Goal: Information Seeking & Learning: Learn about a topic

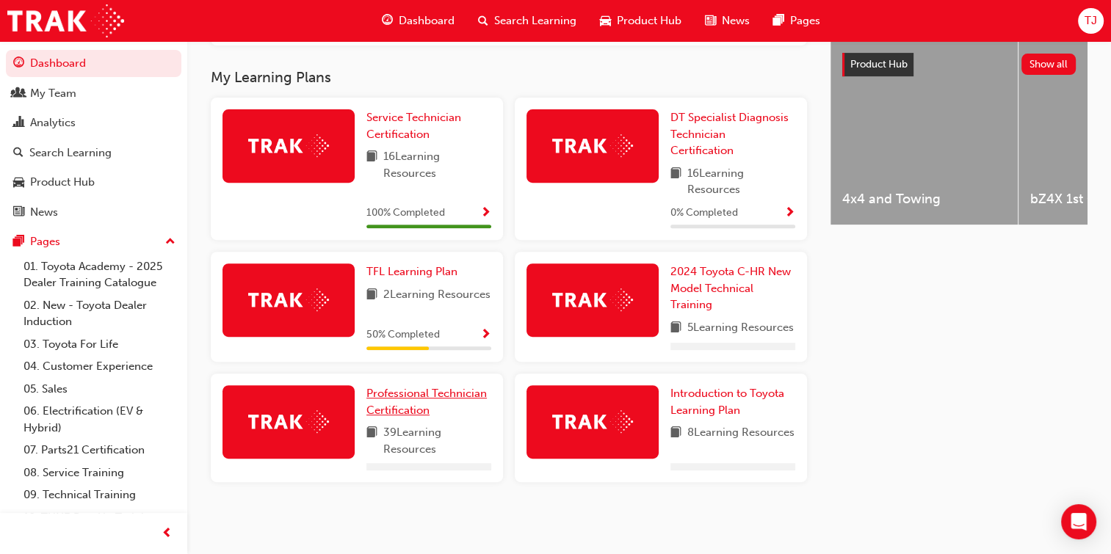
scroll to position [542, 0]
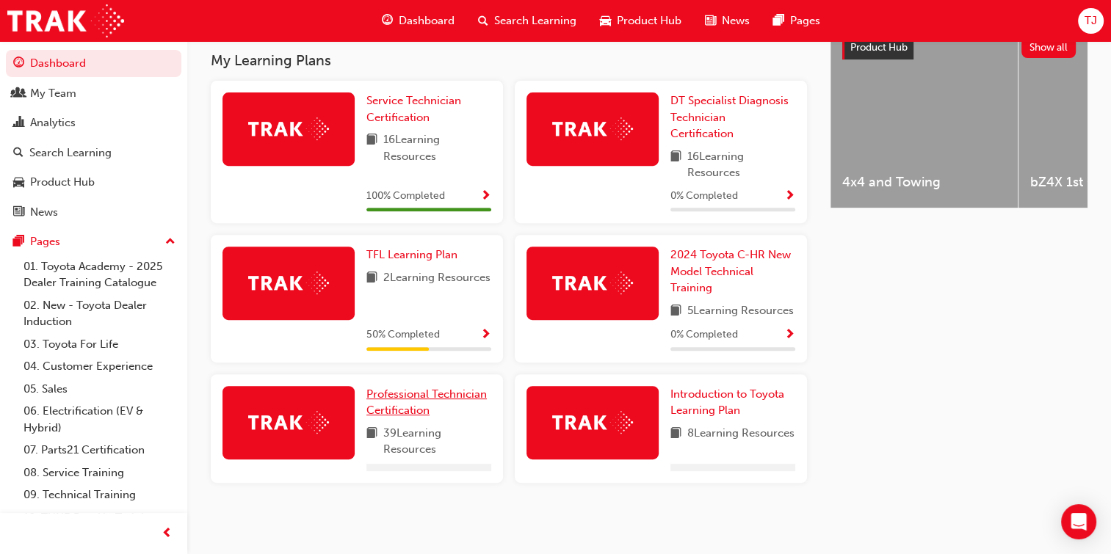
click at [382, 418] on span "Professional Technician Certification" at bounding box center [426, 403] width 120 height 30
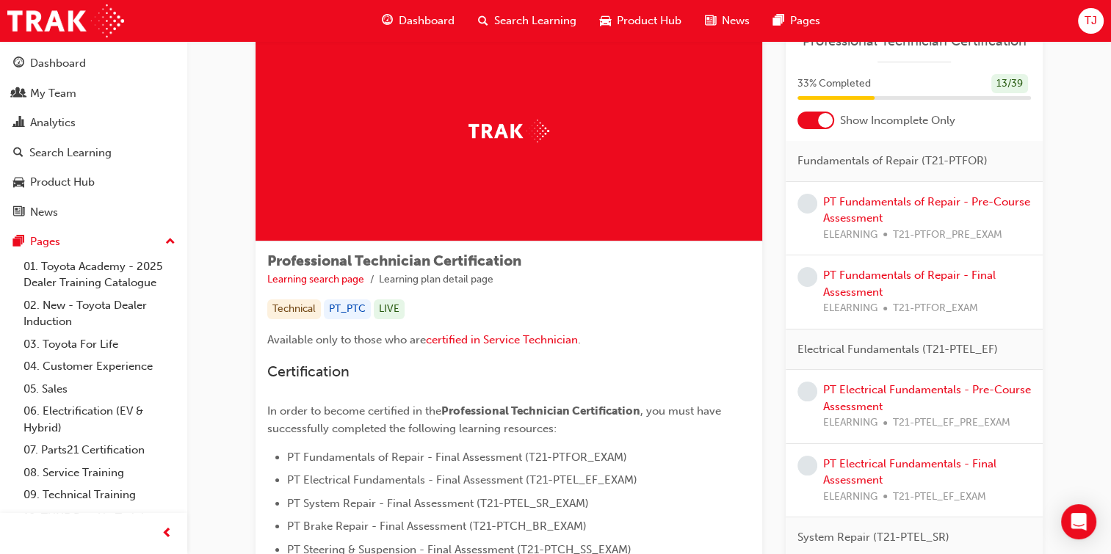
scroll to position [50, 0]
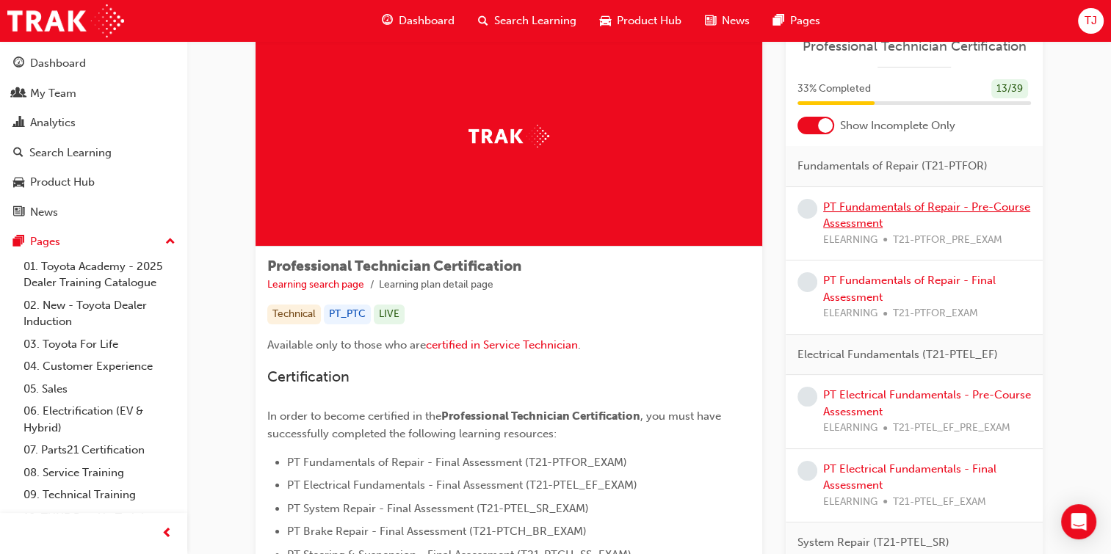
click at [981, 211] on link "PT Fundamentals of Repair - Pre-Course Assessment" at bounding box center [926, 215] width 207 height 30
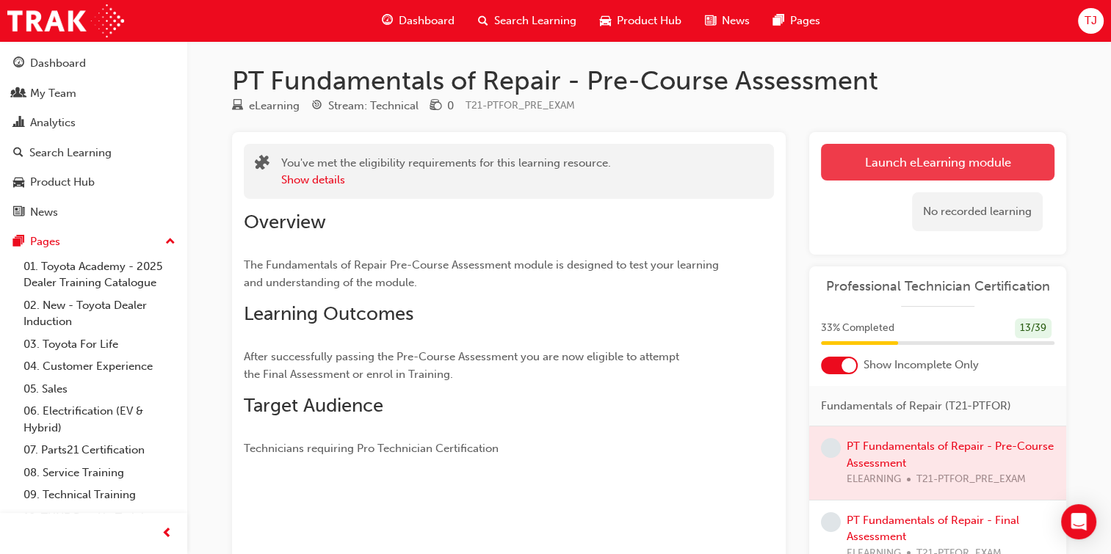
click at [896, 164] on link "Launch eLearning module" at bounding box center [937, 162] width 233 height 37
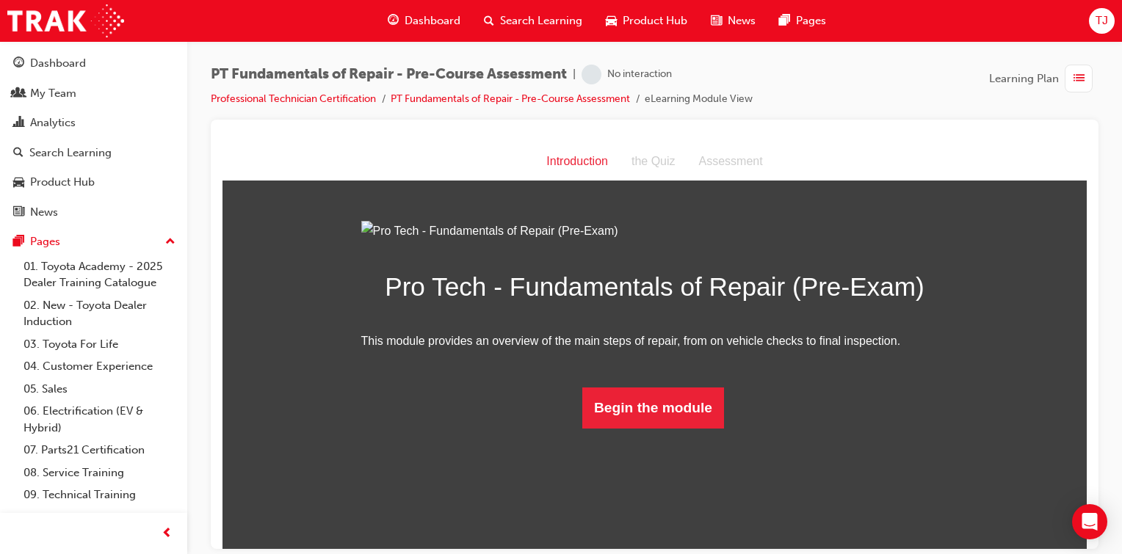
scroll to position [41, 0]
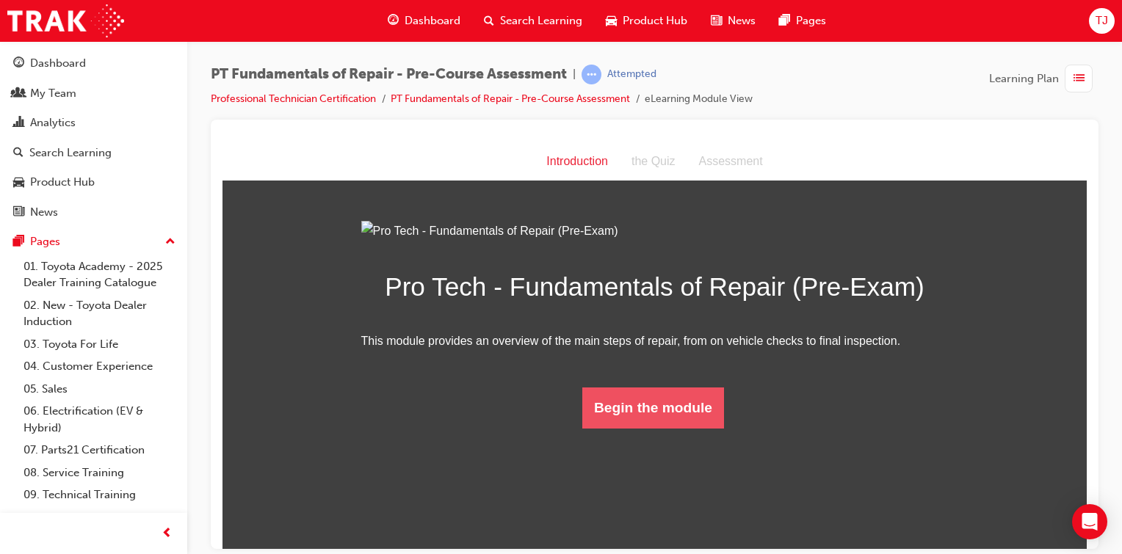
click at [664, 428] on button "Begin the module" at bounding box center [653, 407] width 142 height 41
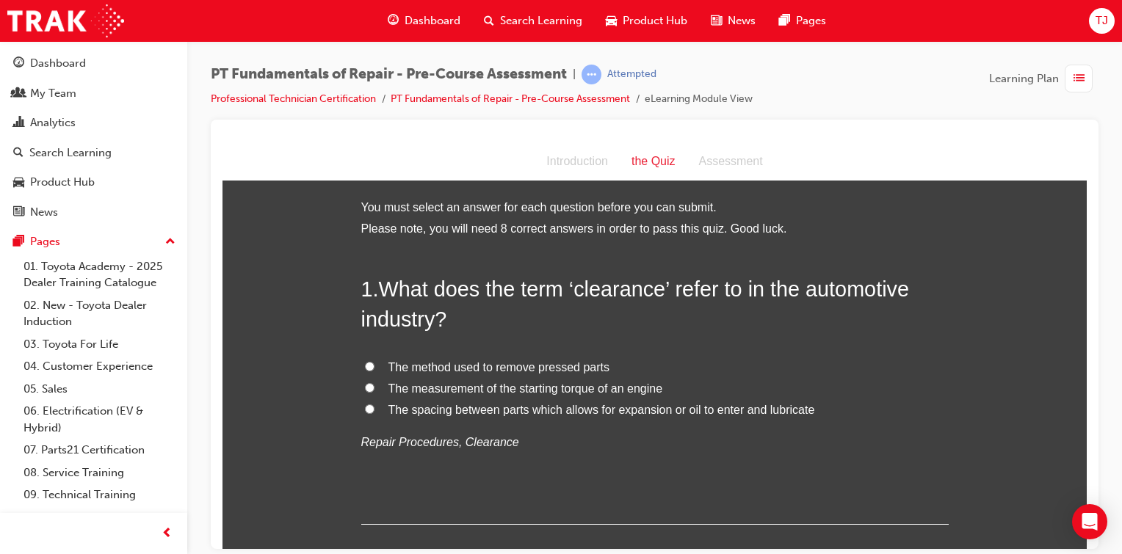
click at [369, 410] on label "The spacing between parts which allows for expansion or oil to enter and lubric…" at bounding box center [654, 409] width 587 height 21
click at [369, 410] on input "The spacing between parts which allows for expansion or oil to enter and lubric…" at bounding box center [370, 409] width 10 height 10
radio input "true"
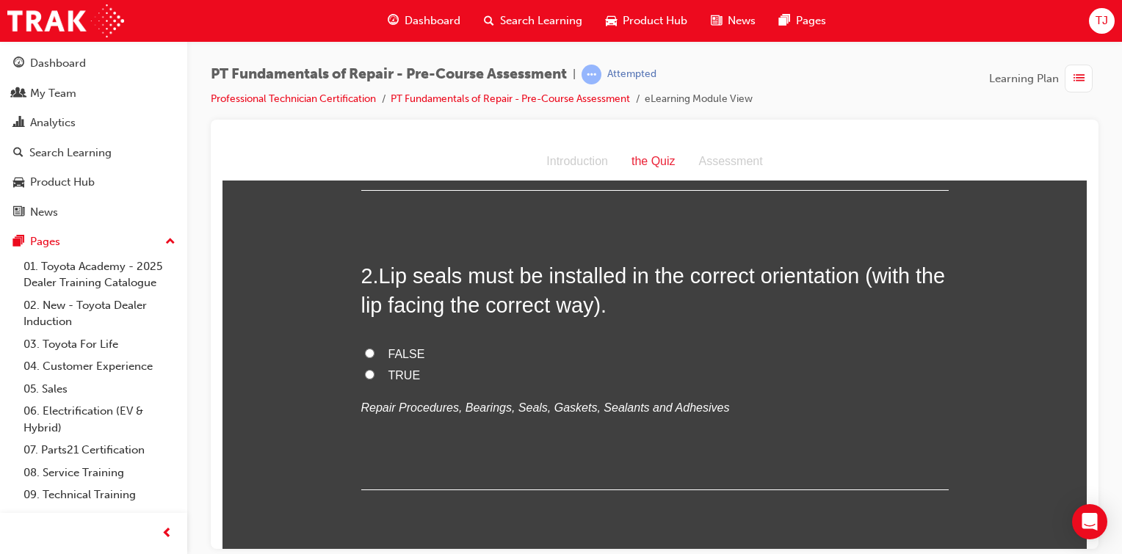
scroll to position [335, 0]
click at [366, 371] on input "TRUE" at bounding box center [370, 374] width 10 height 10
radio input "true"
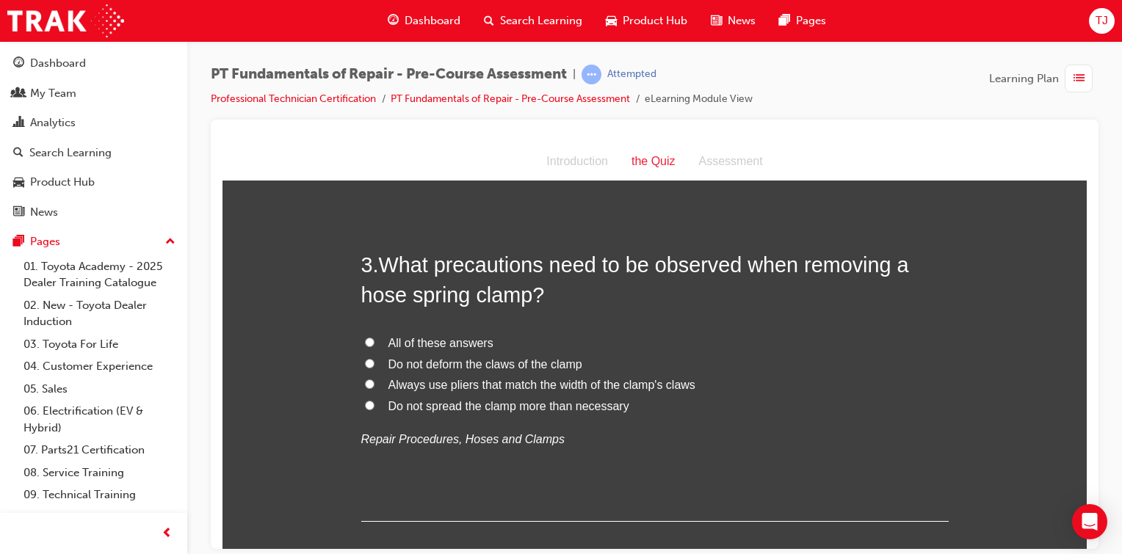
scroll to position [648, 0]
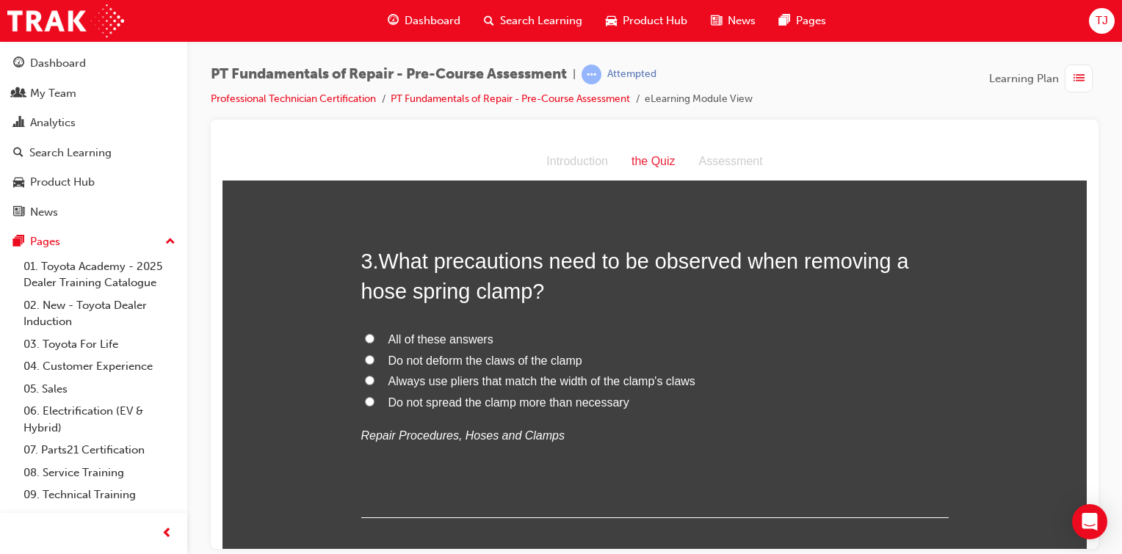
click at [369, 338] on label "All of these answers" at bounding box center [654, 339] width 587 height 21
click at [369, 338] on input "All of these answers" at bounding box center [370, 338] width 10 height 10
radio input "true"
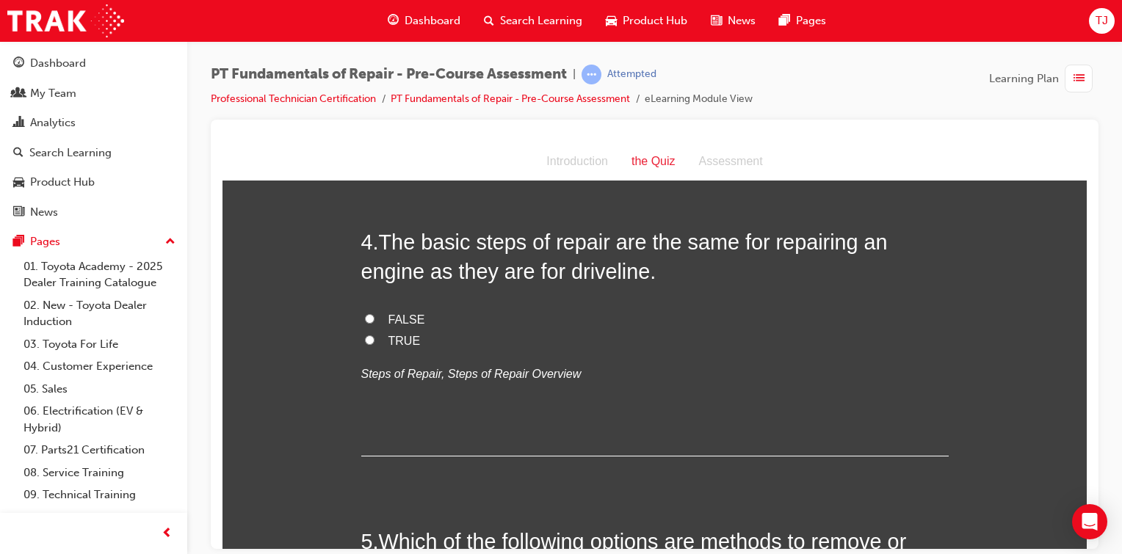
scroll to position [1009, 0]
click at [366, 339] on input "TRUE" at bounding box center [370, 340] width 10 height 10
radio input "true"
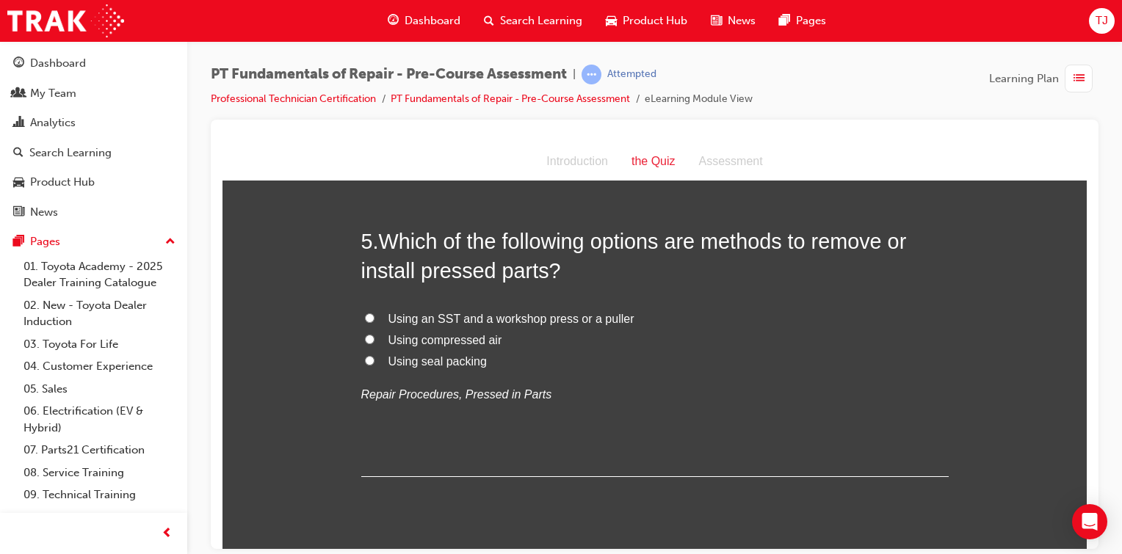
scroll to position [1312, 0]
click at [367, 308] on label "Using an SST and a workshop press or a puller" at bounding box center [654, 316] width 587 height 21
click at [367, 311] on input "Using an SST and a workshop press or a puller" at bounding box center [370, 316] width 10 height 10
radio input "true"
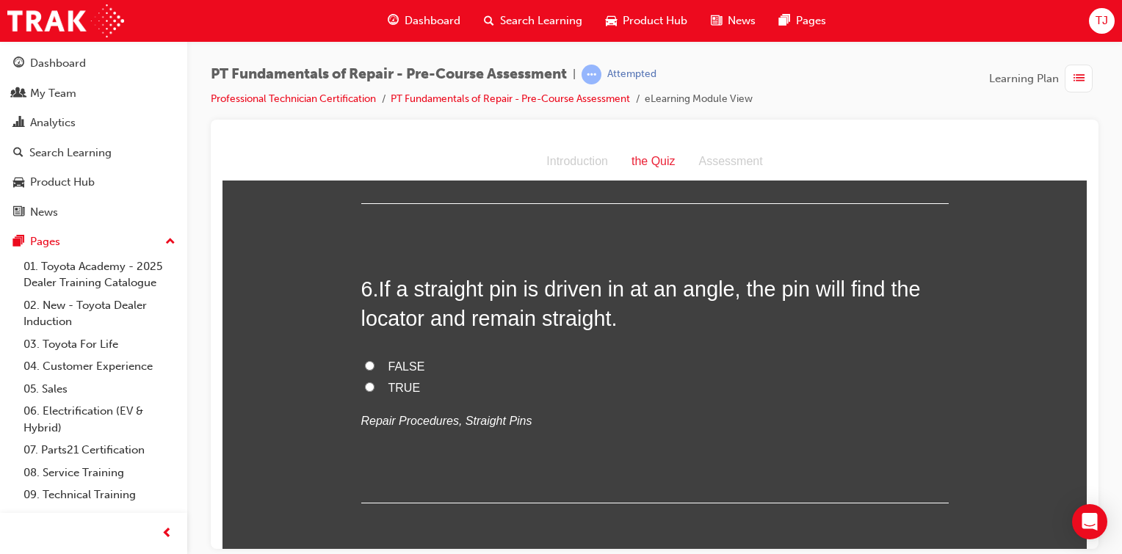
scroll to position [1644, 0]
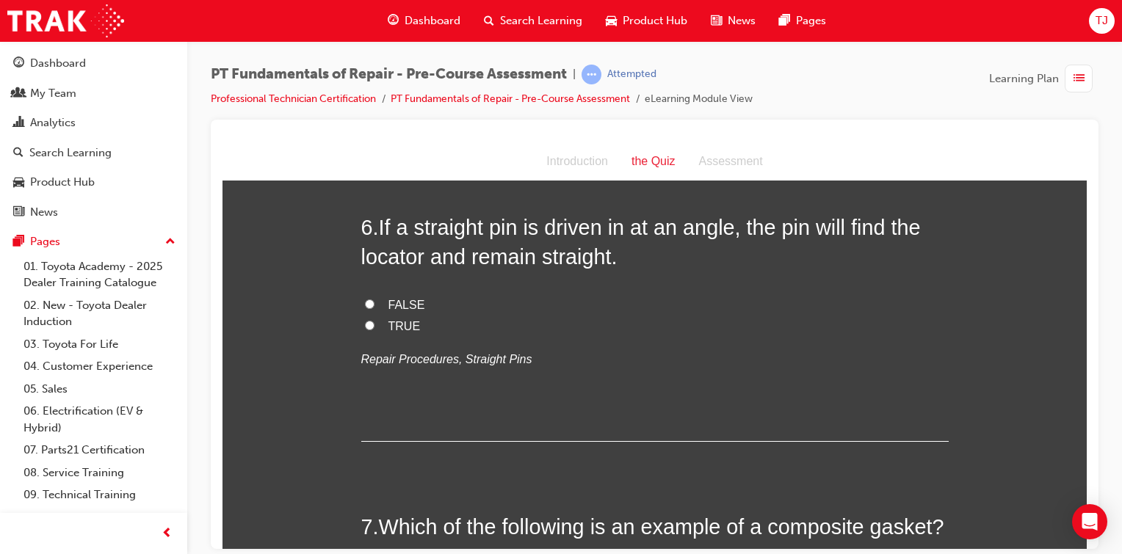
click at [365, 307] on input "FALSE" at bounding box center [370, 304] width 10 height 10
radio input "true"
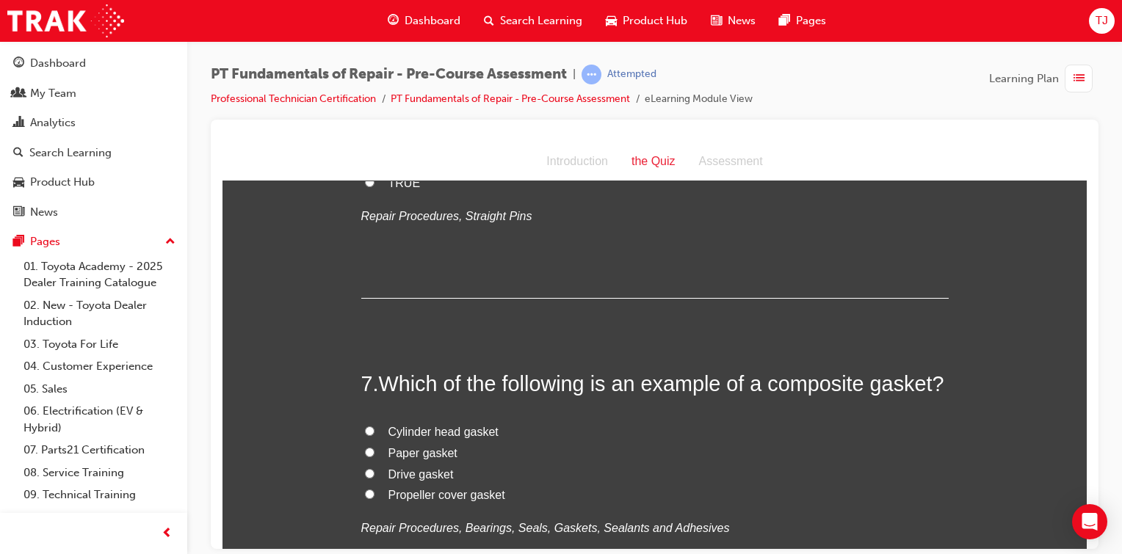
scroll to position [1941, 0]
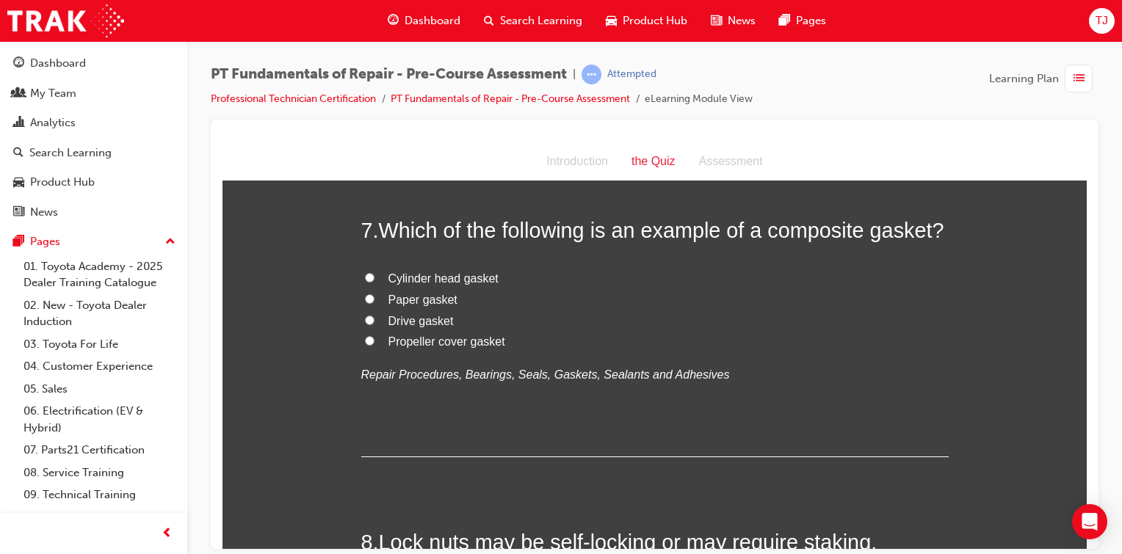
click at [413, 274] on span "Cylinder head gasket" at bounding box center [443, 278] width 110 height 12
click at [374, 274] on input "Cylinder head gasket" at bounding box center [370, 277] width 10 height 10
radio input "true"
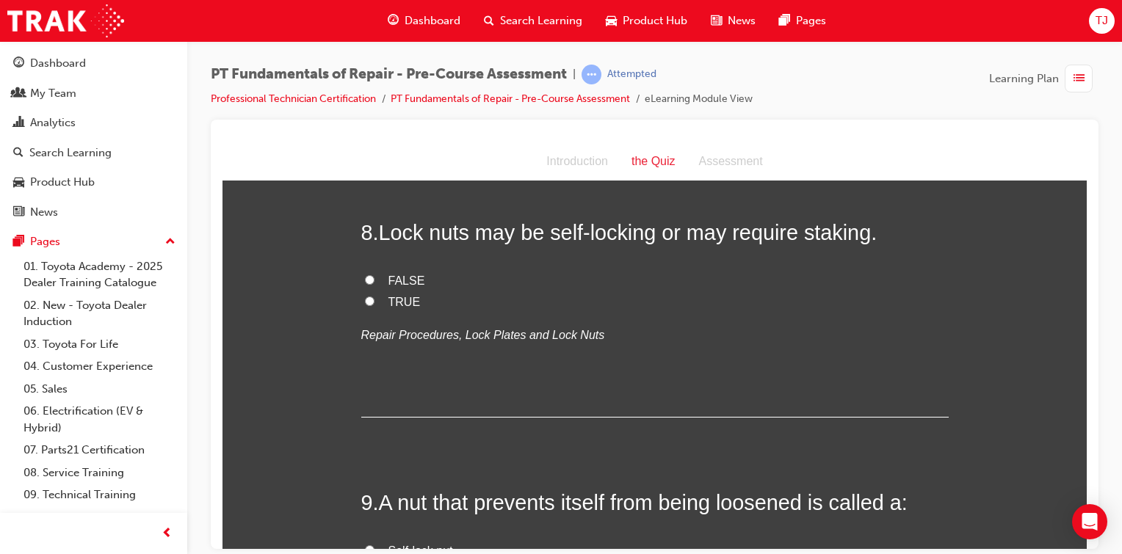
scroll to position [2254, 0]
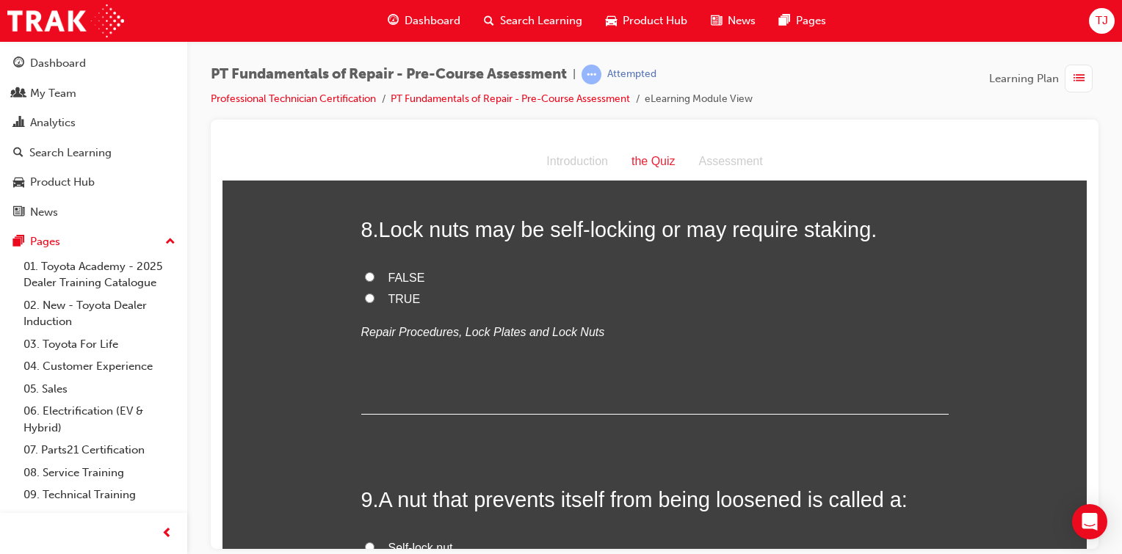
click at [361, 298] on label "TRUE" at bounding box center [654, 298] width 587 height 21
click at [365, 298] on input "TRUE" at bounding box center [370, 298] width 10 height 10
radio input "true"
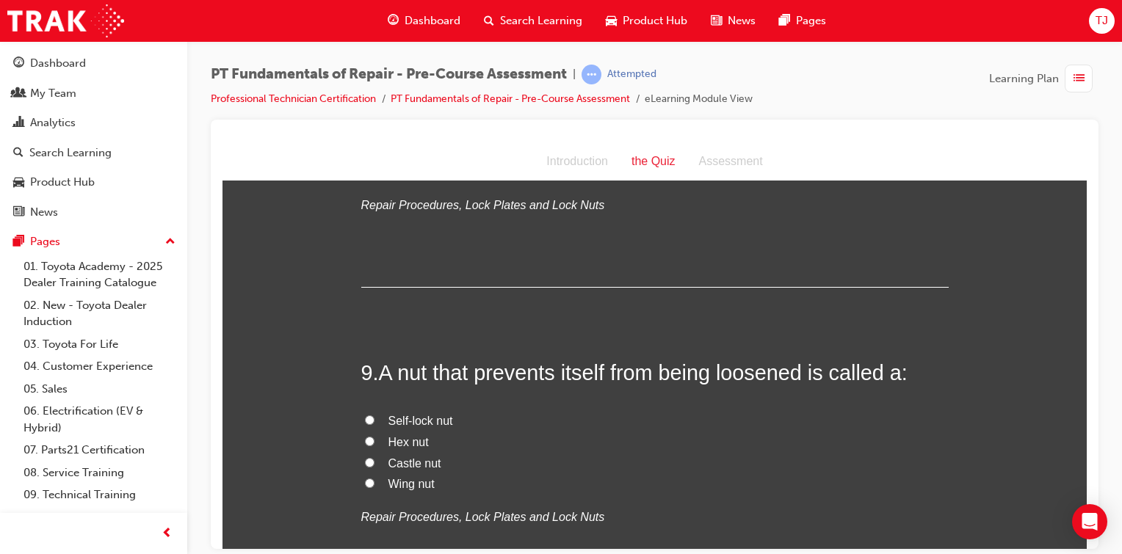
scroll to position [2528, 0]
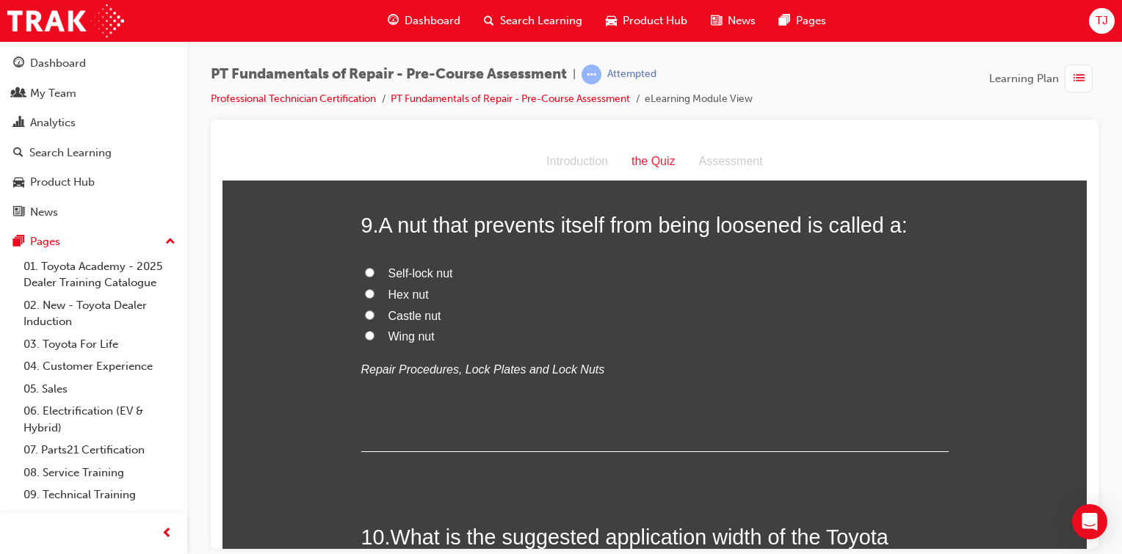
click at [365, 316] on input "Castle nut" at bounding box center [370, 315] width 10 height 10
radio input "true"
click at [361, 270] on label "Self-lock nut" at bounding box center [654, 273] width 587 height 21
click at [365, 270] on input "Self-lock nut" at bounding box center [370, 272] width 10 height 10
radio input "true"
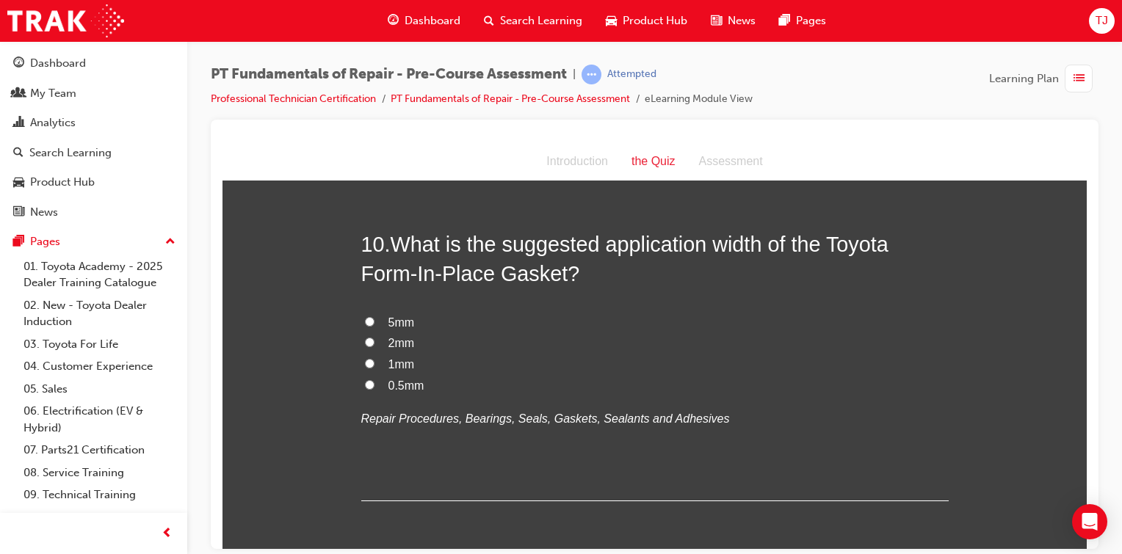
scroll to position [2822, 0]
click at [370, 335] on label "2mm" at bounding box center [654, 342] width 587 height 21
click at [370, 336] on input "2mm" at bounding box center [370, 341] width 10 height 10
radio input "true"
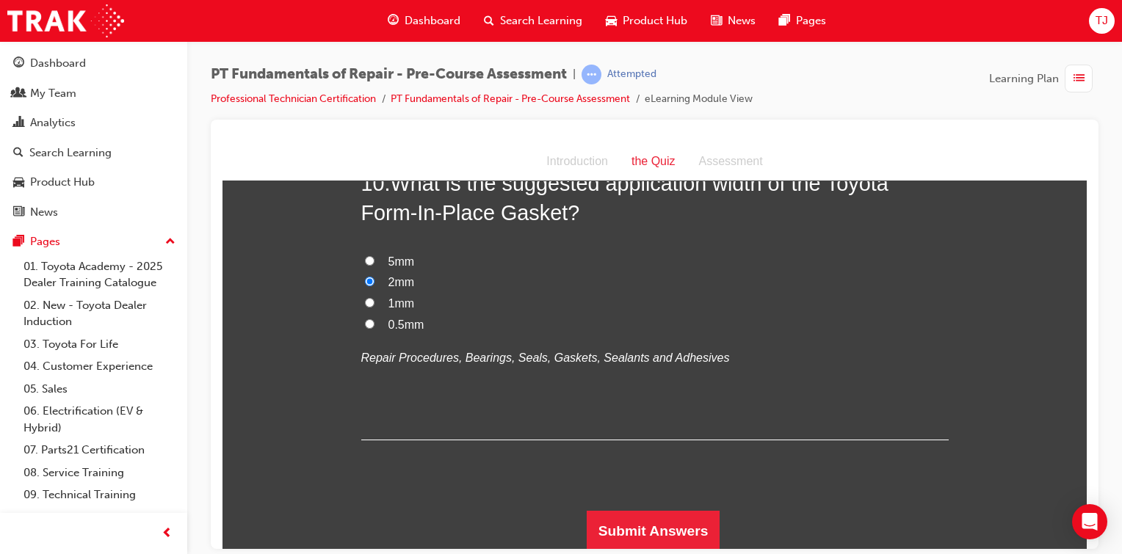
click at [622, 551] on div "PT Fundamentals of Repair - Pre-Course Assessment | Attempted Professional Tech…" at bounding box center [561, 277] width 1122 height 554
click at [642, 528] on button "Submit Answers" at bounding box center [654, 530] width 134 height 41
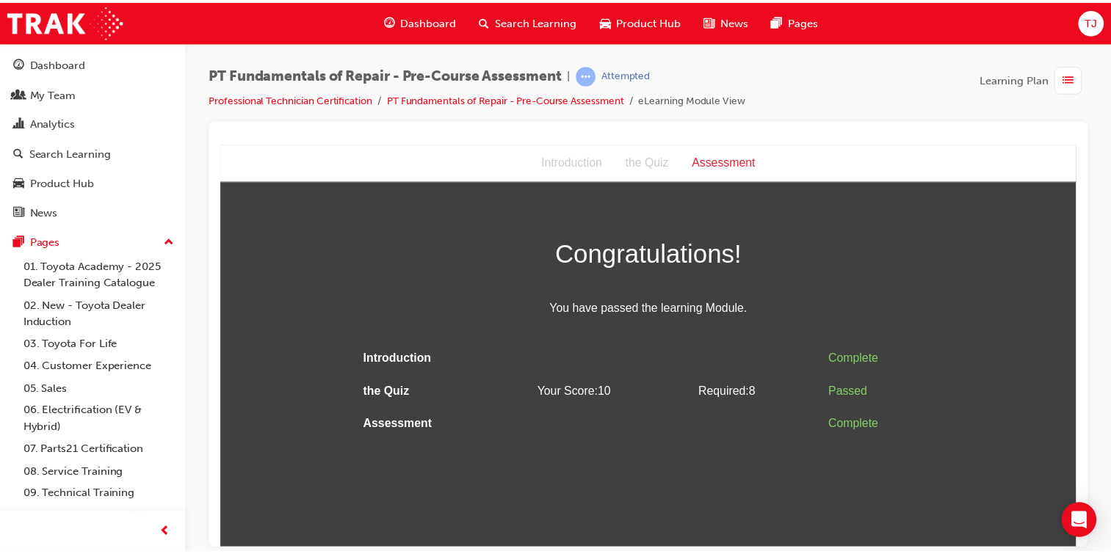
scroll to position [0, 0]
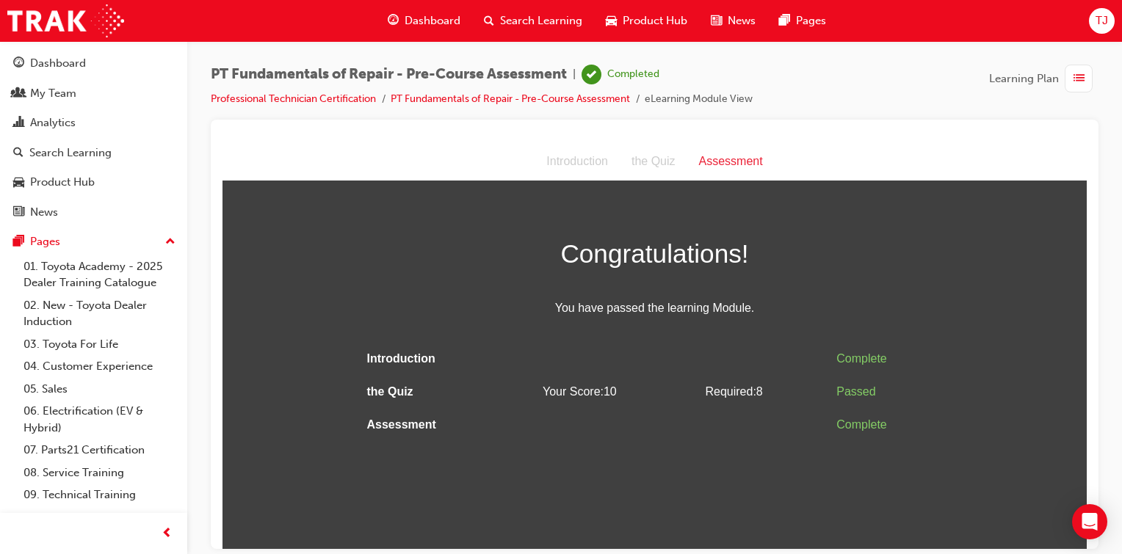
click at [1077, 74] on span "list-icon" at bounding box center [1078, 79] width 11 height 18
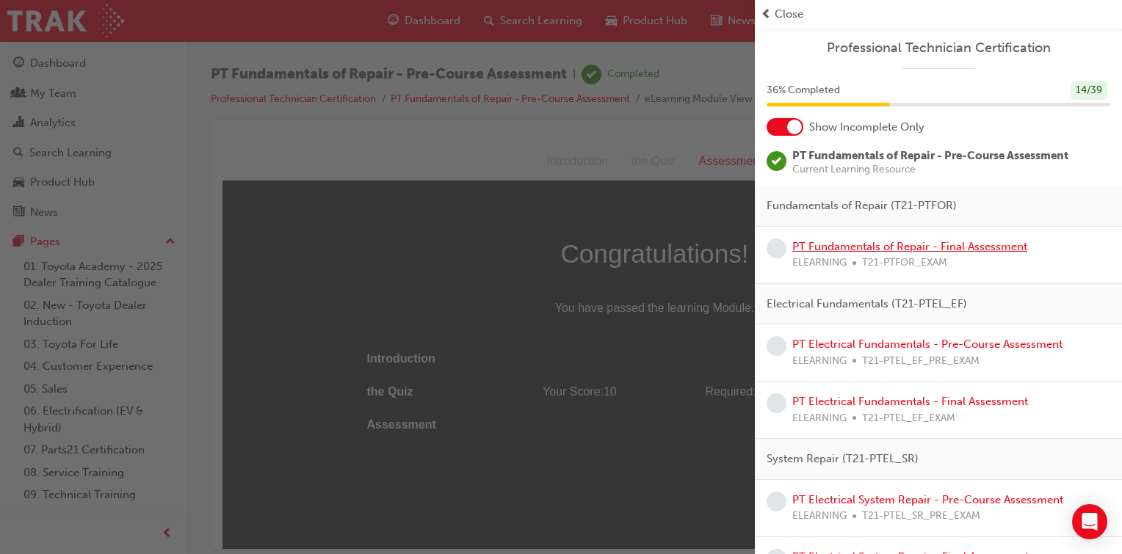
click at [904, 245] on link "PT Fundamentals of Repair - Final Assessment" at bounding box center [909, 246] width 235 height 13
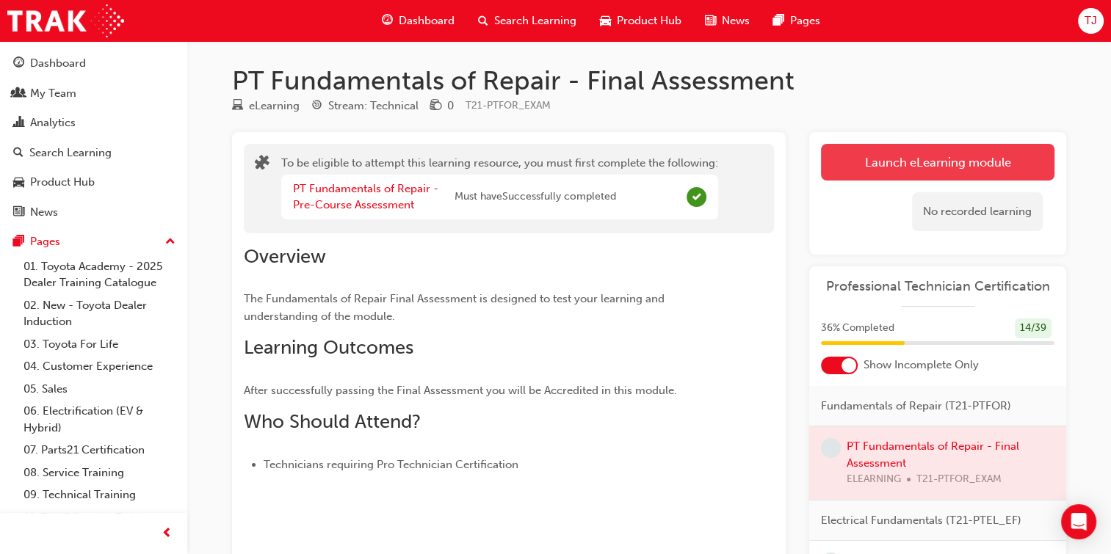
click at [849, 150] on button "Launch eLearning module" at bounding box center [937, 162] width 233 height 37
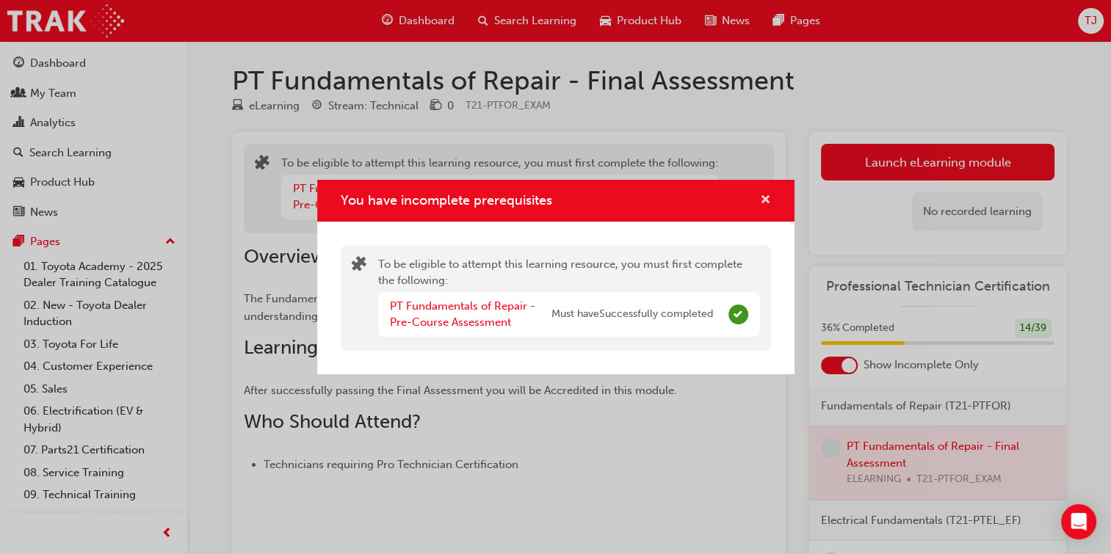
click at [766, 199] on span "cross-icon" at bounding box center [765, 201] width 11 height 13
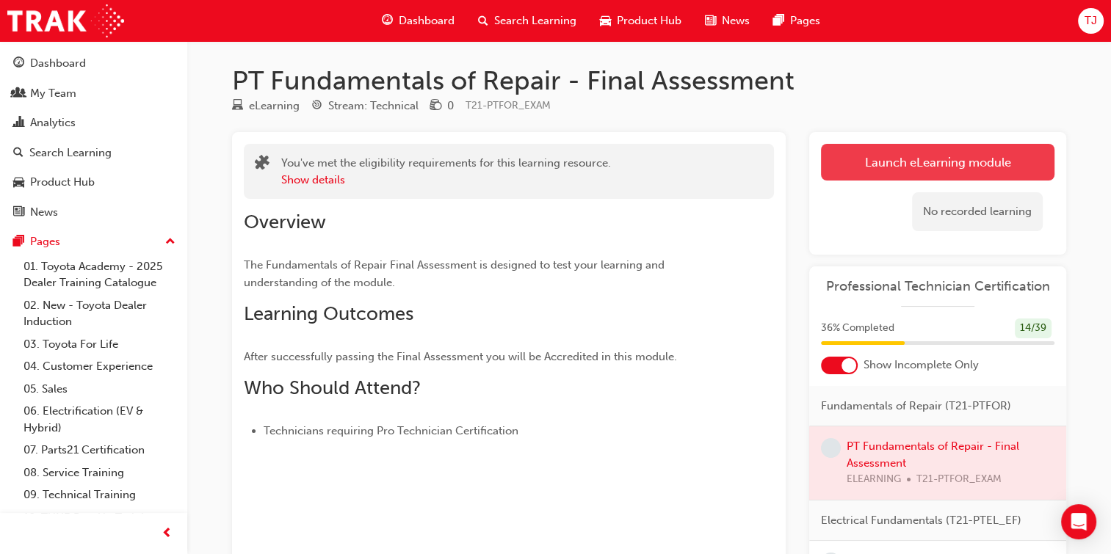
click at [973, 173] on link "Launch eLearning module" at bounding box center [937, 162] width 233 height 37
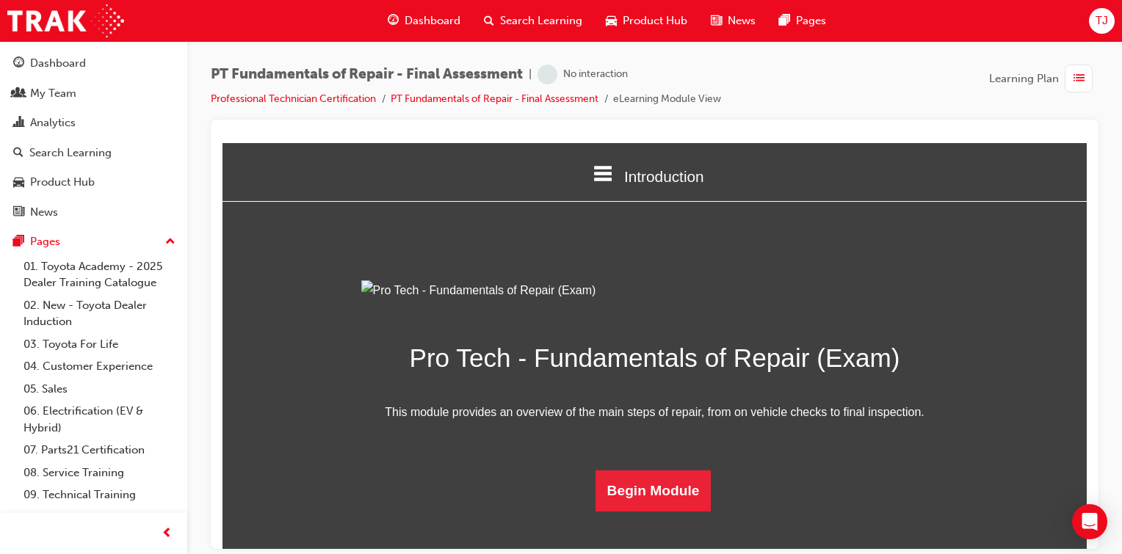
scroll to position [123, 0]
click at [635, 511] on button "Begin Module" at bounding box center [653, 490] width 116 height 41
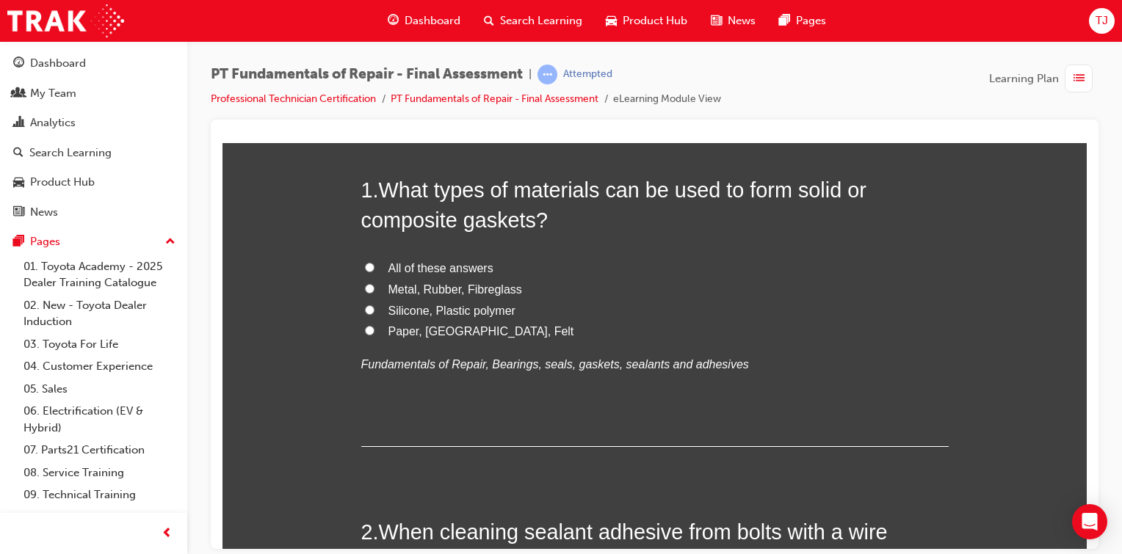
scroll to position [0, 0]
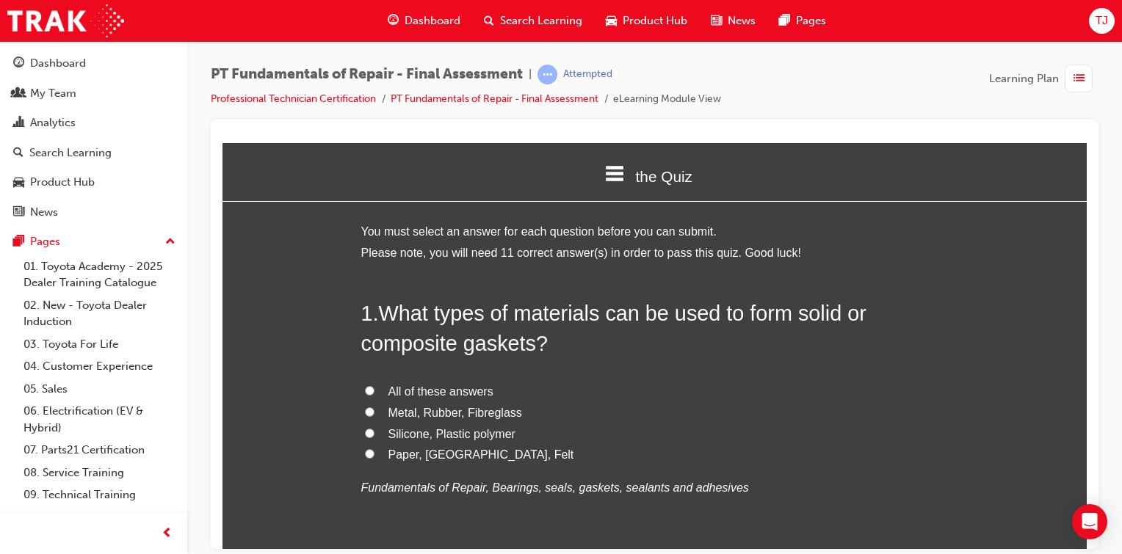
click at [365, 388] on input "All of these answers" at bounding box center [370, 390] width 10 height 10
radio input "true"
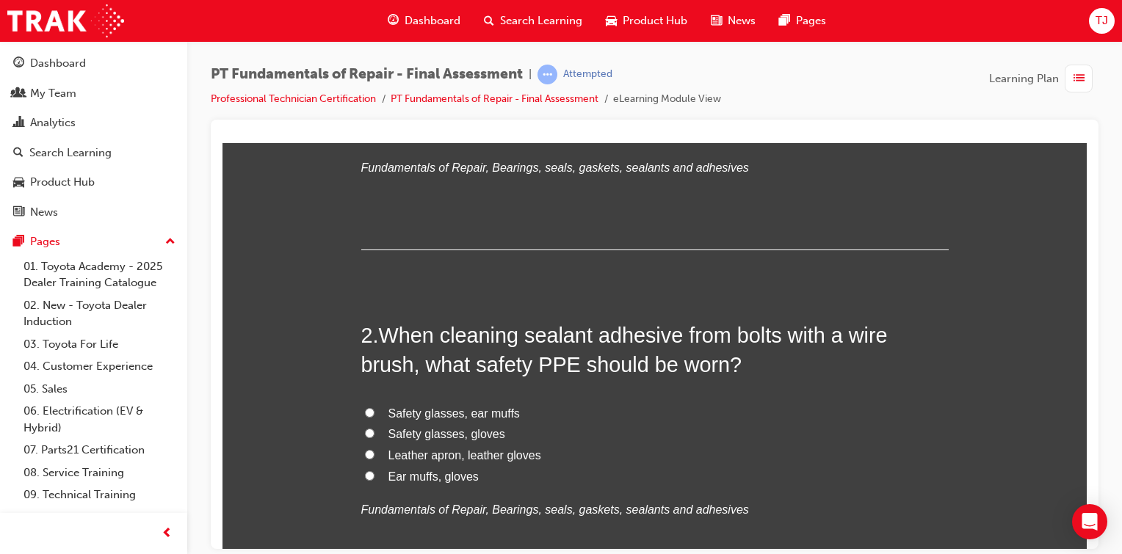
scroll to position [408, 0]
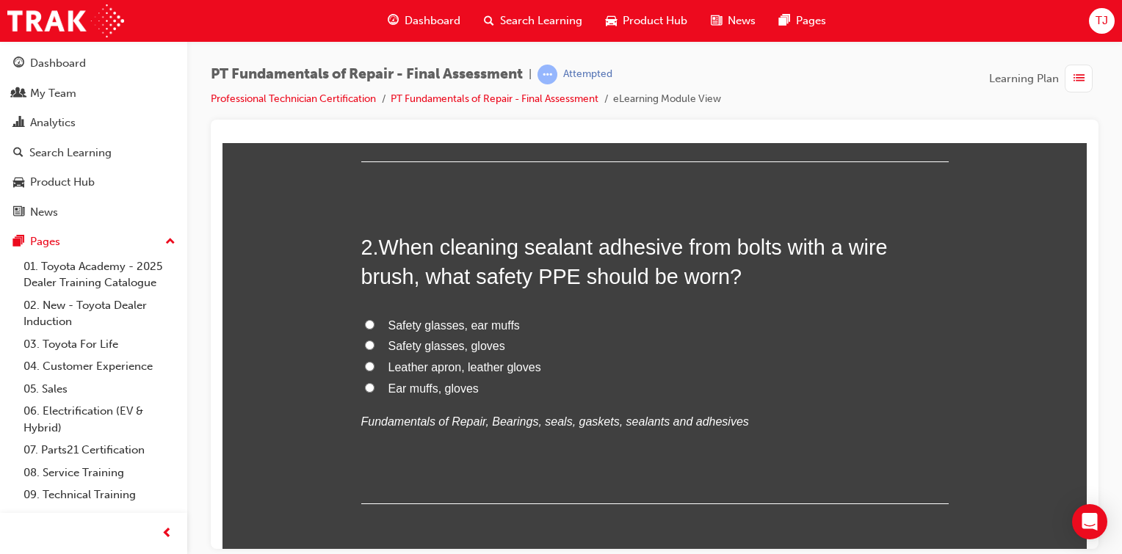
click at [370, 339] on label "Safety glasses, gloves" at bounding box center [654, 345] width 587 height 21
click at [370, 340] on input "Safety glasses, gloves" at bounding box center [370, 345] width 10 height 10
radio input "true"
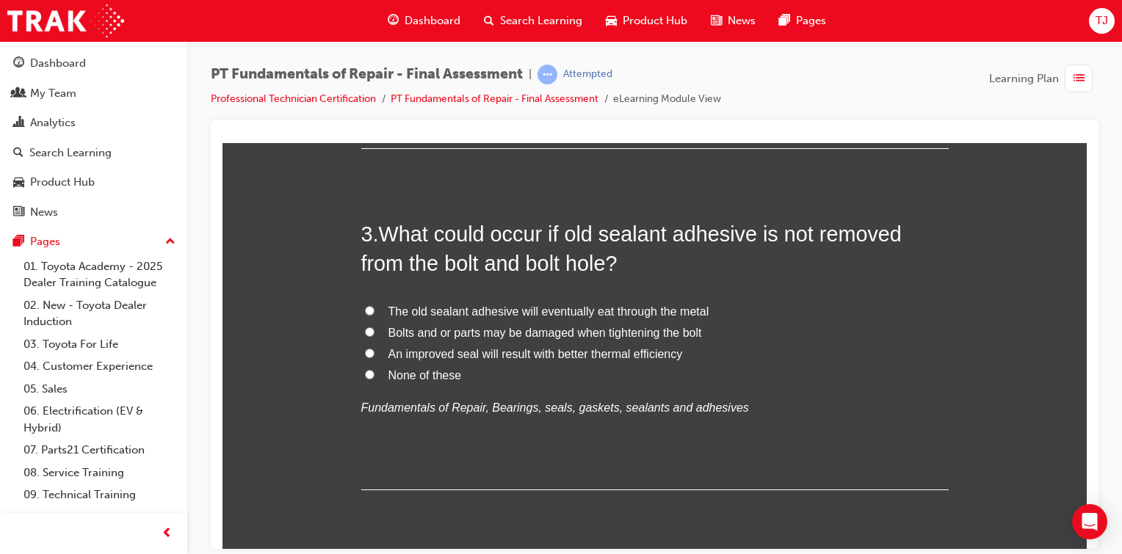
scroll to position [763, 0]
click at [468, 336] on span "Bolts and or parts may be damaged when tightening the bolt" at bounding box center [544, 332] width 313 height 12
click at [374, 336] on input "Bolts and or parts may be damaged when tightening the bolt" at bounding box center [370, 332] width 10 height 10
radio input "true"
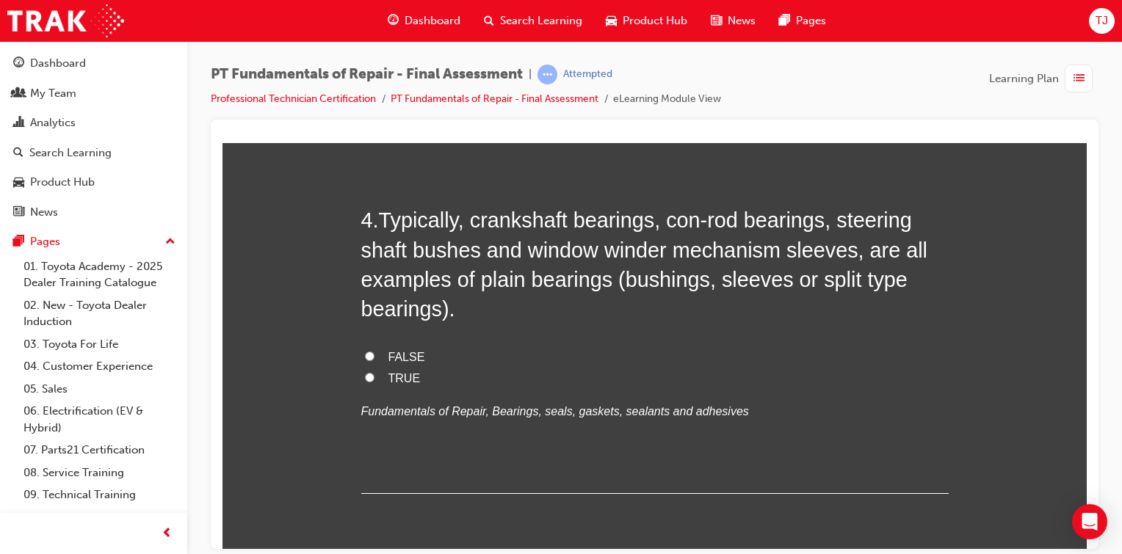
scroll to position [1119, 0]
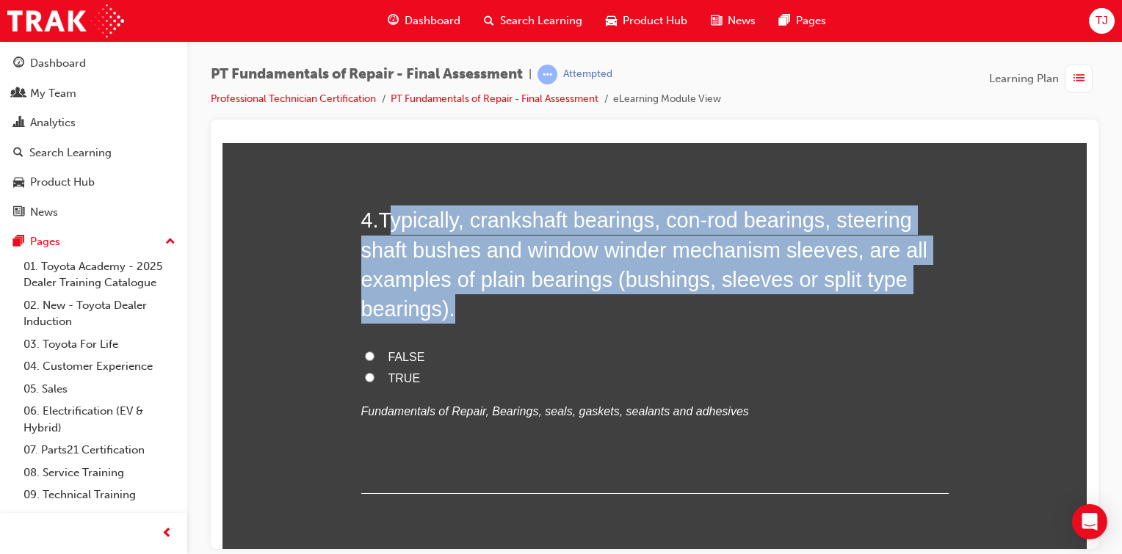
drag, startPoint x: 385, startPoint y: 218, endPoint x: 505, endPoint y: 298, distance: 144.6
click at [505, 298] on h2 "4 . Typically, crankshaft bearings, con-rod bearings, steering shaft bushes and…" at bounding box center [654, 264] width 587 height 118
copy span "ypically, crankshaft bearings, con-rod bearings, steering shaft bushes and wind…"
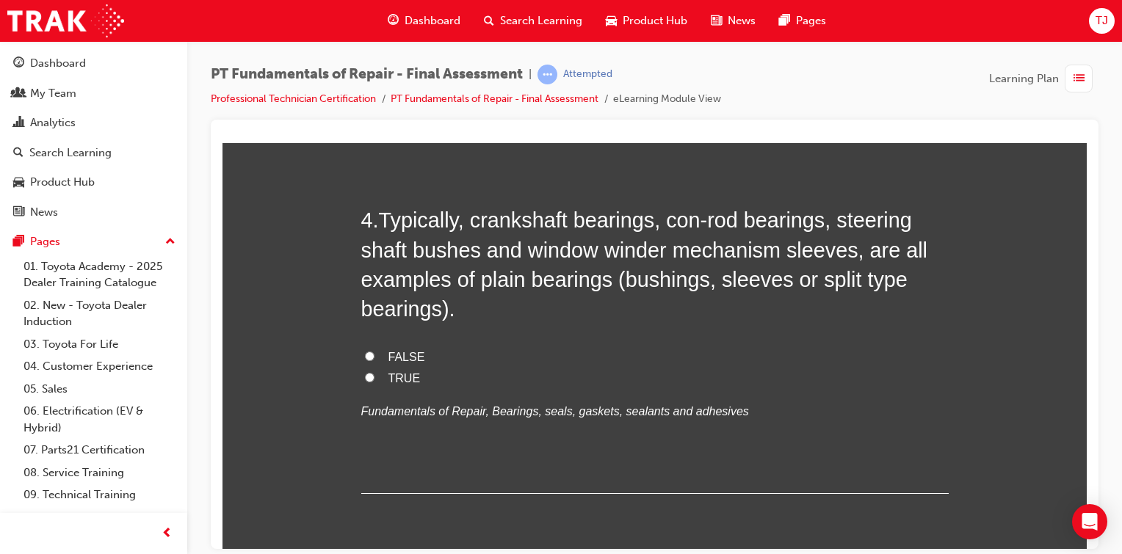
click at [613, 327] on div "4 . Typically, crankshaft bearings, con-rod bearings, steering shaft bushes and…" at bounding box center [654, 349] width 587 height 288
click at [365, 355] on input "FALSE" at bounding box center [370, 356] width 10 height 10
radio input "true"
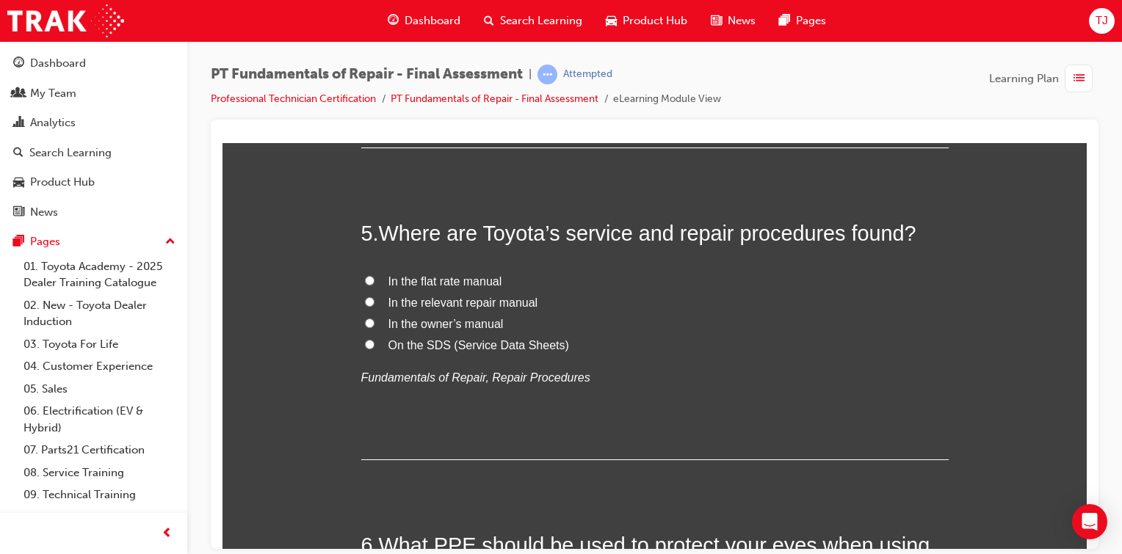
scroll to position [1474, 0]
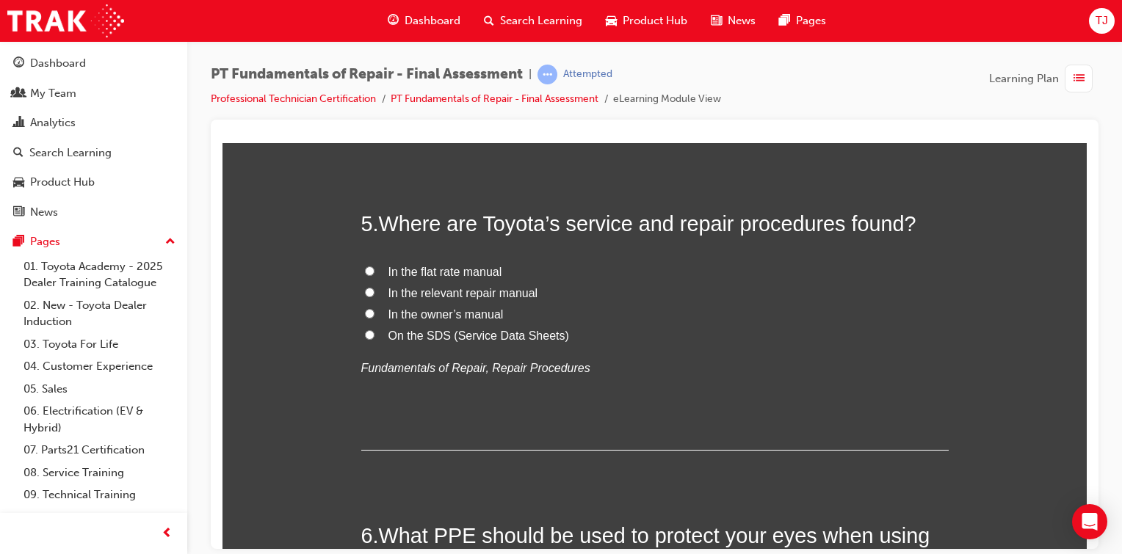
click at [365, 330] on input "On the SDS (Service Data Sheets)" at bounding box center [370, 335] width 10 height 10
radio input "true"
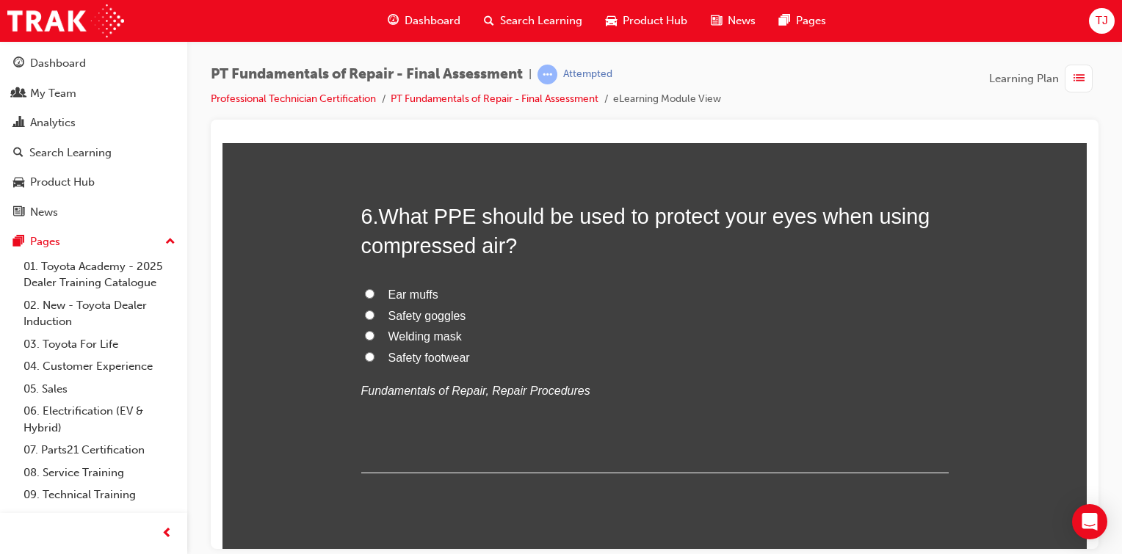
scroll to position [1794, 0]
click at [365, 311] on input "Safety goggles" at bounding box center [370, 314] width 10 height 10
radio input "true"
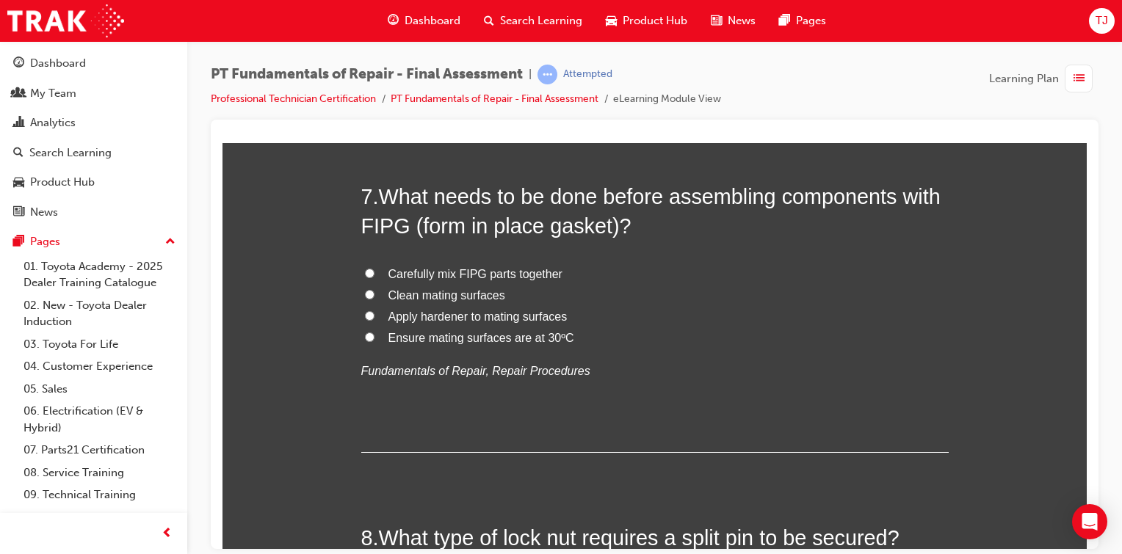
scroll to position [2155, 0]
click at [365, 295] on input "Clean mating surfaces" at bounding box center [370, 294] width 10 height 10
radio input "true"
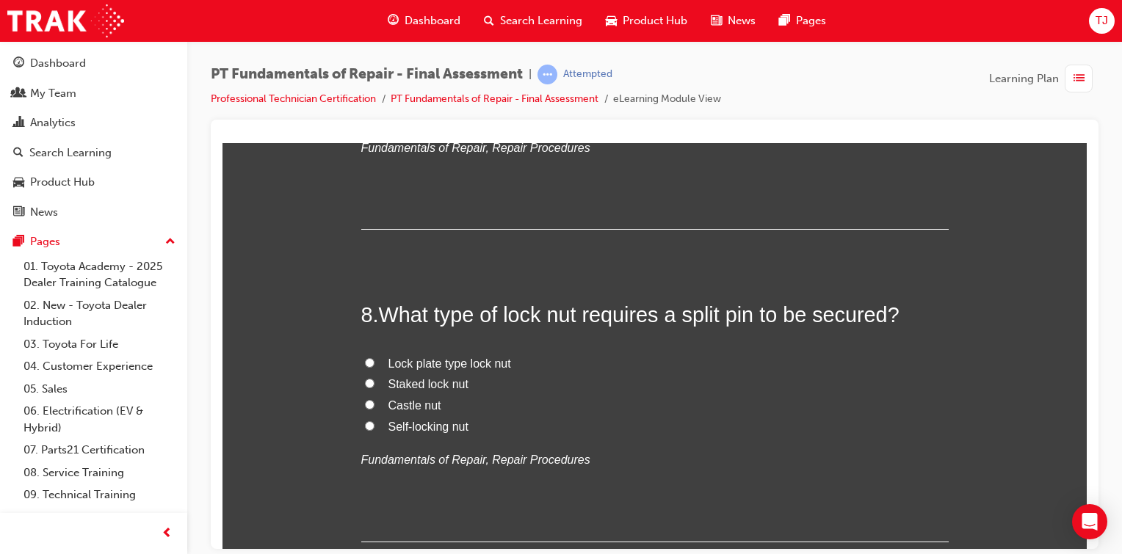
scroll to position [2399, 0]
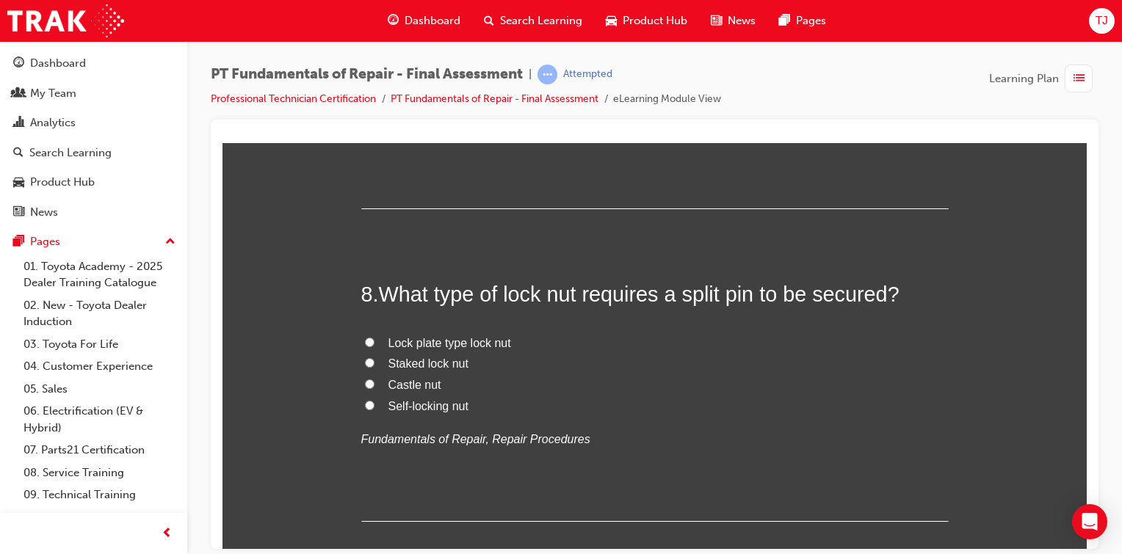
click at [365, 380] on input "Castle nut" at bounding box center [370, 384] width 10 height 10
radio input "true"
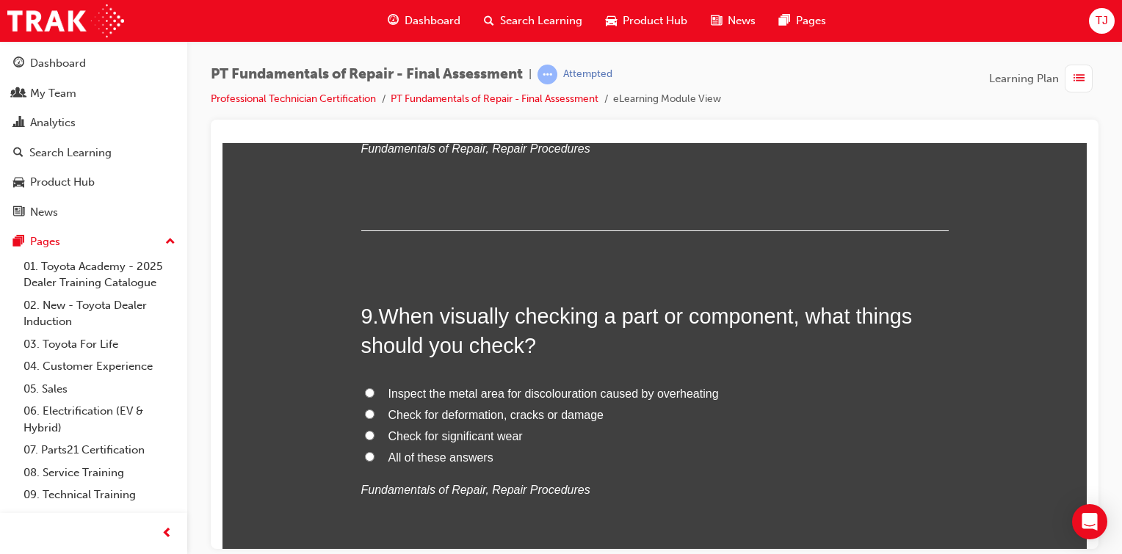
scroll to position [2797, 0]
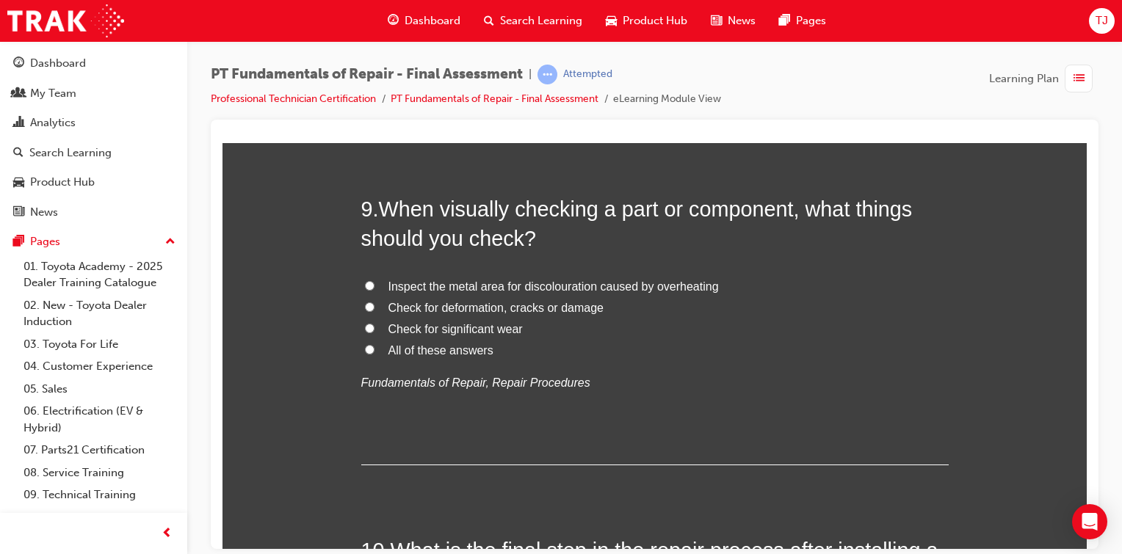
click at [369, 351] on label "All of these answers" at bounding box center [654, 350] width 587 height 21
click at [369, 351] on input "All of these answers" at bounding box center [370, 349] width 10 height 10
radio input "true"
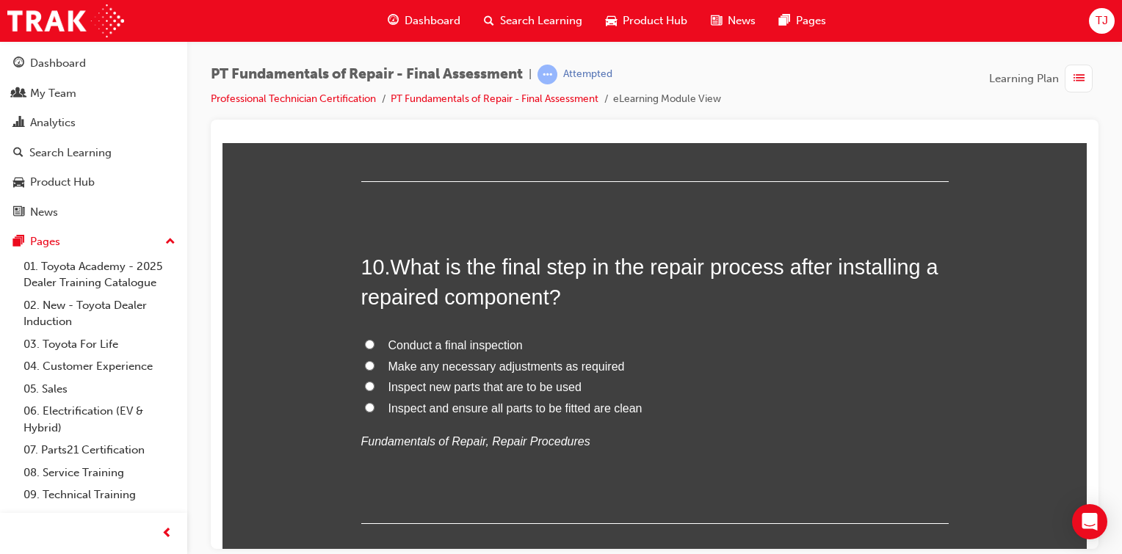
scroll to position [3082, 0]
click at [365, 338] on input "Conduct a final inspection" at bounding box center [370, 343] width 10 height 10
radio input "true"
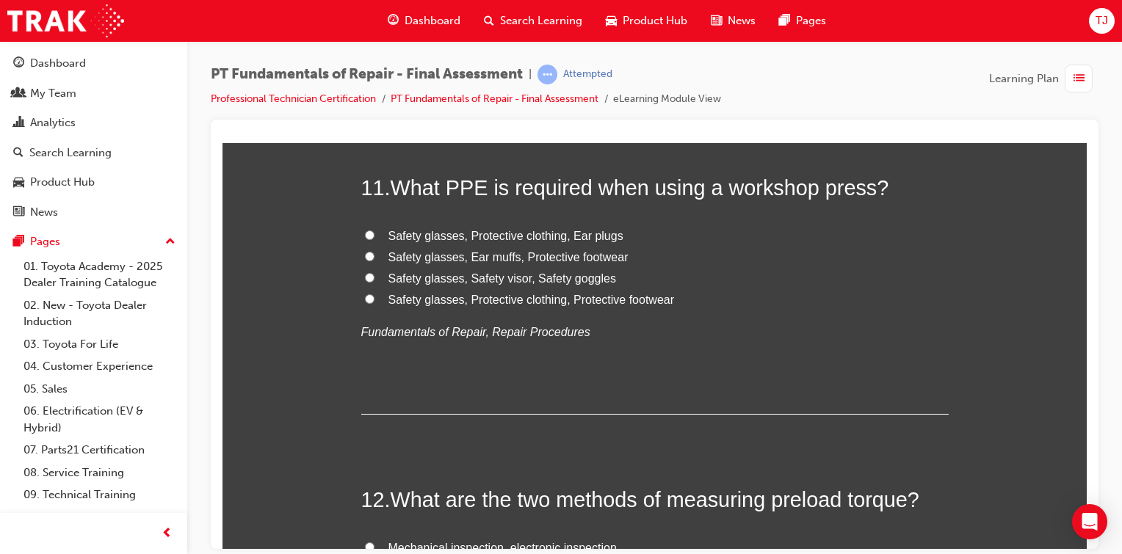
scroll to position [3502, 0]
click at [365, 300] on input "Safety glasses, Protective clothing, Protective footwear" at bounding box center [370, 298] width 10 height 10
radio input "true"
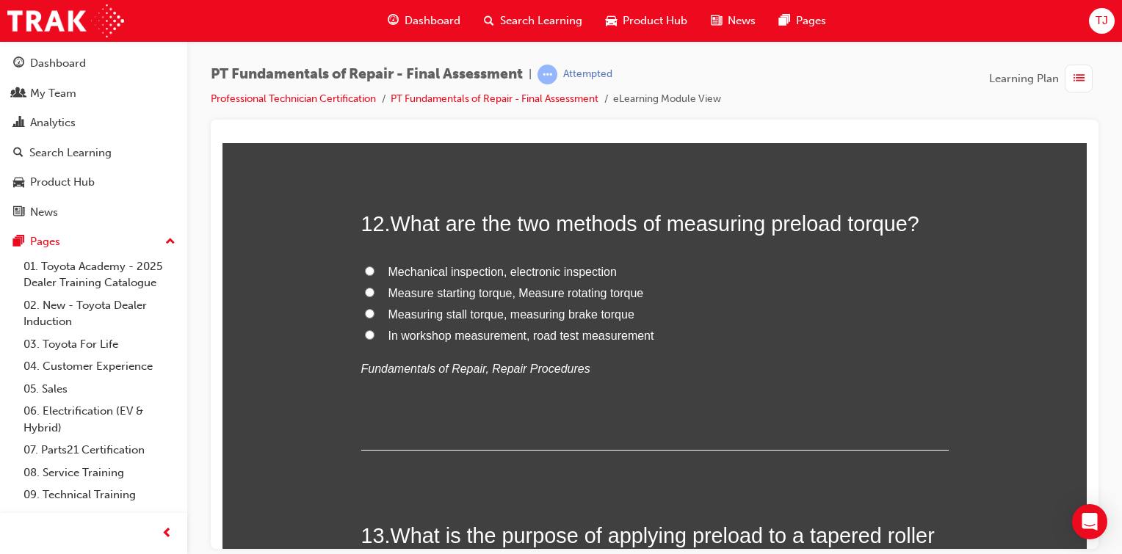
scroll to position [3778, 0]
click at [365, 286] on input "Measure starting torque, Measure rotating torque" at bounding box center [370, 291] width 10 height 10
radio input "true"
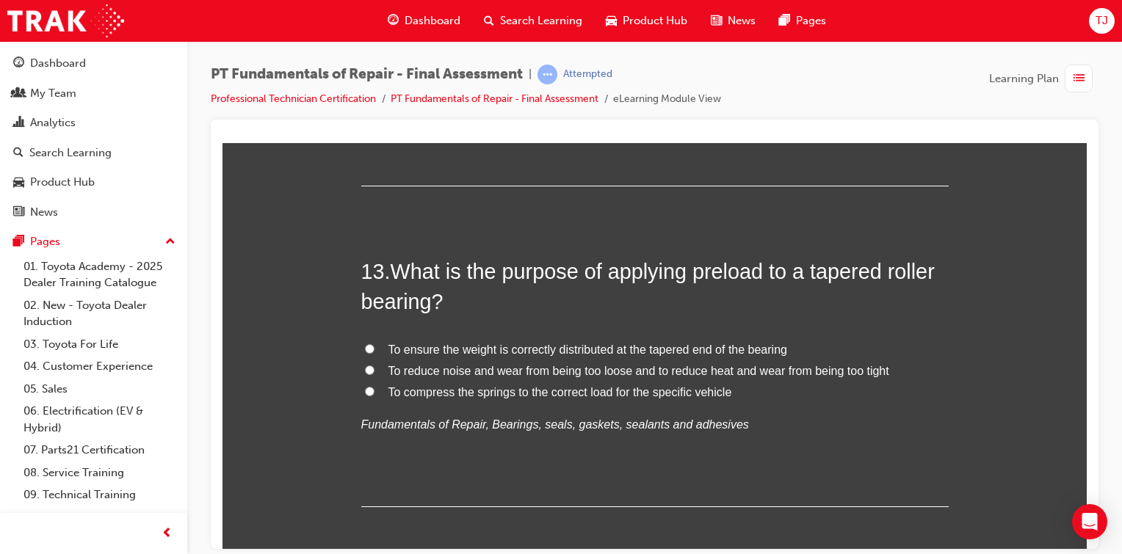
scroll to position [4183, 0]
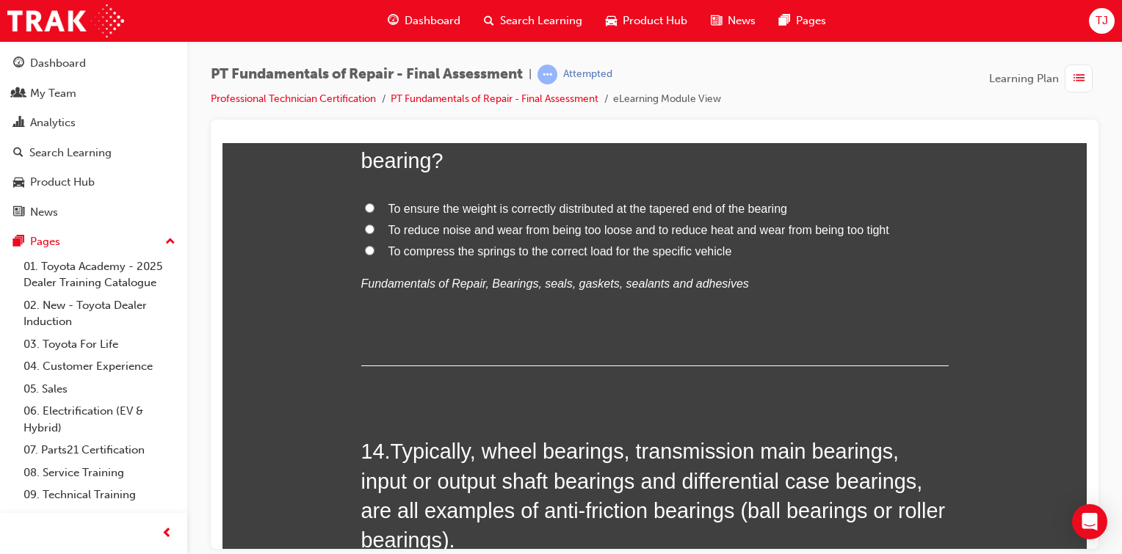
click at [369, 206] on label "To ensure the weight is correctly distributed at the tapered end of the bearing" at bounding box center [654, 208] width 587 height 21
click at [369, 206] on input "To ensure the weight is correctly distributed at the tapered end of the bearing" at bounding box center [370, 208] width 10 height 10
radio input "true"
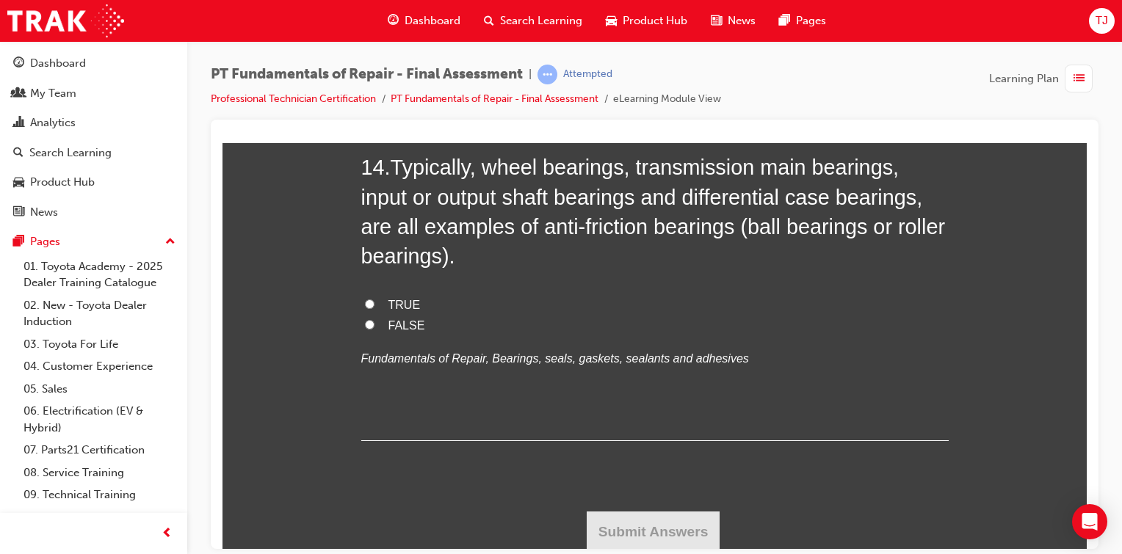
scroll to position [4448, 0]
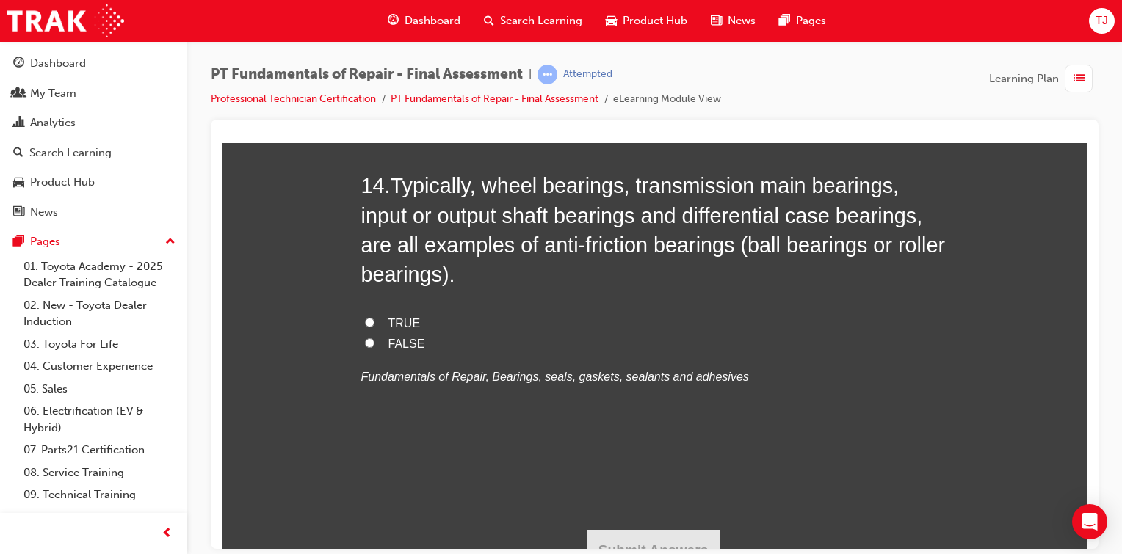
click at [369, 339] on label "FALSE" at bounding box center [654, 343] width 587 height 21
click at [369, 339] on input "FALSE" at bounding box center [370, 343] width 10 height 10
radio input "true"
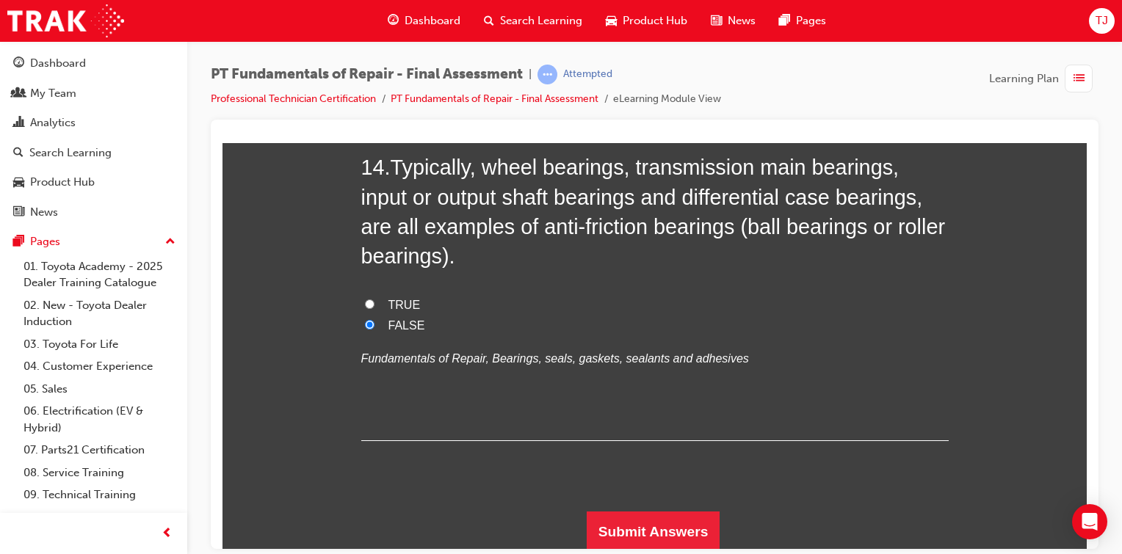
click at [642, 513] on button "Submit Answers" at bounding box center [654, 531] width 134 height 41
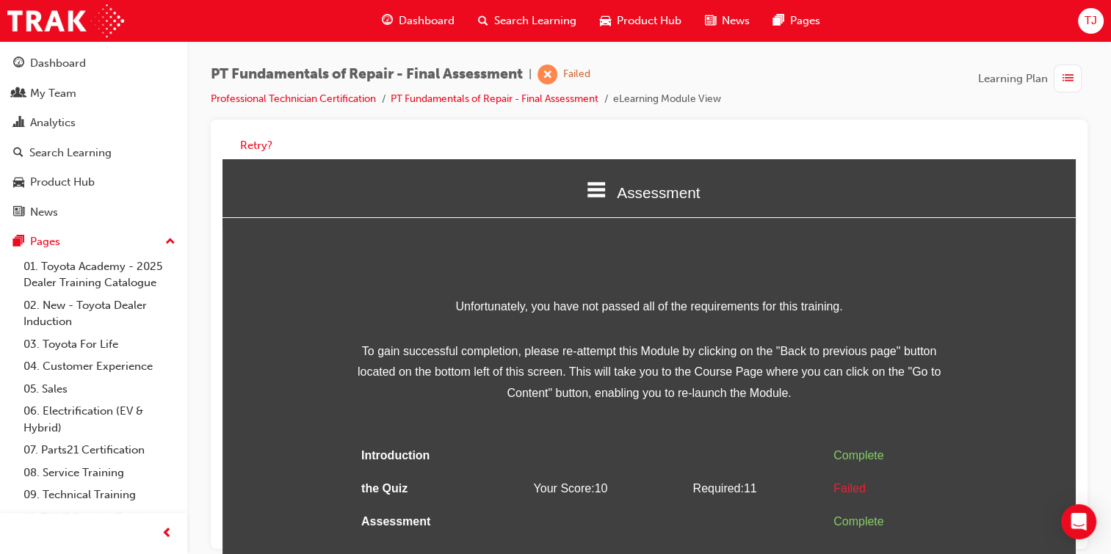
scroll to position [10, 0]
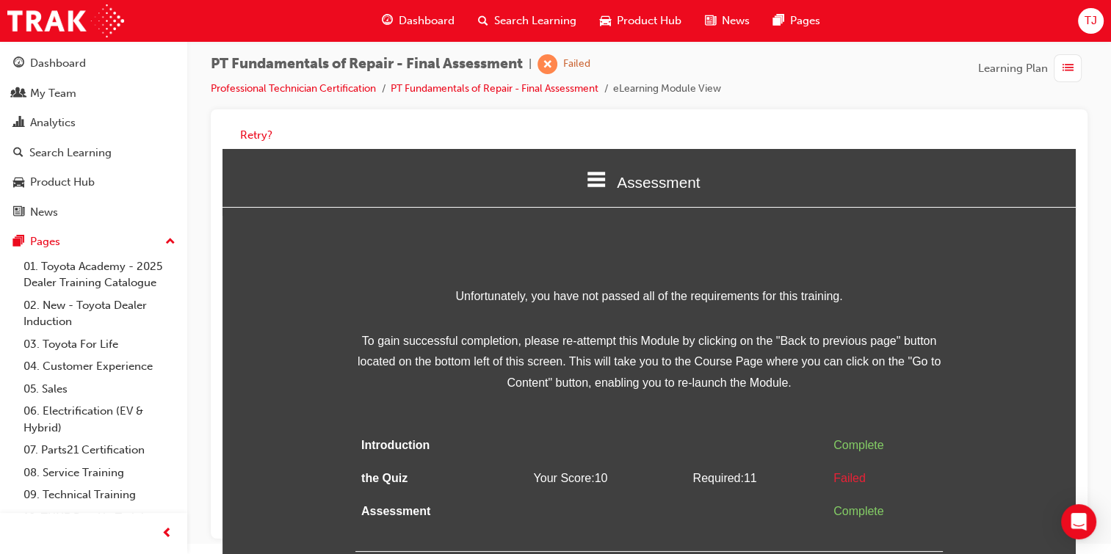
click at [634, 177] on span "Assessment" at bounding box center [658, 182] width 83 height 17
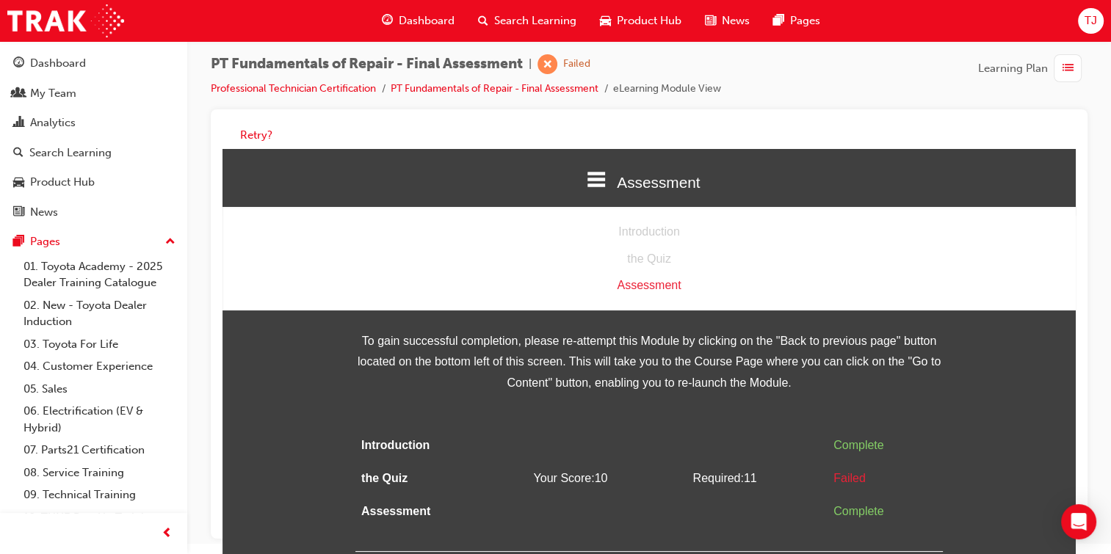
click at [664, 294] on div "Assessment" at bounding box center [648, 285] width 853 height 21
click at [681, 352] on span "To gain successful completion, please re-attempt this Module by clicking on the…" at bounding box center [648, 362] width 587 height 63
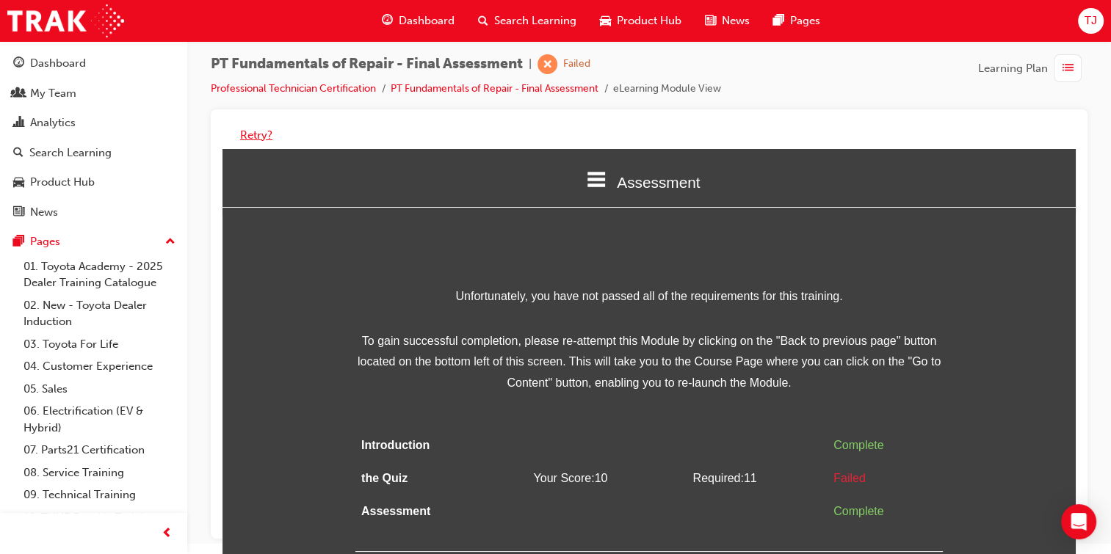
click at [250, 133] on button "Retry?" at bounding box center [256, 135] width 32 height 17
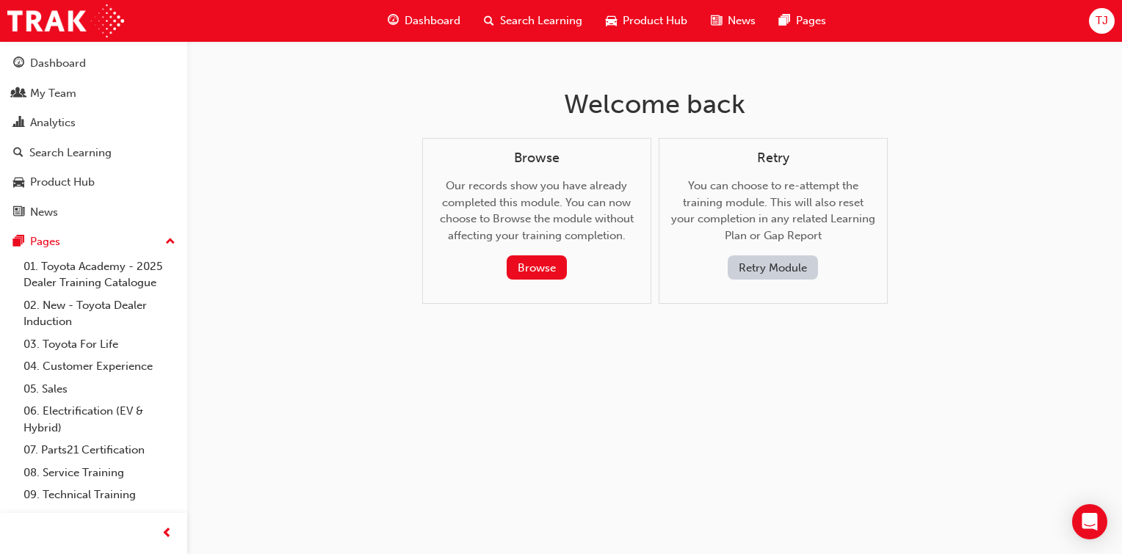
click at [801, 270] on button "Retry Module" at bounding box center [772, 267] width 90 height 24
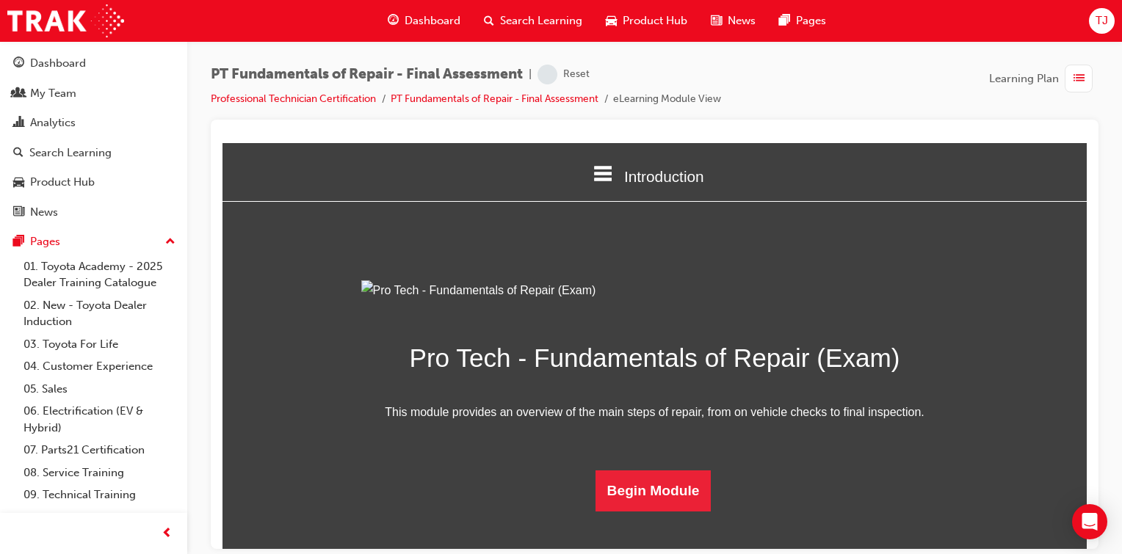
scroll to position [123, 0]
click at [664, 511] on button "Begin Module" at bounding box center [653, 490] width 116 height 41
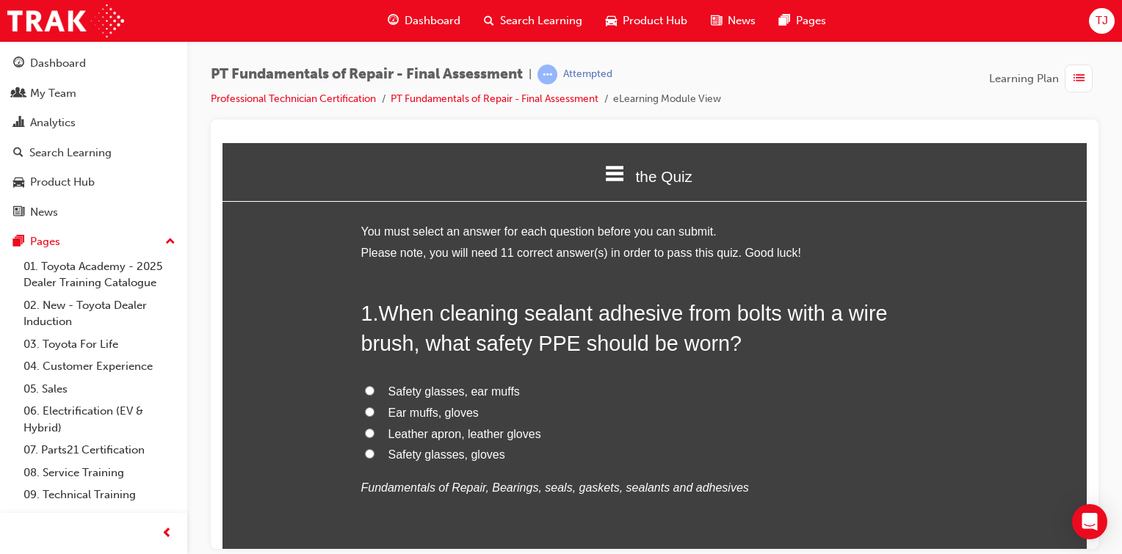
click at [365, 393] on input "Safety glasses, ear muffs" at bounding box center [370, 390] width 10 height 10
radio input "true"
click at [365, 451] on input "Safety glasses, gloves" at bounding box center [370, 454] width 10 height 10
radio input "true"
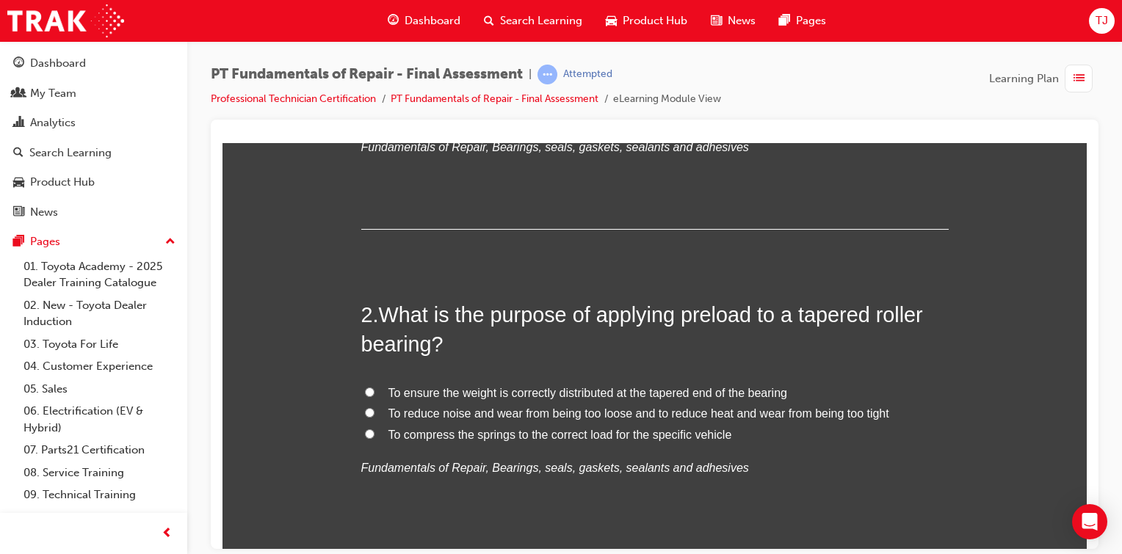
scroll to position [391, 0]
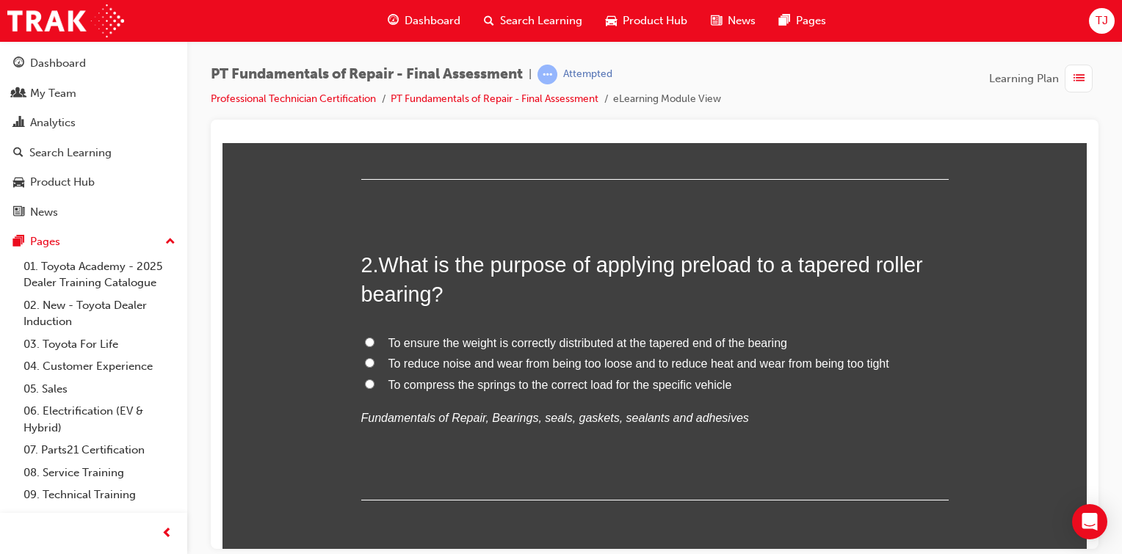
click at [365, 366] on input "To reduce noise and wear from being too loose and to reduce heat and wear from …" at bounding box center [370, 362] width 10 height 10
radio input "true"
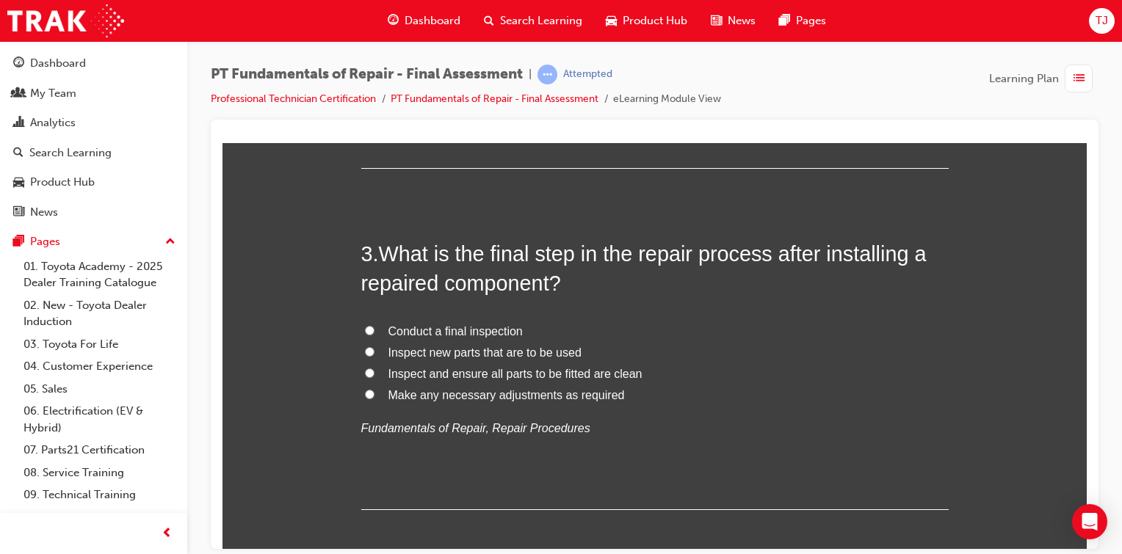
scroll to position [724, 0]
click at [365, 327] on input "Conduct a final inspection" at bounding box center [370, 329] width 10 height 10
radio input "true"
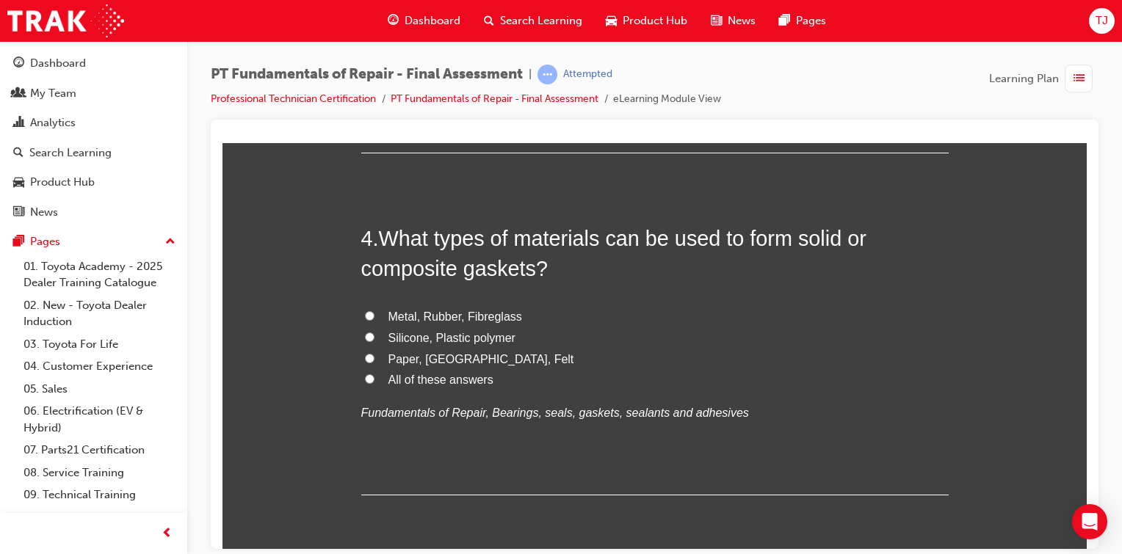
scroll to position [1081, 0]
click at [361, 369] on label "All of these answers" at bounding box center [654, 378] width 587 height 21
click at [365, 372] on input "All of these answers" at bounding box center [370, 377] width 10 height 10
radio input "true"
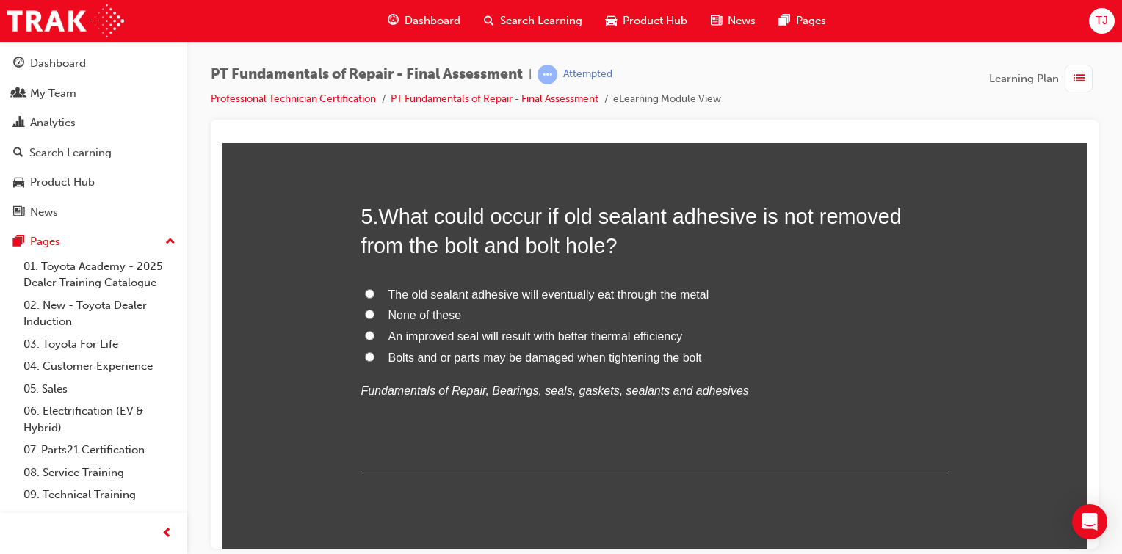
scroll to position [1456, 0]
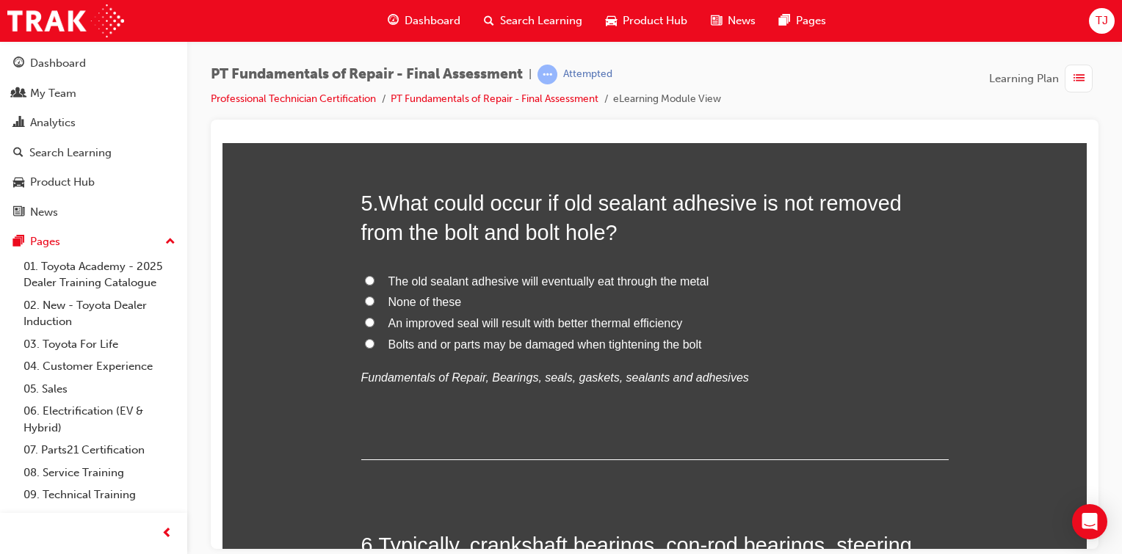
click at [365, 345] on input "Bolts and or parts may be damaged when tightening the bolt" at bounding box center [370, 343] width 10 height 10
radio input "true"
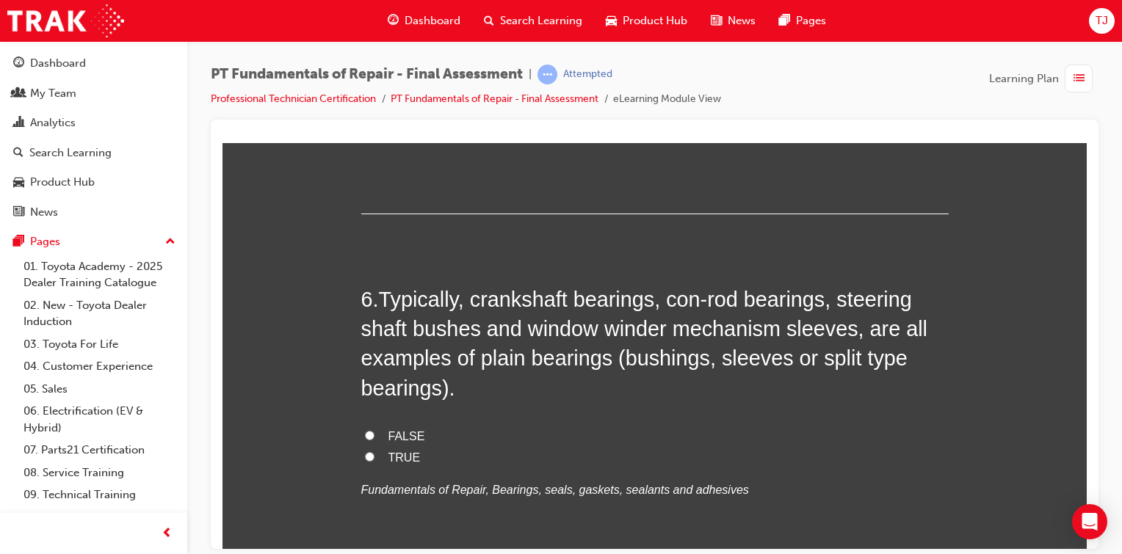
scroll to position [1746, 0]
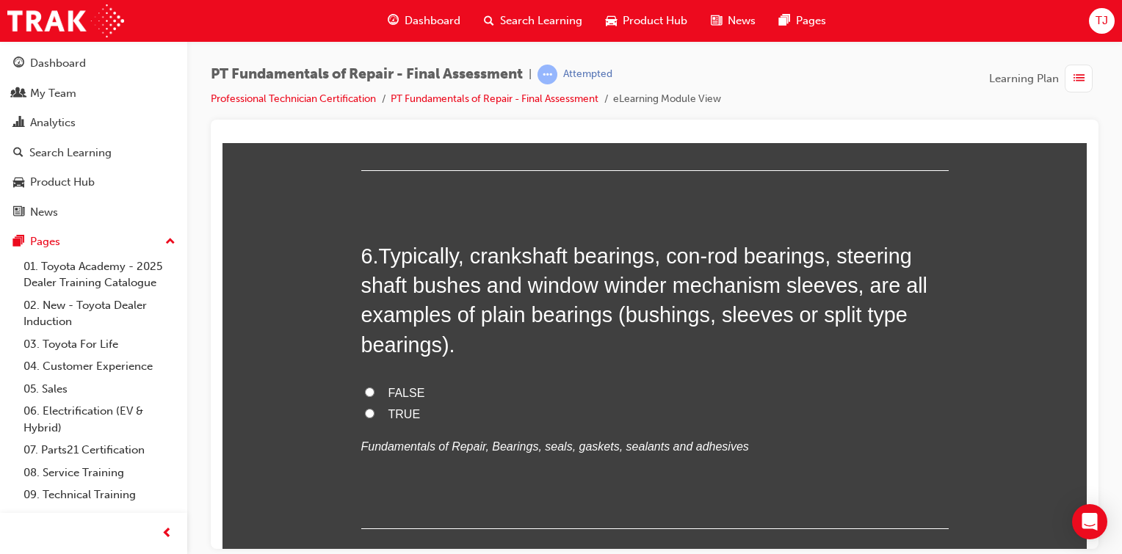
click at [365, 412] on input "TRUE" at bounding box center [370, 413] width 10 height 10
radio input "true"
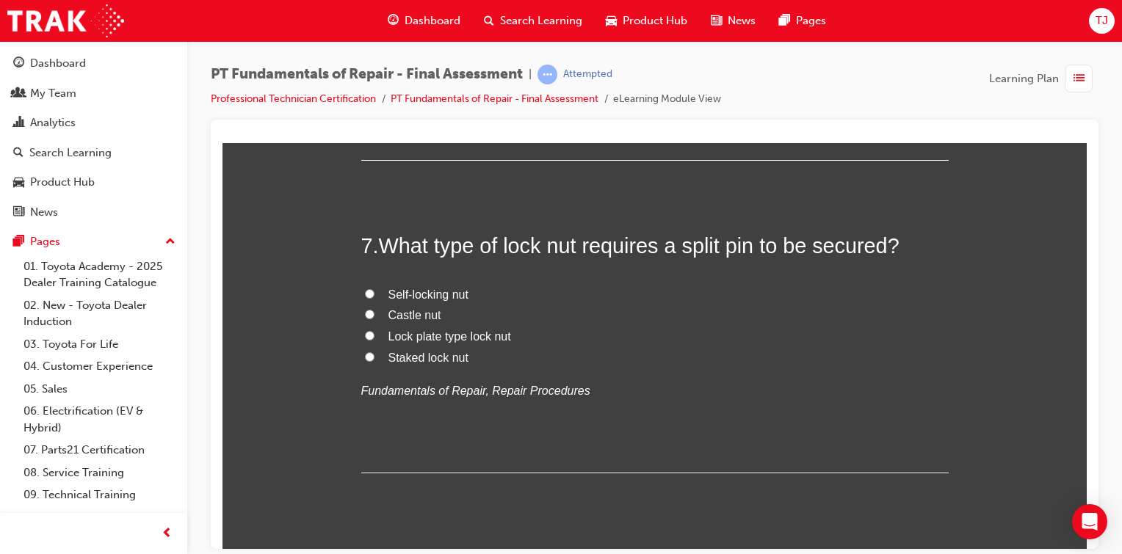
scroll to position [2114, 0]
click at [379, 311] on label "Castle nut" at bounding box center [654, 315] width 587 height 21
click at [374, 311] on input "Castle nut" at bounding box center [370, 314] width 10 height 10
radio input "true"
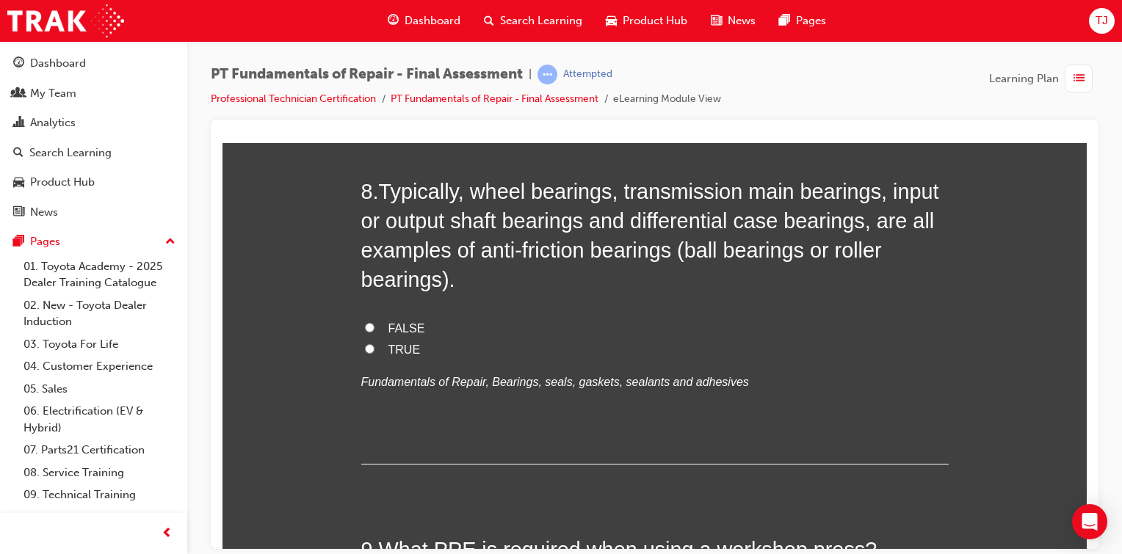
scroll to position [2483, 0]
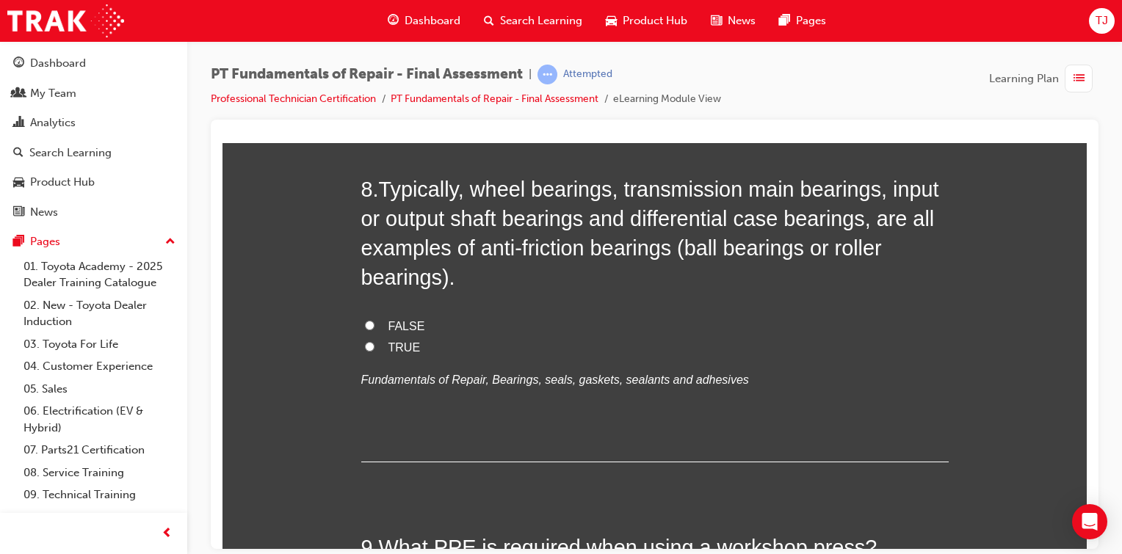
click at [361, 338] on label "TRUE" at bounding box center [654, 347] width 587 height 21
click at [365, 341] on input "TRUE" at bounding box center [370, 346] width 10 height 10
radio input "true"
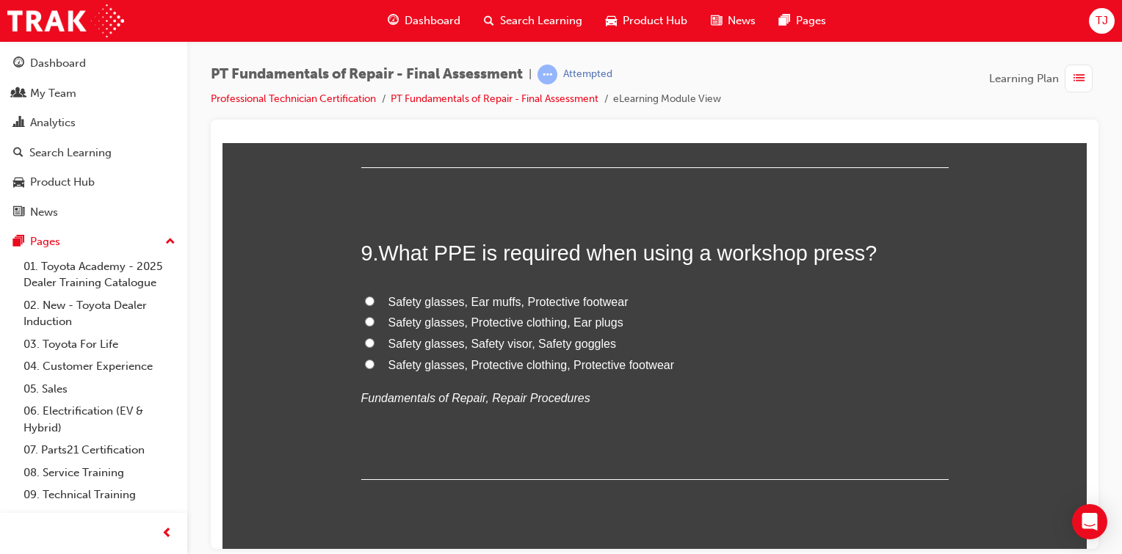
scroll to position [2839, 0]
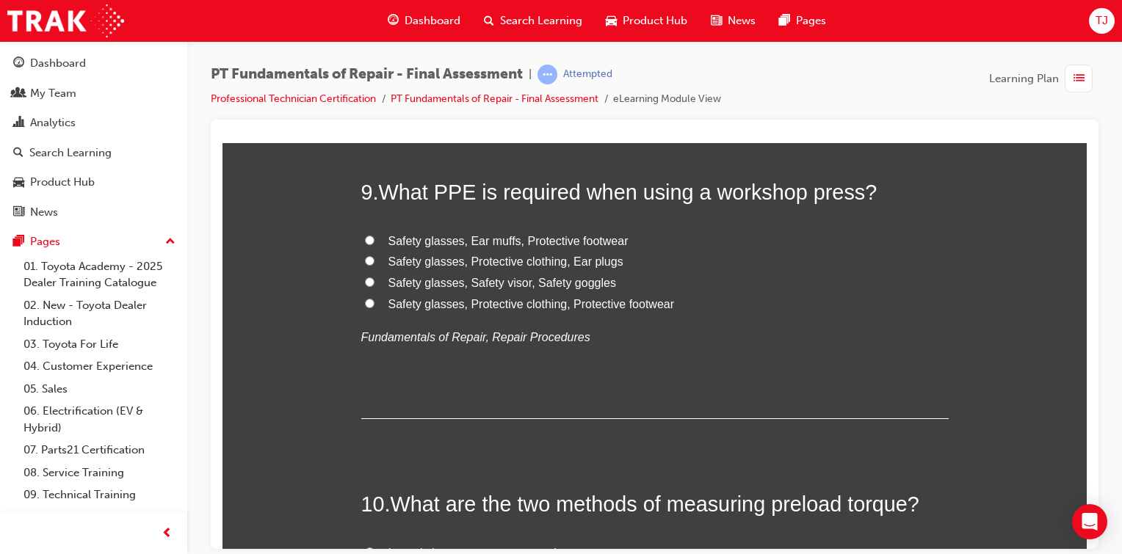
click at [365, 235] on input "Safety glasses, Ear muffs, Protective footwear" at bounding box center [370, 240] width 10 height 10
radio input "true"
drag, startPoint x: 362, startPoint y: 233, endPoint x: 606, endPoint y: 322, distance: 259.1
click at [606, 322] on div "Safety glasses, Ear muffs, Protective footwear Safety glasses, Protective cloth…" at bounding box center [654, 288] width 587 height 117
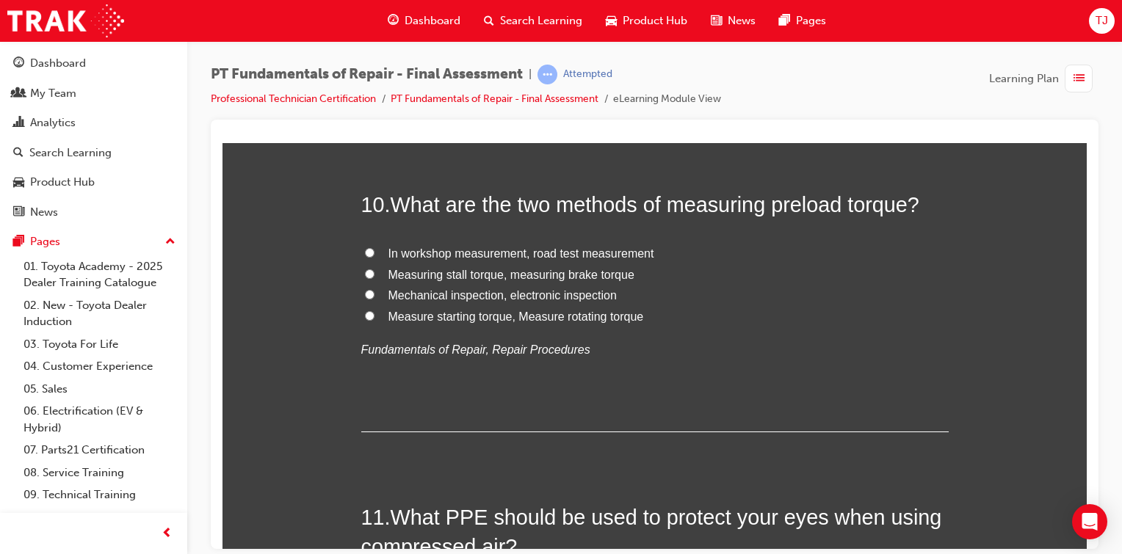
scroll to position [3143, 0]
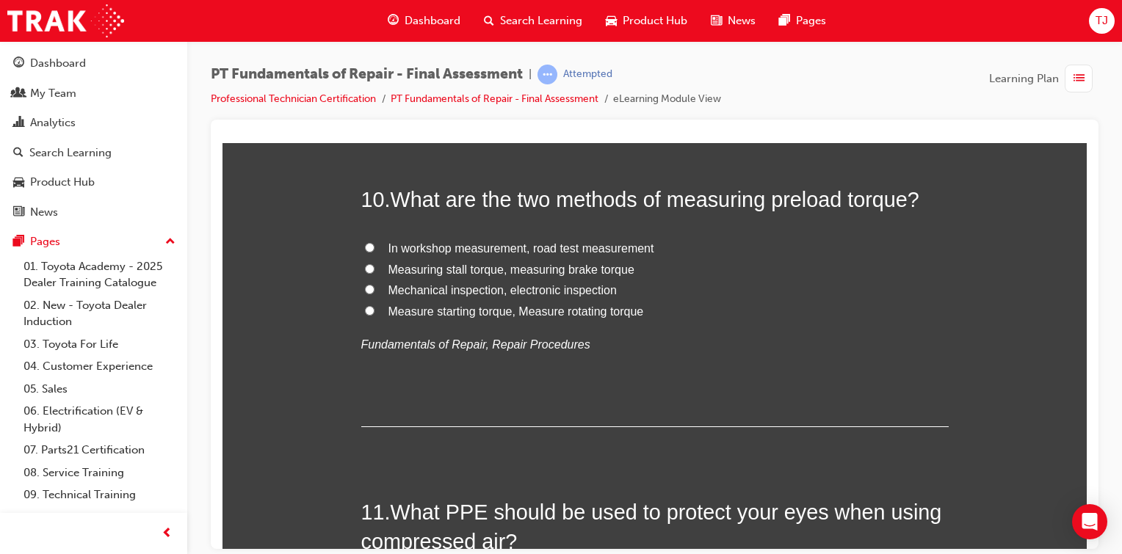
click at [376, 263] on label "Measuring stall torque, measuring brake torque" at bounding box center [654, 269] width 587 height 21
click at [374, 264] on input "Measuring stall torque, measuring brake torque" at bounding box center [370, 269] width 10 height 10
radio input "true"
click at [371, 291] on label "Mechanical inspection, electronic inspection" at bounding box center [654, 290] width 587 height 21
click at [371, 291] on input "Mechanical inspection, electronic inspection" at bounding box center [370, 289] width 10 height 10
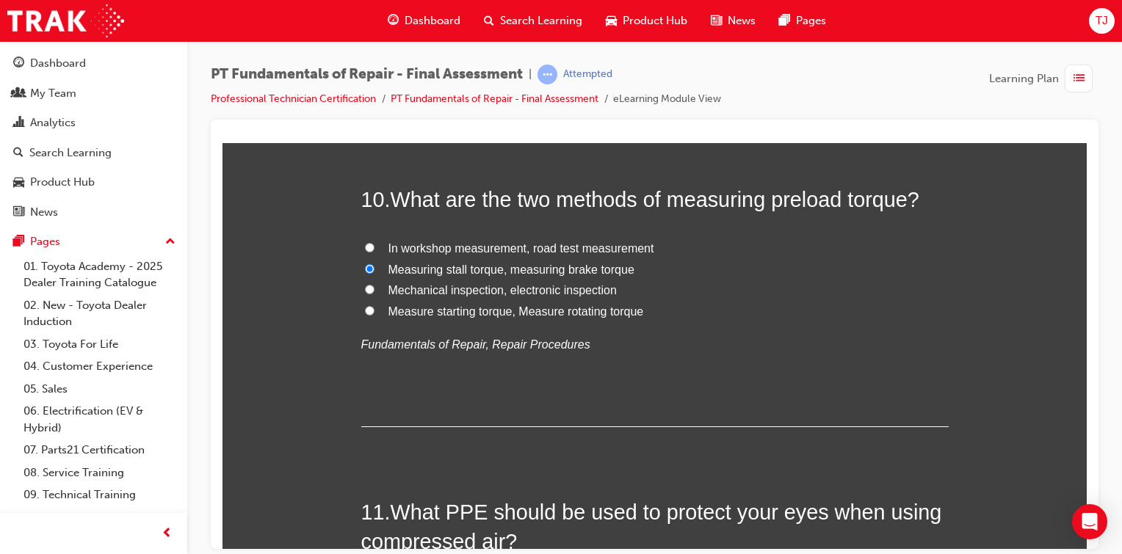
radio input "true"
click at [369, 307] on label "Measure starting torque, Measure rotating torque" at bounding box center [654, 311] width 587 height 21
click at [369, 307] on input "Measure starting torque, Measure rotating torque" at bounding box center [370, 310] width 10 height 10
radio input "true"
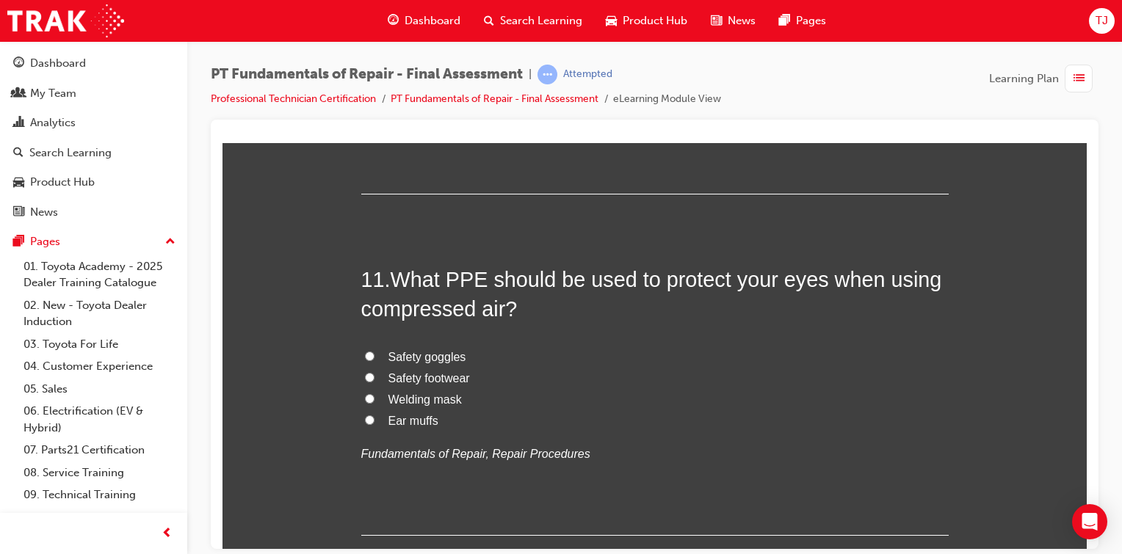
scroll to position [3457, 0]
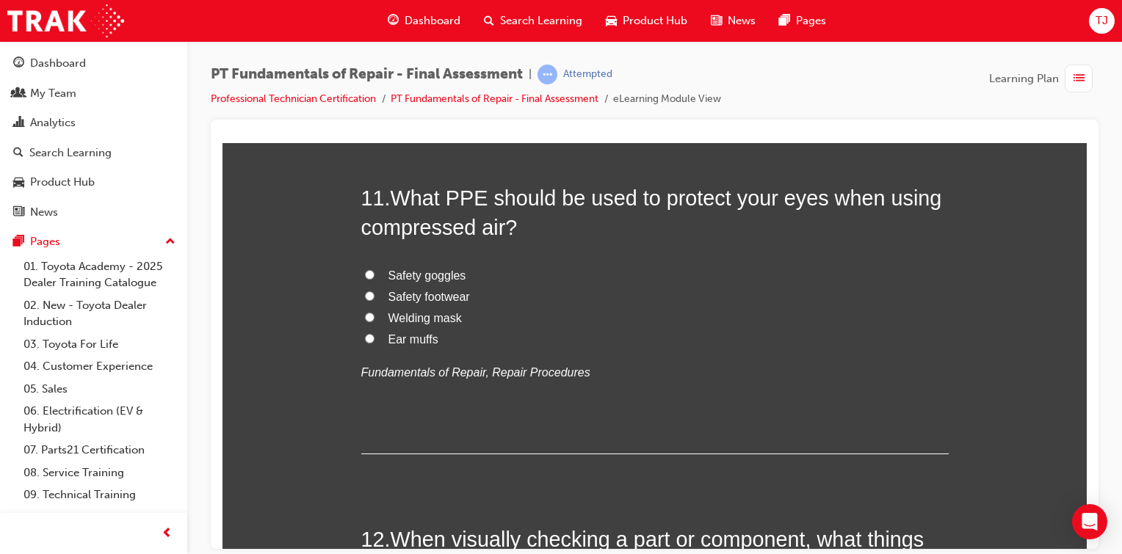
click at [376, 274] on label "Safety goggles" at bounding box center [654, 275] width 587 height 21
click at [374, 274] on input "Safety goggles" at bounding box center [370, 274] width 10 height 10
radio input "true"
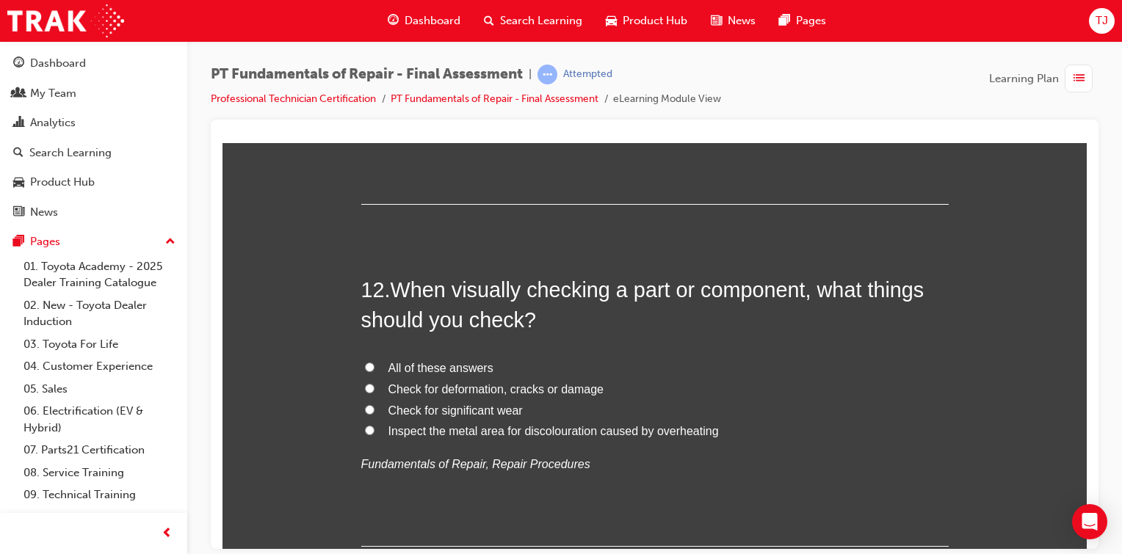
scroll to position [3799, 0]
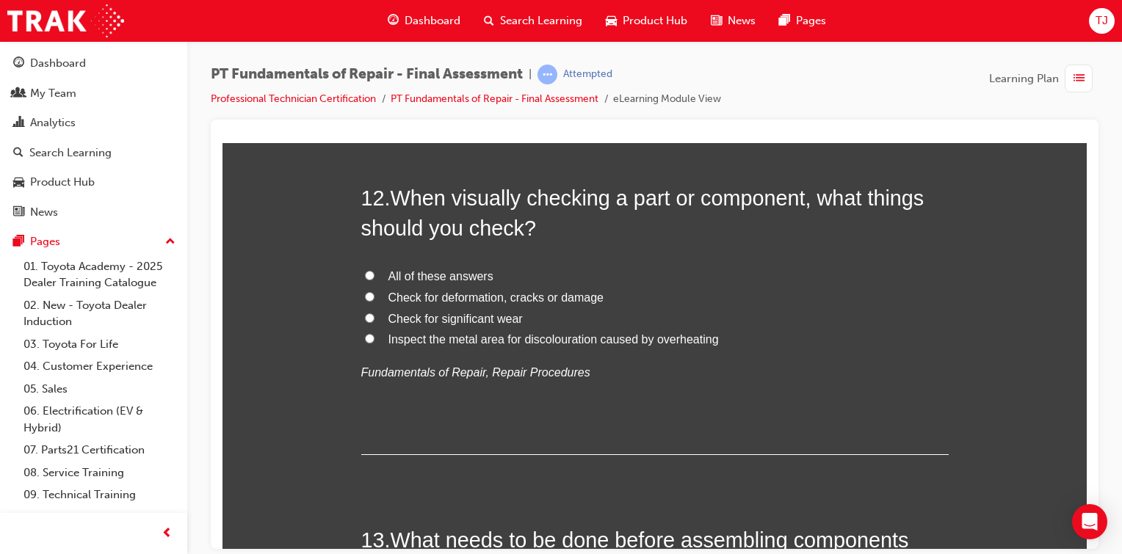
click at [369, 275] on label "All of these answers" at bounding box center [654, 276] width 587 height 21
click at [369, 275] on input "All of these answers" at bounding box center [370, 275] width 10 height 10
radio input "true"
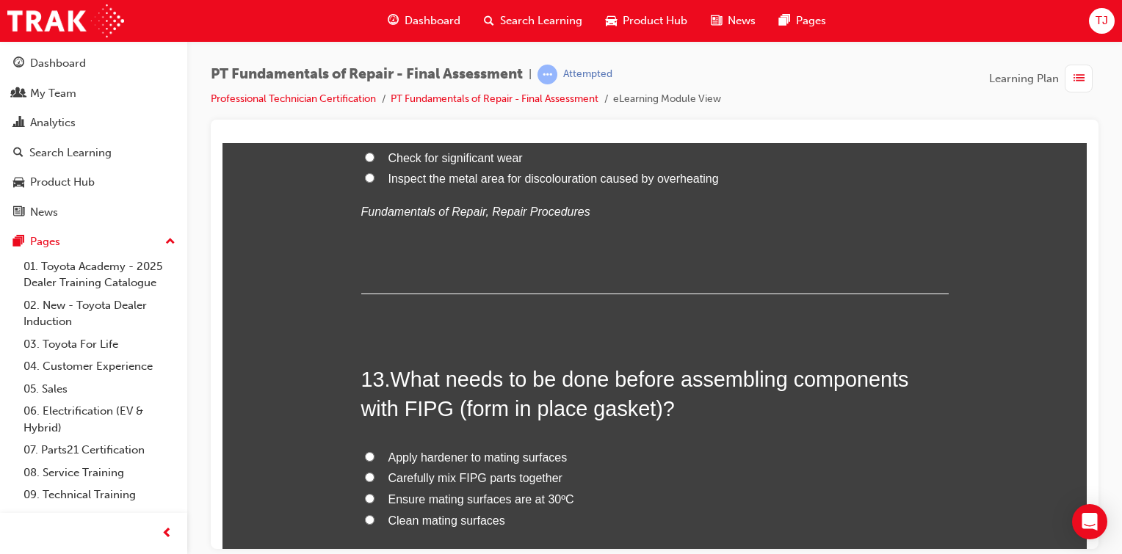
scroll to position [3993, 0]
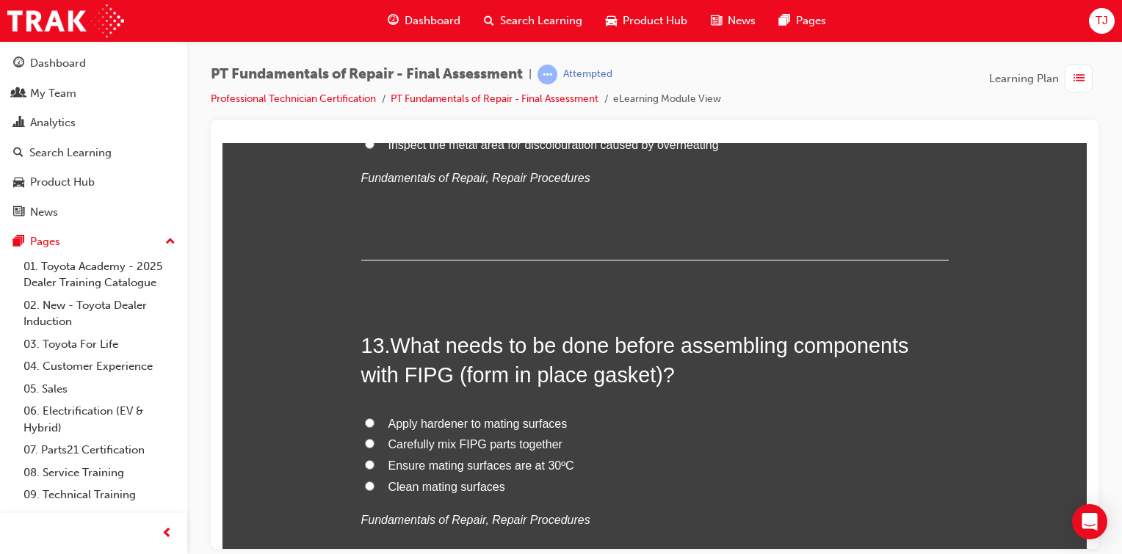
click at [497, 352] on span "What needs to be done before assembling components with FIPG (form in place gas…" at bounding box center [635, 359] width 548 height 53
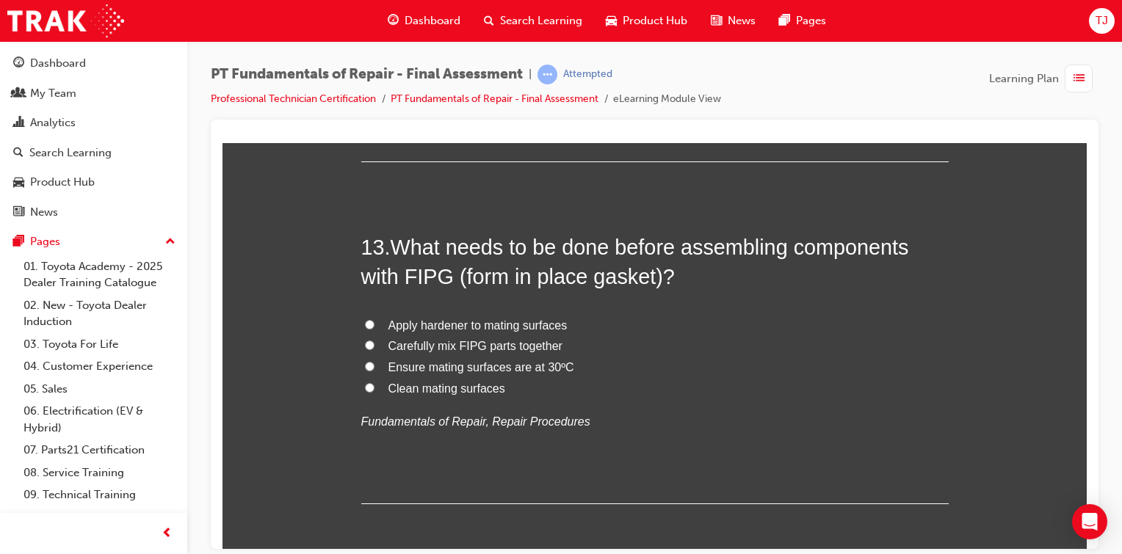
scroll to position [4110, 0]
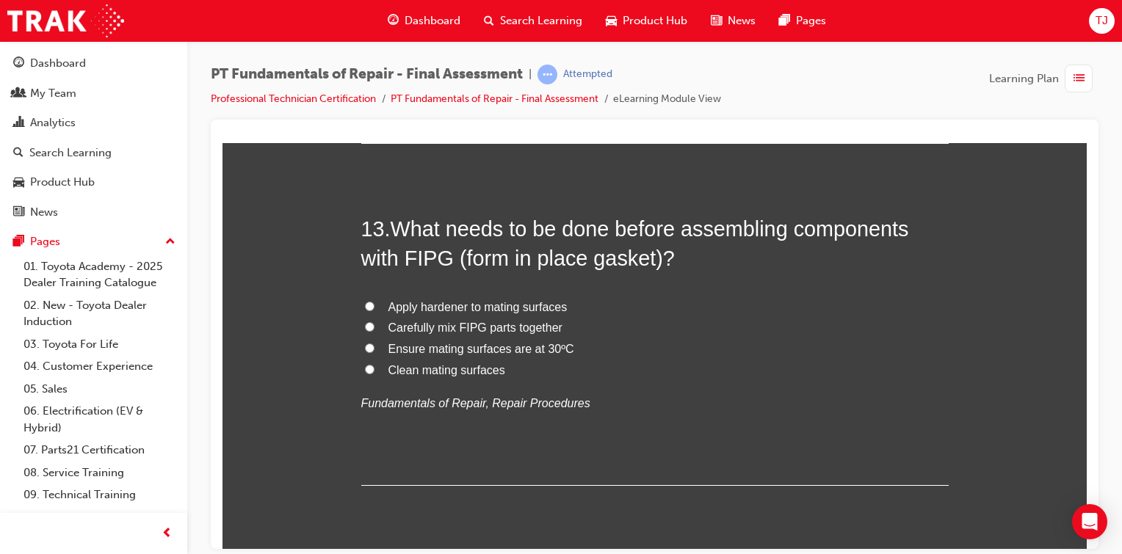
click at [370, 345] on label "Ensure mating surfaces are at 30ºC" at bounding box center [654, 348] width 587 height 21
click at [370, 345] on input "Ensure mating surfaces are at 30ºC" at bounding box center [370, 348] width 10 height 10
radio input "true"
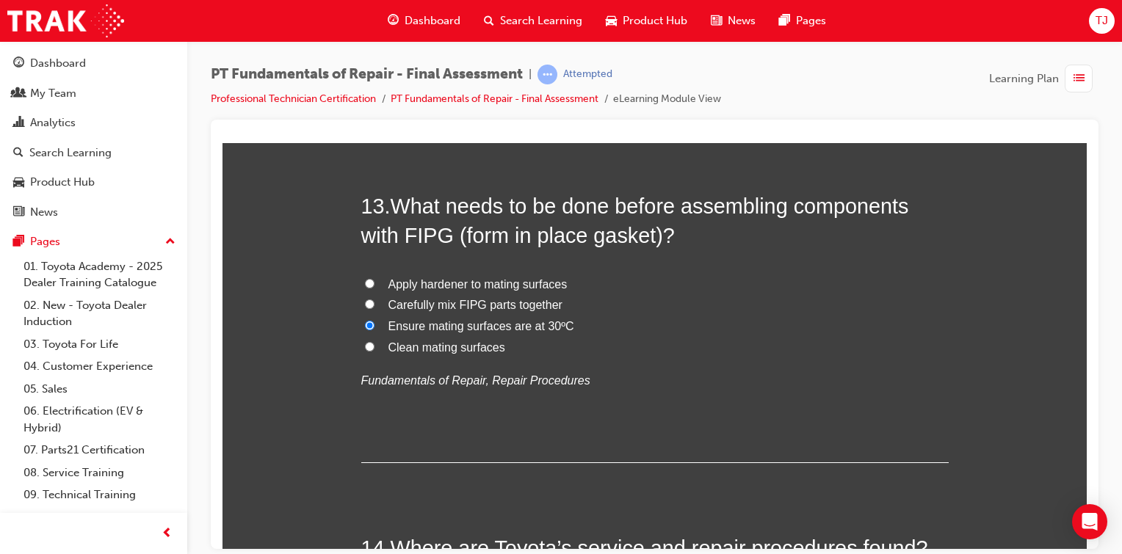
scroll to position [4134, 0]
click at [388, 345] on span "Clean mating surfaces" at bounding box center [446, 345] width 117 height 12
click at [374, 345] on input "Clean mating surfaces" at bounding box center [370, 345] width 10 height 10
radio input "true"
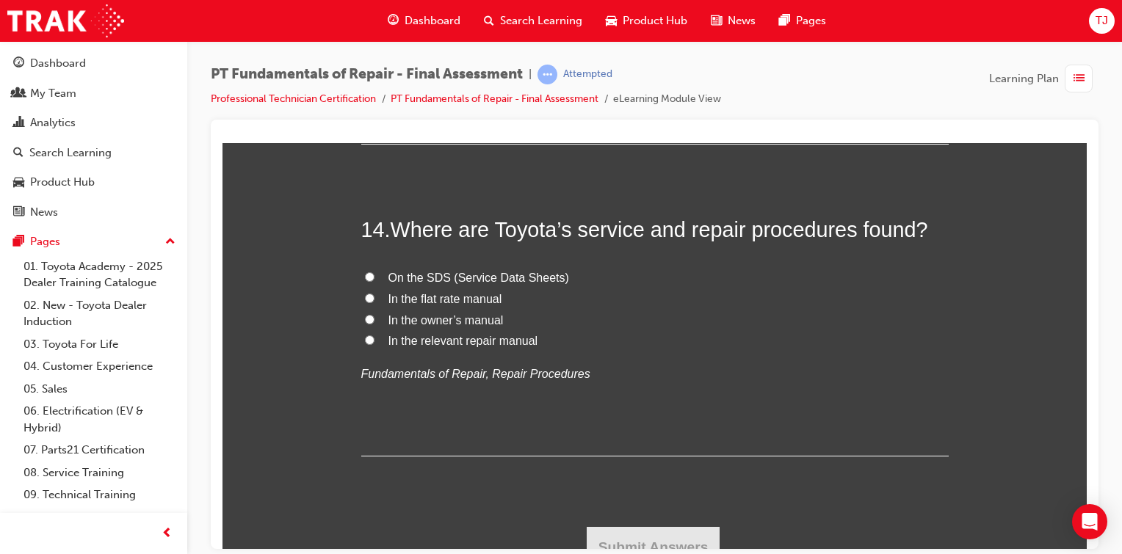
scroll to position [4453, 0]
click at [388, 277] on span "On the SDS (Service Data Sheets)" at bounding box center [478, 275] width 181 height 12
click at [374, 277] on input "On the SDS (Service Data Sheets)" at bounding box center [370, 275] width 10 height 10
radio input "true"
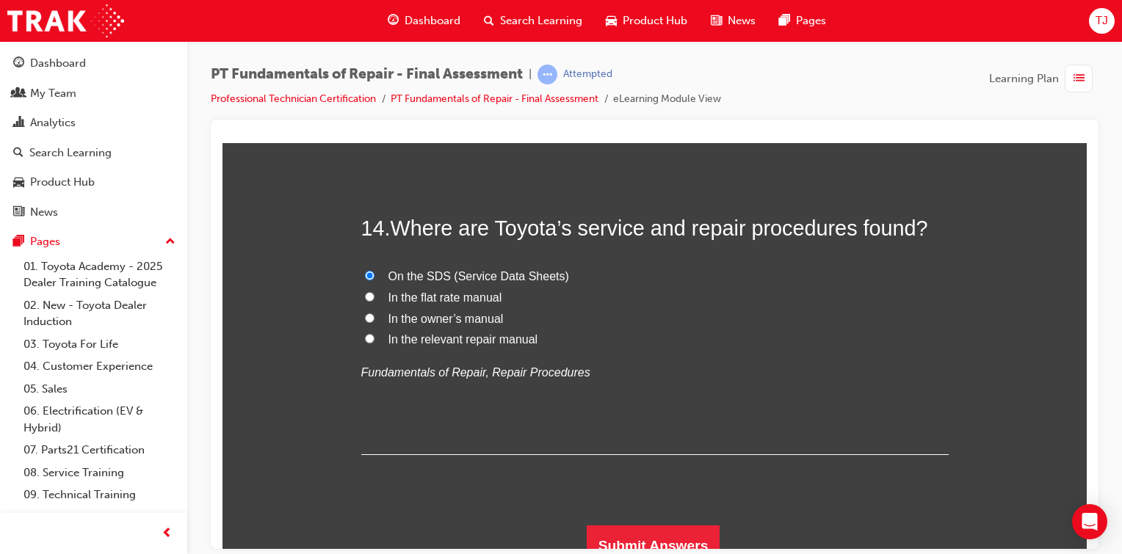
scroll to position [4467, 0]
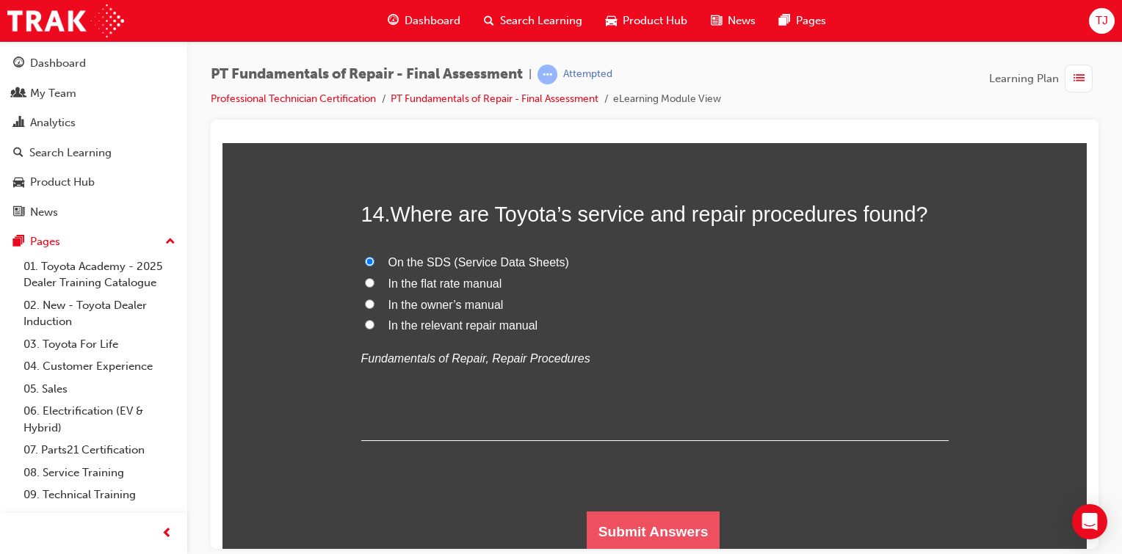
click at [648, 529] on button "Submit Answers" at bounding box center [654, 531] width 134 height 41
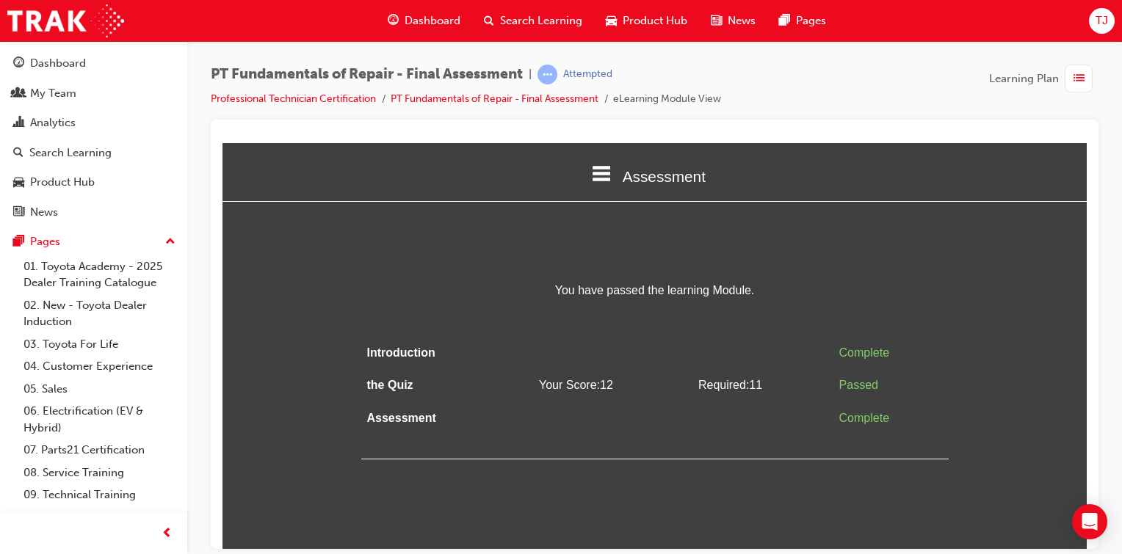
scroll to position [0, 0]
click at [1078, 94] on div "PT Fundamentals of Repair - Final Assessment | Completed Professional Technicia…" at bounding box center [654, 92] width 887 height 55
click at [1078, 79] on span "list-icon" at bounding box center [1078, 79] width 11 height 18
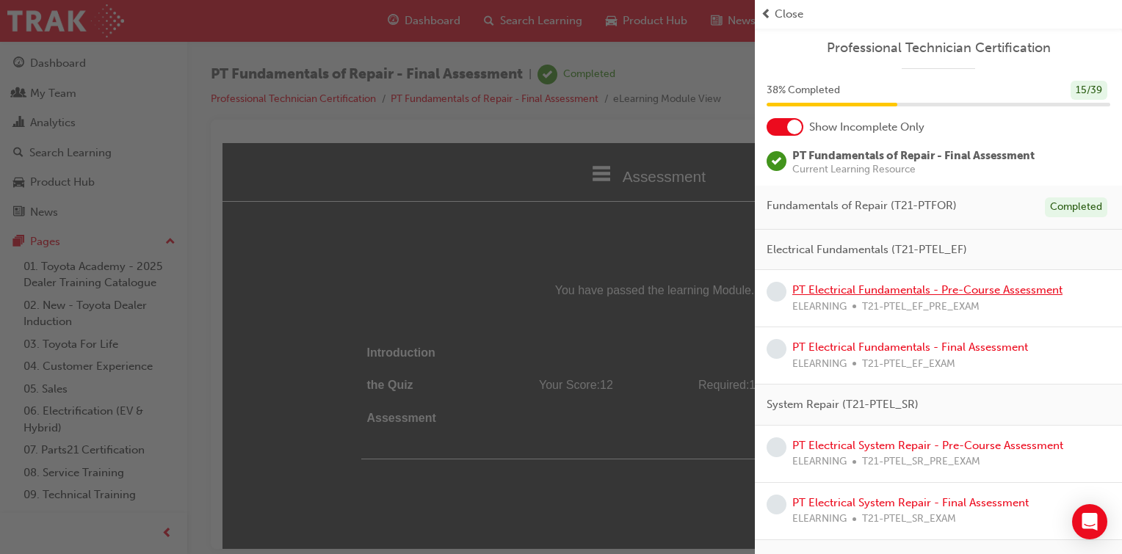
click at [882, 291] on link "PT Electrical Fundamentals - Pre-Course Assessment" at bounding box center [927, 289] width 270 height 13
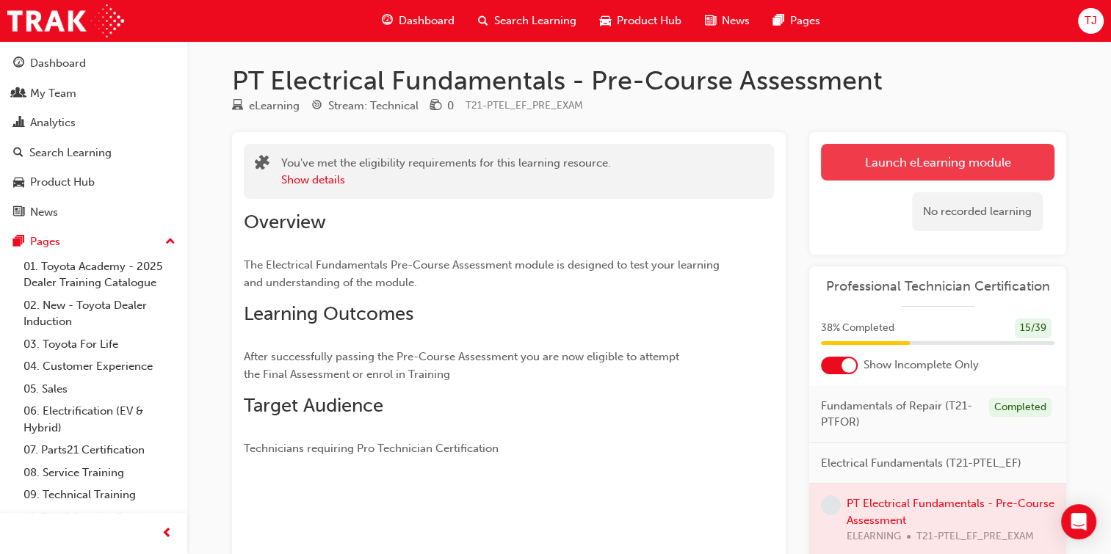
click at [887, 161] on link "Launch eLearning module" at bounding box center [937, 162] width 233 height 37
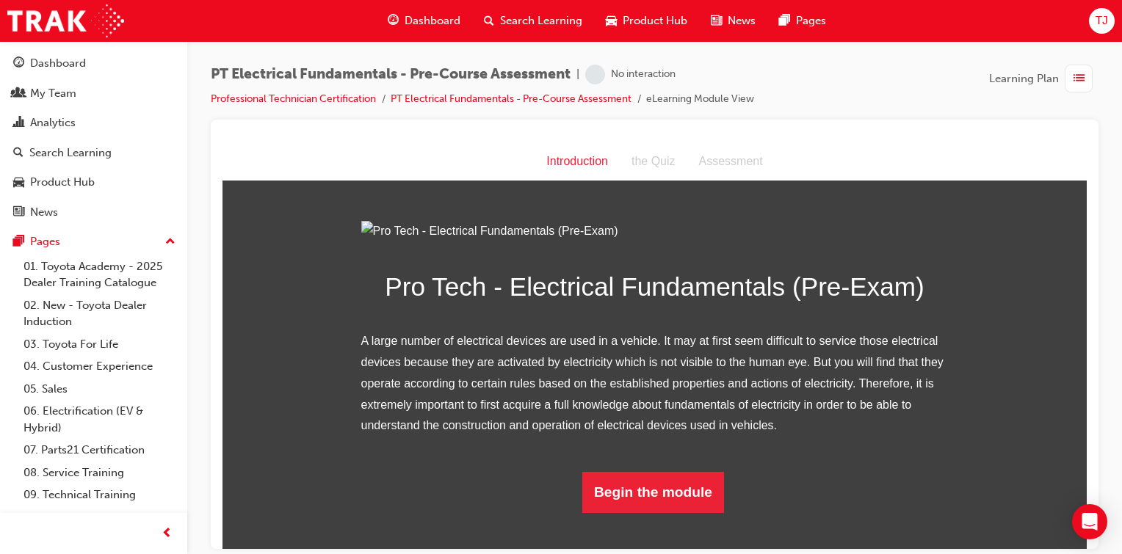
scroll to position [126, 0]
click at [664, 512] on button "Begin the module" at bounding box center [653, 491] width 142 height 41
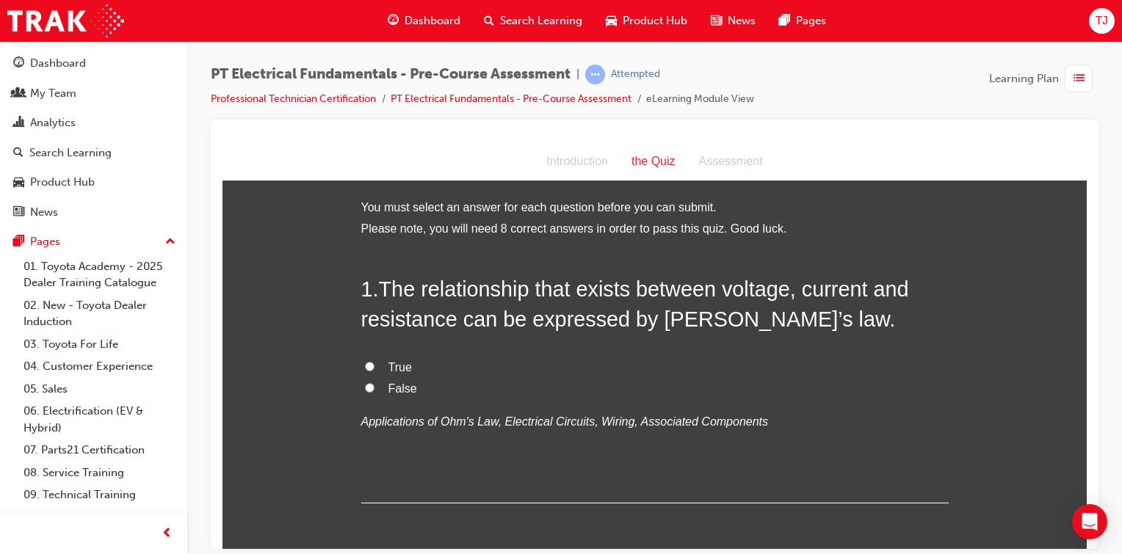
click at [367, 363] on input "True" at bounding box center [370, 366] width 10 height 10
radio input "true"
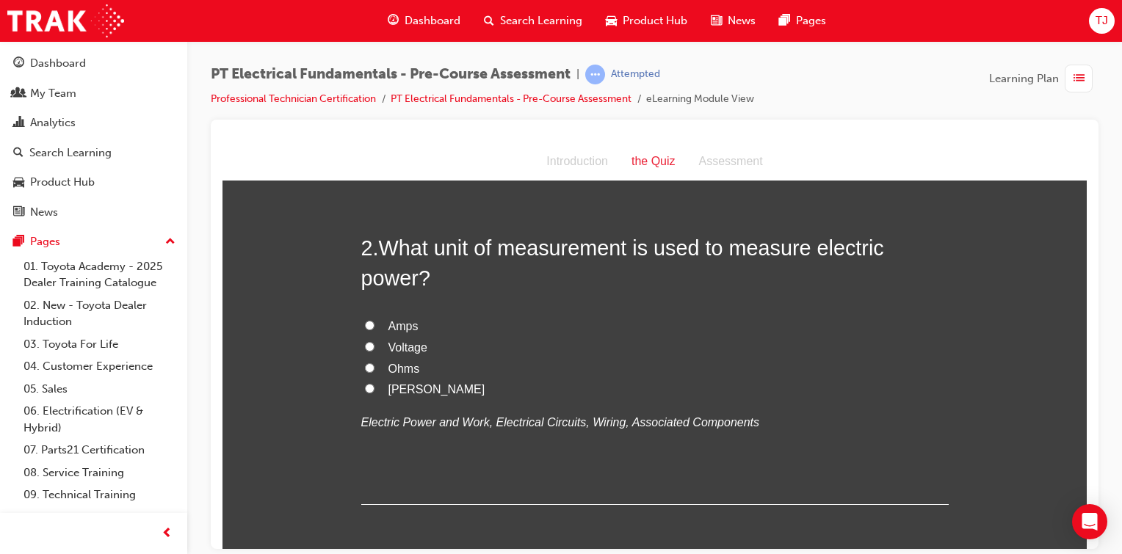
scroll to position [342, 0]
click at [361, 344] on label "Voltage" at bounding box center [654, 345] width 587 height 21
click at [365, 344] on input "Voltage" at bounding box center [370, 345] width 10 height 10
radio input "true"
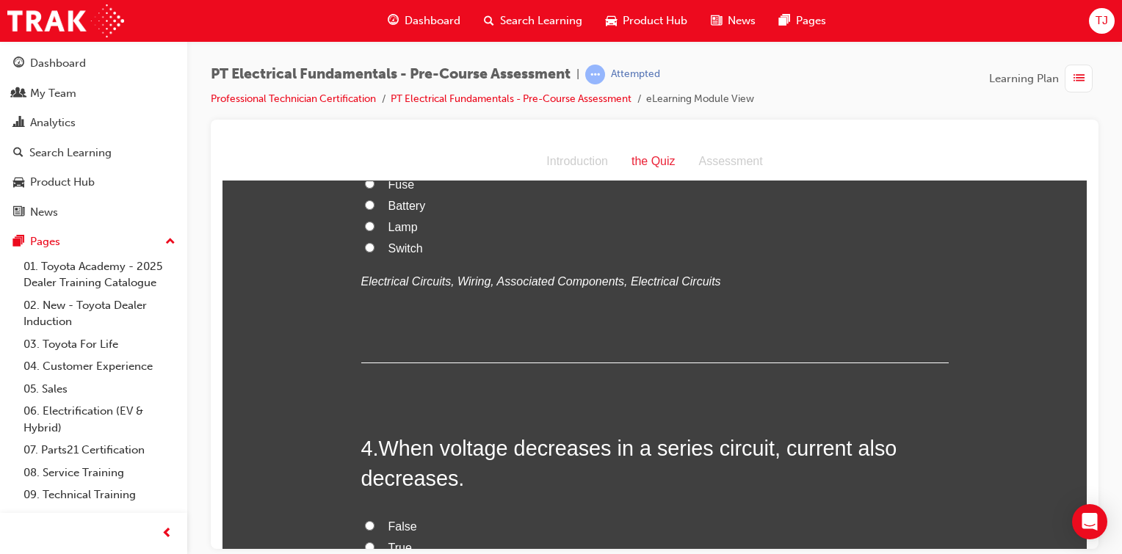
scroll to position [857, 0]
click at [367, 251] on input "Switch" at bounding box center [370, 247] width 10 height 10
radio input "true"
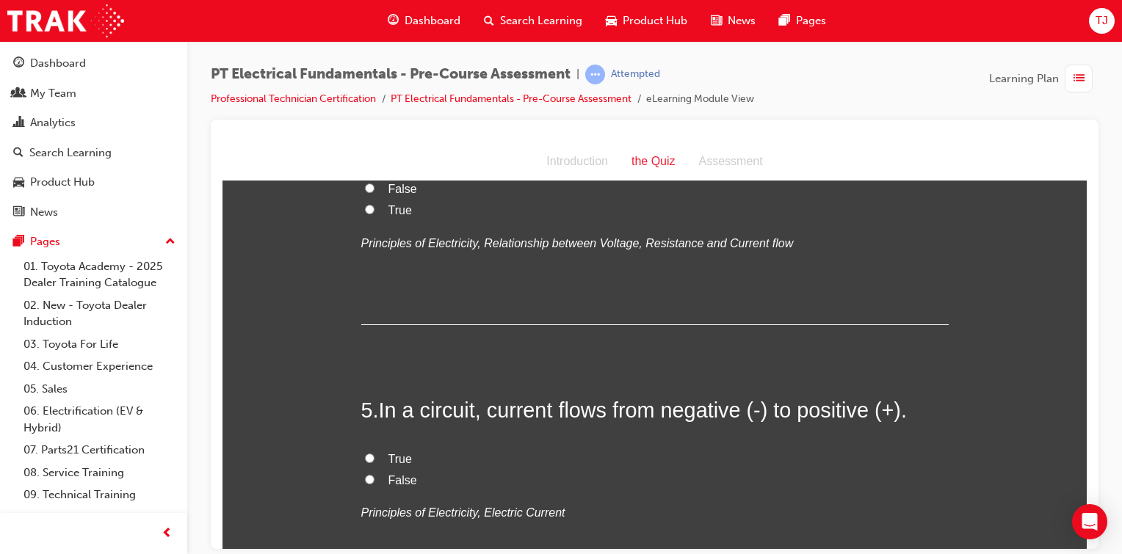
scroll to position [1194, 0]
click at [365, 214] on input "True" at bounding box center [370, 210] width 10 height 10
radio input "true"
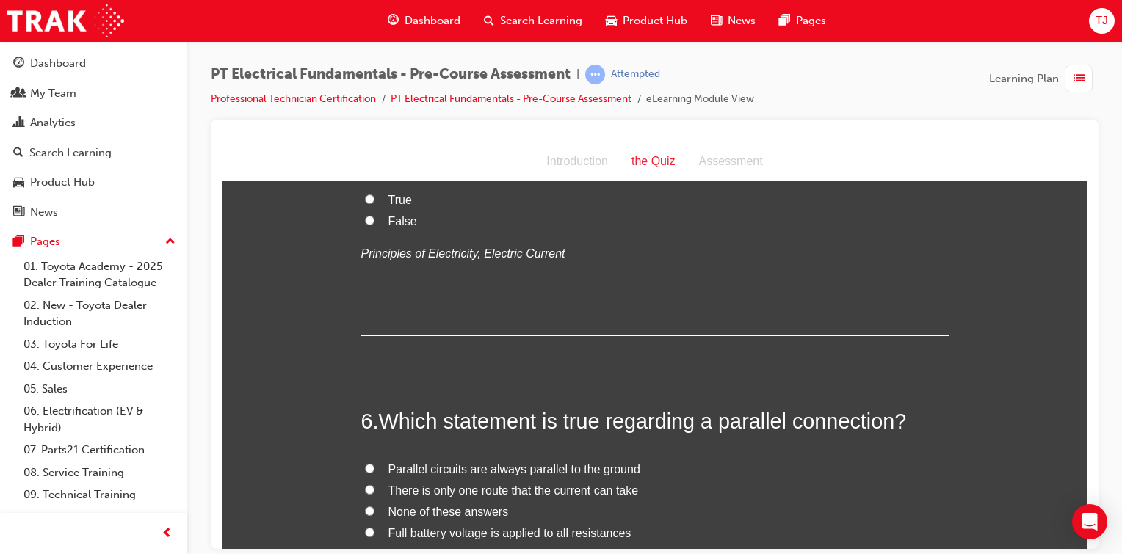
scroll to position [1456, 0]
click at [365, 201] on input "True" at bounding box center [370, 197] width 10 height 10
radio input "true"
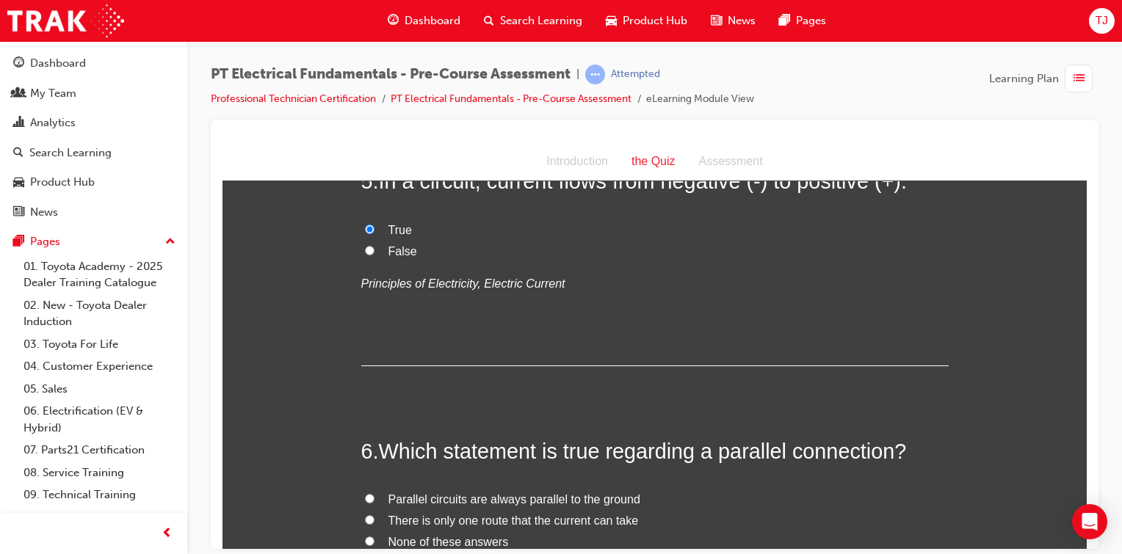
scroll to position [1451, 0]
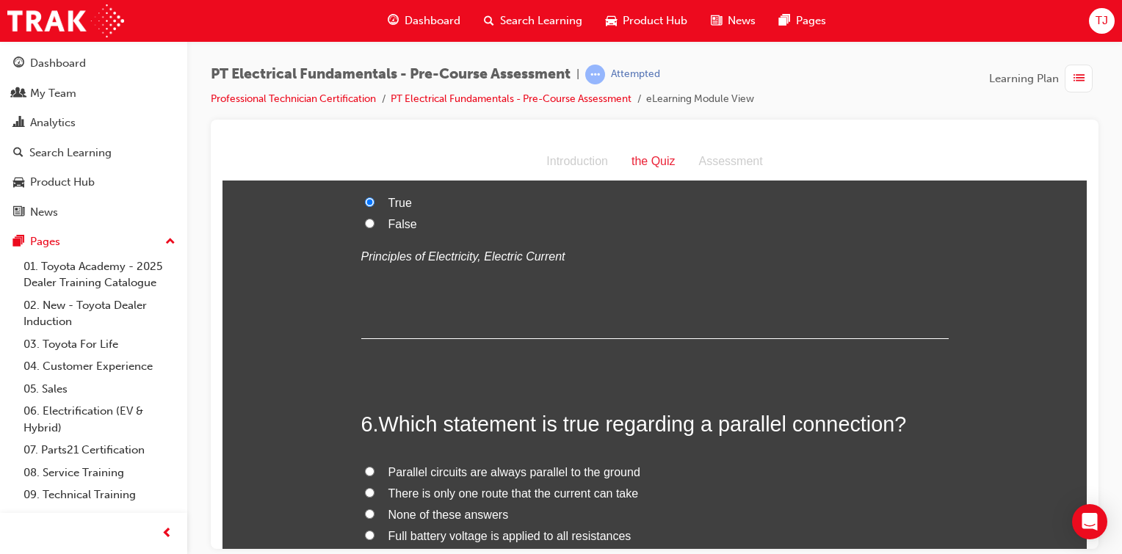
click at [365, 228] on input "False" at bounding box center [370, 223] width 10 height 10
radio input "true"
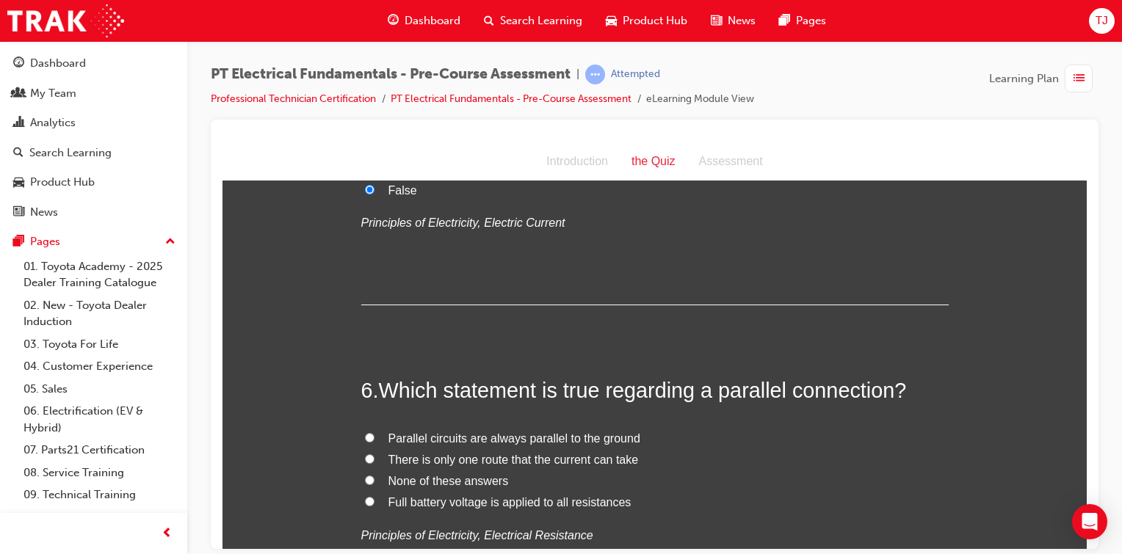
scroll to position [1483, 0]
drag, startPoint x: 377, startPoint y: 286, endPoint x: 741, endPoint y: 286, distance: 363.4
click at [741, 133] on span "In a circuit, current flows from negative (-) to positive (+)." at bounding box center [643, 120] width 528 height 23
copy span "In a circuit, current flows from negative"
click at [370, 181] on label "True" at bounding box center [654, 170] width 587 height 21
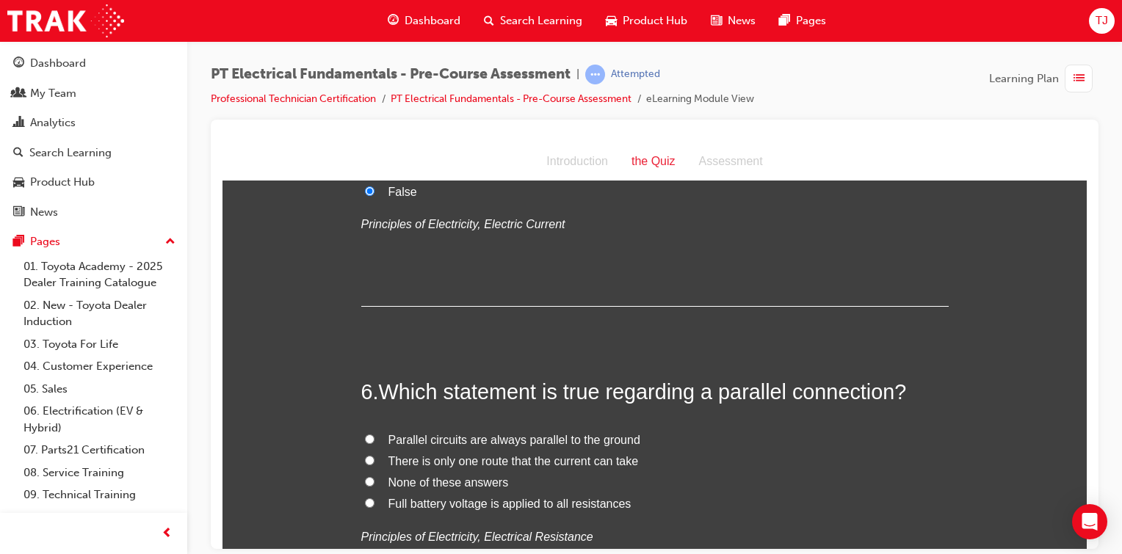
click at [370, 174] on input "True" at bounding box center [370, 169] width 10 height 10
radio input "true"
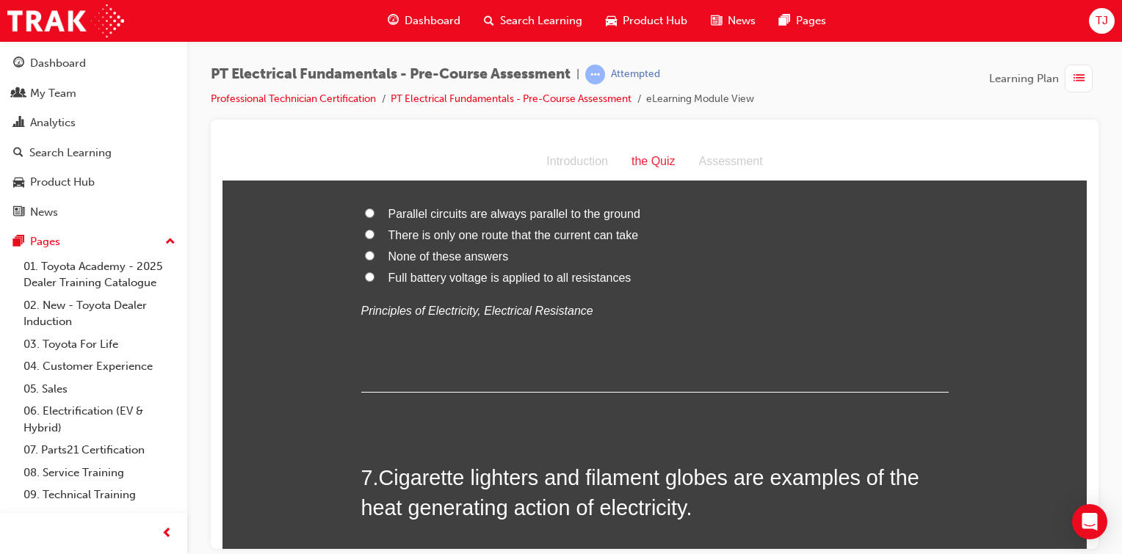
scroll to position [1813, 0]
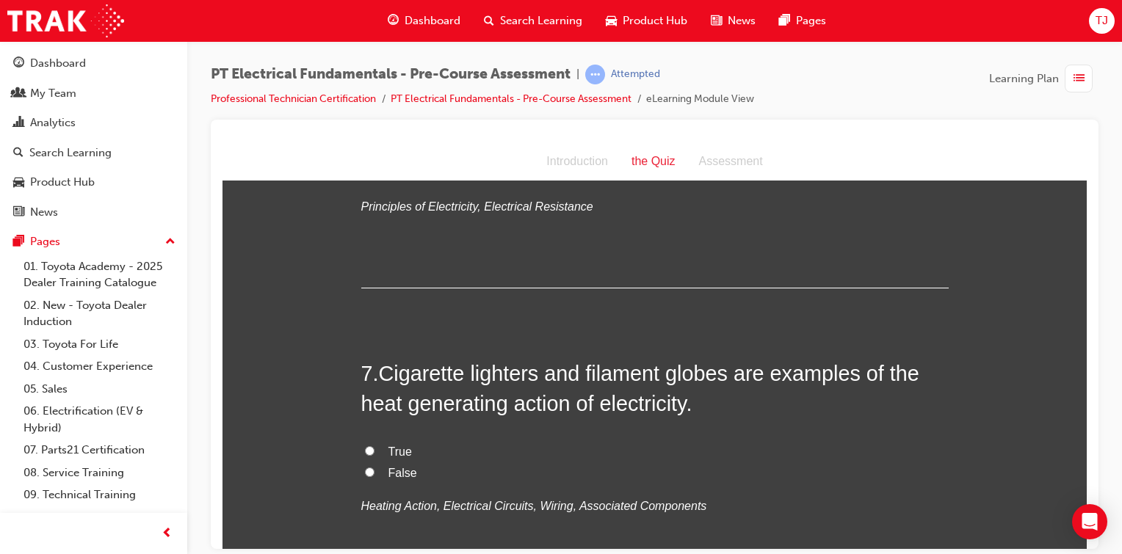
click at [421, 158] on span "None of these answers" at bounding box center [448, 151] width 120 height 12
click at [374, 156] on input "None of these answers" at bounding box center [370, 151] width 10 height 10
radio input "true"
drag, startPoint x: 421, startPoint y: 322, endPoint x: 720, endPoint y: 451, distance: 326.5
click at [720, 288] on div "6 . Which statement is true regarding a parallel connection? Parallel circuits …" at bounding box center [654, 167] width 587 height 242
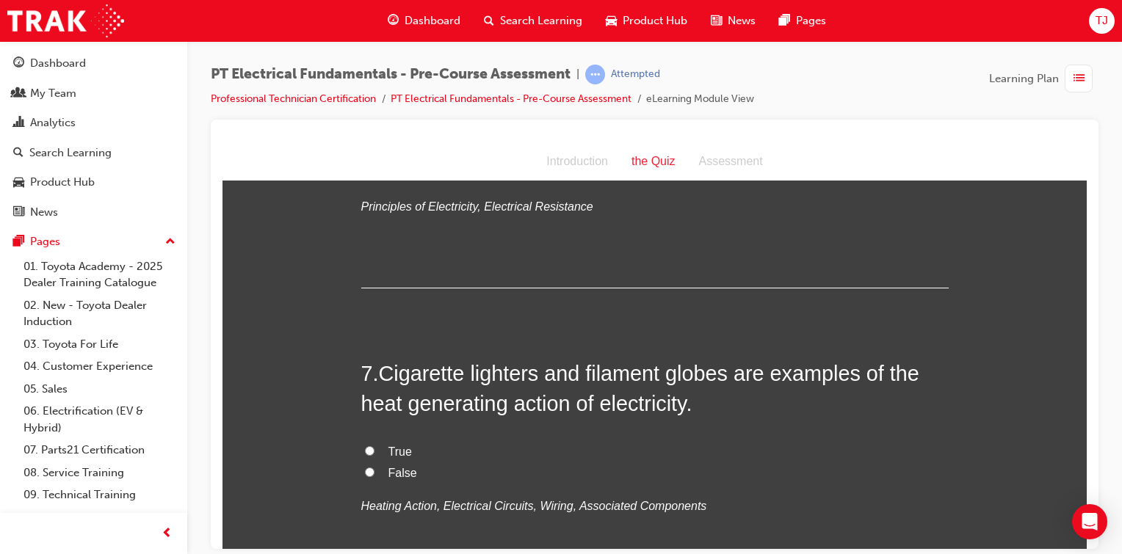
drag, startPoint x: 720, startPoint y: 451, endPoint x: 714, endPoint y: 386, distance: 65.6
click at [714, 288] on div "6 . Which statement is true regarding a parallel connection? Parallel circuits …" at bounding box center [654, 167] width 587 height 242
click at [367, 113] on input "Parallel circuits are always parallel to the ground" at bounding box center [370, 109] width 10 height 10
radio input "true"
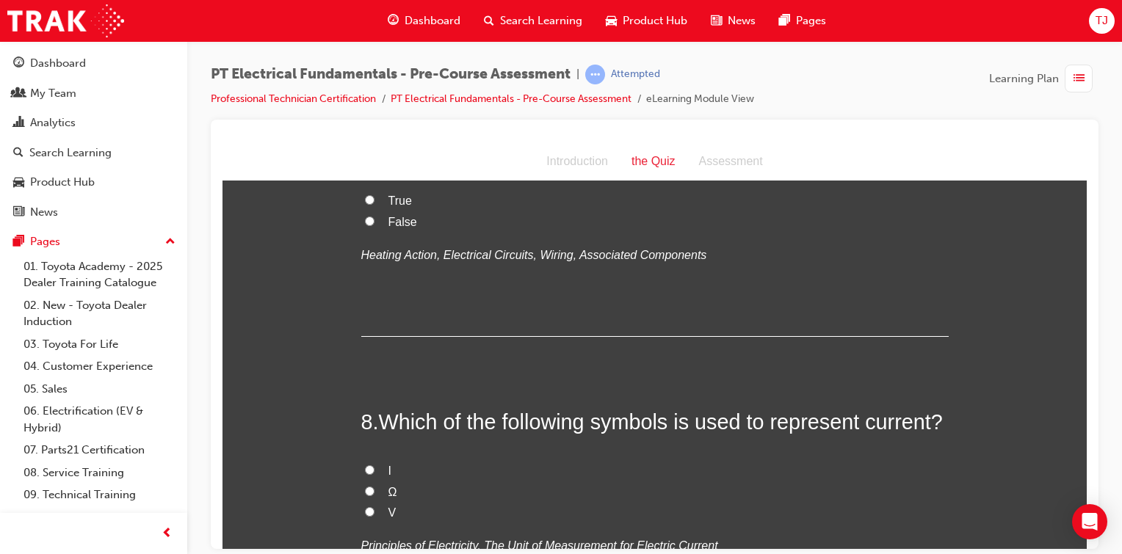
scroll to position [2085, 0]
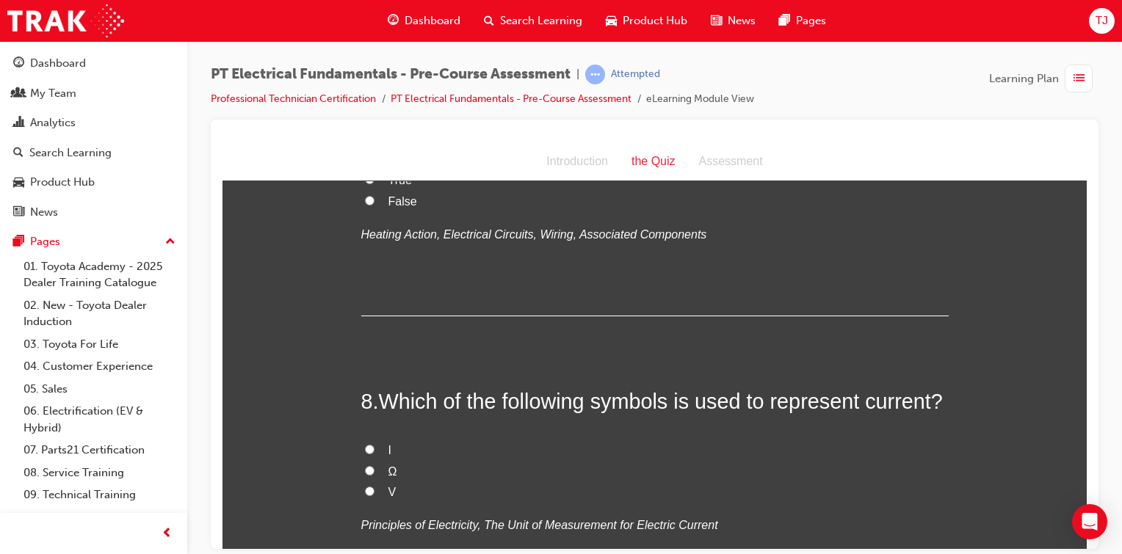
click at [361, 191] on label "True" at bounding box center [654, 180] width 587 height 21
click at [365, 184] on input "True" at bounding box center [370, 179] width 10 height 10
radio input "true"
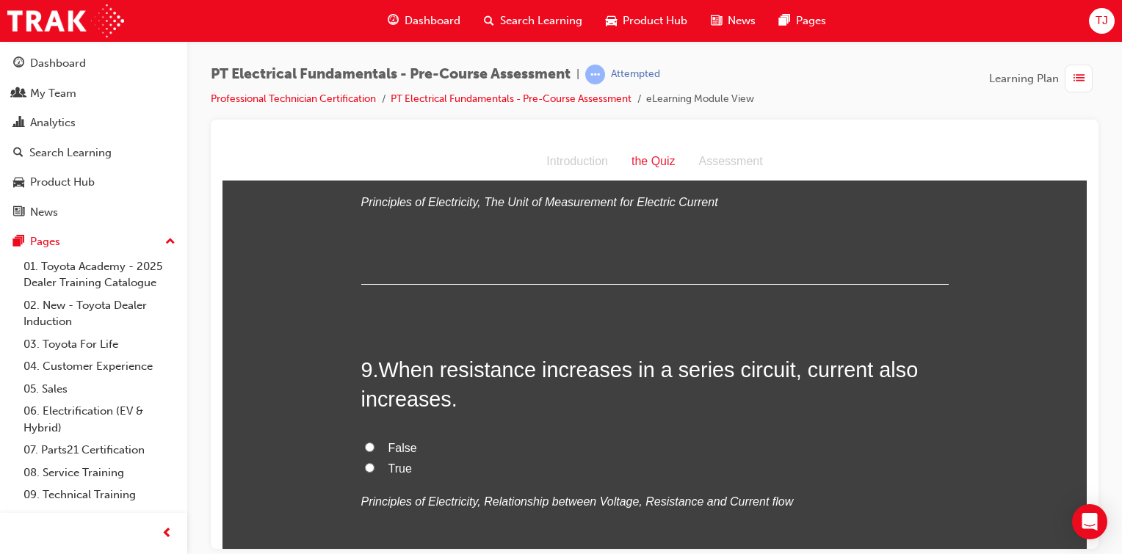
scroll to position [2408, 0]
click at [365, 131] on input "I" at bounding box center [370, 126] width 10 height 10
radio input "true"
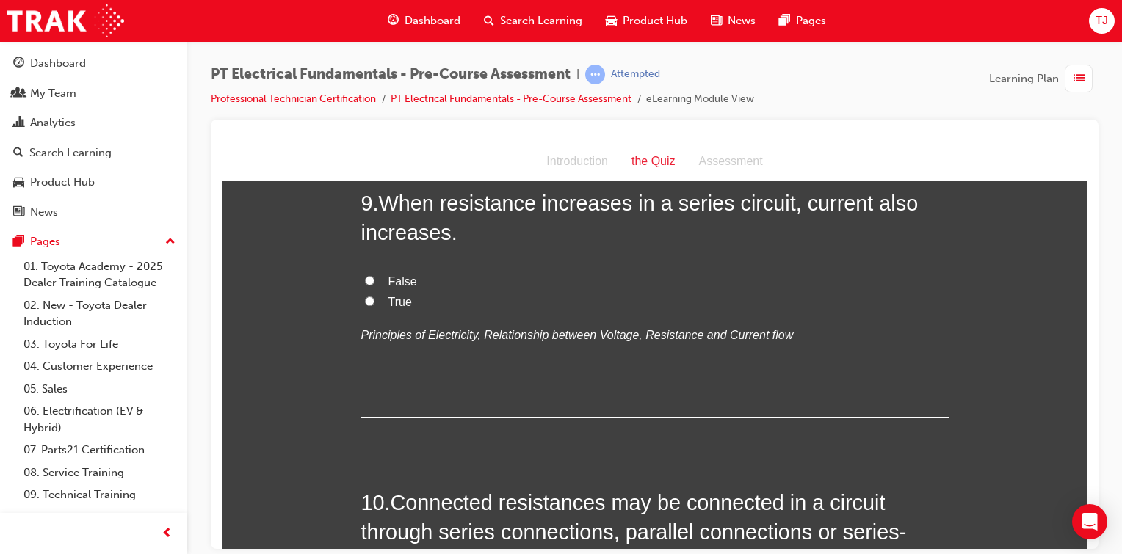
scroll to position [2606, 0]
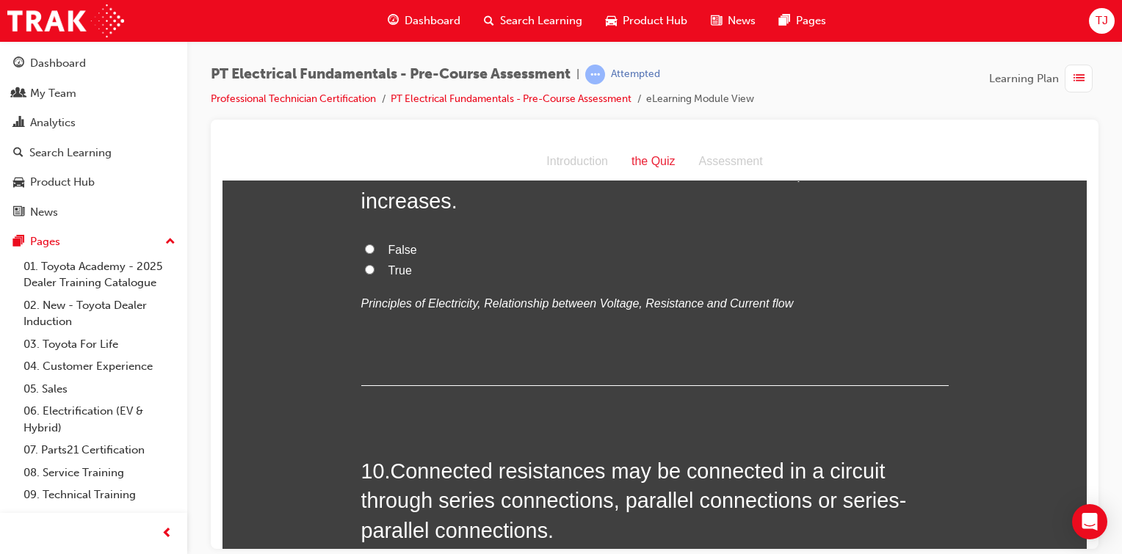
click at [365, 274] on input "True" at bounding box center [370, 269] width 10 height 10
radio input "true"
click at [367, 253] on input "False" at bounding box center [370, 249] width 10 height 10
radio input "true"
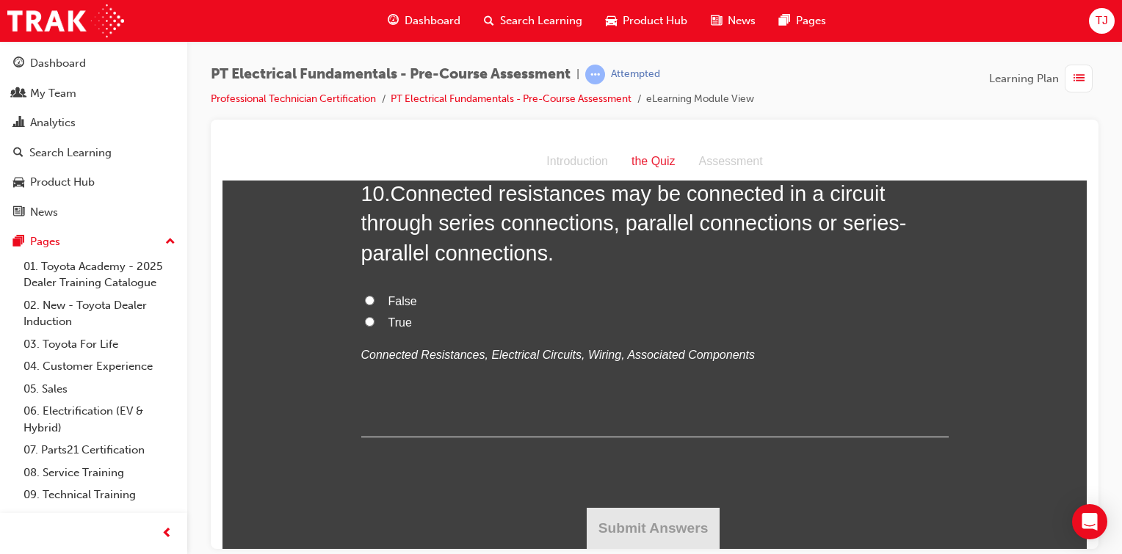
scroll to position [2976, 0]
click at [366, 326] on input "True" at bounding box center [370, 321] width 10 height 10
radio input "true"
click at [650, 512] on button "Submit Answers" at bounding box center [654, 527] width 134 height 41
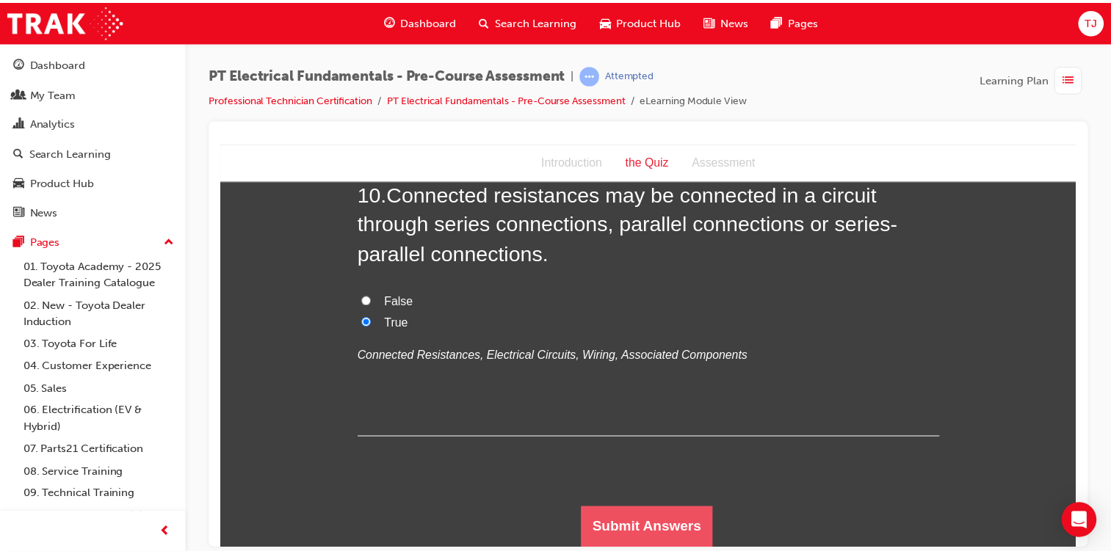
scroll to position [0, 0]
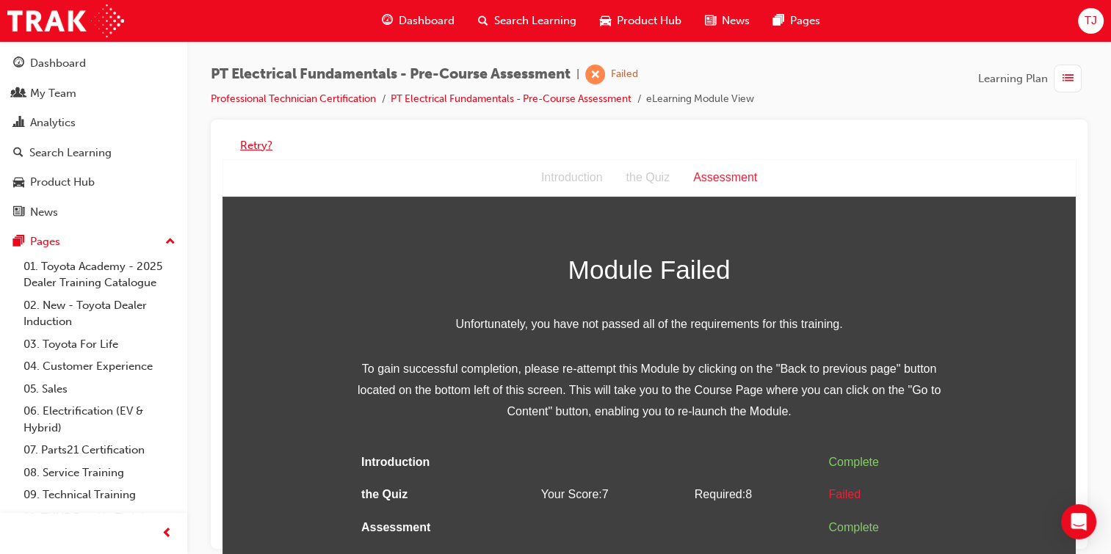
click at [253, 147] on button "Retry?" at bounding box center [256, 145] width 32 height 17
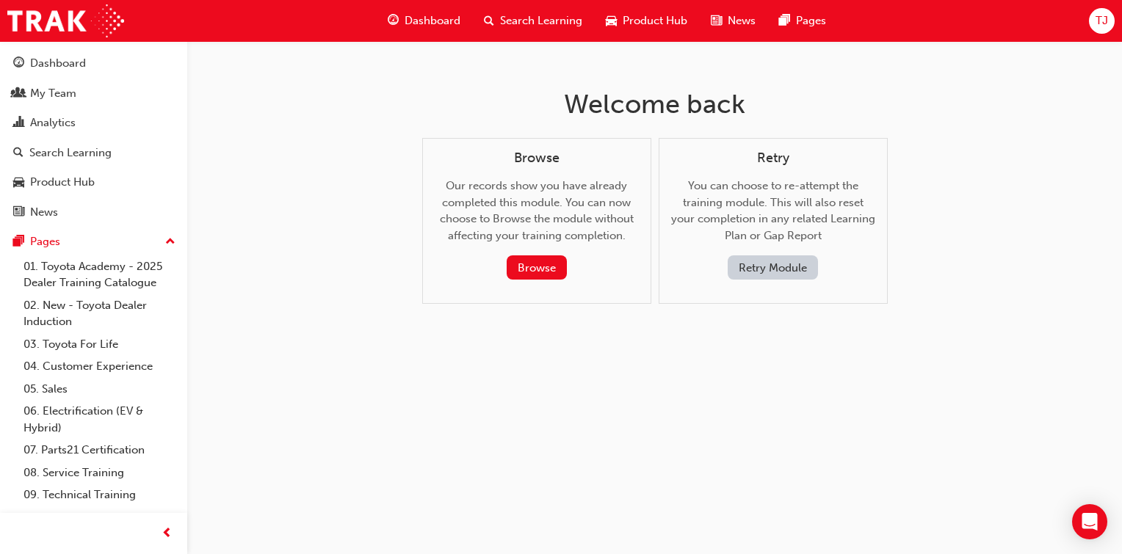
click at [781, 264] on button "Retry Module" at bounding box center [772, 267] width 90 height 24
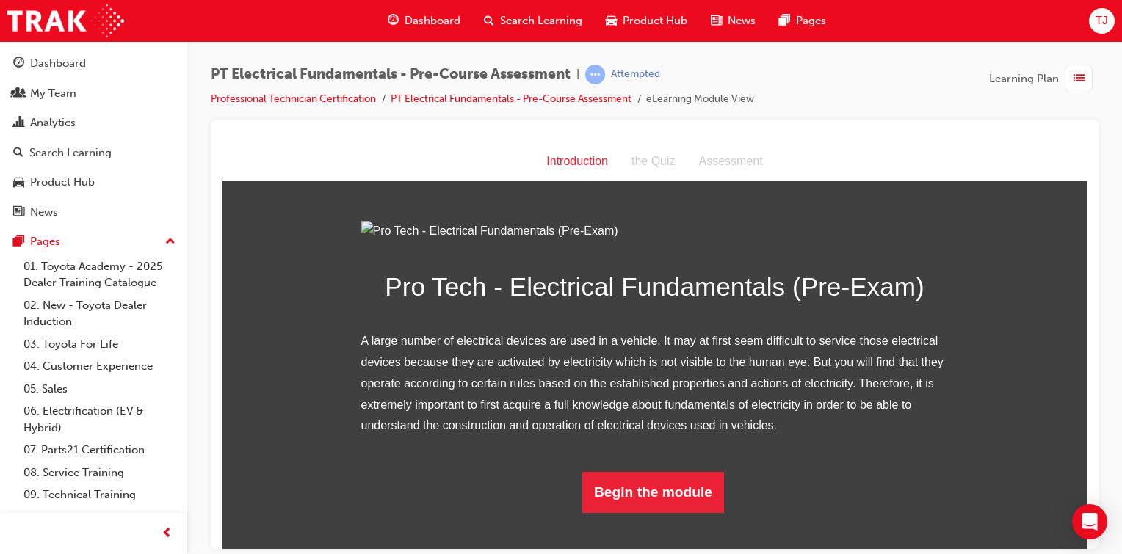
scroll to position [126, 0]
click at [655, 512] on button "Begin the module" at bounding box center [653, 491] width 142 height 41
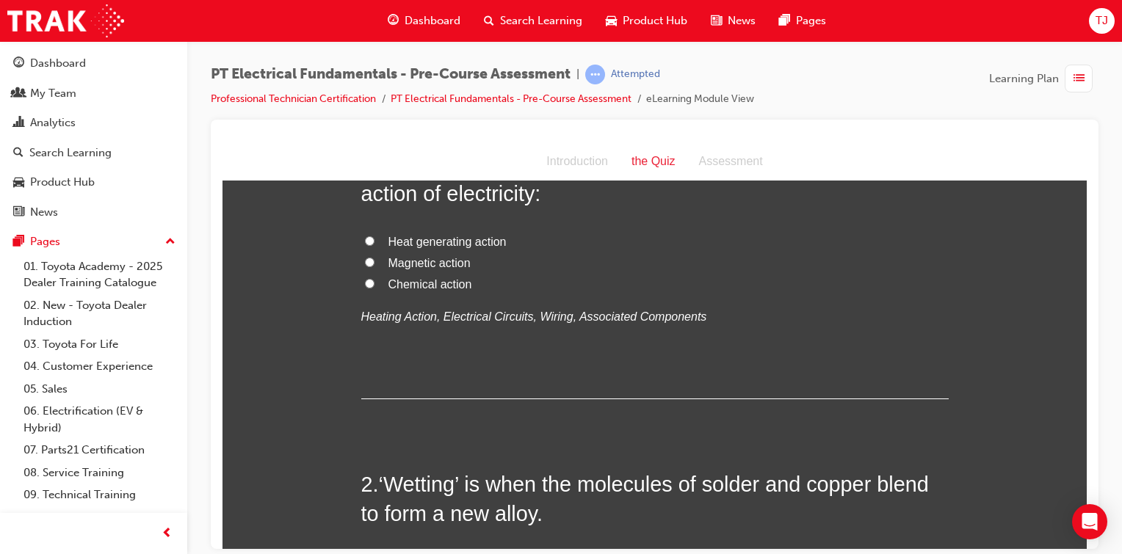
scroll to position [0, 0]
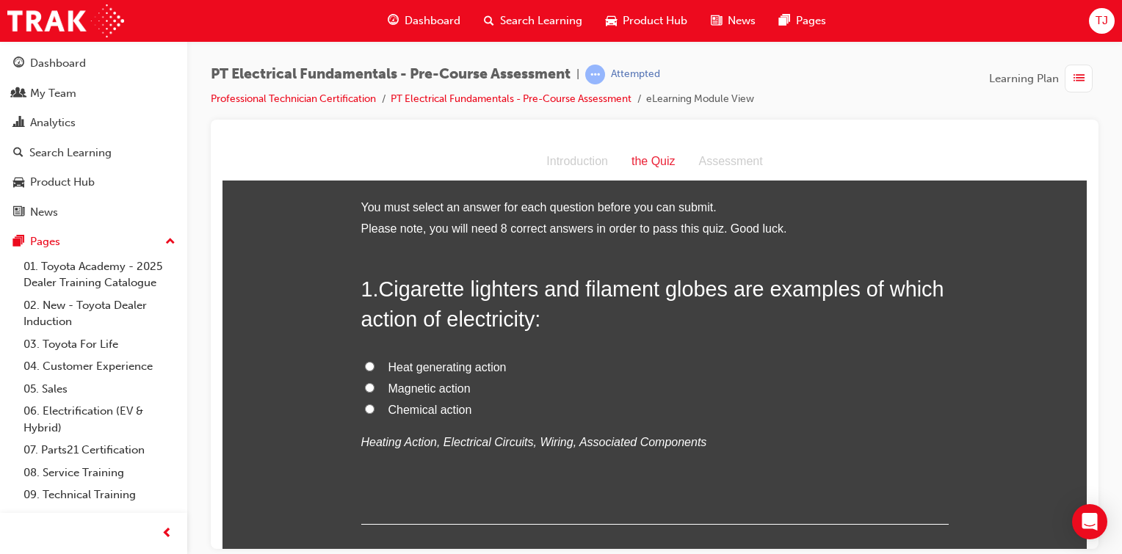
click at [365, 362] on input "Heat generating action" at bounding box center [370, 366] width 10 height 10
radio input "true"
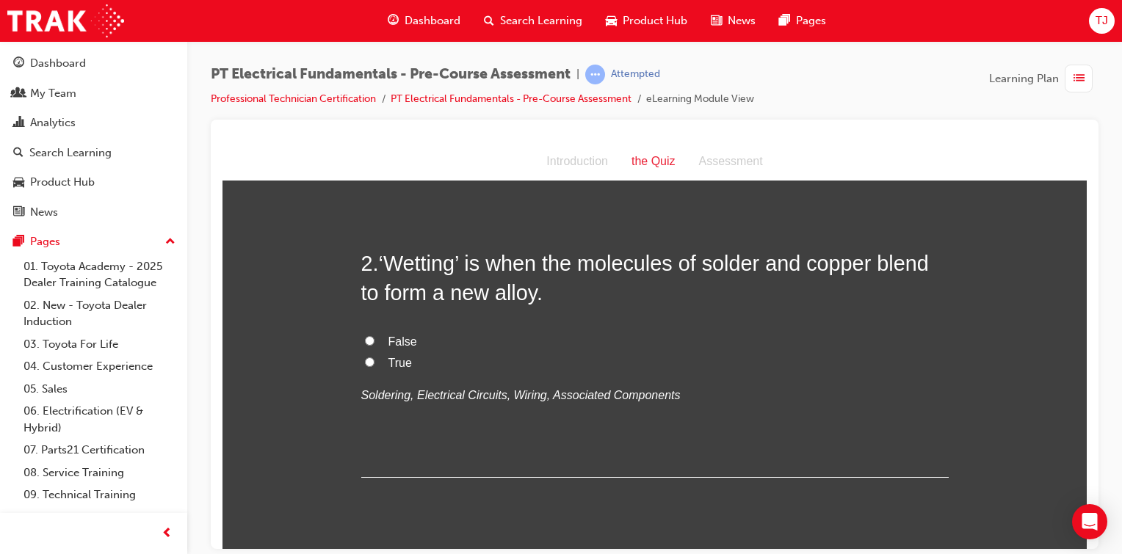
scroll to position [348, 0]
click at [361, 354] on label "True" at bounding box center [654, 361] width 587 height 21
click at [365, 355] on input "True" at bounding box center [370, 360] width 10 height 10
radio input "true"
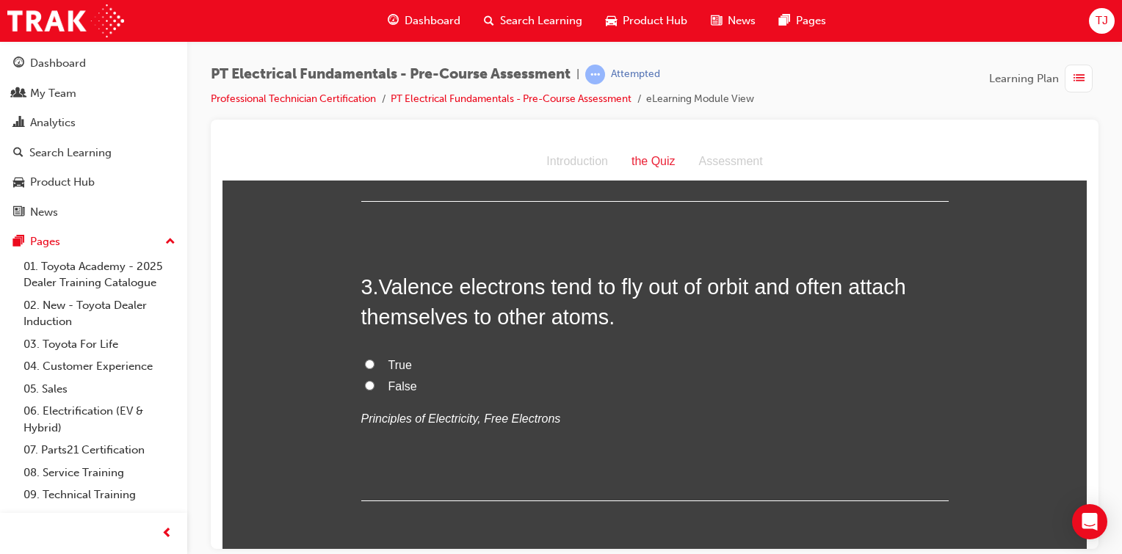
scroll to position [636, 0]
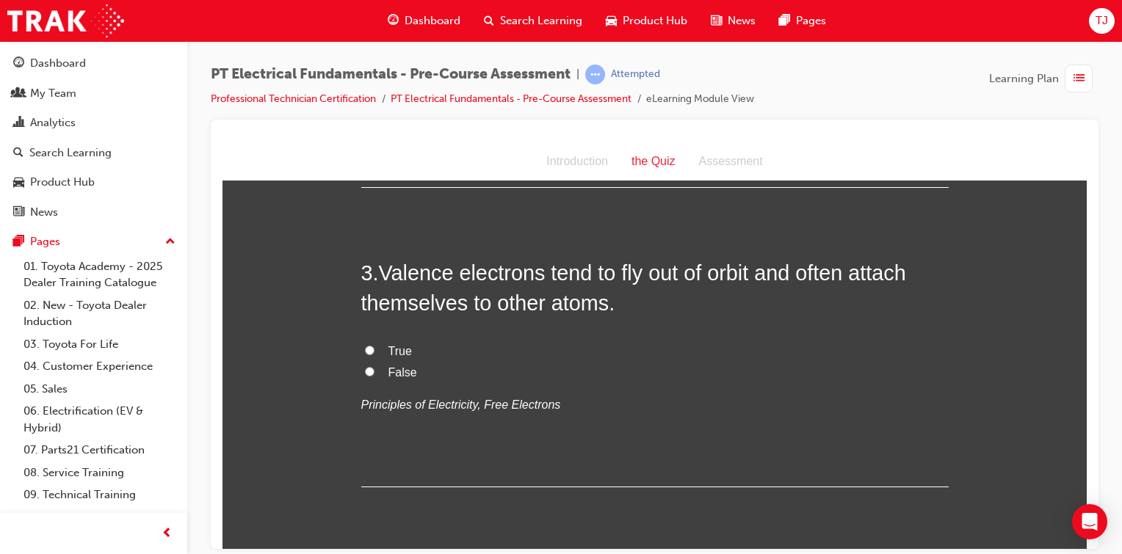
click at [365, 347] on input "True" at bounding box center [370, 350] width 10 height 10
radio input "true"
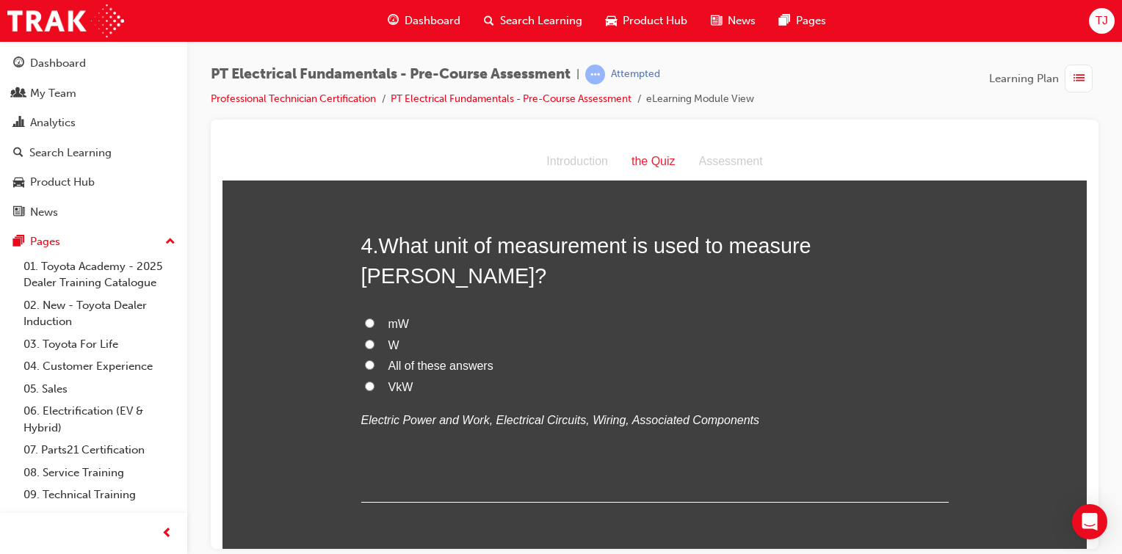
scroll to position [962, 0]
click at [365, 340] on input "W" at bounding box center [370, 345] width 10 height 10
radio input "true"
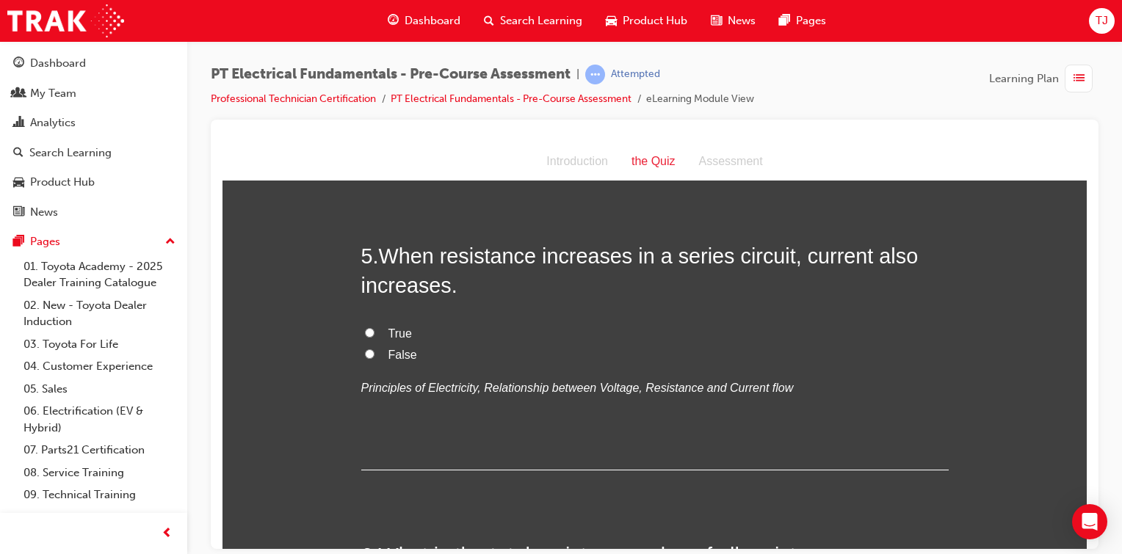
scroll to position [1296, 0]
click at [365, 347] on input "False" at bounding box center [370, 352] width 10 height 10
radio input "true"
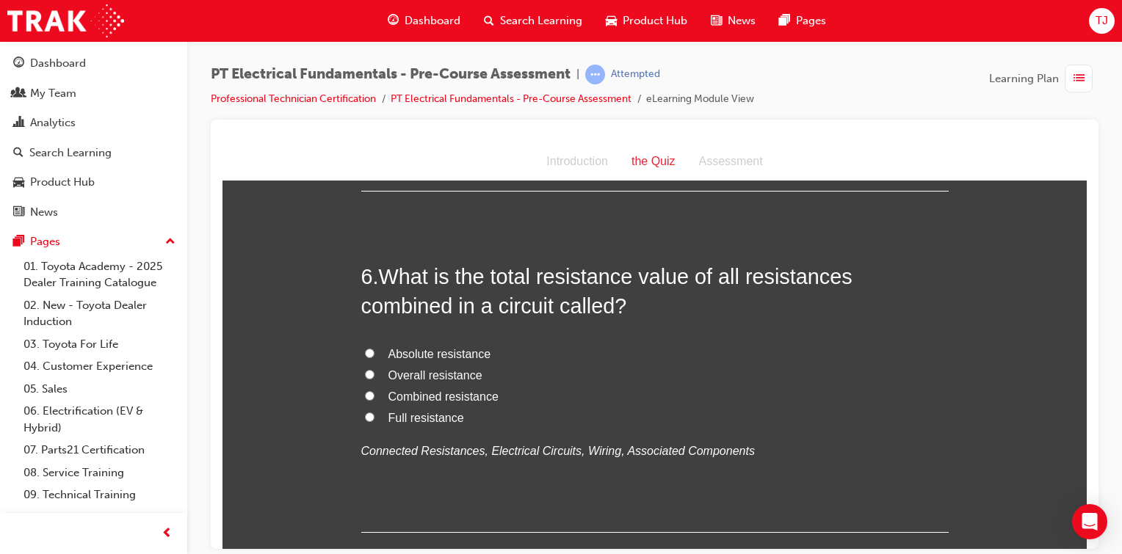
scroll to position [1574, 0]
click at [388, 347] on span "Absolute resistance" at bounding box center [439, 353] width 103 height 12
click at [374, 348] on input "Absolute resistance" at bounding box center [370, 353] width 10 height 10
radio input "true"
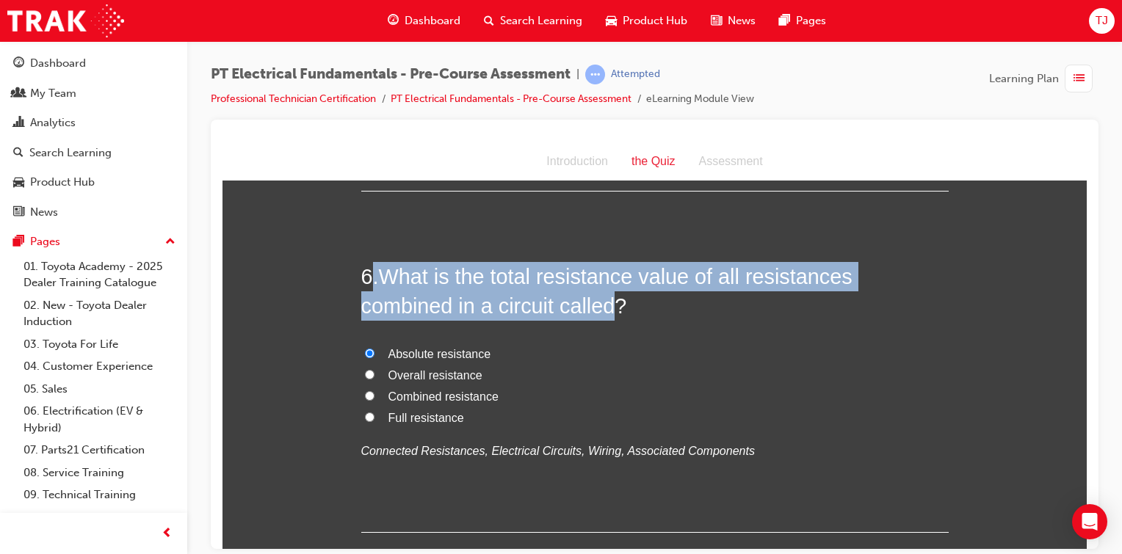
drag, startPoint x: 370, startPoint y: 250, endPoint x: 512, endPoint y: 279, distance: 144.5
click at [512, 279] on h2 "6 . What is the total resistance value of all resistances combined in a circuit…" at bounding box center [654, 290] width 587 height 59
copy h2 ". What is the total resistance value of all resistances combined in a circuit c…"
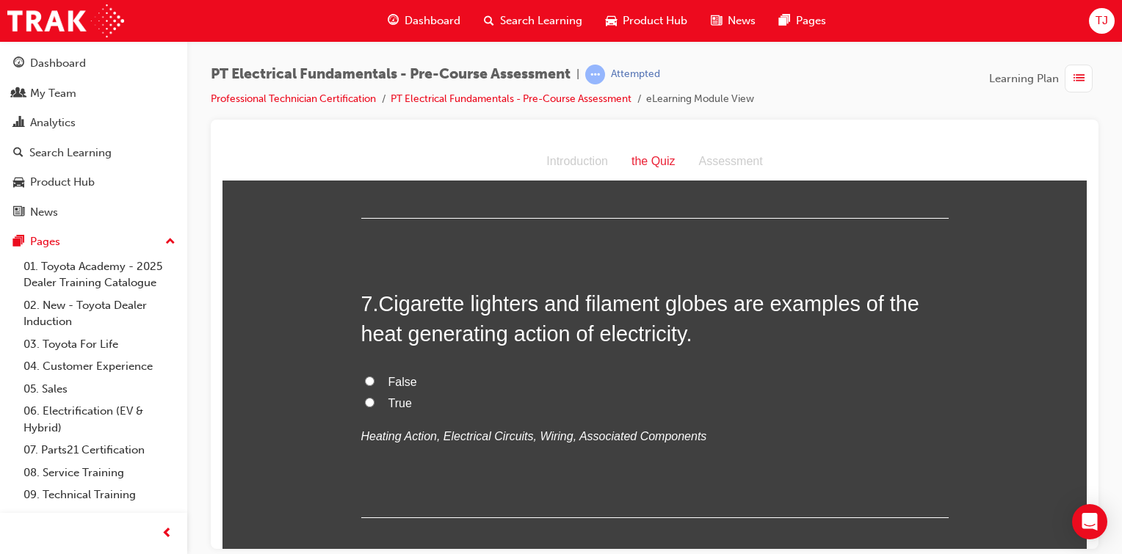
scroll to position [1889, 0]
click at [367, 396] on input "True" at bounding box center [370, 401] width 10 height 10
radio input "true"
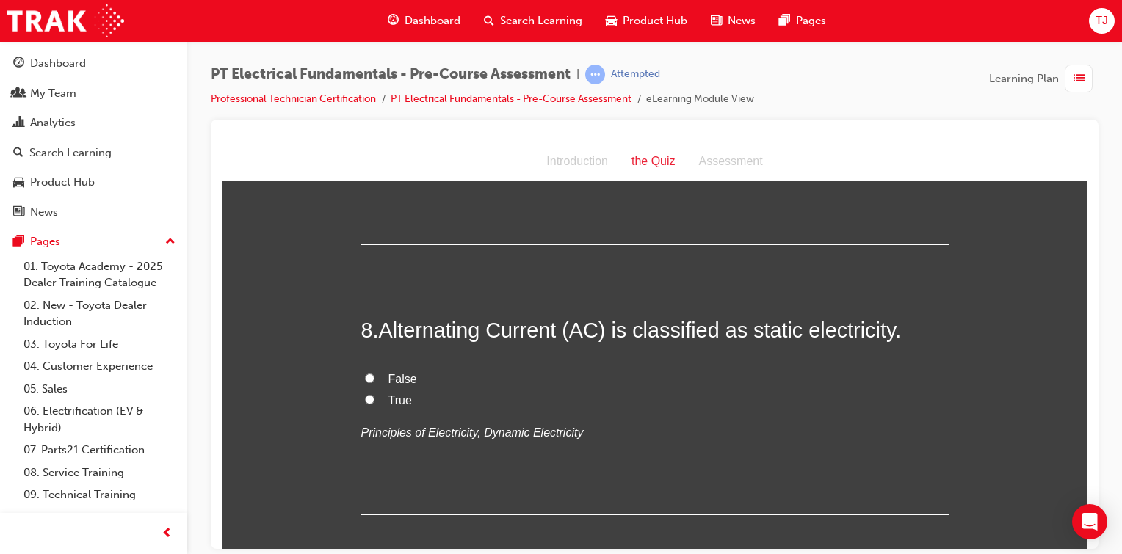
scroll to position [2166, 0]
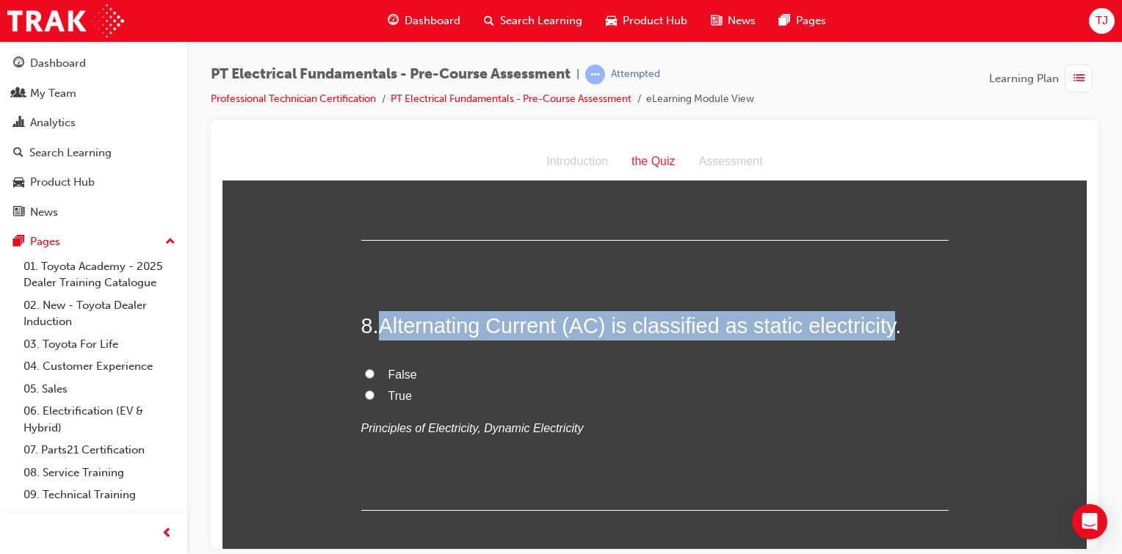
drag, startPoint x: 380, startPoint y: 300, endPoint x: 895, endPoint y: 297, distance: 514.6
click at [895, 313] on span "Alternating Current (AC) is classified as static electricity." at bounding box center [640, 324] width 523 height 23
copy span "Alternating Current (AC) is classified as static electricity"
click at [365, 369] on input "False" at bounding box center [370, 374] width 10 height 10
radio input "true"
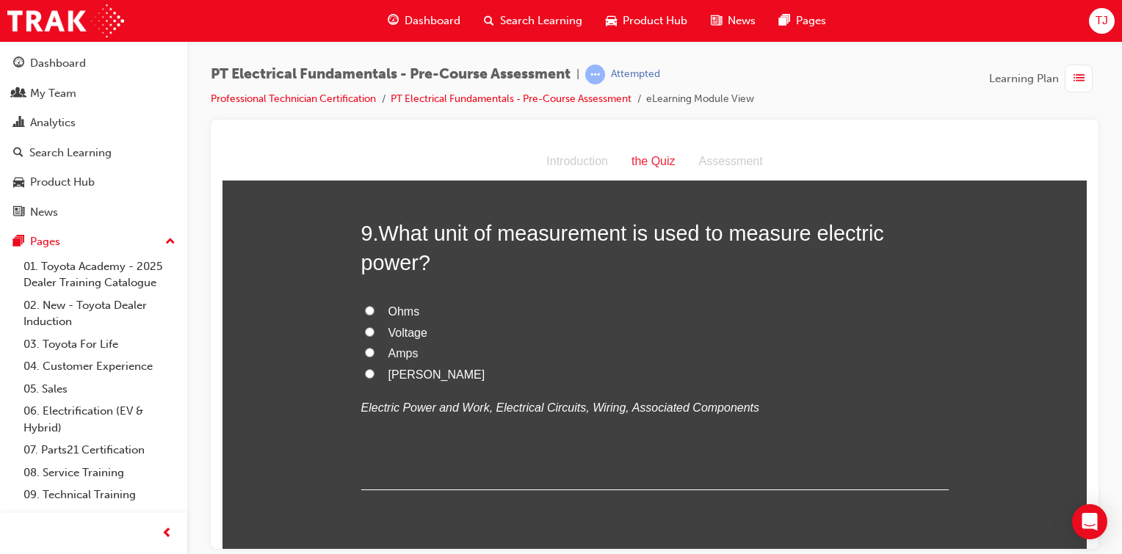
scroll to position [2530, 0]
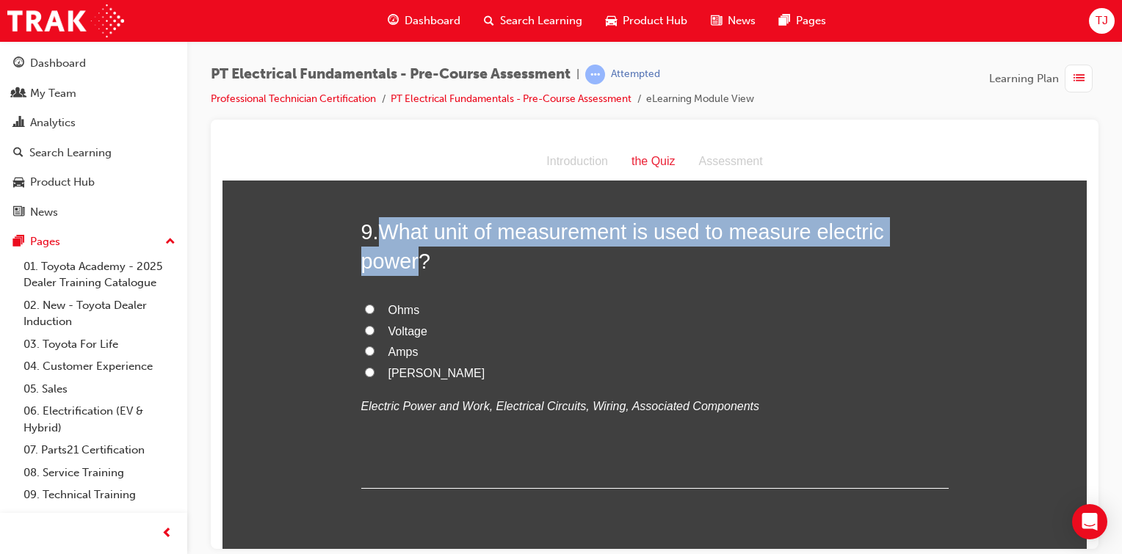
drag, startPoint x: 412, startPoint y: 233, endPoint x: 382, endPoint y: 203, distance: 43.1
click at [382, 219] on span "What unit of measurement is used to measure electric power?" at bounding box center [622, 245] width 523 height 53
copy span "What unit of measurement is used to measure electric power"
click at [365, 367] on input "[PERSON_NAME]" at bounding box center [370, 372] width 10 height 10
radio input "true"
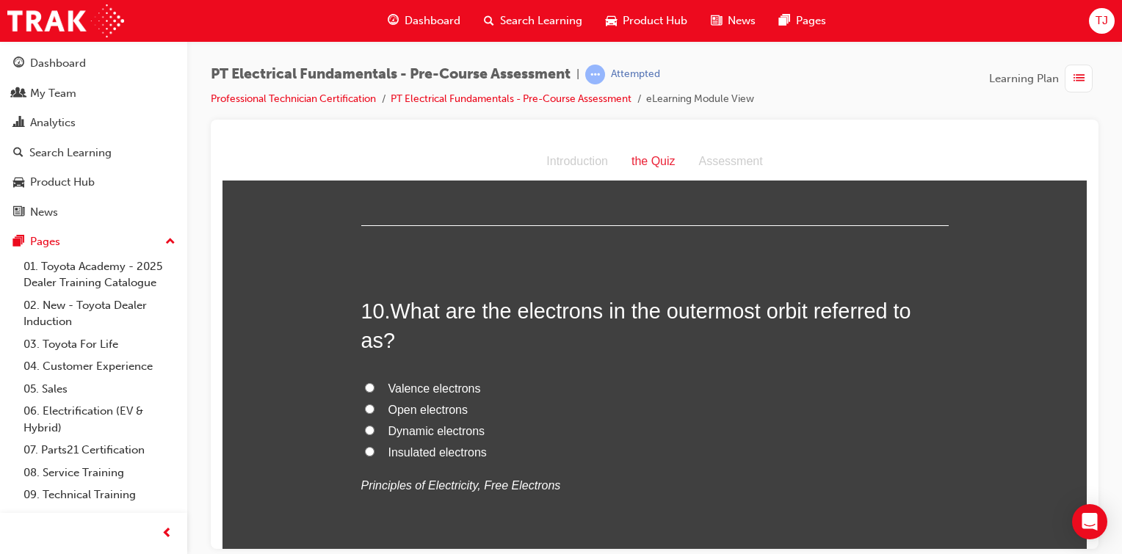
scroll to position [2816, 0]
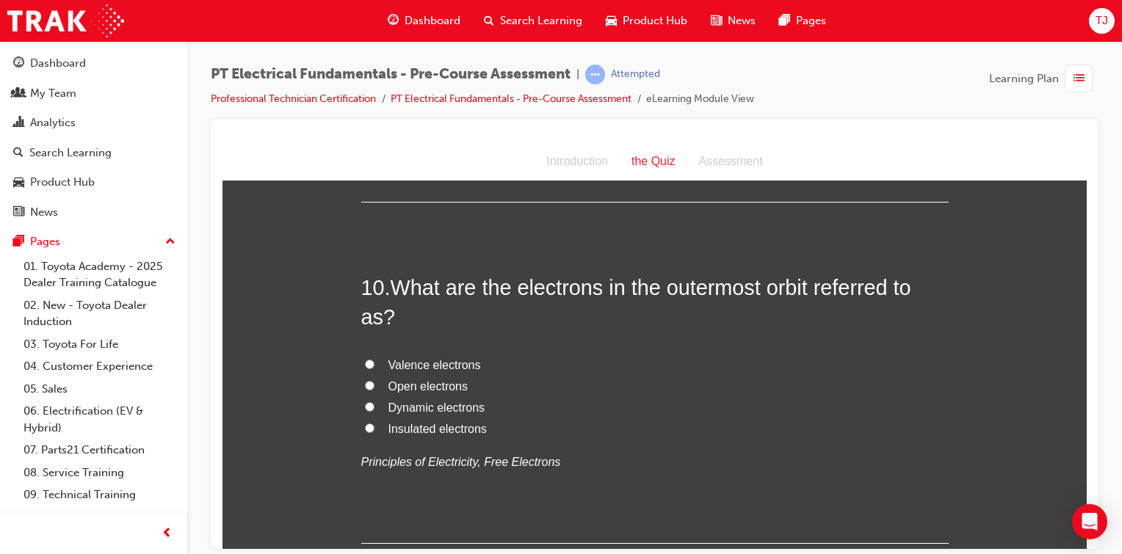
click at [361, 355] on label "Valence electrons" at bounding box center [654, 365] width 587 height 21
click at [365, 359] on input "Valence electrons" at bounding box center [370, 364] width 10 height 10
radio input "true"
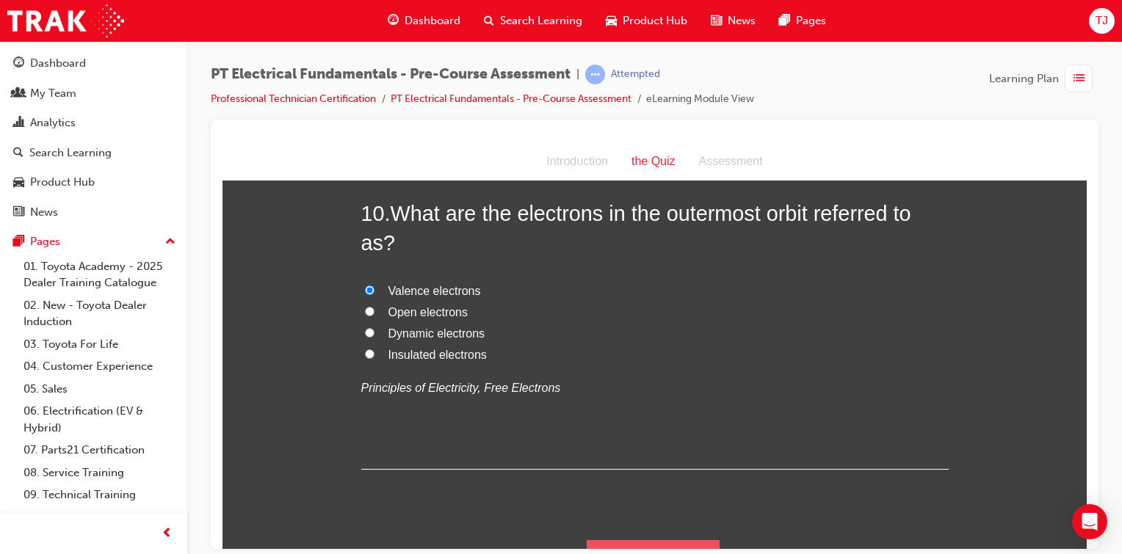
click at [632, 540] on button "Submit Answers" at bounding box center [654, 560] width 134 height 41
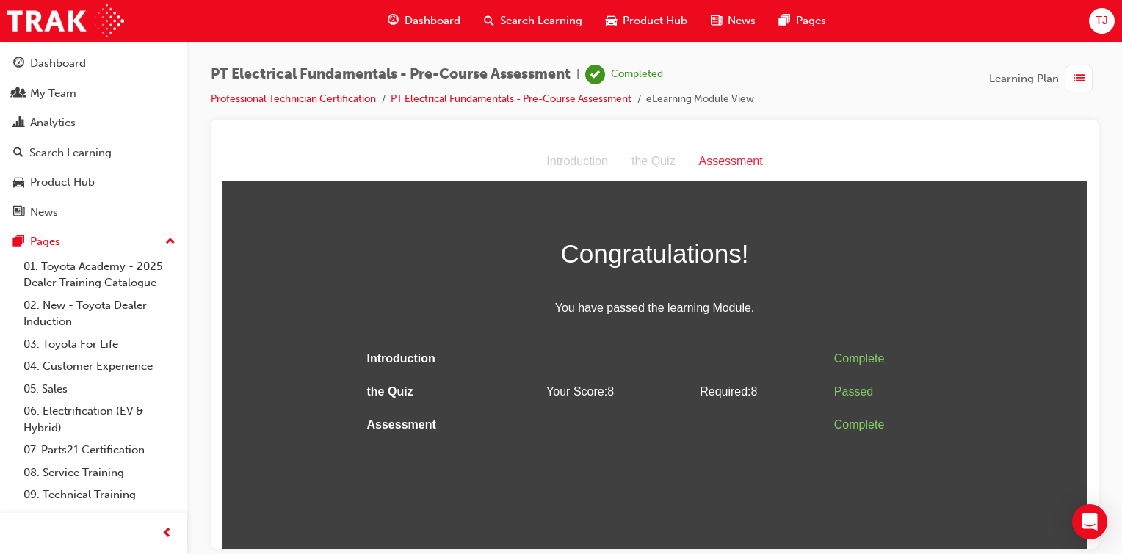
click at [1088, 83] on div "button" at bounding box center [1078, 79] width 28 height 28
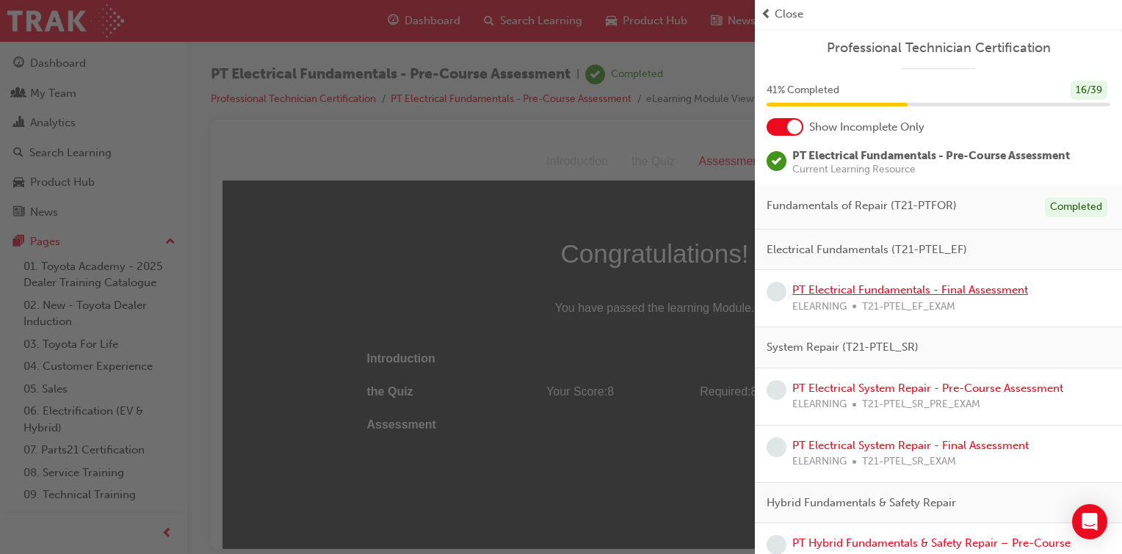
click at [868, 292] on link "PT Electrical Fundamentals - Final Assessment" at bounding box center [910, 289] width 236 height 13
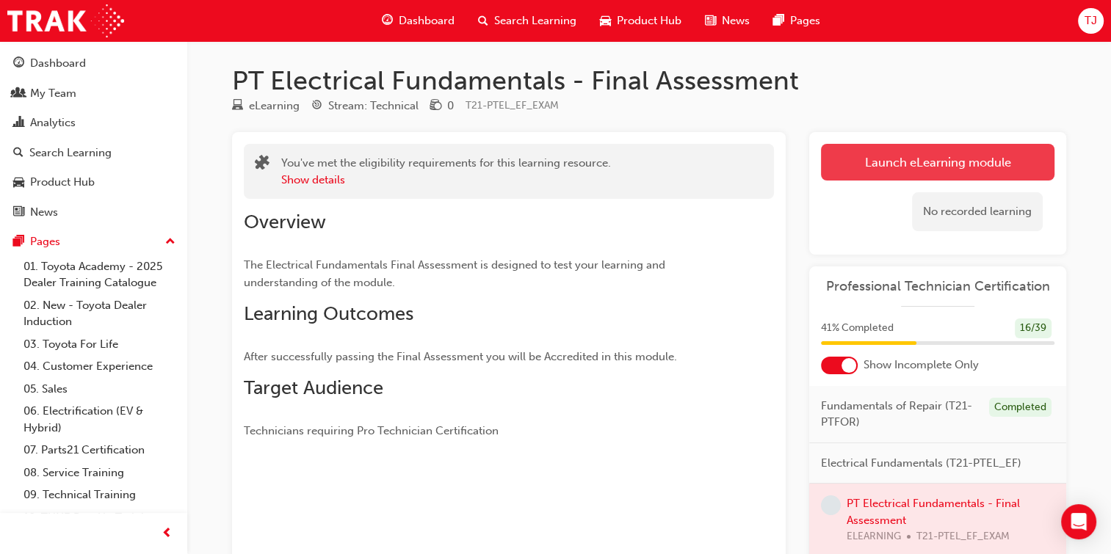
click at [990, 174] on link "Launch eLearning module" at bounding box center [937, 162] width 233 height 37
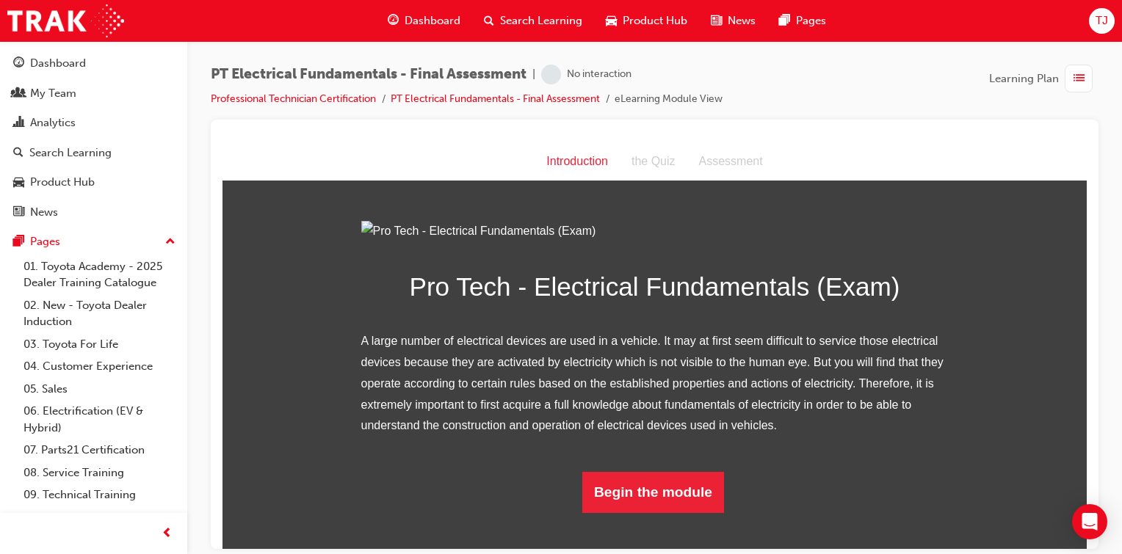
scroll to position [126, 0]
click at [656, 512] on button "Begin the module" at bounding box center [653, 491] width 142 height 41
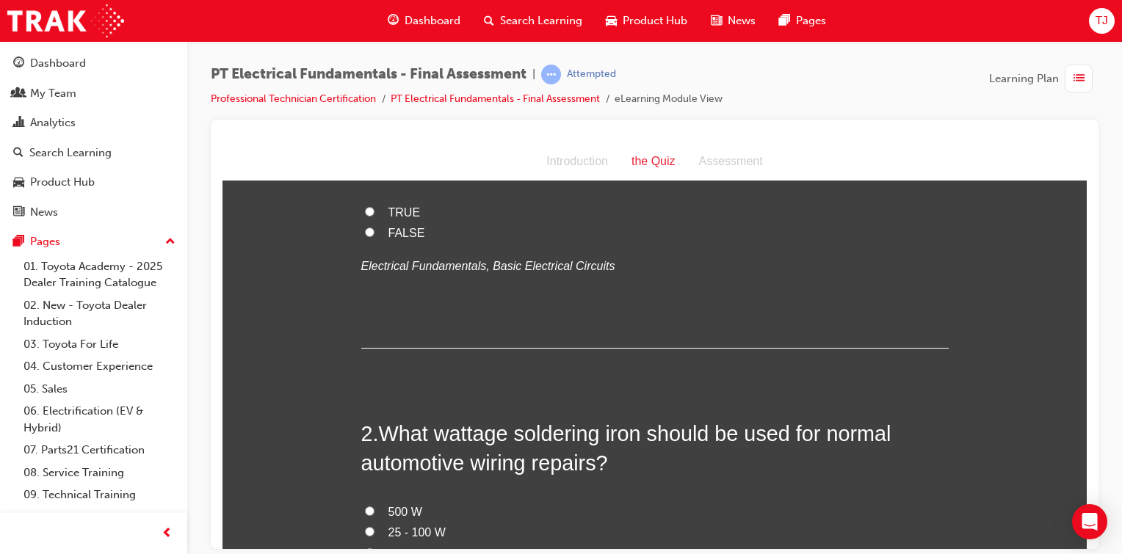
scroll to position [0, 0]
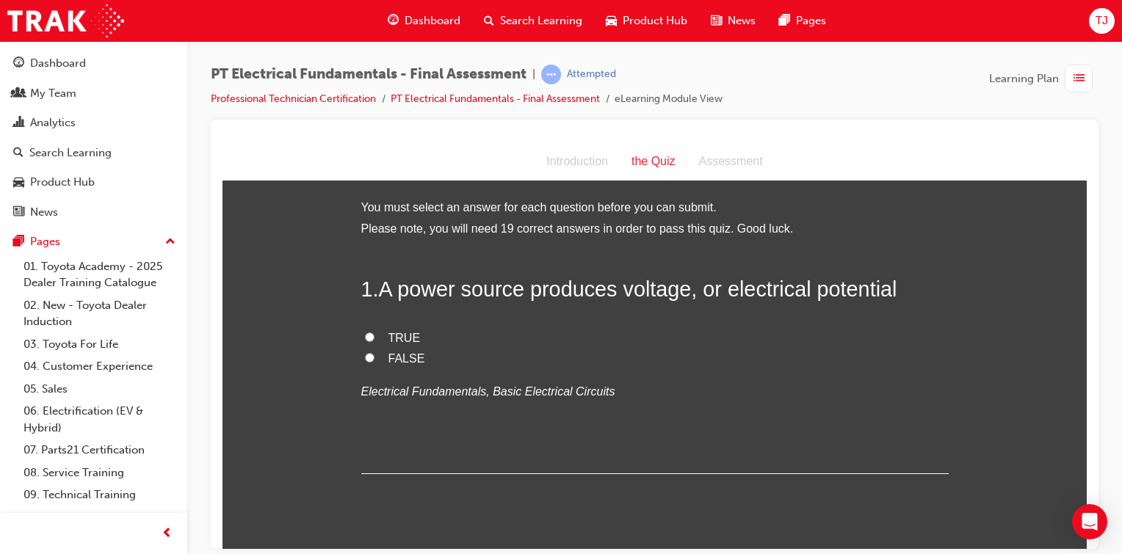
click at [370, 332] on label "TRUE" at bounding box center [654, 337] width 587 height 21
click at [370, 332] on input "TRUE" at bounding box center [370, 337] width 10 height 10
radio input "true"
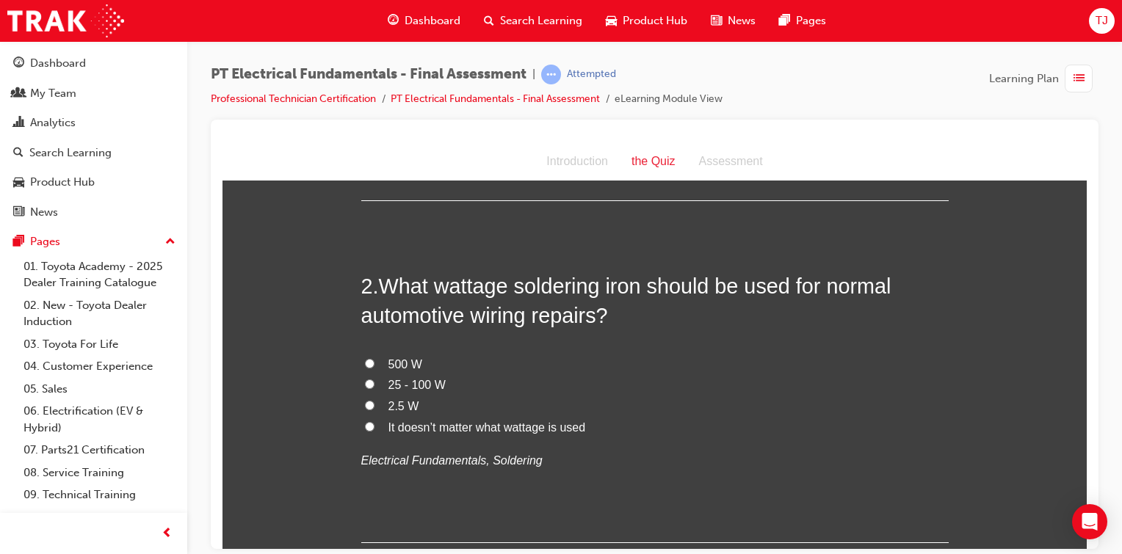
scroll to position [275, 0]
click at [371, 382] on label "25 - 100 W" at bounding box center [654, 383] width 587 height 21
click at [371, 382] on input "25 - 100 W" at bounding box center [370, 382] width 10 height 10
radio input "true"
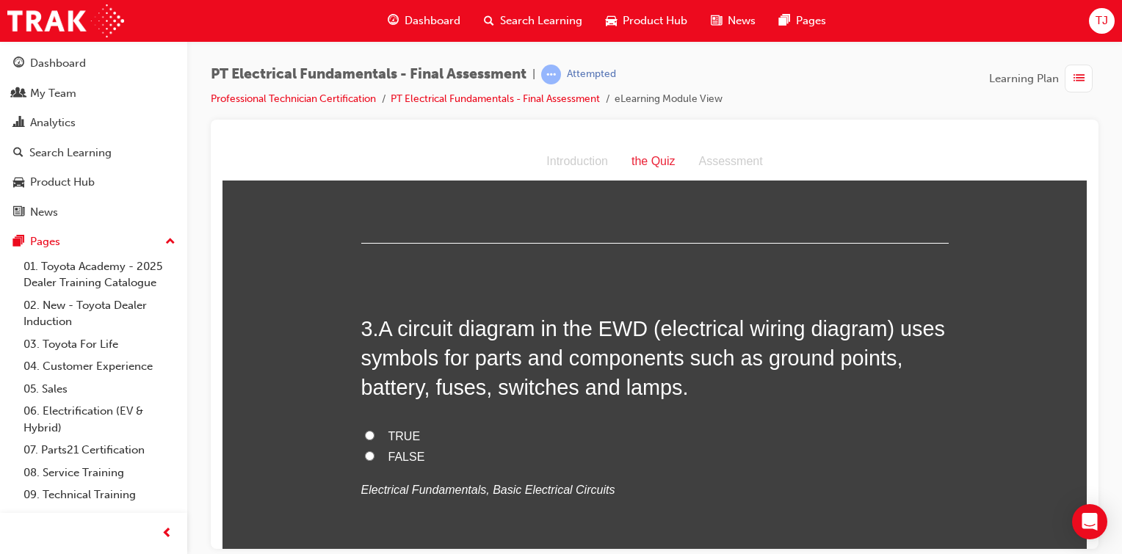
scroll to position [634, 0]
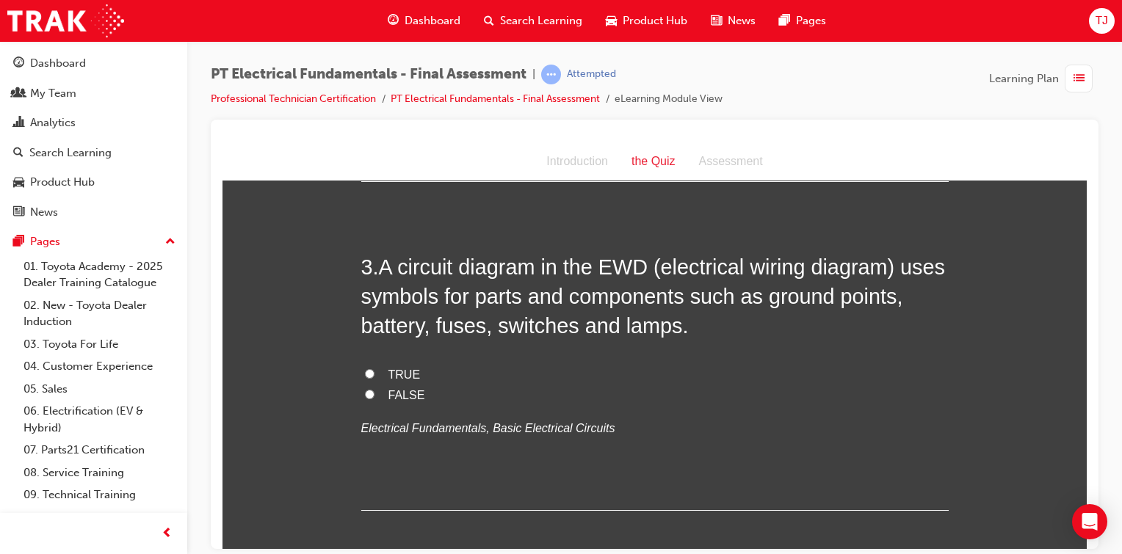
click at [367, 371] on input "TRUE" at bounding box center [370, 374] width 10 height 10
radio input "true"
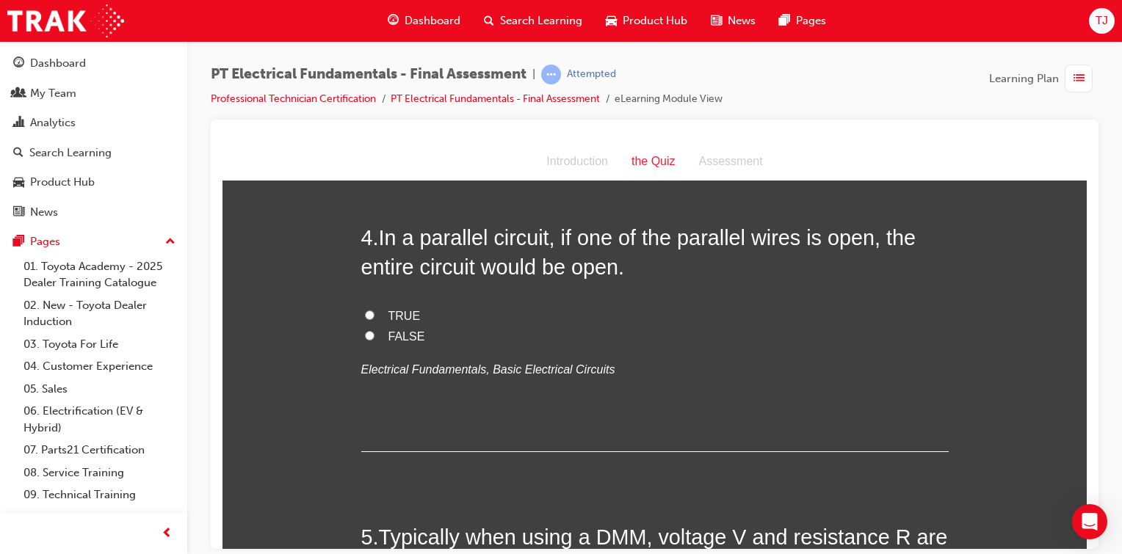
scroll to position [995, 0]
click at [392, 315] on span "TRUE" at bounding box center [404, 313] width 32 height 12
click at [374, 315] on input "TRUE" at bounding box center [370, 313] width 10 height 10
radio input "true"
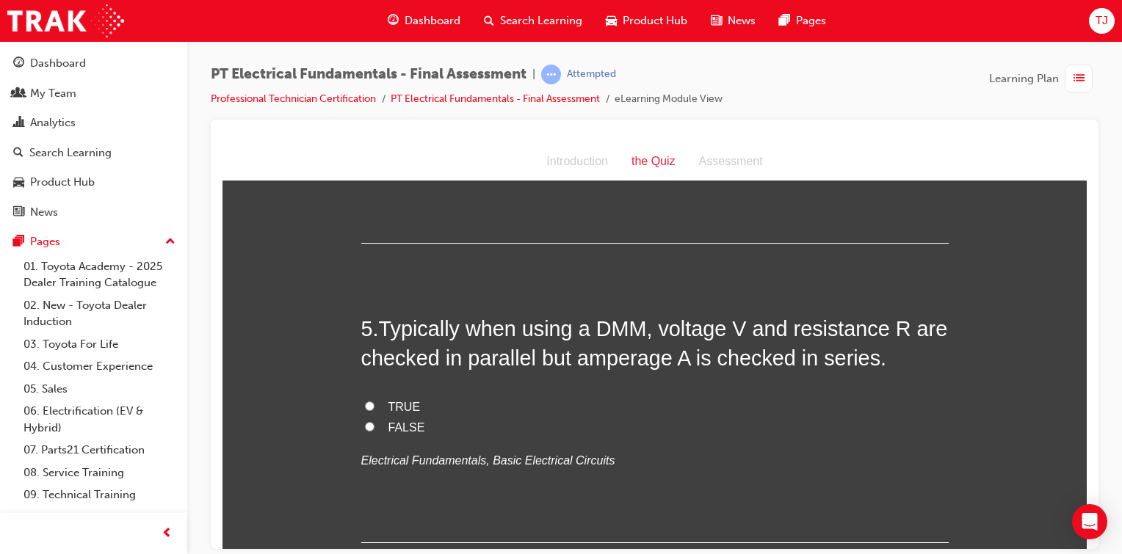
scroll to position [1202, 0]
click at [388, 424] on span "FALSE" at bounding box center [406, 425] width 37 height 12
click at [374, 424] on input "FALSE" at bounding box center [370, 425] width 10 height 10
radio input "true"
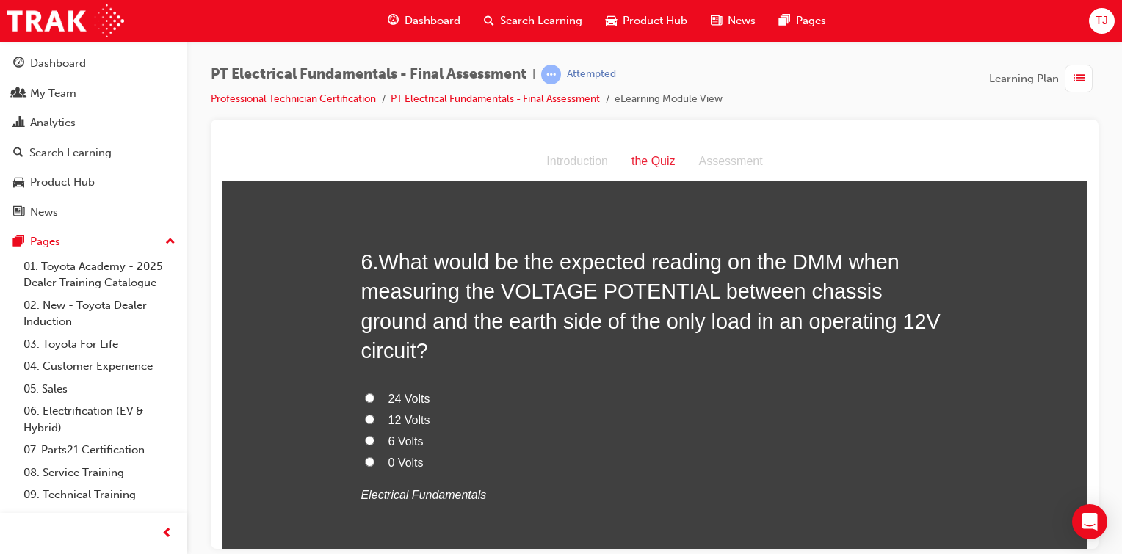
scroll to position [1568, 0]
click at [363, 442] on div "24 Volts 12 Volts 6 Volts 0 Volts Electrical Fundamentals" at bounding box center [654, 446] width 587 height 117
click at [365, 456] on input "0 Volts" at bounding box center [370, 461] width 10 height 10
radio input "true"
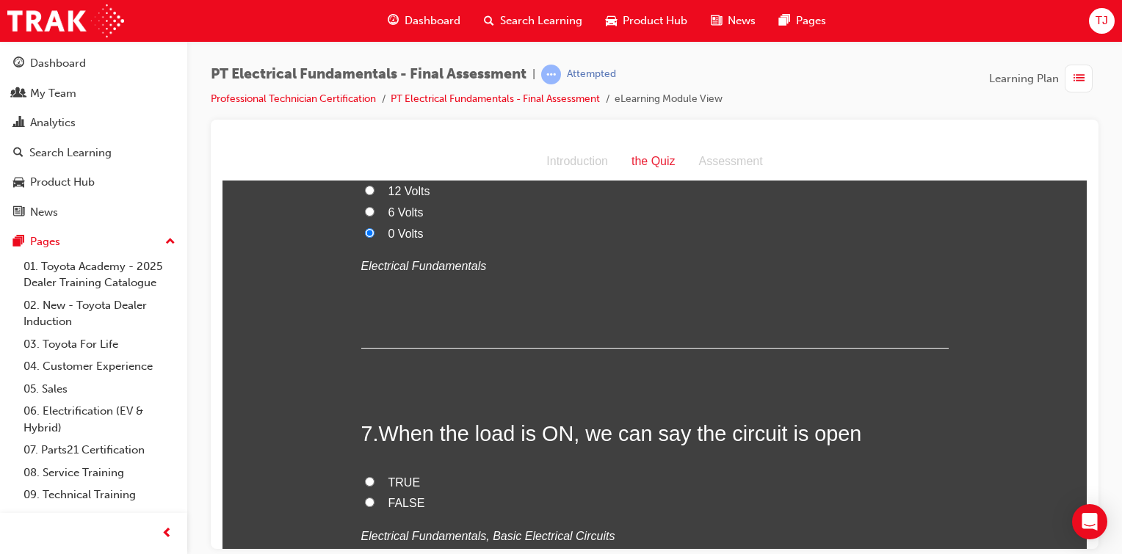
scroll to position [1869, 0]
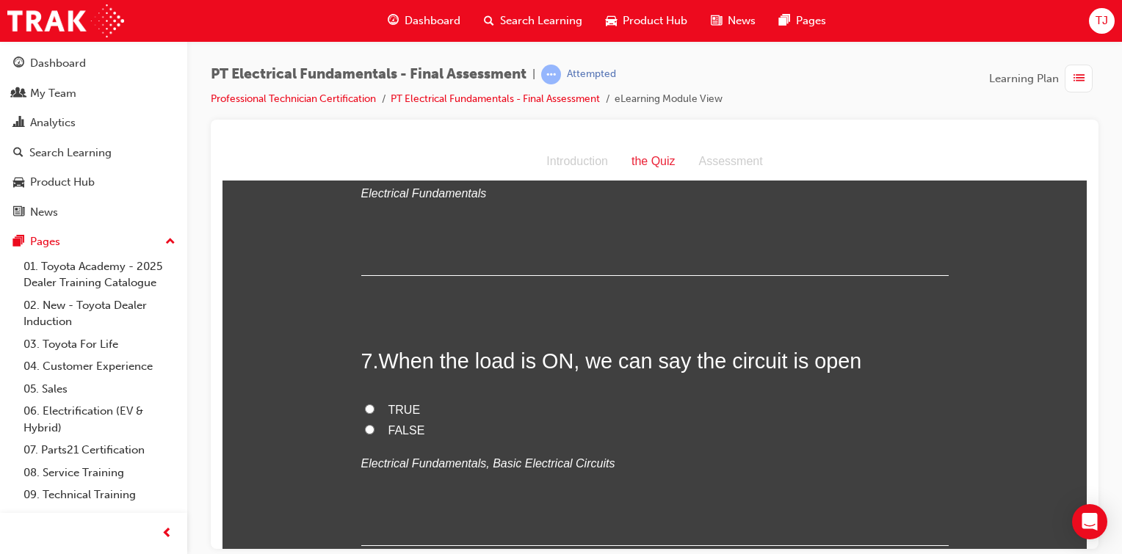
click at [365, 424] on input "FALSE" at bounding box center [370, 429] width 10 height 10
radio input "true"
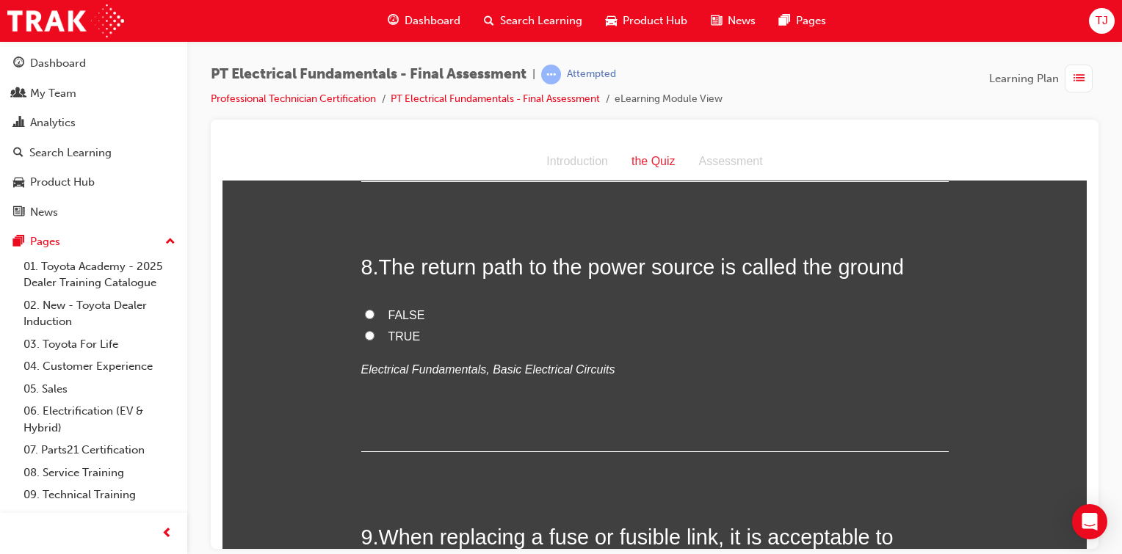
scroll to position [2231, 0]
click at [376, 307] on label "FALSE" at bounding box center [654, 317] width 587 height 21
click at [374, 311] on input "FALSE" at bounding box center [370, 316] width 10 height 10
radio input "true"
click at [373, 307] on label "FALSE" at bounding box center [654, 317] width 587 height 21
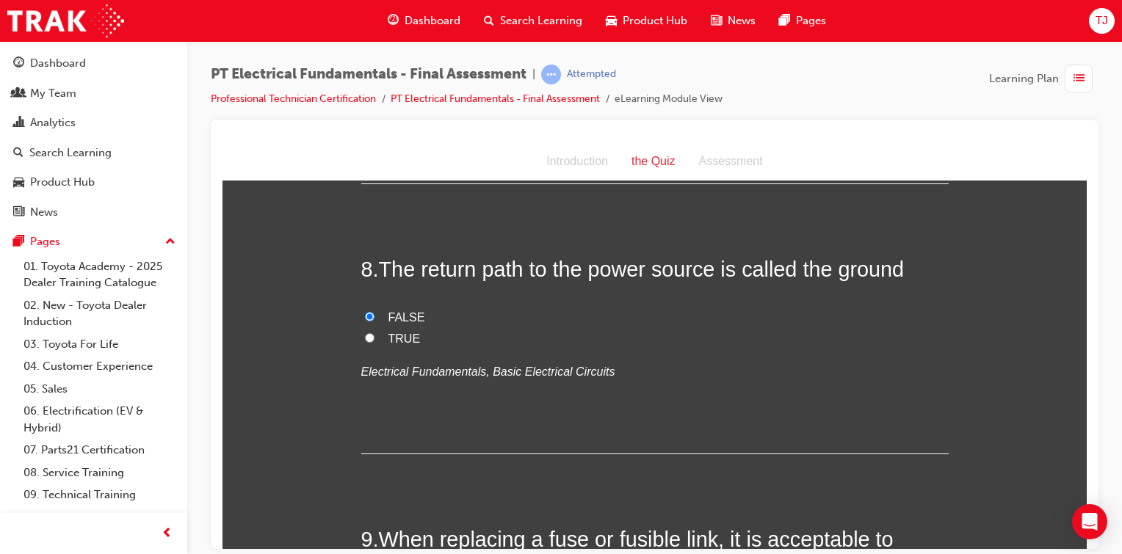
click at [373, 311] on input "FALSE" at bounding box center [370, 316] width 10 height 10
click at [375, 328] on label "TRUE" at bounding box center [654, 338] width 587 height 21
click at [374, 333] on input "TRUE" at bounding box center [370, 338] width 10 height 10
radio input "true"
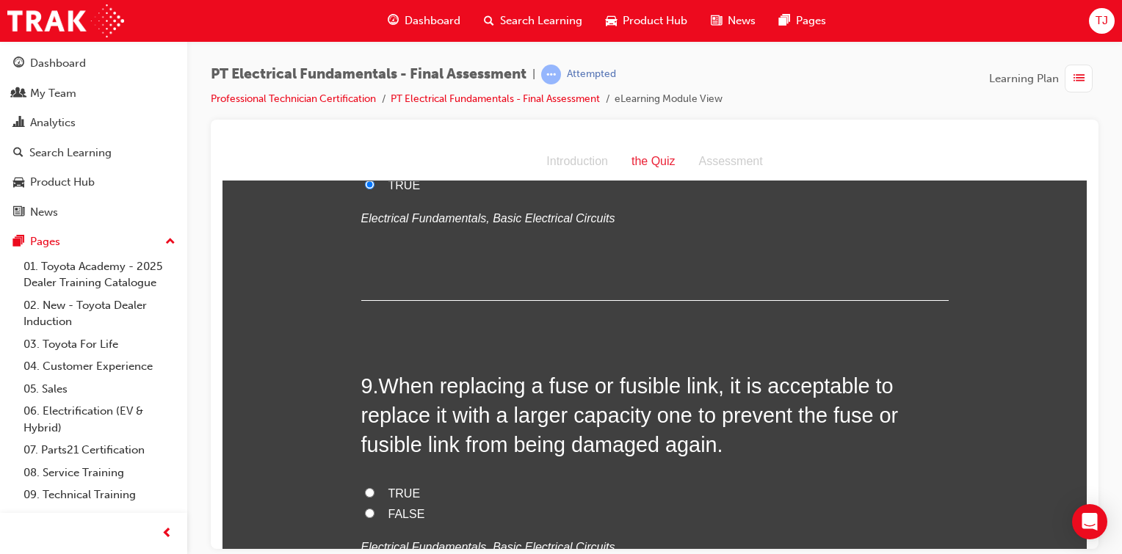
scroll to position [2387, 0]
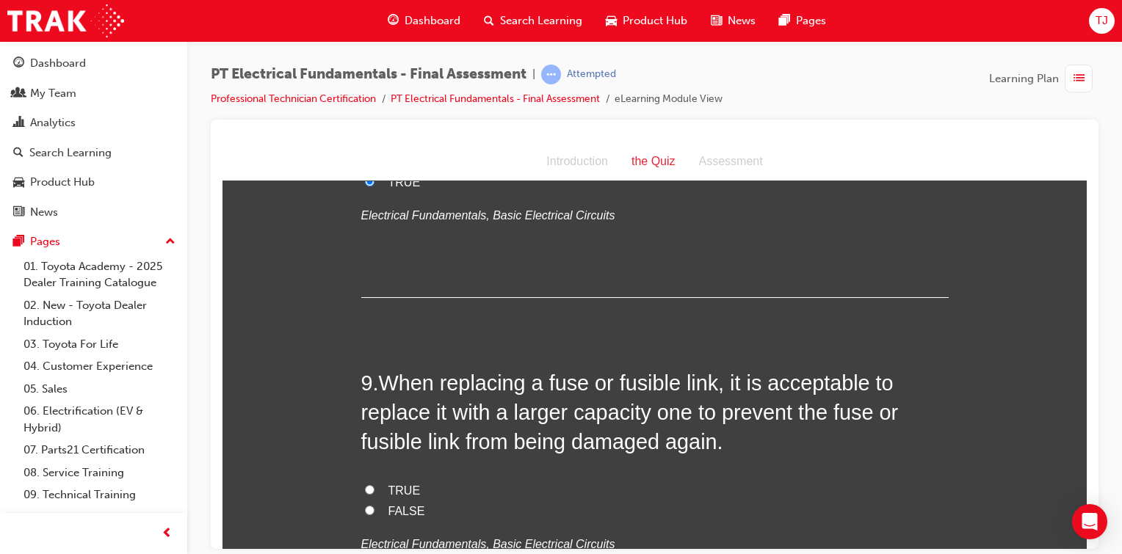
click at [367, 505] on input "FALSE" at bounding box center [370, 510] width 10 height 10
radio input "true"
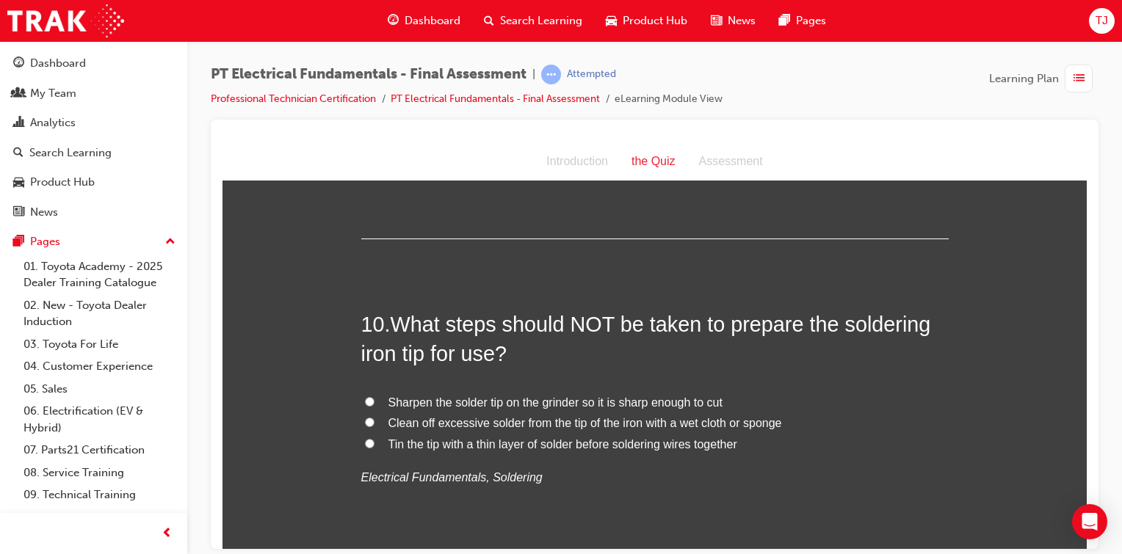
scroll to position [2788, 0]
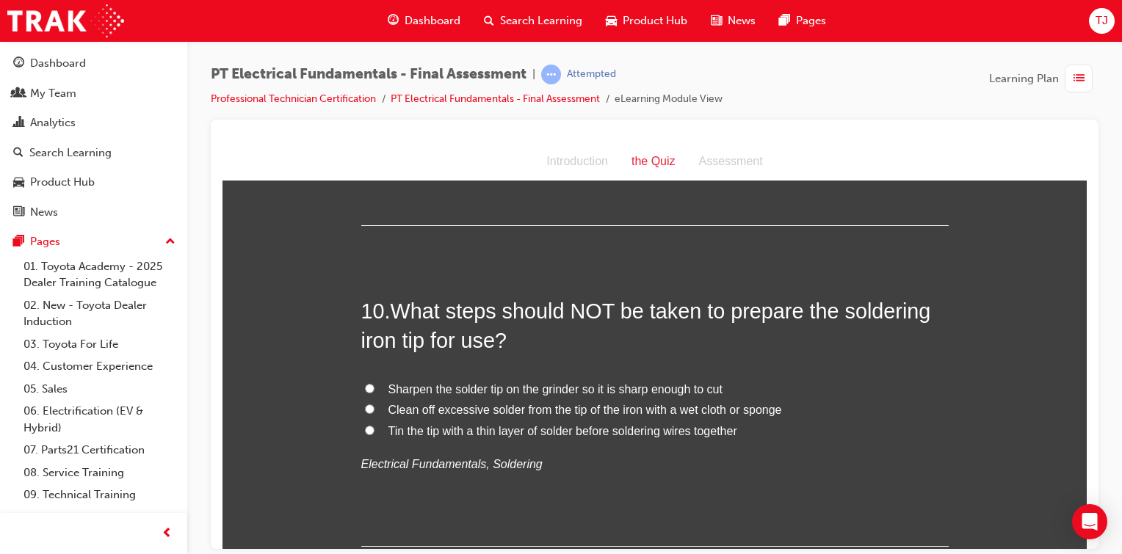
click at [417, 382] on span "Sharpen the solder tip on the grinder so it is sharp enough to cut" at bounding box center [555, 388] width 334 height 12
click at [374, 383] on input "Sharpen the solder tip on the grinder so it is sharp enough to cut" at bounding box center [370, 388] width 10 height 10
radio input "true"
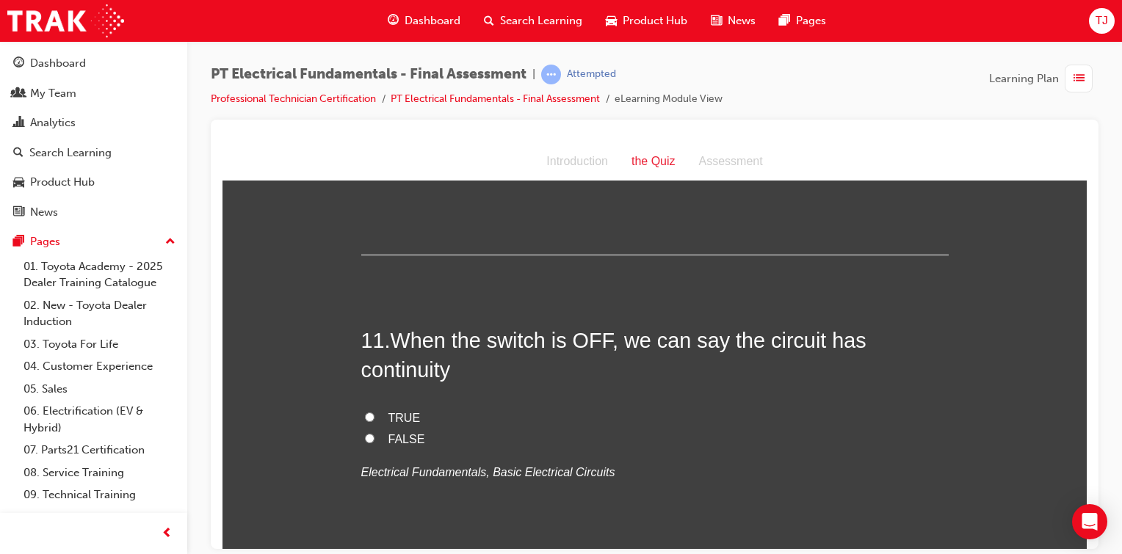
scroll to position [3133, 0]
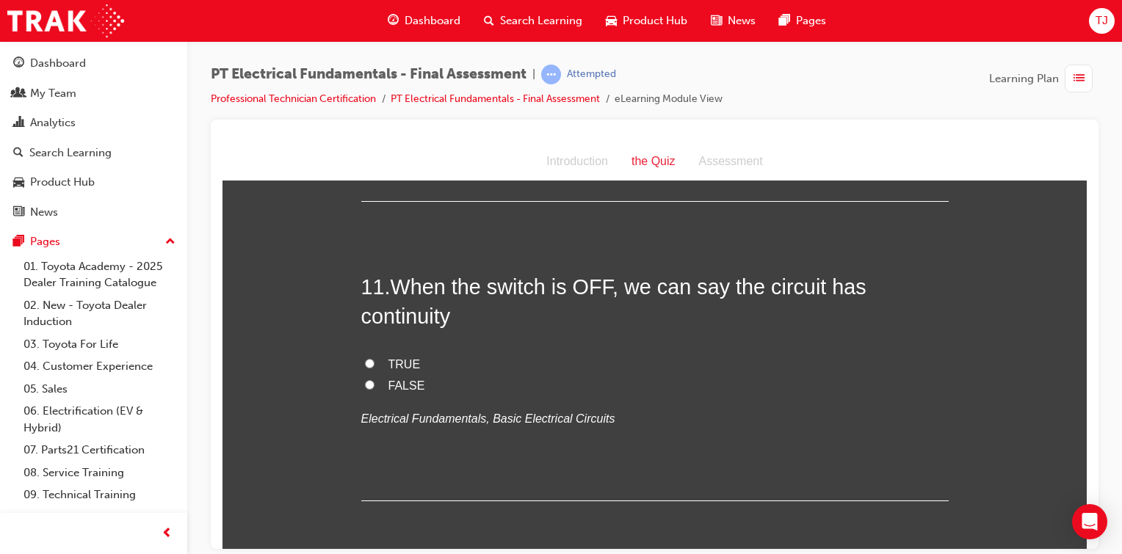
click at [364, 375] on label "FALSE" at bounding box center [654, 385] width 587 height 21
click at [365, 380] on input "FALSE" at bounding box center [370, 385] width 10 height 10
radio input "true"
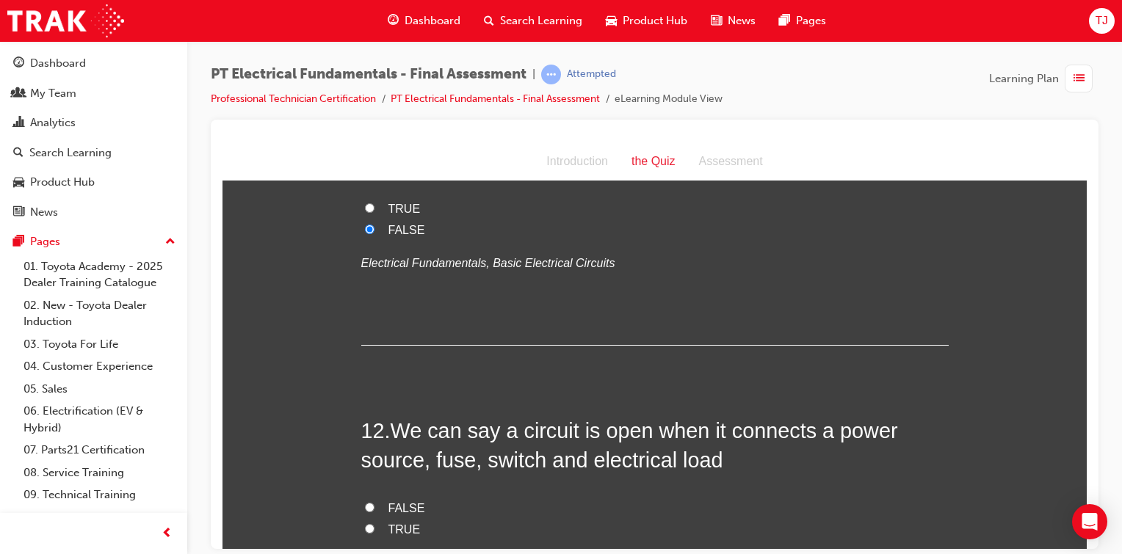
scroll to position [3406, 0]
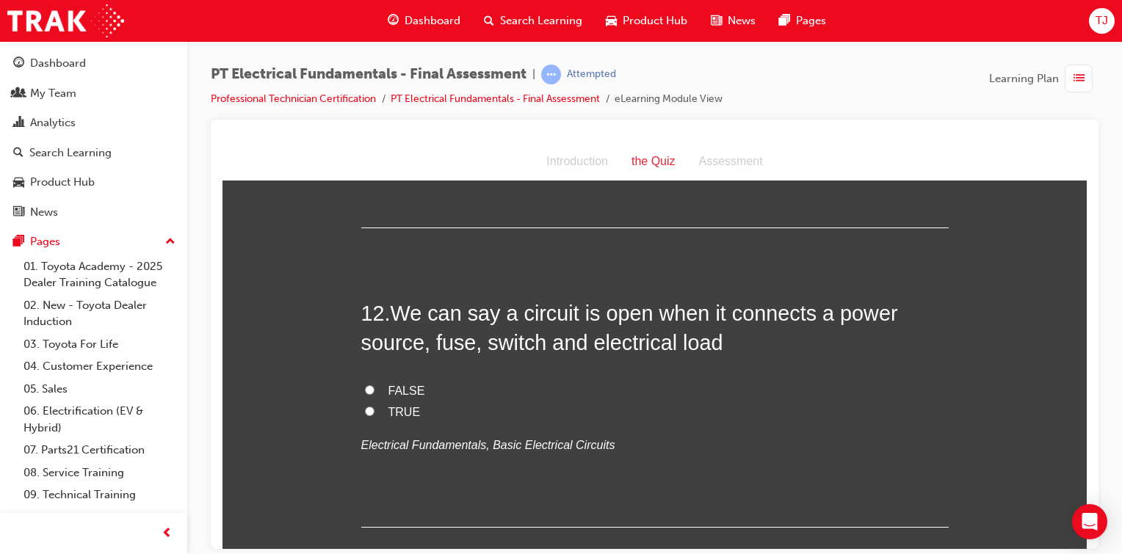
click at [369, 380] on label "FALSE" at bounding box center [654, 390] width 587 height 21
click at [369, 385] on input "FALSE" at bounding box center [370, 390] width 10 height 10
radio input "true"
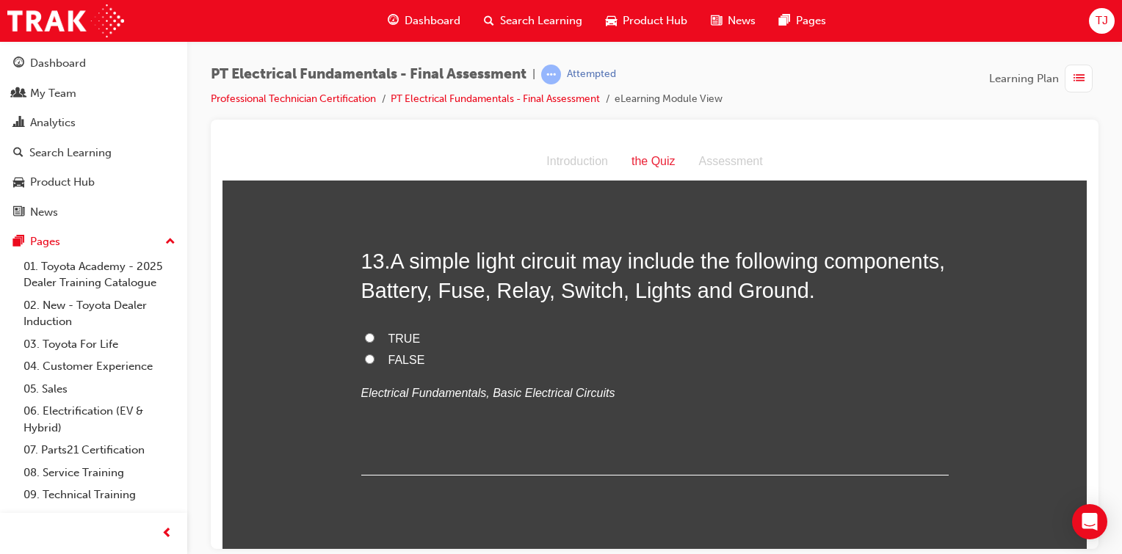
scroll to position [3760, 0]
click at [388, 351] on span "FALSE" at bounding box center [406, 357] width 37 height 12
click at [374, 352] on input "FALSE" at bounding box center [370, 357] width 10 height 10
radio input "true"
click at [388, 330] on span "TRUE" at bounding box center [404, 336] width 32 height 12
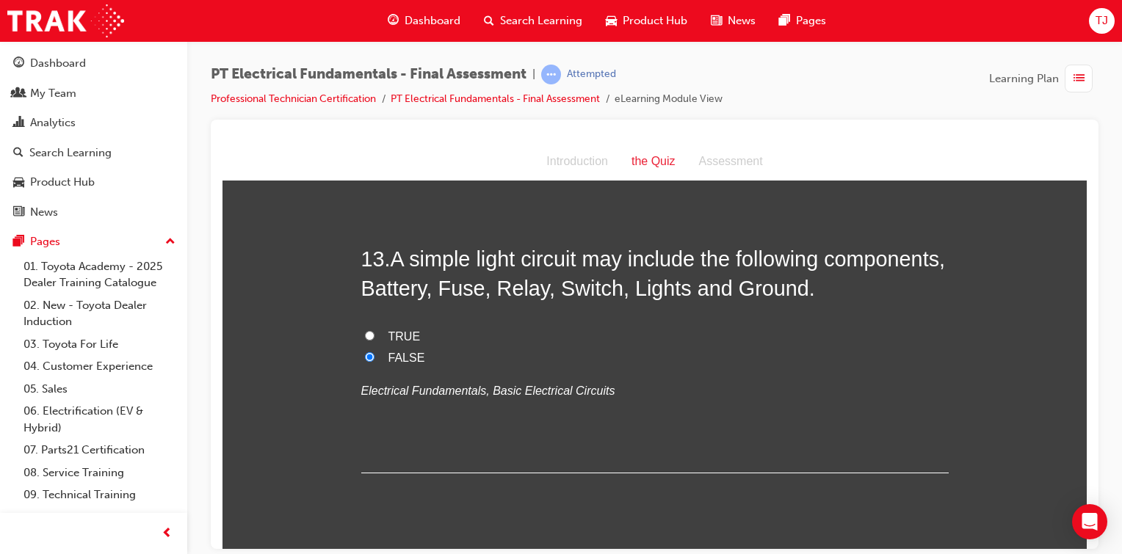
click at [374, 330] on input "TRUE" at bounding box center [370, 335] width 10 height 10
radio input "true"
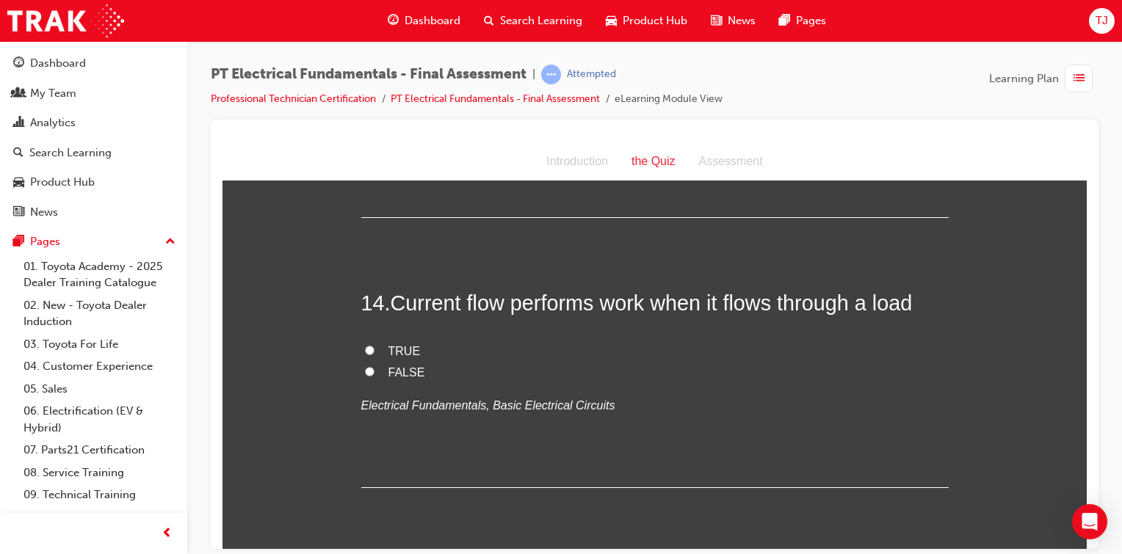
scroll to position [4032, 0]
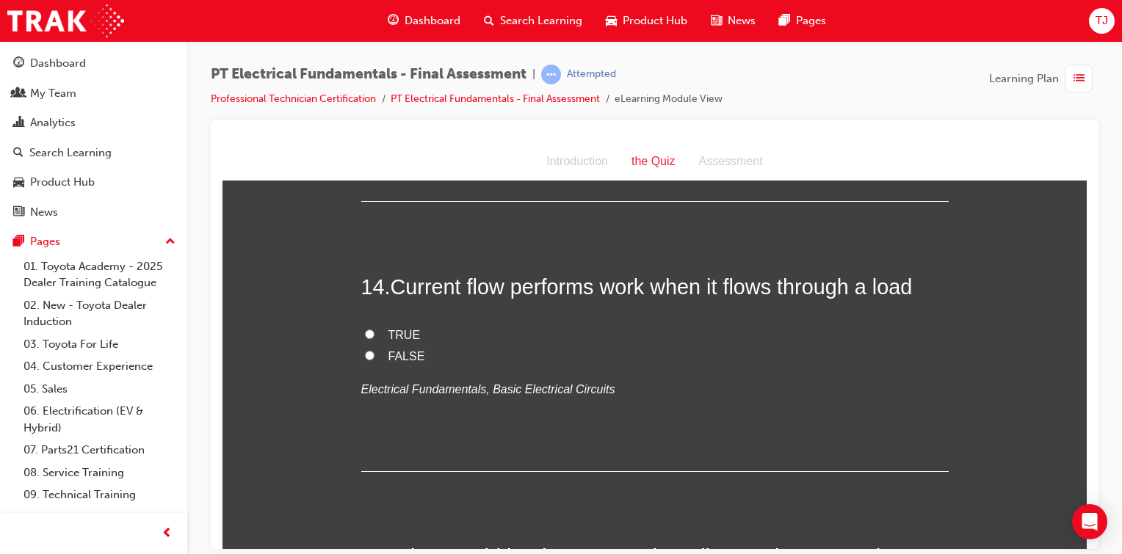
click at [365, 329] on input "TRUE" at bounding box center [370, 334] width 10 height 10
radio input "true"
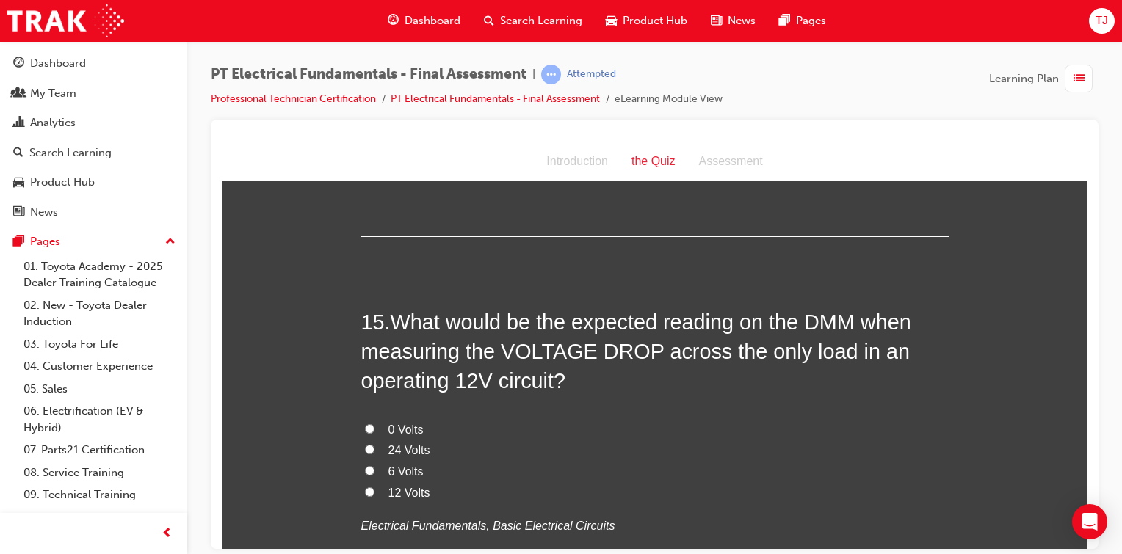
scroll to position [4321, 0]
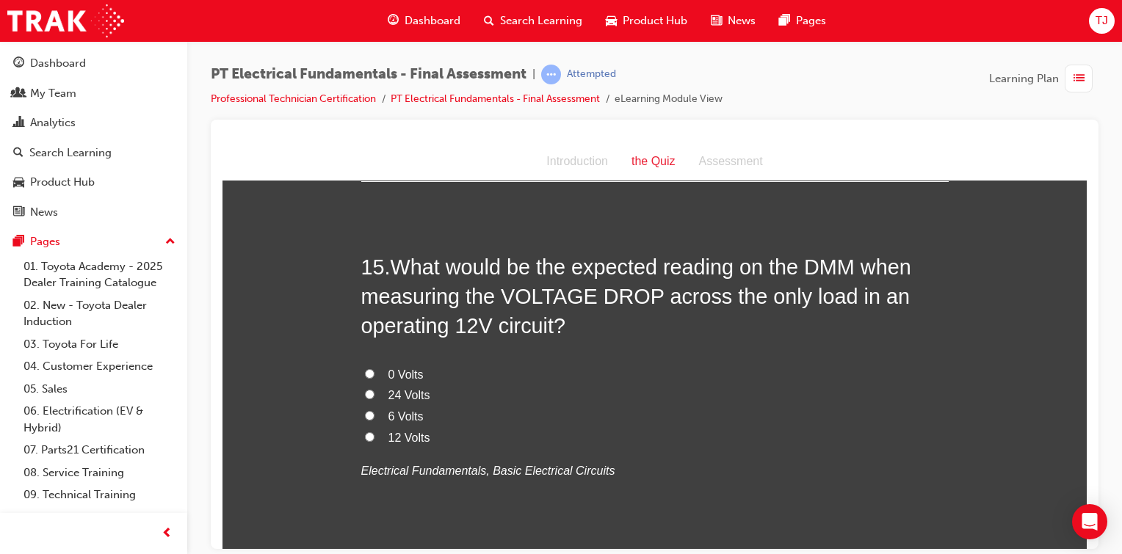
click at [377, 364] on label "0 Volts" at bounding box center [654, 374] width 587 height 21
click at [374, 369] on input "0 Volts" at bounding box center [370, 374] width 10 height 10
radio input "true"
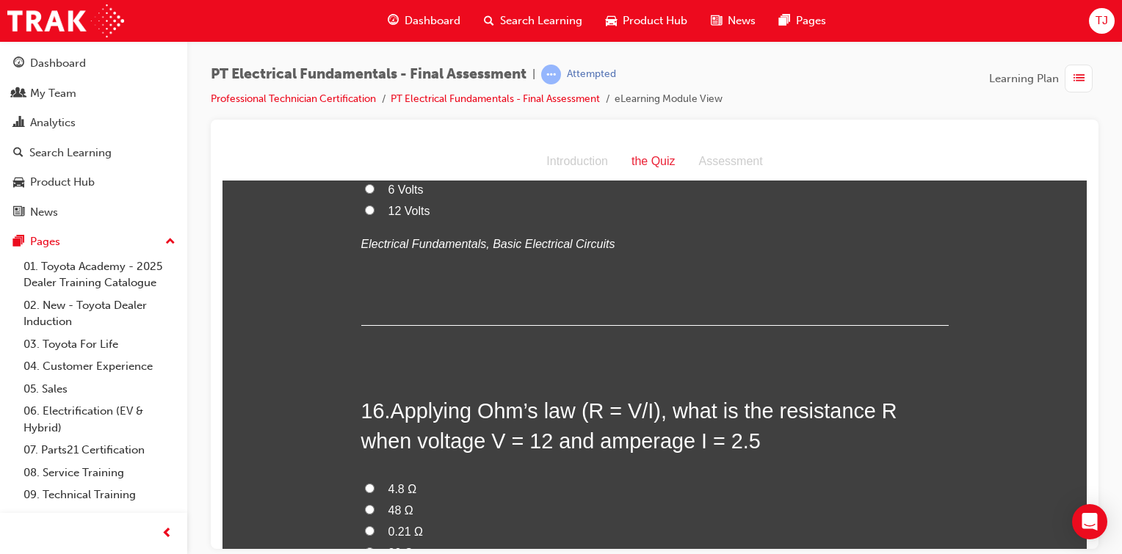
scroll to position [4639, 0]
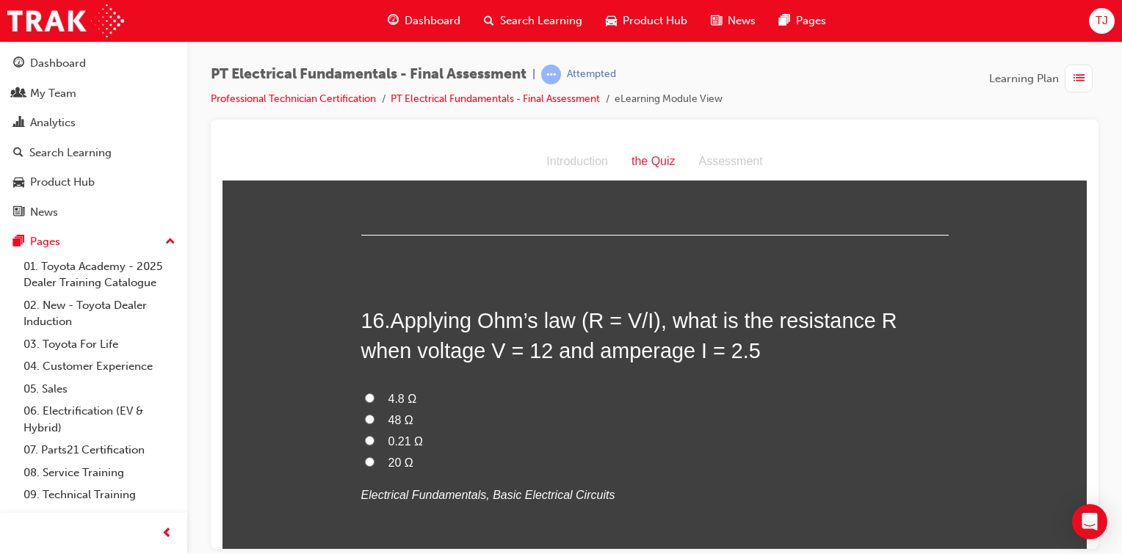
click at [363, 388] on label "4.8 Ω" at bounding box center [654, 398] width 587 height 21
click at [365, 393] on input "4.8 Ω" at bounding box center [370, 398] width 10 height 10
radio input "true"
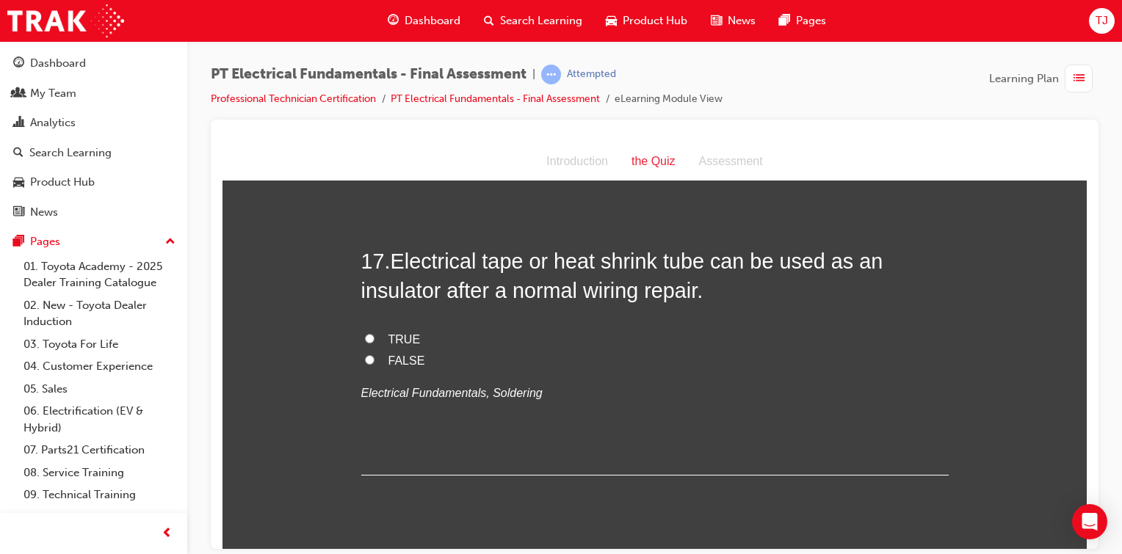
scroll to position [5039, 0]
click at [368, 335] on input "TRUE" at bounding box center [370, 340] width 10 height 10
radio input "true"
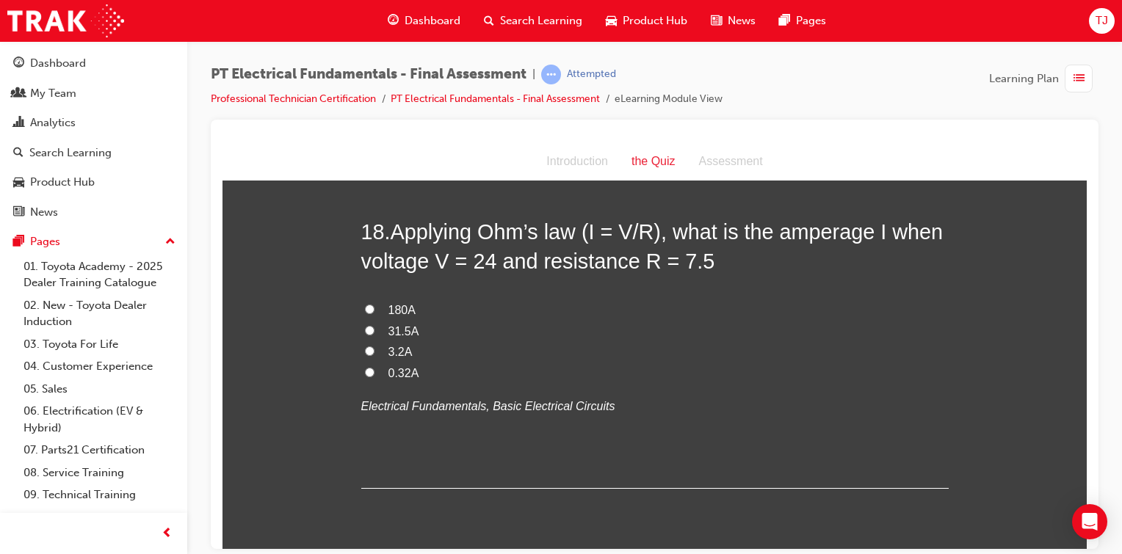
scroll to position [5323, 0]
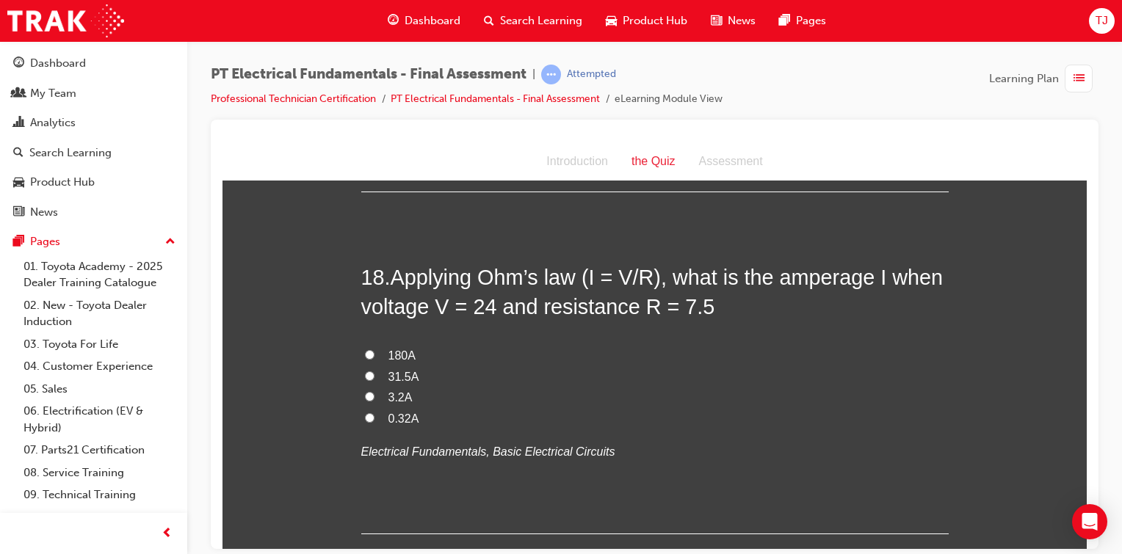
click at [376, 387] on label "3.2A" at bounding box center [654, 397] width 587 height 21
click at [374, 391] on input "3.2A" at bounding box center [370, 396] width 10 height 10
radio input "true"
drag, startPoint x: 376, startPoint y: 363, endPoint x: 541, endPoint y: 357, distance: 165.2
click at [541, 387] on label "3.2A" at bounding box center [654, 397] width 587 height 21
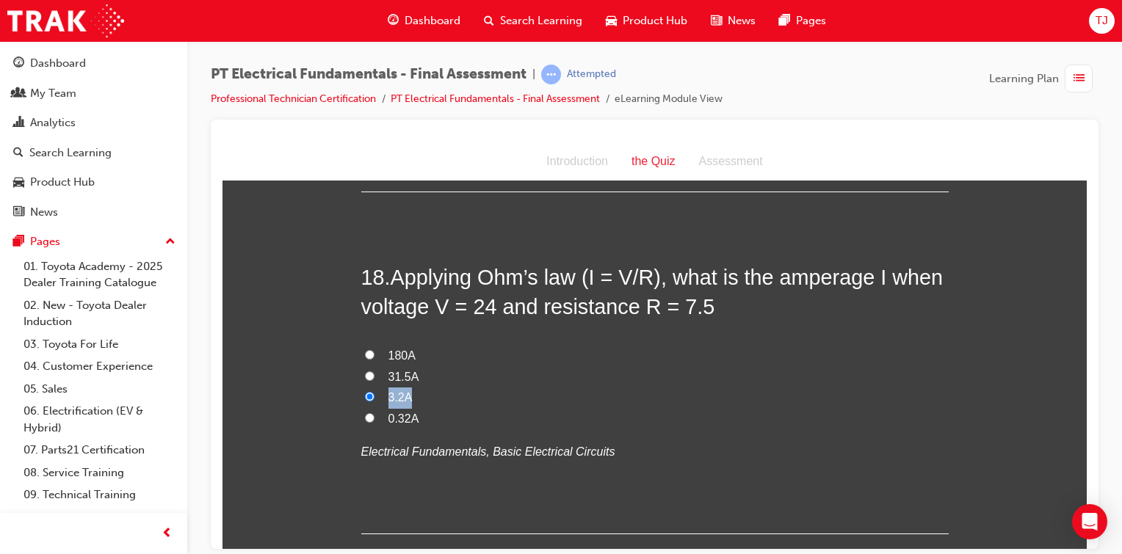
click at [374, 391] on input "3.2A" at bounding box center [370, 396] width 10 height 10
click at [380, 387] on label "3.2A" at bounding box center [654, 397] width 587 height 21
click at [374, 391] on input "3.2A" at bounding box center [370, 396] width 10 height 10
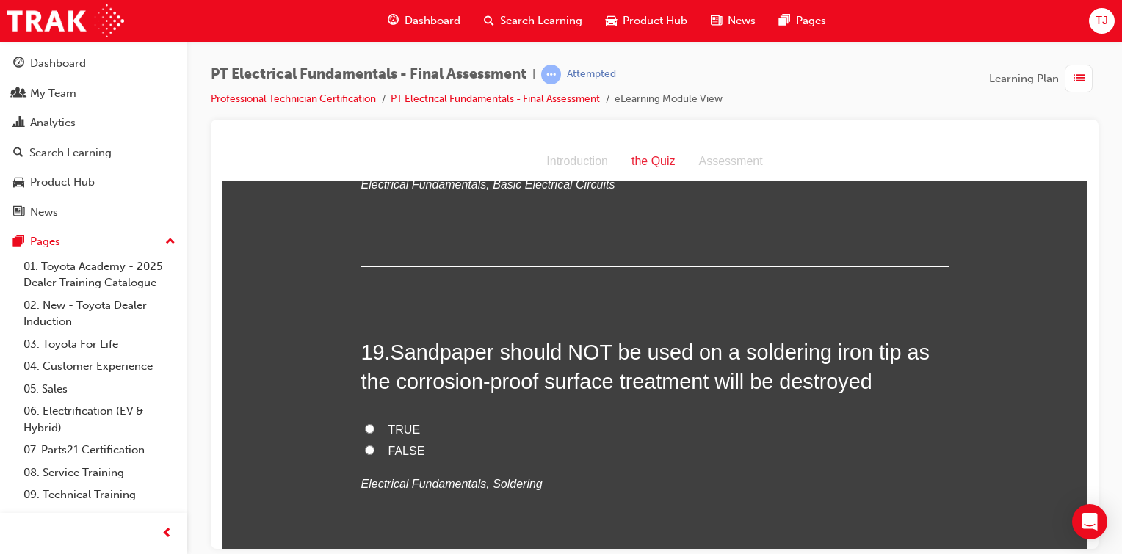
scroll to position [5645, 0]
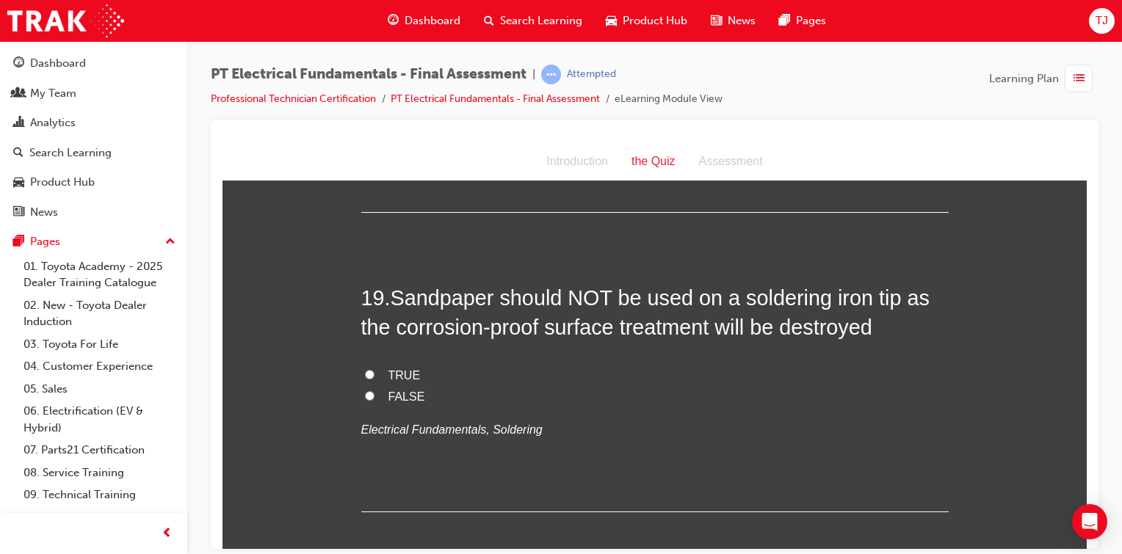
click at [367, 369] on input "TRUE" at bounding box center [370, 374] width 10 height 10
radio input "true"
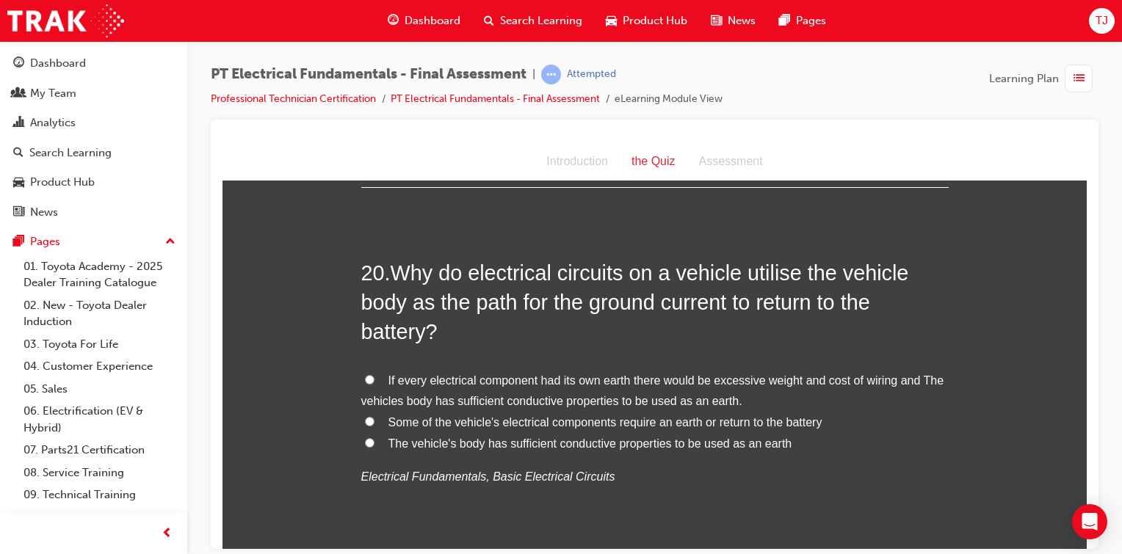
scroll to position [6030, 0]
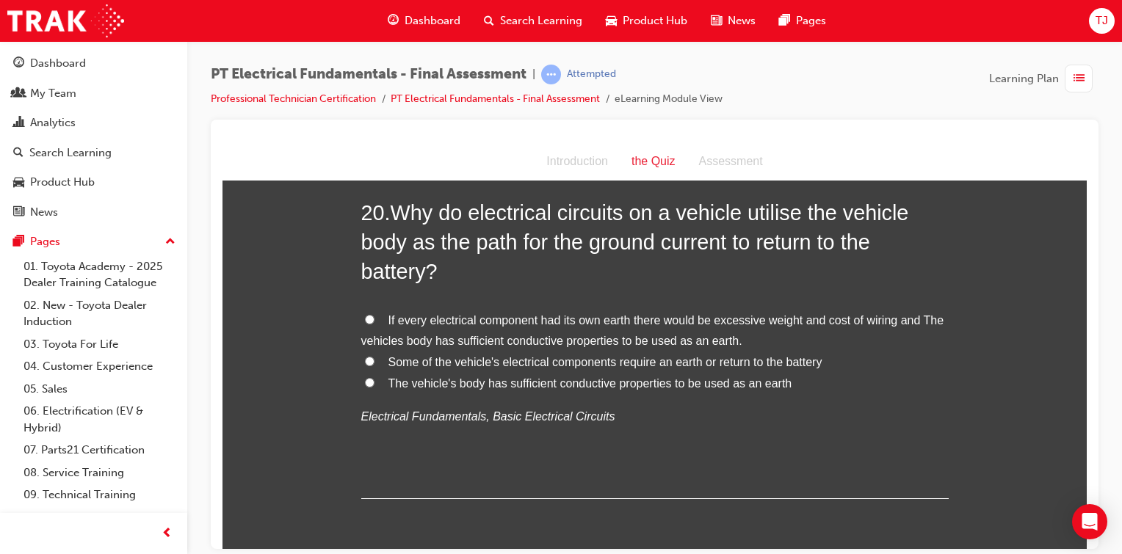
click at [365, 314] on input "If every electrical component had its own earth there would be excessive weight…" at bounding box center [370, 319] width 10 height 10
radio input "true"
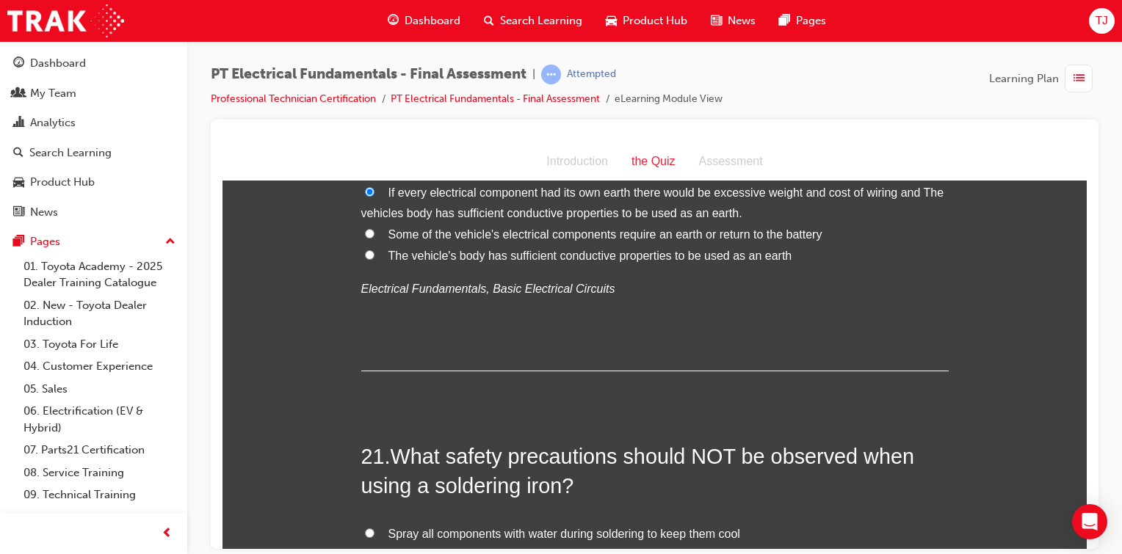
scroll to position [6159, 0]
click at [701, 247] on span "The vehicle's body has sufficient conductive properties to be used as an earth" at bounding box center [590, 253] width 404 height 12
click at [374, 248] on input "The vehicle's body has sufficient conductive properties to be used as an earth" at bounding box center [370, 253] width 10 height 10
radio input "true"
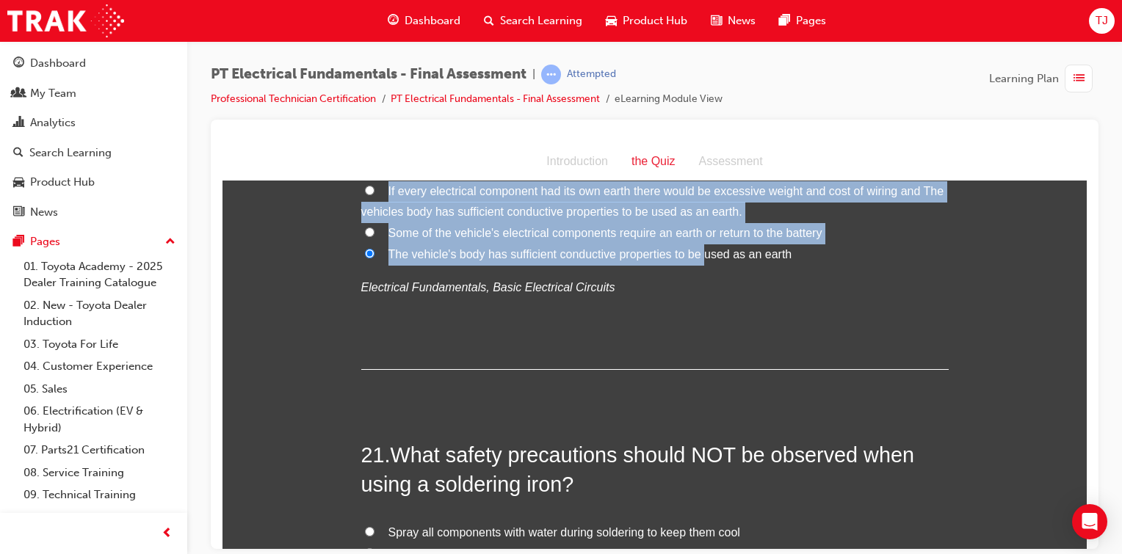
drag, startPoint x: 701, startPoint y: 218, endPoint x: 634, endPoint y: 248, distance: 73.3
click at [634, 248] on div "If every electrical component had its own earth there would be excessive weight…" at bounding box center [654, 239] width 587 height 117
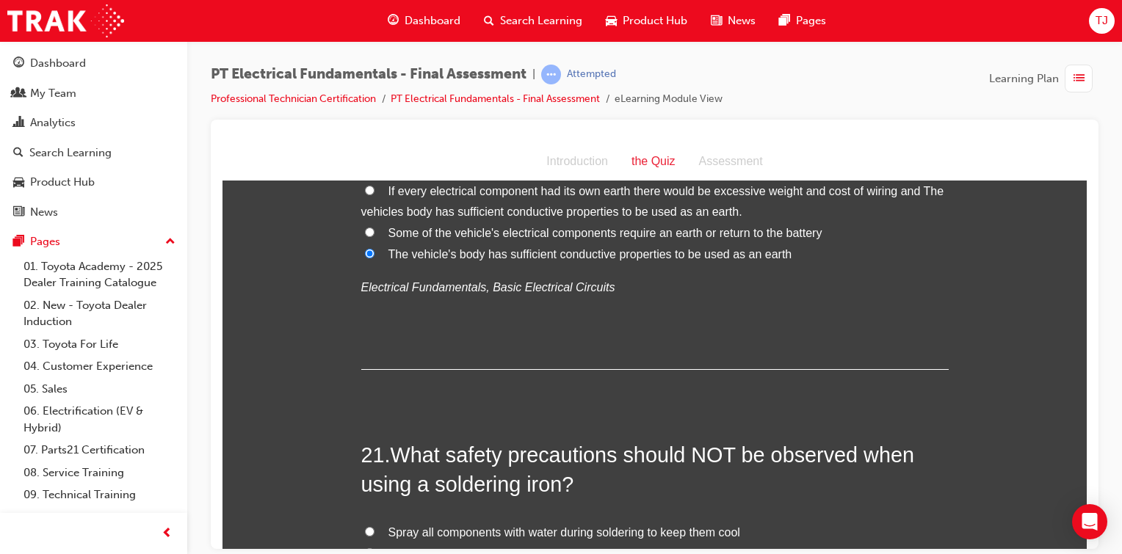
drag, startPoint x: 634, startPoint y: 248, endPoint x: 688, endPoint y: 280, distance: 62.2
click at [688, 280] on div "20 . Why do electrical circuits on a vehicle utilise the vehicle body as the pa…" at bounding box center [654, 218] width 587 height 301
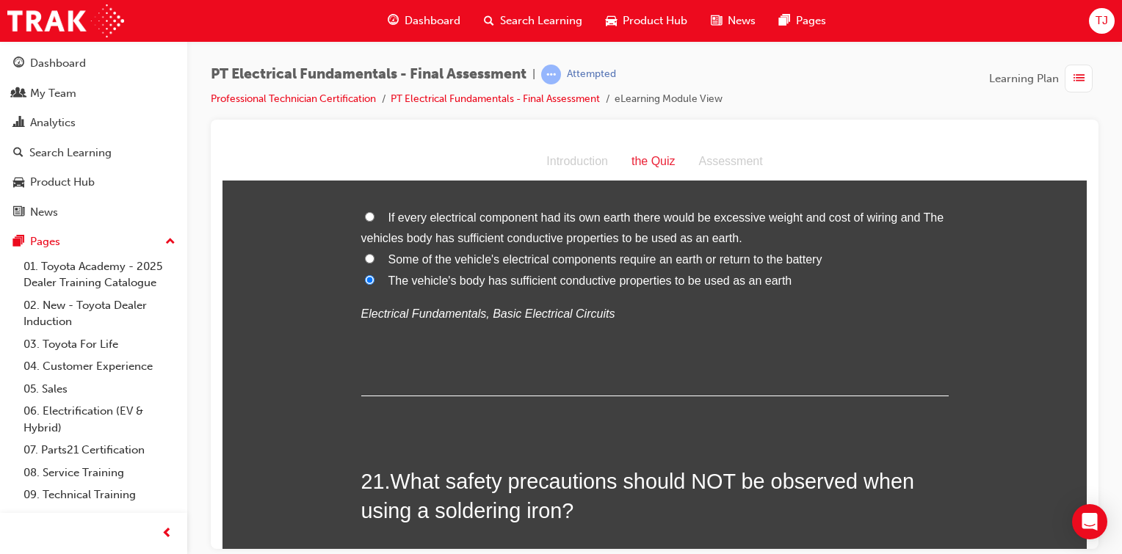
scroll to position [6110, 0]
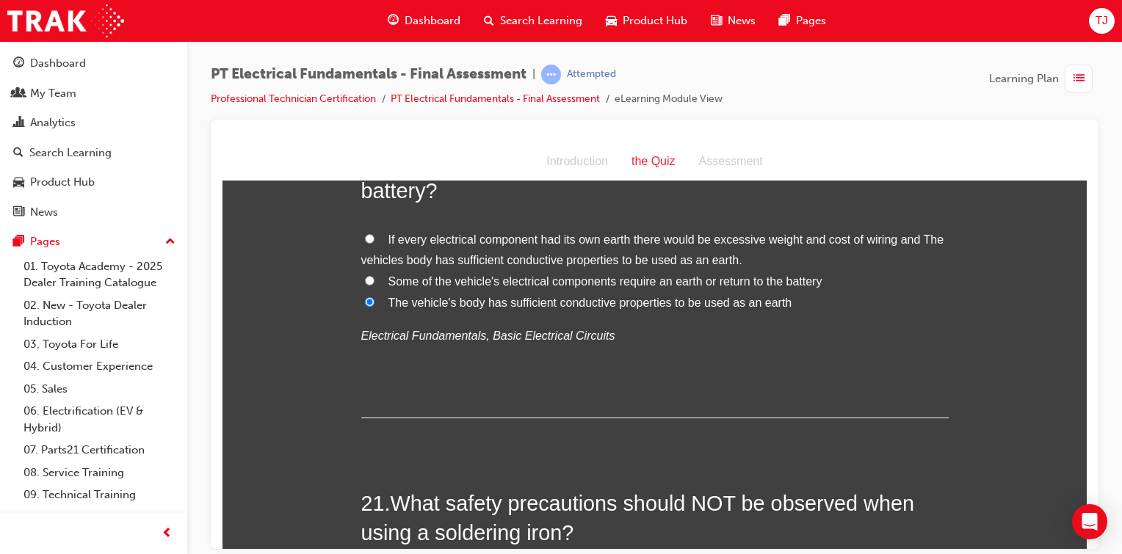
click at [628, 229] on label "If every electrical component had its own earth there would be excessive weight…" at bounding box center [654, 250] width 587 height 43
click at [374, 233] on input "If every electrical component had its own earth there would be excessive weight…" at bounding box center [370, 238] width 10 height 10
radio input "true"
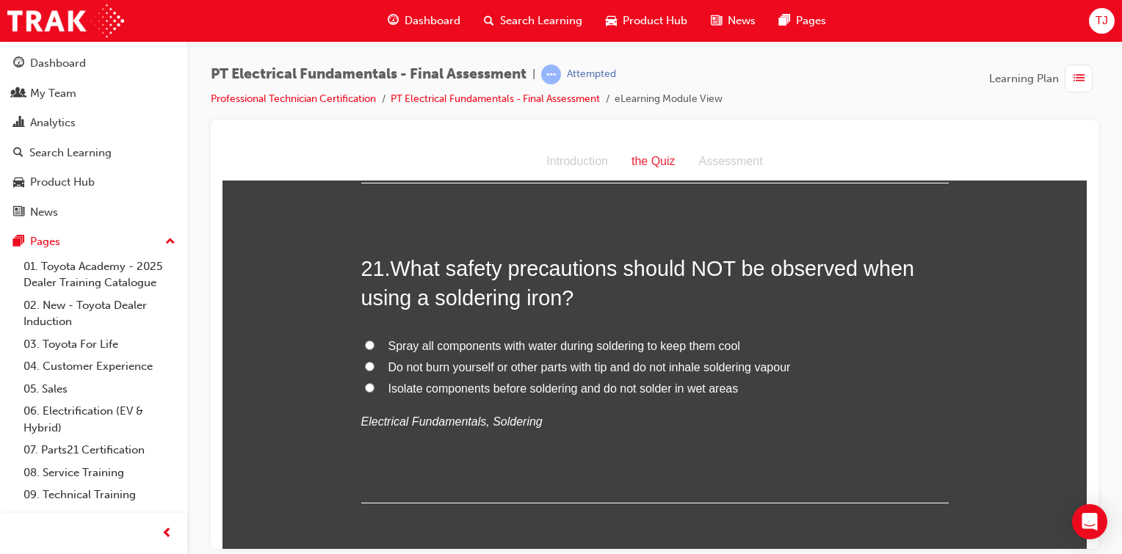
scroll to position [6347, 0]
click at [665, 338] on span "Spray all components with water during soldering to keep them cool" at bounding box center [564, 344] width 352 height 12
click at [374, 338] on input "Spray all components with water during soldering to keep them cool" at bounding box center [370, 343] width 10 height 10
radio input "true"
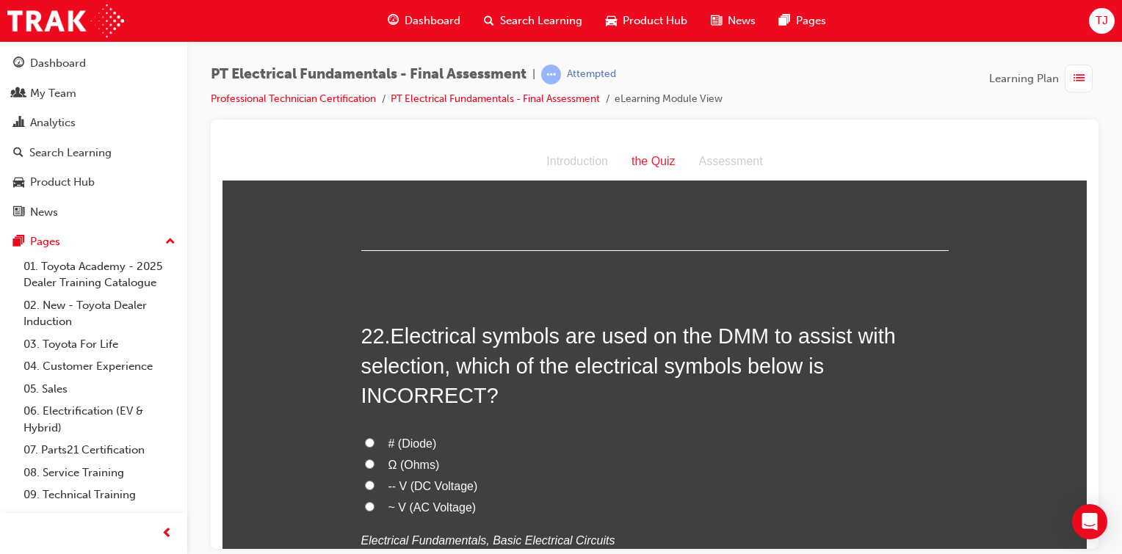
scroll to position [6659, 0]
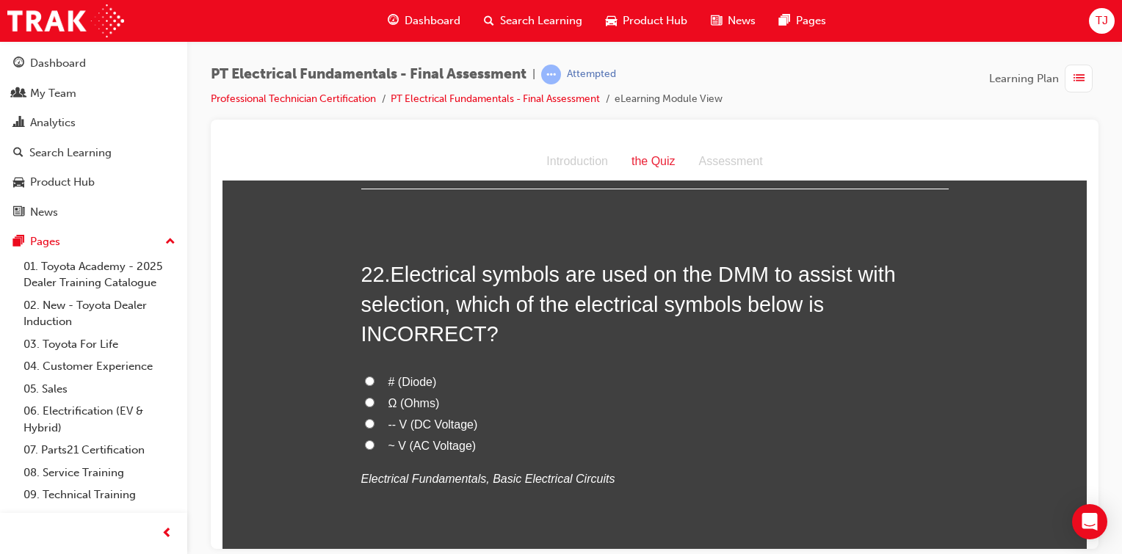
click at [407, 375] on span "# (Diode)" at bounding box center [412, 381] width 48 height 12
click at [374, 376] on input "# (Diode)" at bounding box center [370, 381] width 10 height 10
radio input "true"
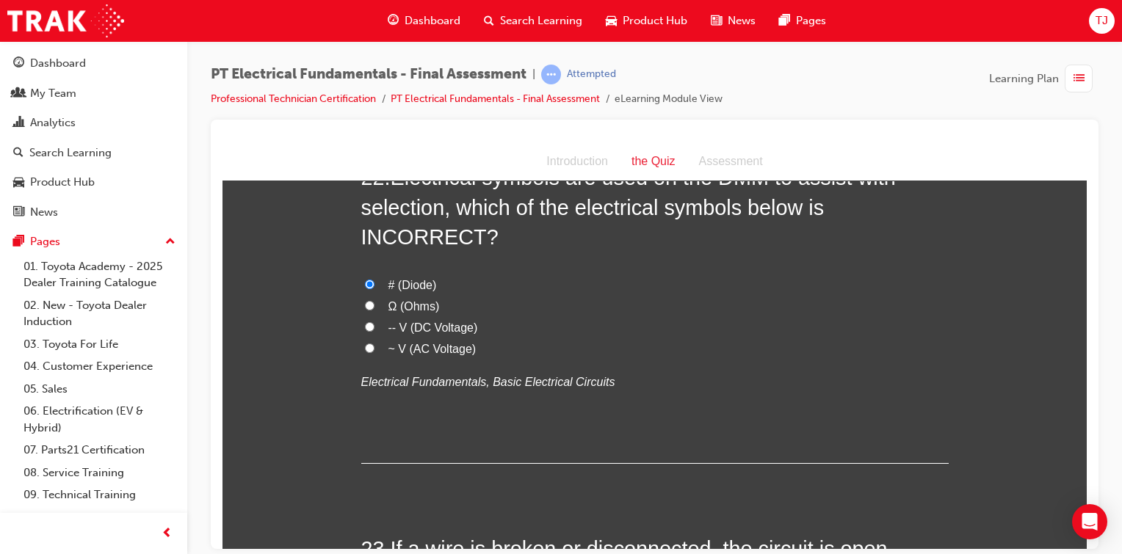
scroll to position [6936, 0]
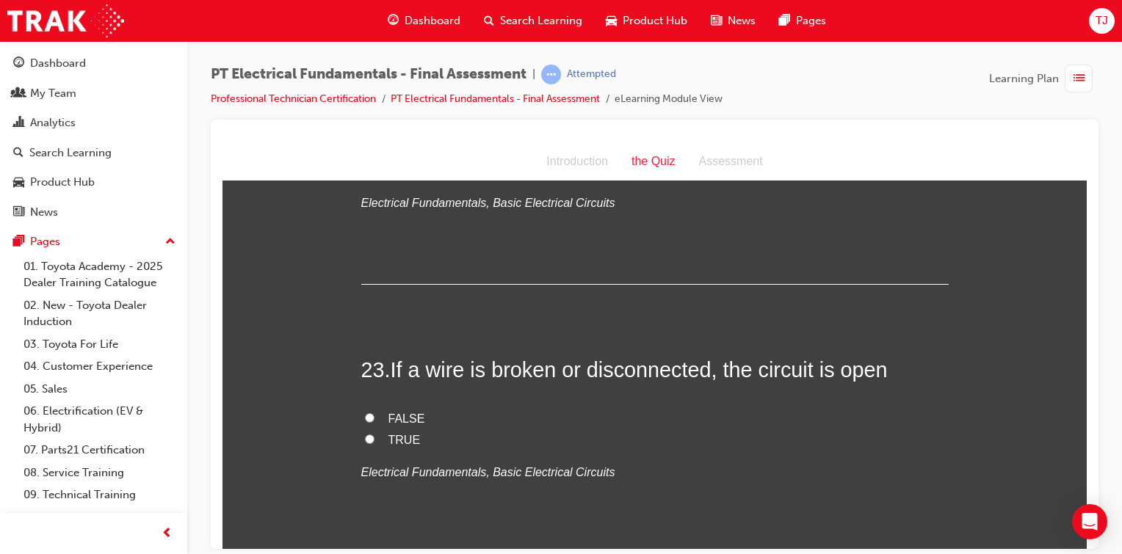
click at [375, 408] on label "FALSE" at bounding box center [654, 418] width 587 height 21
click at [374, 413] on input "FALSE" at bounding box center [370, 418] width 10 height 10
radio input "true"
click at [370, 429] on label "TRUE" at bounding box center [654, 439] width 587 height 21
click at [370, 434] on input "TRUE" at bounding box center [370, 439] width 10 height 10
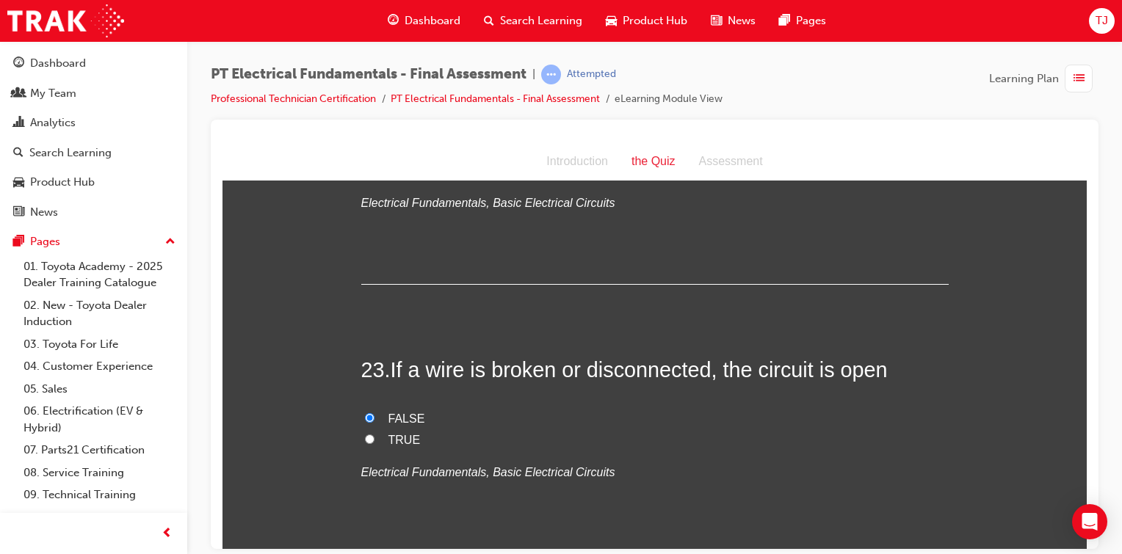
radio input "true"
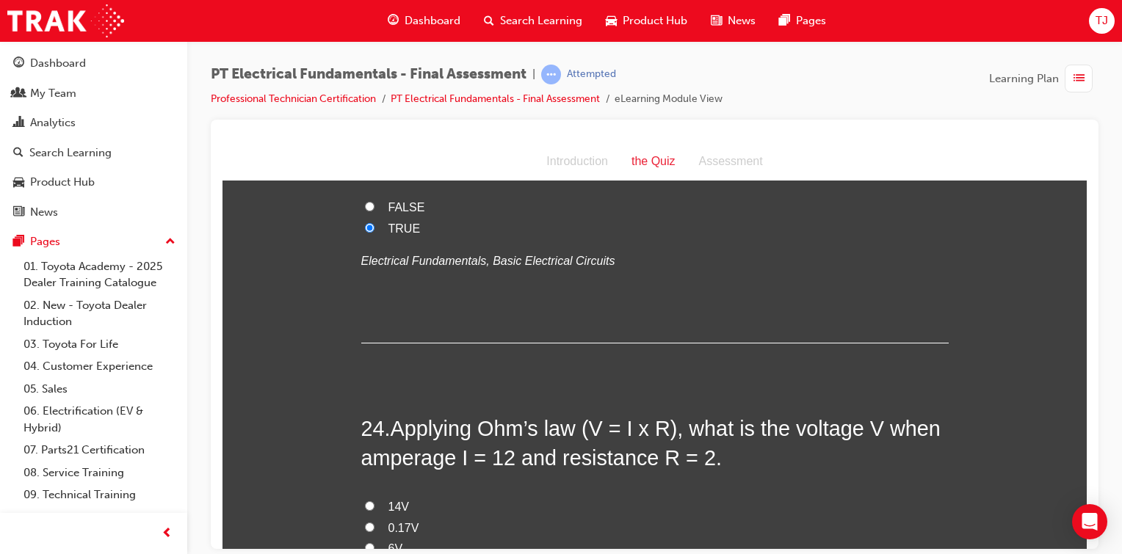
scroll to position [7239, 0]
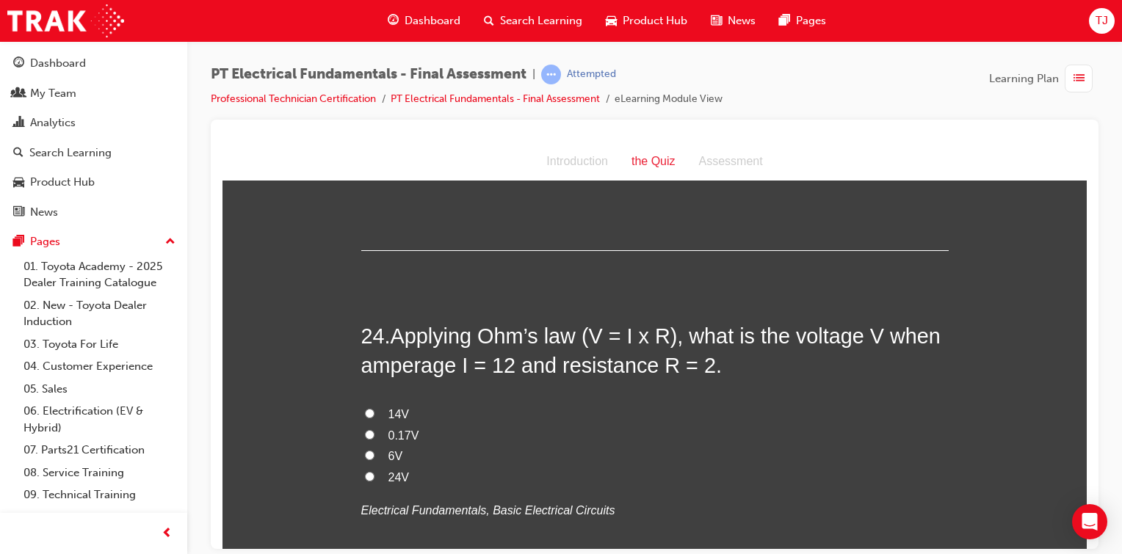
click at [369, 467] on label "24V" at bounding box center [654, 477] width 587 height 21
click at [369, 471] on input "24V" at bounding box center [370, 476] width 10 height 10
radio input "true"
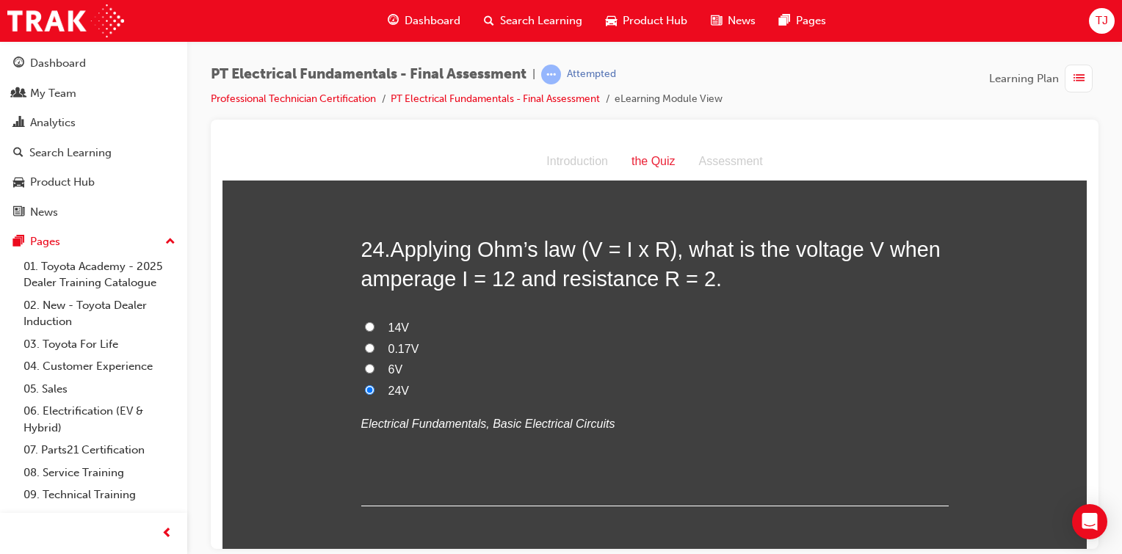
scroll to position [7331, 0]
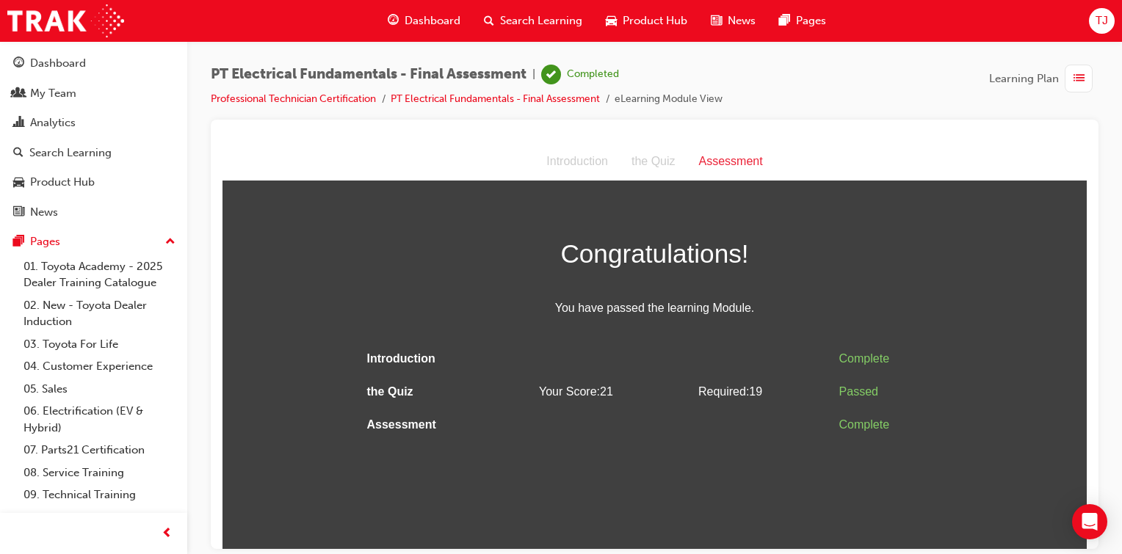
click at [1073, 73] on span "list-icon" at bounding box center [1078, 79] width 11 height 18
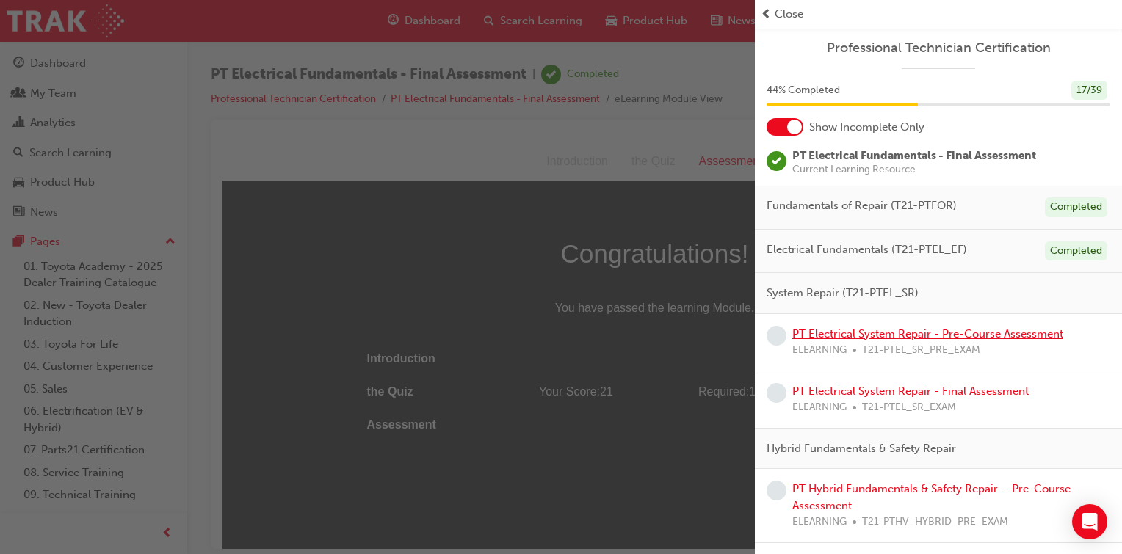
click at [887, 332] on link "PT Electrical System Repair - Pre-Course Assessment" at bounding box center [927, 333] width 271 height 13
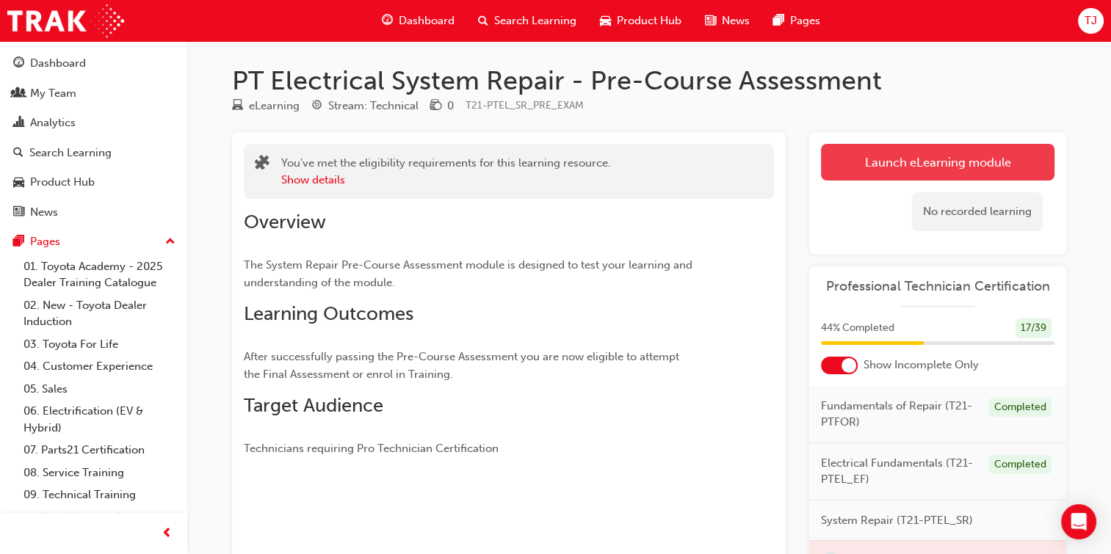
click at [878, 162] on link "Launch eLearning module" at bounding box center [937, 162] width 233 height 37
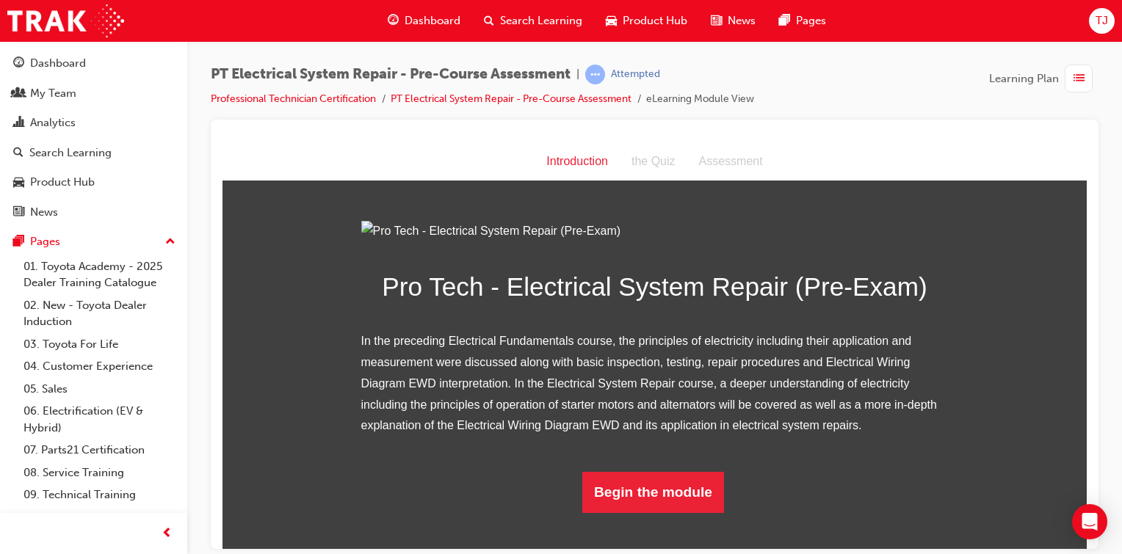
scroll to position [126, 0]
click at [651, 551] on div "PT Electrical System Repair - Pre-Course Assessment | Attempted Professional Te…" at bounding box center [561, 277] width 1122 height 554
click at [655, 512] on button "Begin the module" at bounding box center [653, 491] width 142 height 41
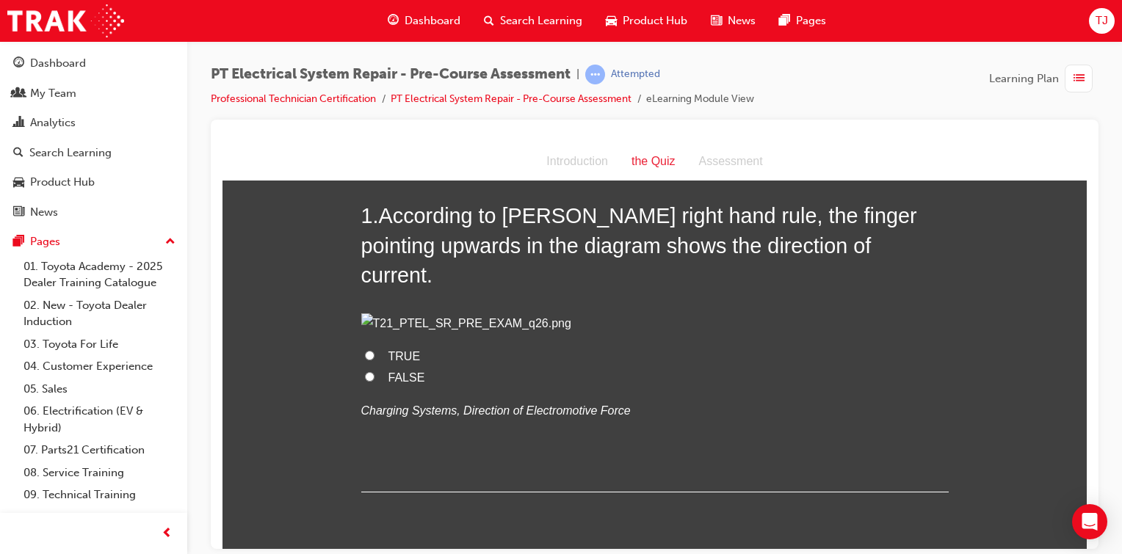
scroll to position [72, 0]
click at [377, 369] on label "TRUE" at bounding box center [654, 357] width 587 height 21
click at [374, 361] on input "TRUE" at bounding box center [370, 357] width 10 height 10
radio input "true"
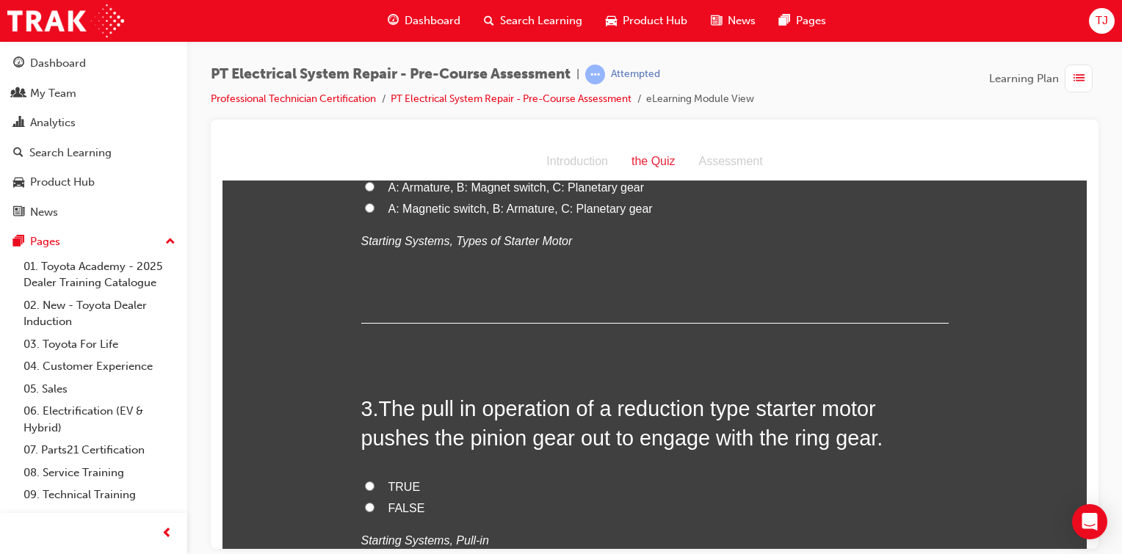
scroll to position [625, 0]
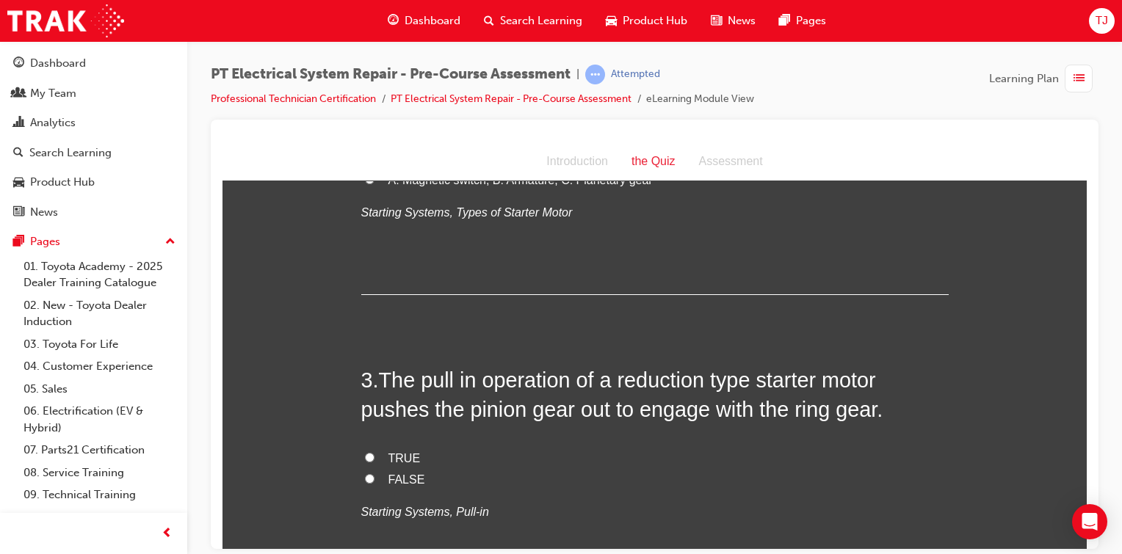
click at [614, 143] on span "A: Magnetic switch, B: Armature, C: One-way clutch" at bounding box center [522, 137] width 269 height 12
click at [374, 141] on input "A: Magnetic switch, B: Armature, C: One-way clutch" at bounding box center [370, 136] width 10 height 10
radio input "true"
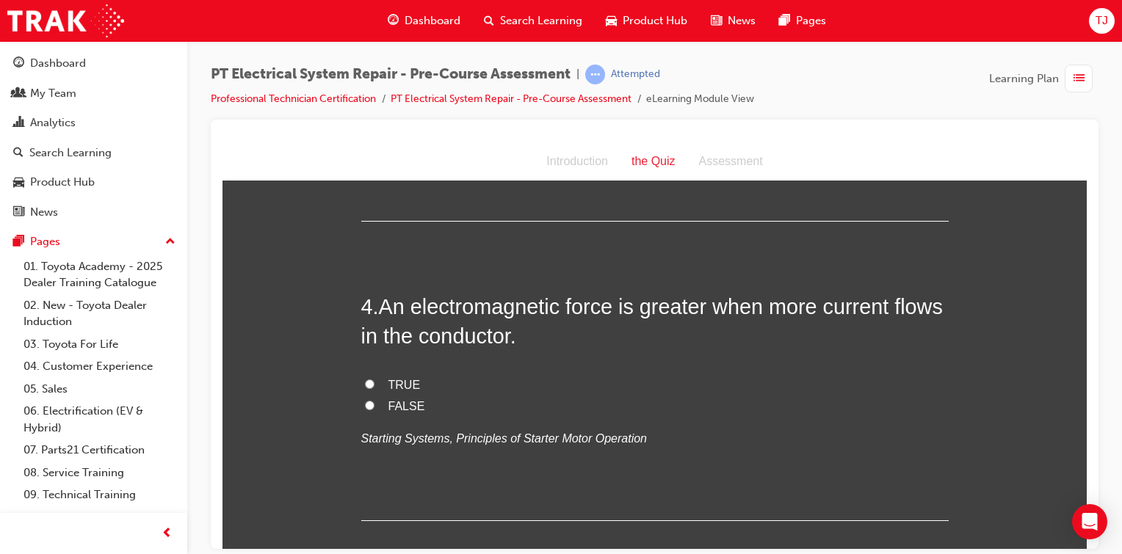
scroll to position [1018, 0]
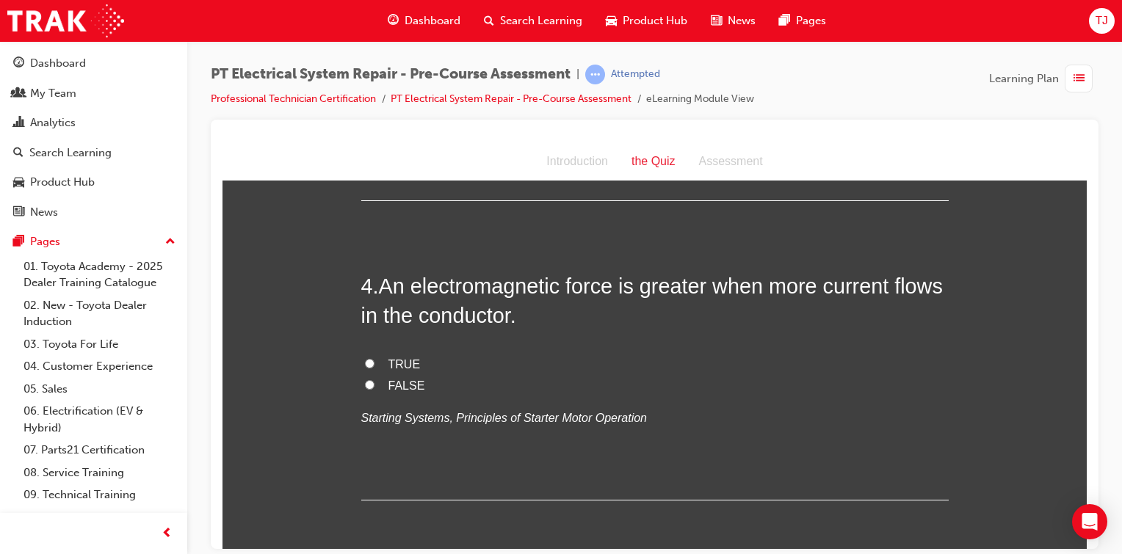
click at [361, 76] on label "TRUE" at bounding box center [654, 64] width 587 height 21
click at [365, 68] on input "TRUE" at bounding box center [370, 64] width 10 height 10
radio input "true"
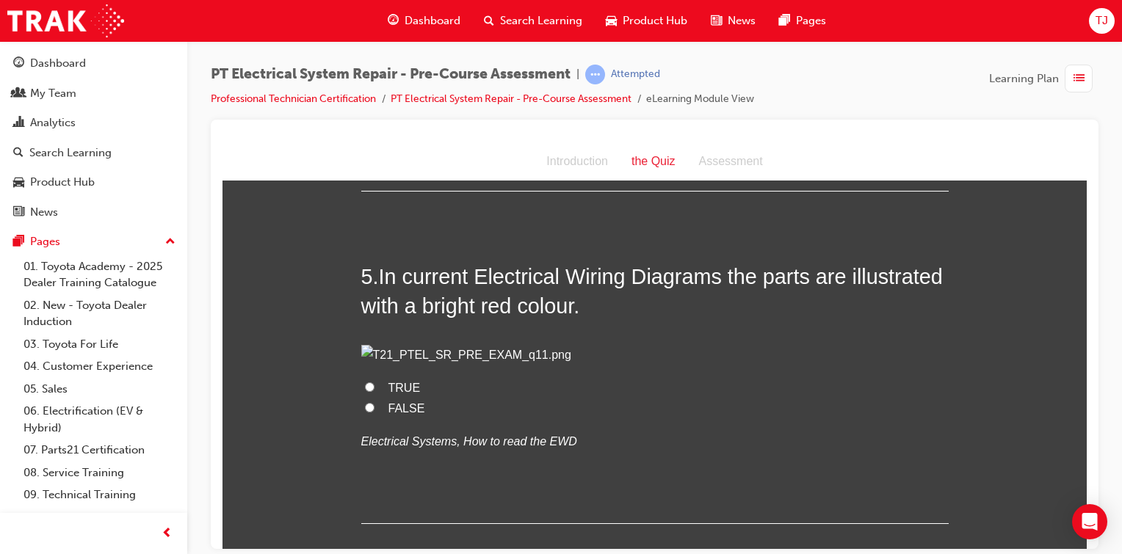
scroll to position [1326, 0]
click at [402, 62] on span "TRUE" at bounding box center [404, 55] width 32 height 12
click at [374, 59] on input "TRUE" at bounding box center [370, 55] width 10 height 10
radio input "true"
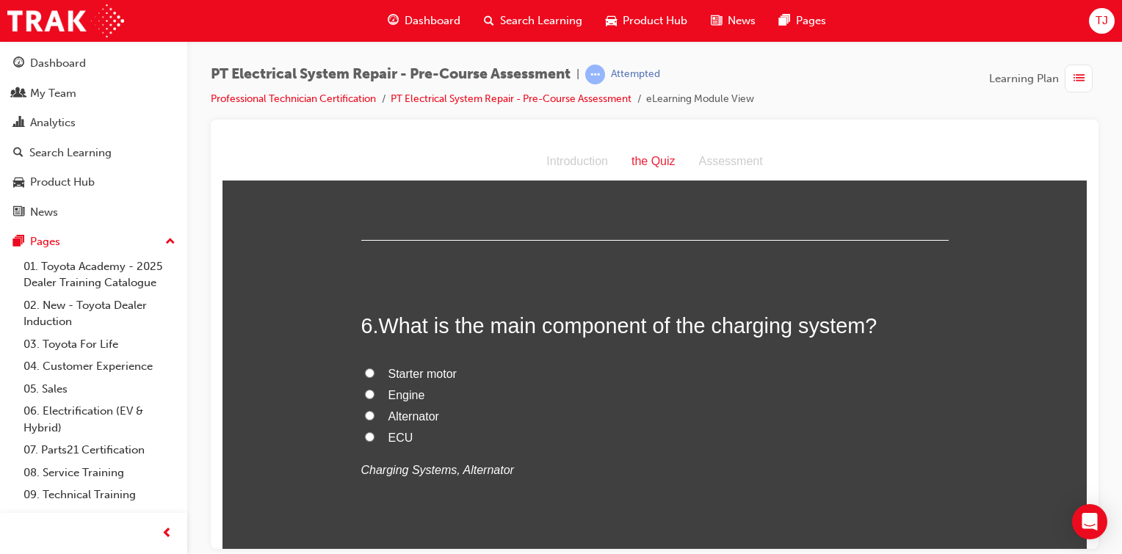
scroll to position [1609, 0]
click at [373, 117] on label "TRUE" at bounding box center [654, 105] width 587 height 21
click at [373, 109] on input "TRUE" at bounding box center [370, 105] width 10 height 10
radio input "true"
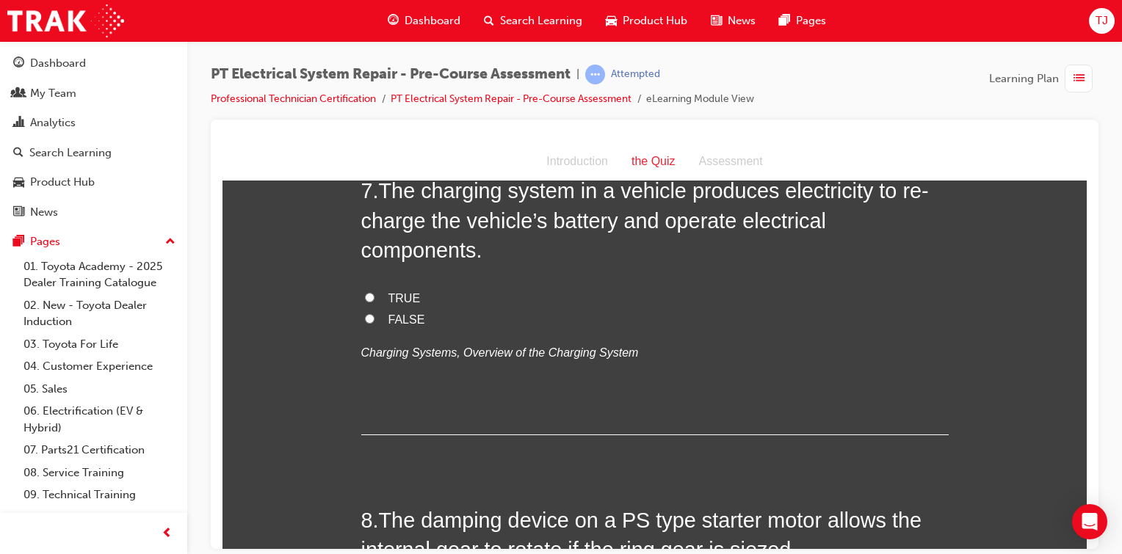
scroll to position [2063, 0]
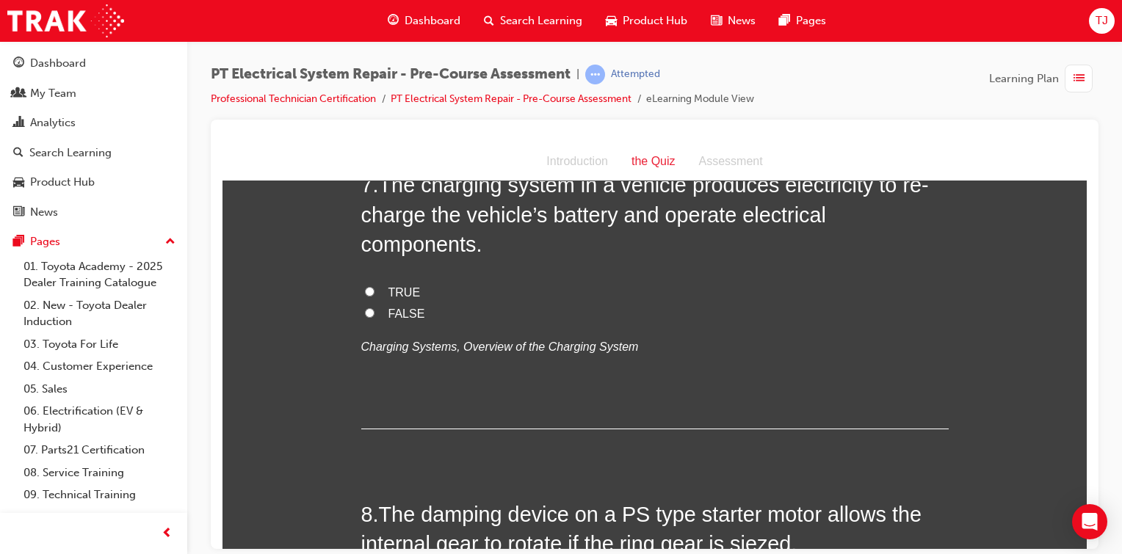
radio input "true"
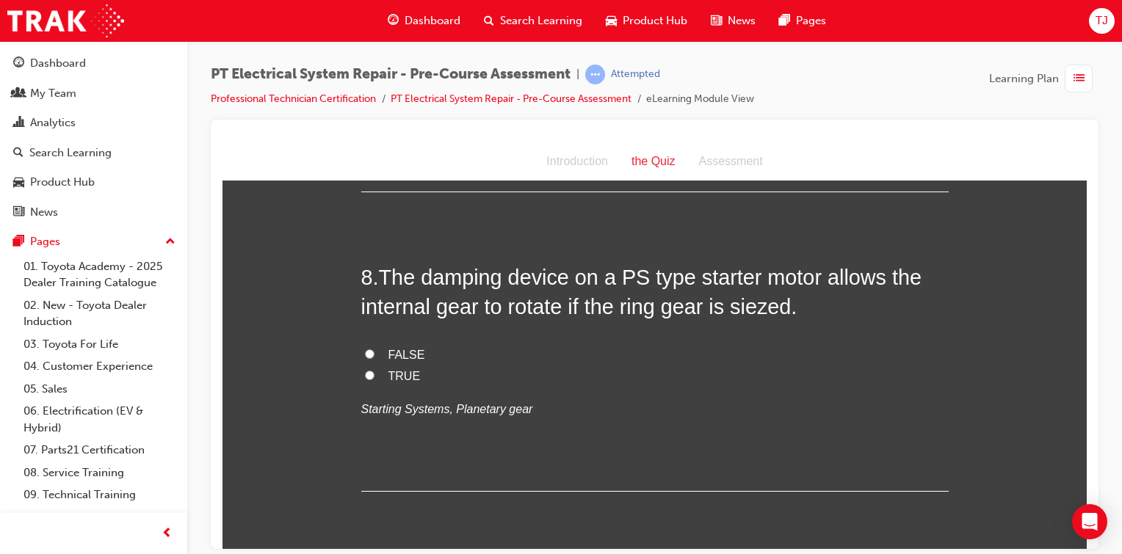
scroll to position [2346, 0]
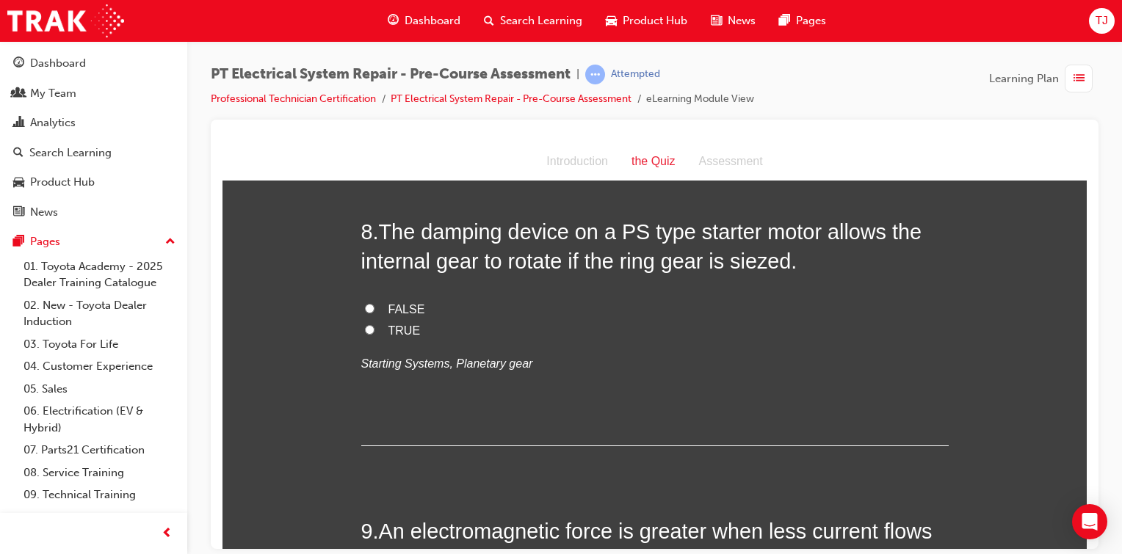
click at [366, 13] on input "TRUE" at bounding box center [370, 9] width 10 height 10
radio input "true"
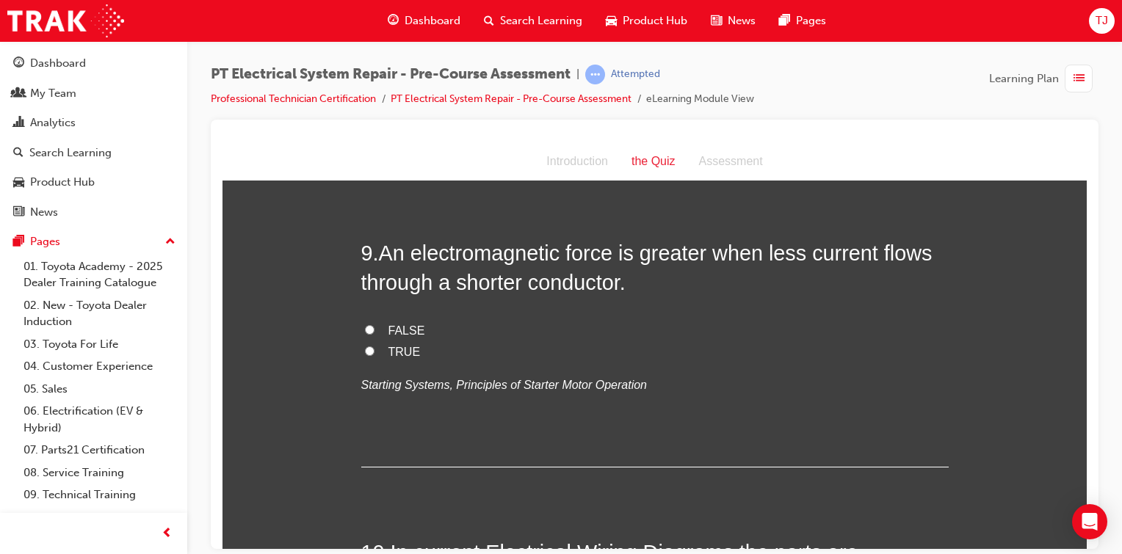
scroll to position [2701, 0]
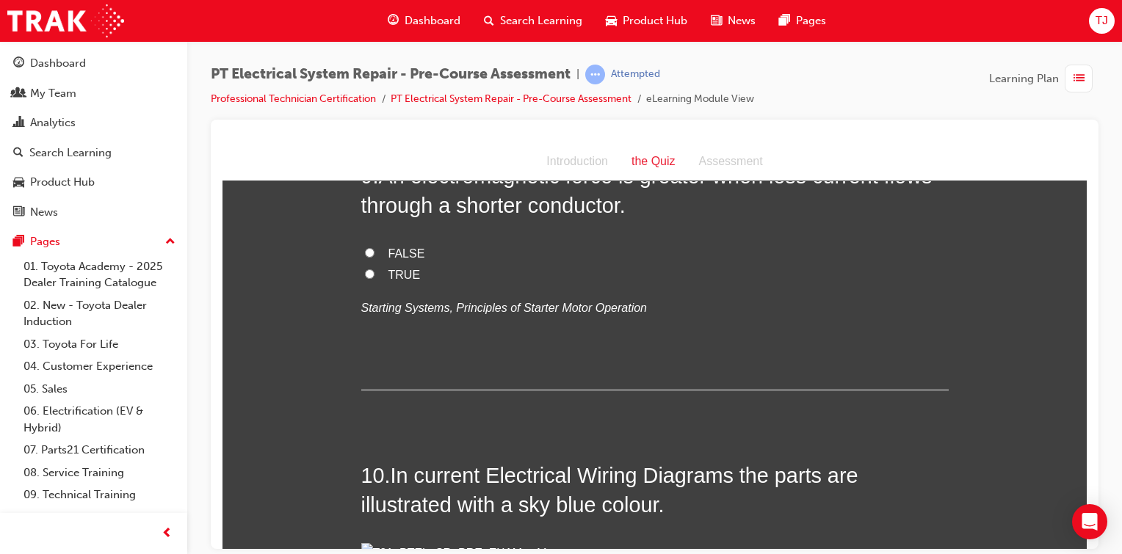
radio input "true"
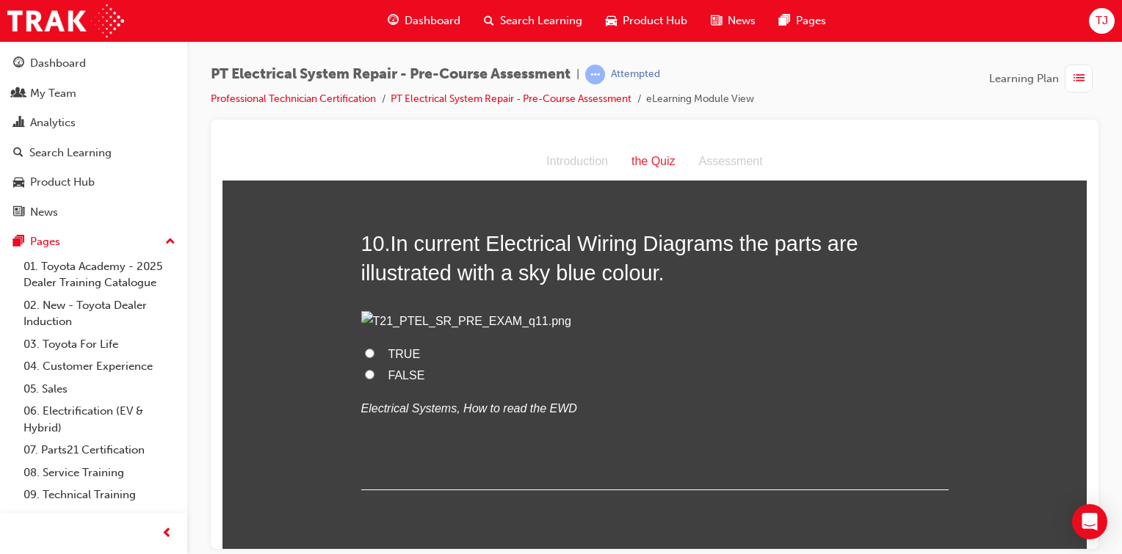
scroll to position [3015, 0]
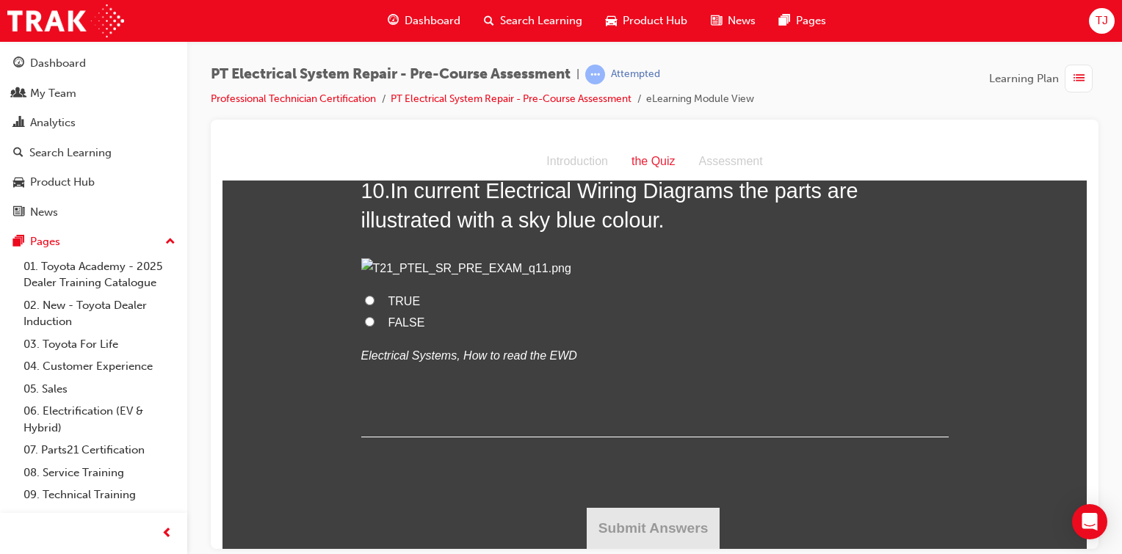
radio input "true"
drag, startPoint x: 614, startPoint y: 269, endPoint x: 374, endPoint y: 248, distance: 240.3
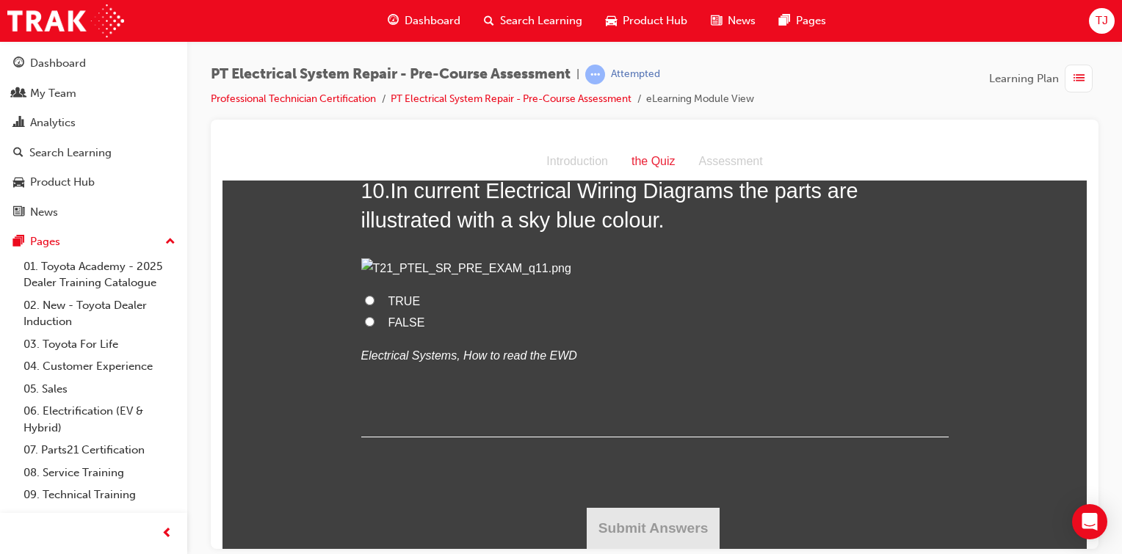
copy h2 "An electromagnetic force is greater when less current flows through a shorter c…"
radio input "true"
click at [442, 279] on img at bounding box center [654, 268] width 587 height 21
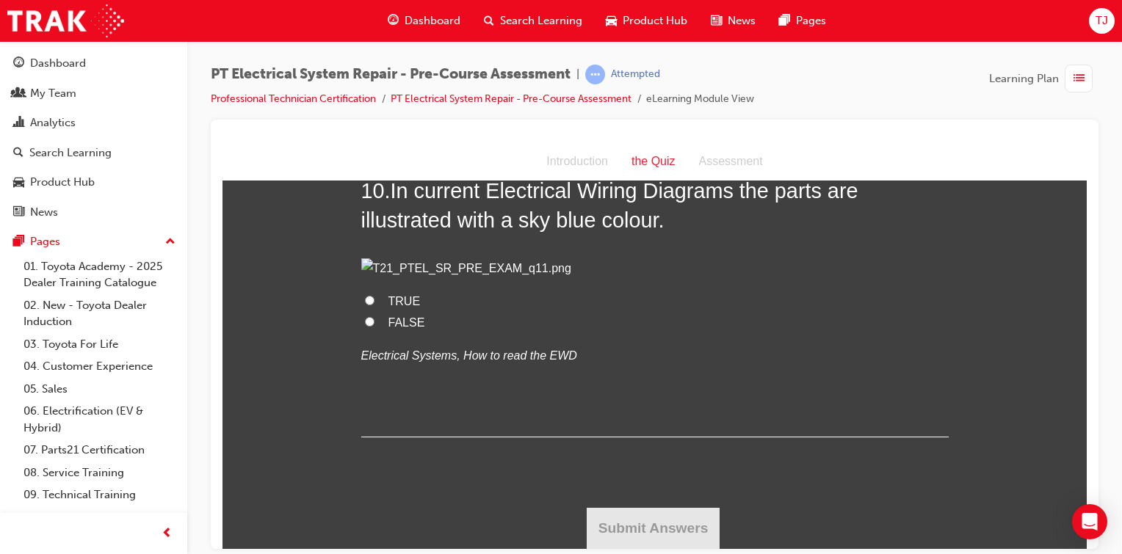
click at [368, 326] on input "FALSE" at bounding box center [370, 321] width 10 height 10
radio input "true"
click at [647, 522] on button "Submit Answers" at bounding box center [654, 527] width 134 height 41
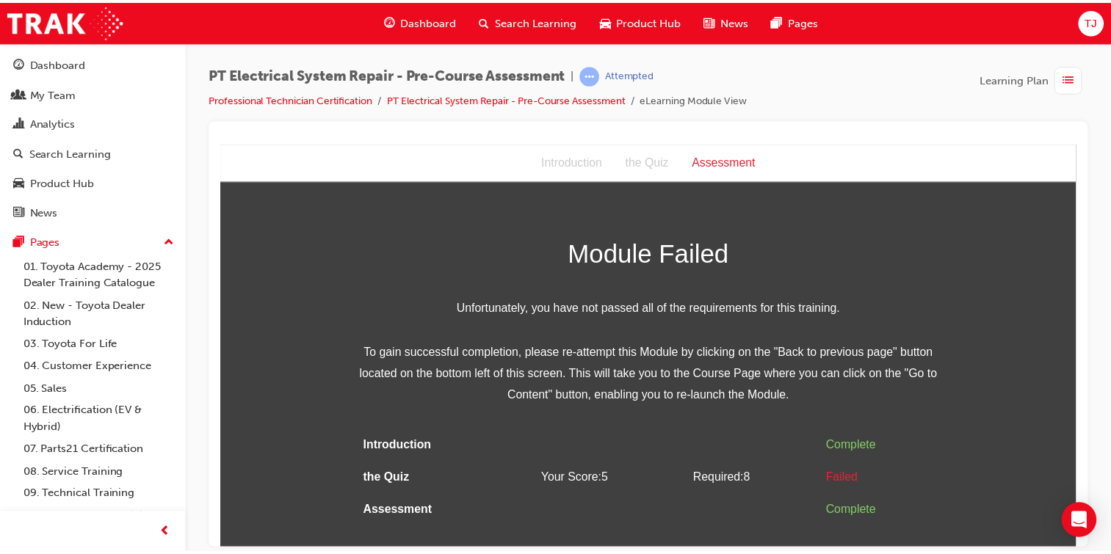
scroll to position [0, 0]
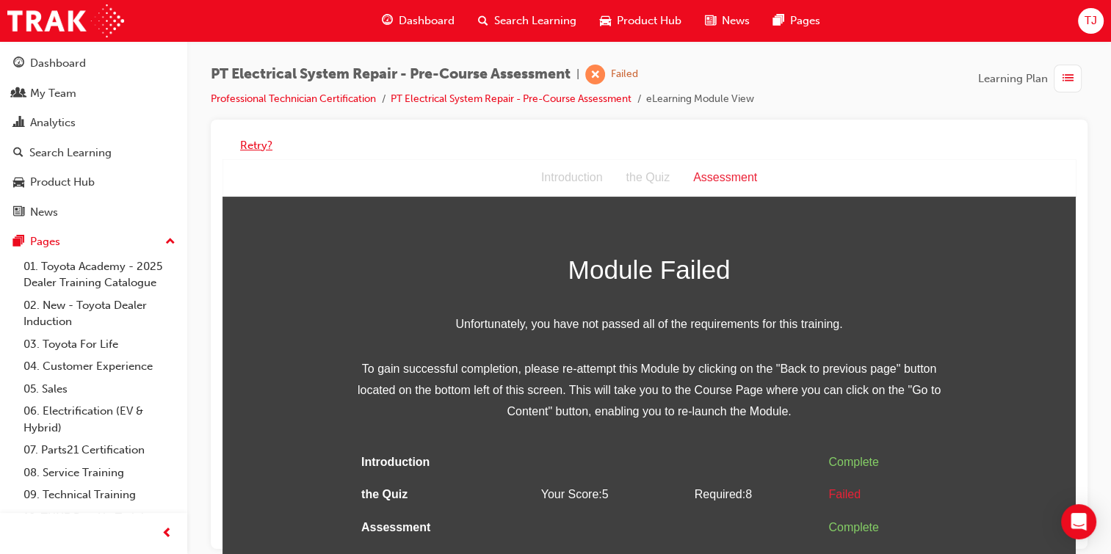
click at [255, 139] on button "Retry?" at bounding box center [256, 145] width 32 height 17
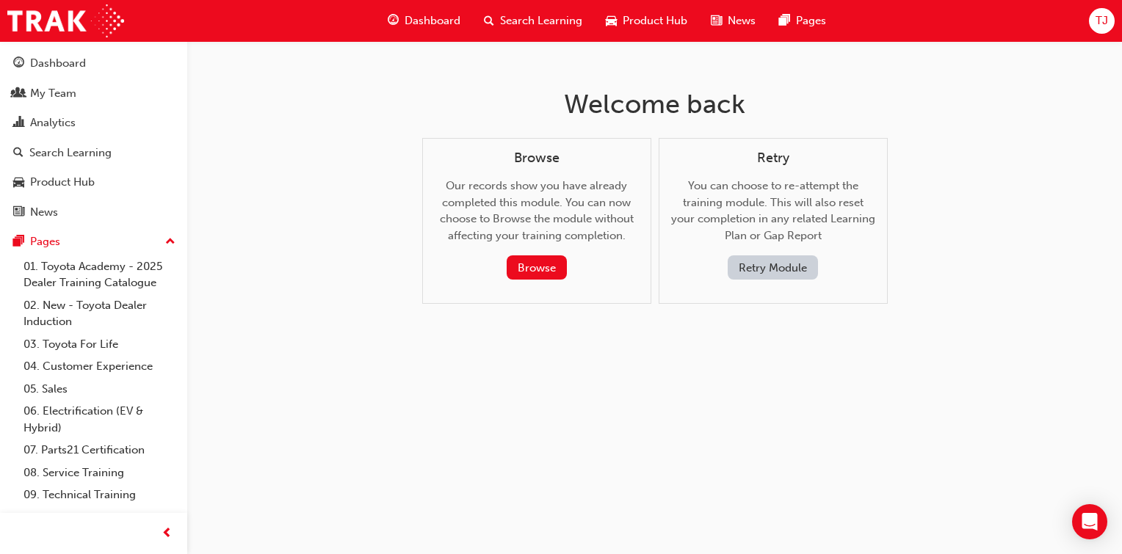
click at [415, 23] on span "Dashboard" at bounding box center [432, 20] width 56 height 17
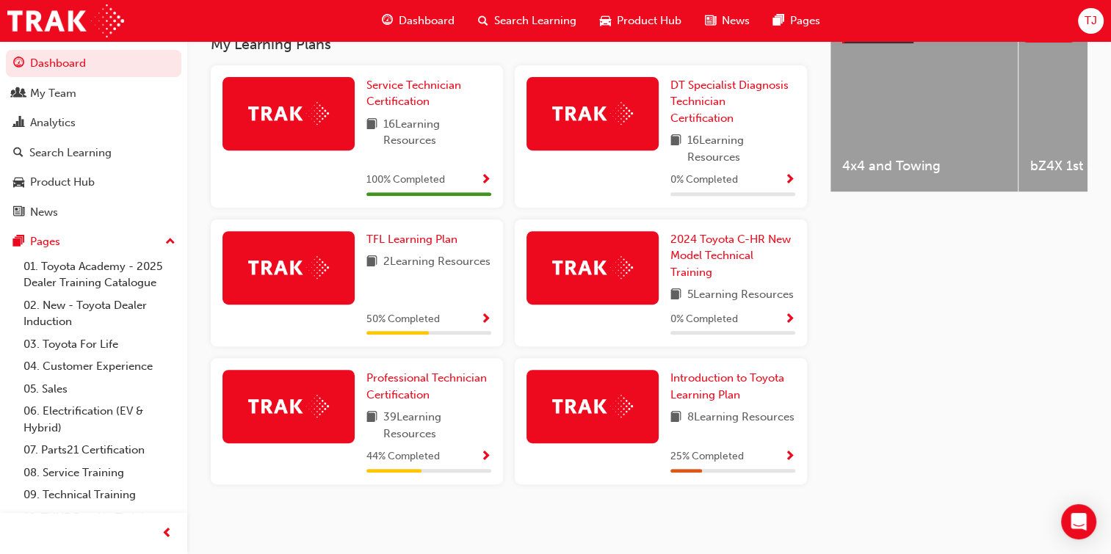
scroll to position [610, 0]
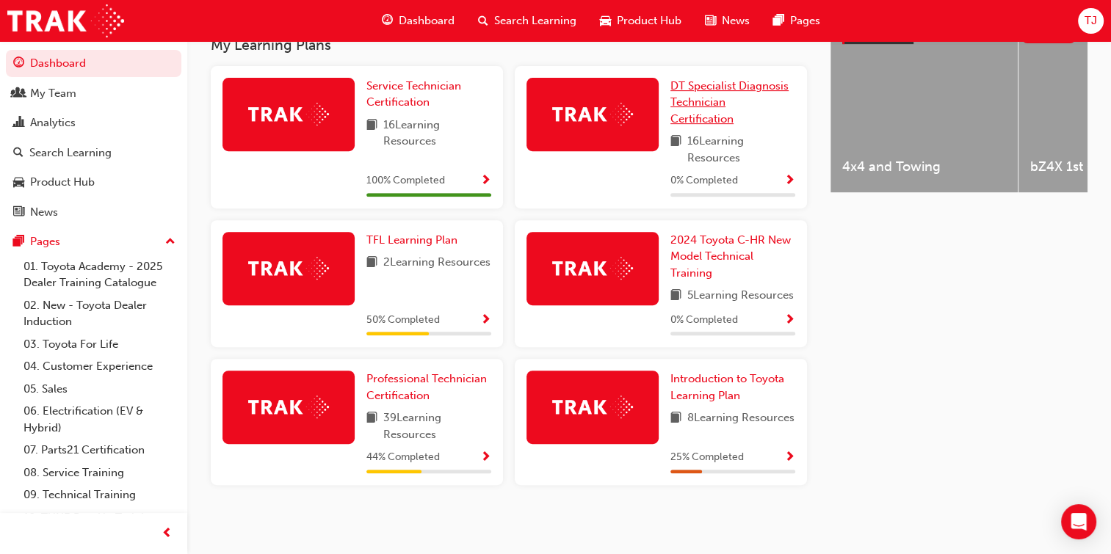
click at [716, 108] on span "DT Specialist Diagnosis Technician Certification" at bounding box center [729, 102] width 118 height 46
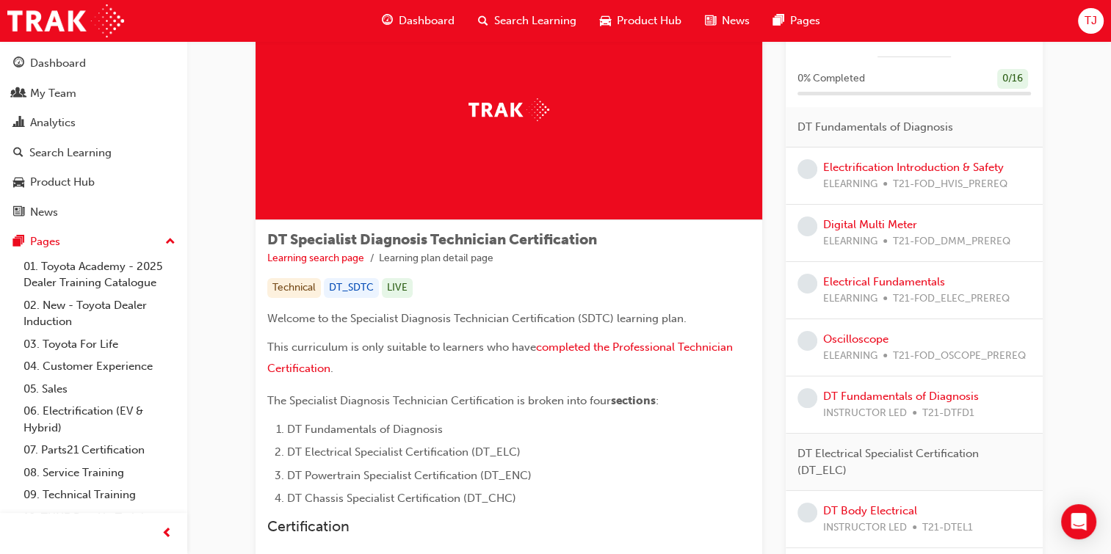
scroll to position [76, 0]
click at [904, 164] on link "Electrification Introduction & Safety" at bounding box center [913, 167] width 181 height 13
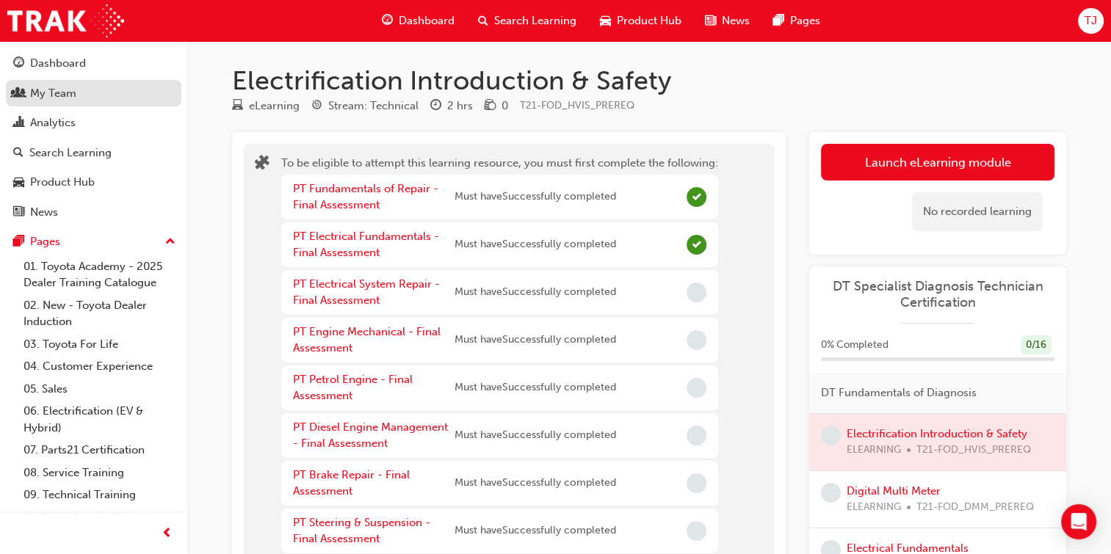
click at [72, 93] on div "My Team" at bounding box center [53, 93] width 46 height 17
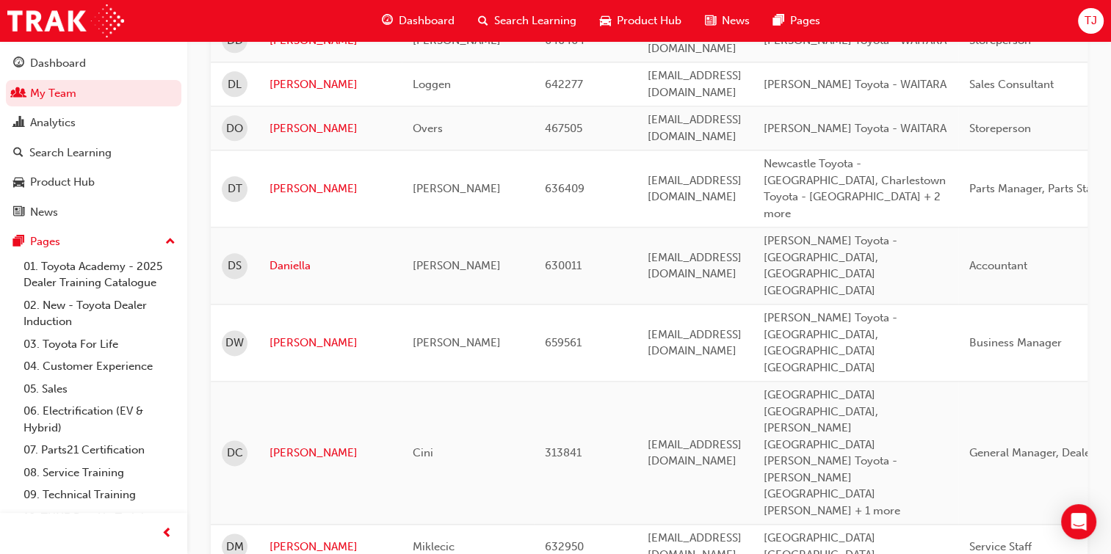
scroll to position [1951, 0]
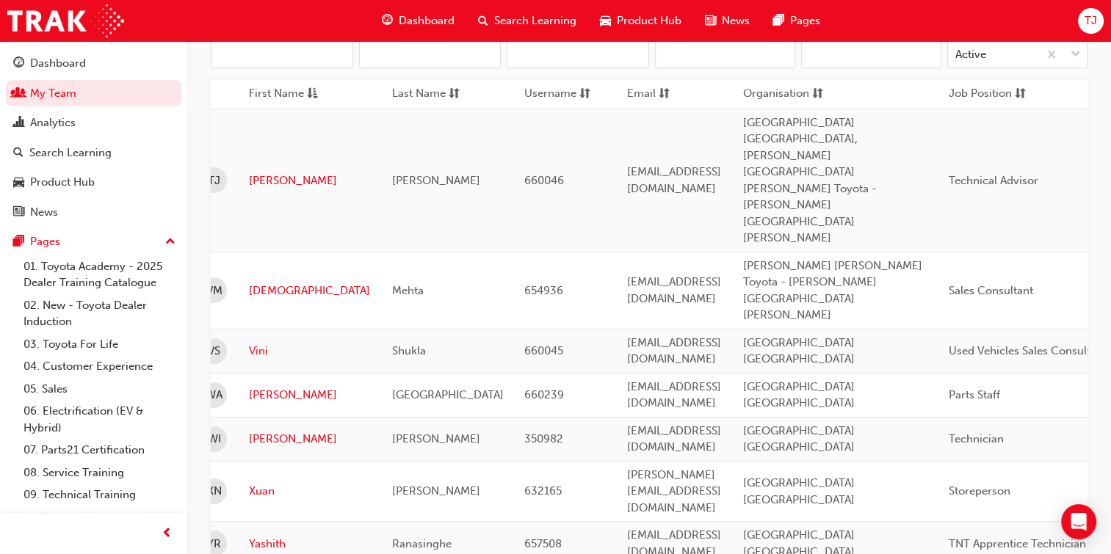
scroll to position [0, 0]
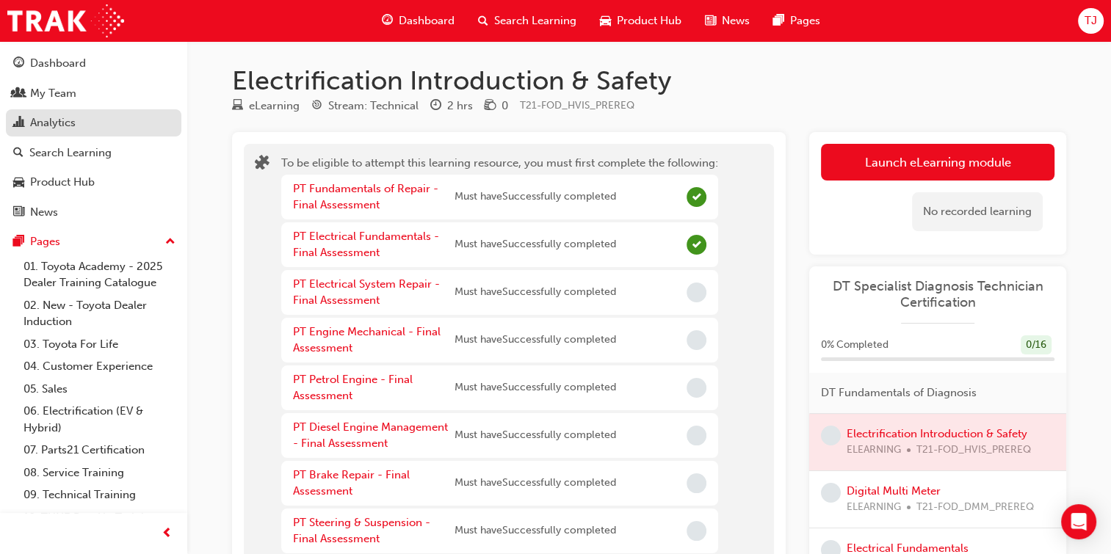
click at [69, 114] on div "Analytics" at bounding box center [93, 123] width 161 height 18
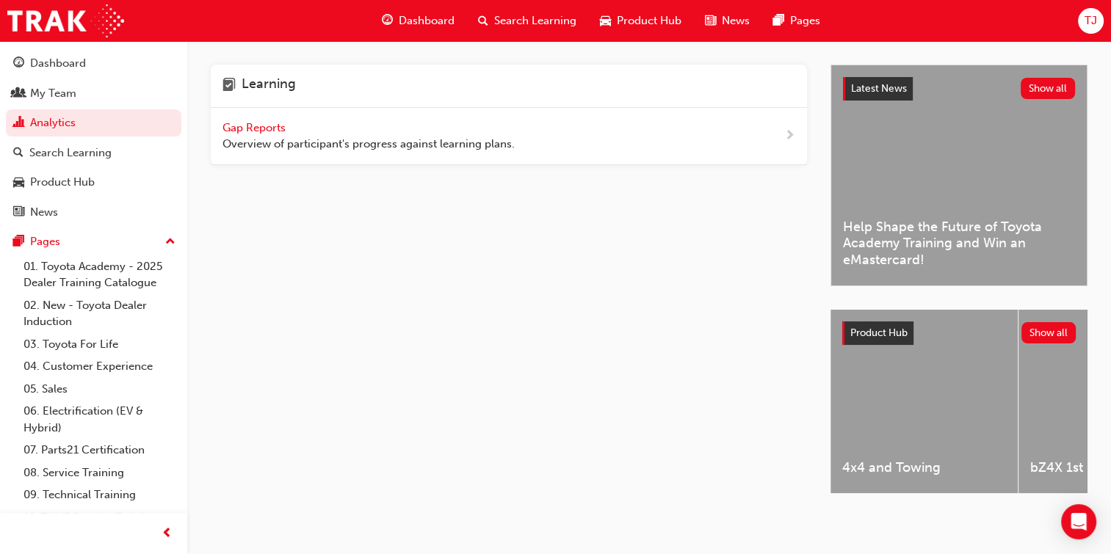
click at [266, 125] on span "Gap Reports" at bounding box center [255, 127] width 66 height 13
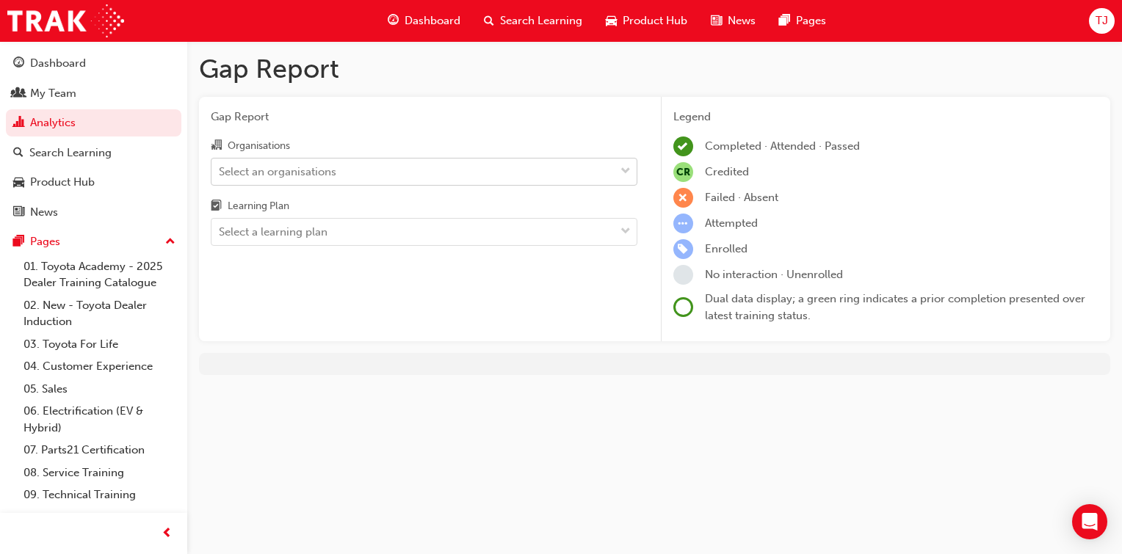
click at [393, 164] on div "Select an organisations" at bounding box center [412, 172] width 403 height 26
click at [220, 164] on input "Organisations Select an organisations" at bounding box center [219, 170] width 1 height 12
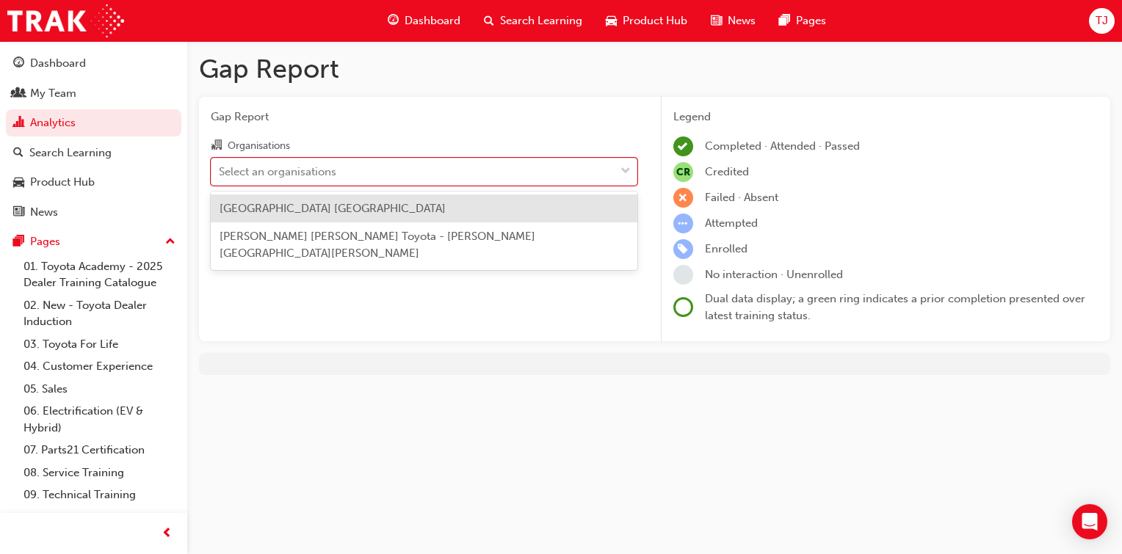
click at [381, 214] on span "[GEOGRAPHIC_DATA] [GEOGRAPHIC_DATA]" at bounding box center [332, 208] width 226 height 13
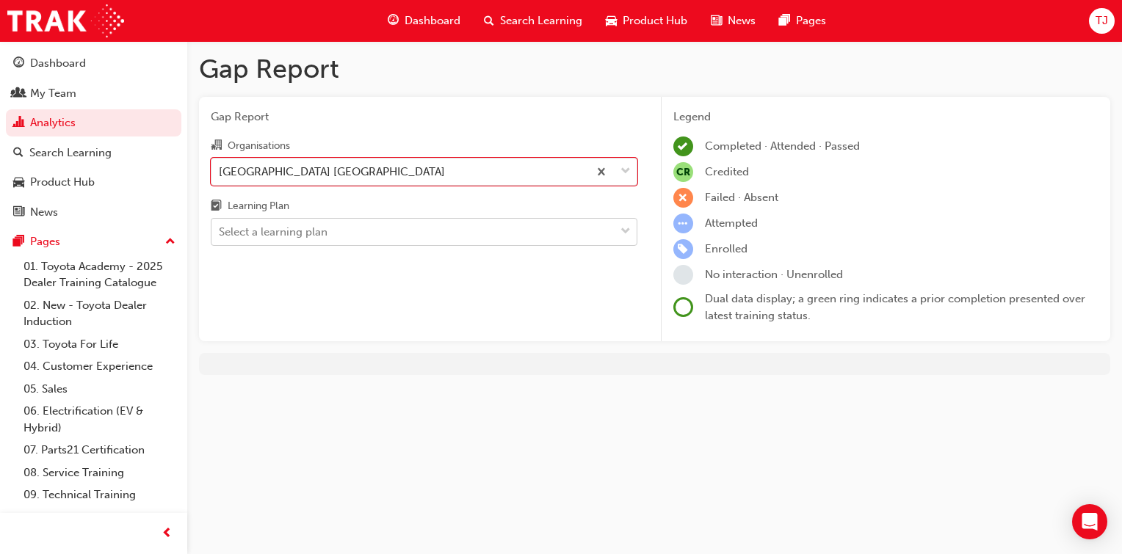
click at [398, 234] on div "Select a learning plan" at bounding box center [412, 232] width 403 height 26
click at [220, 234] on input "Learning Plan Select a learning plan" at bounding box center [219, 231] width 1 height 12
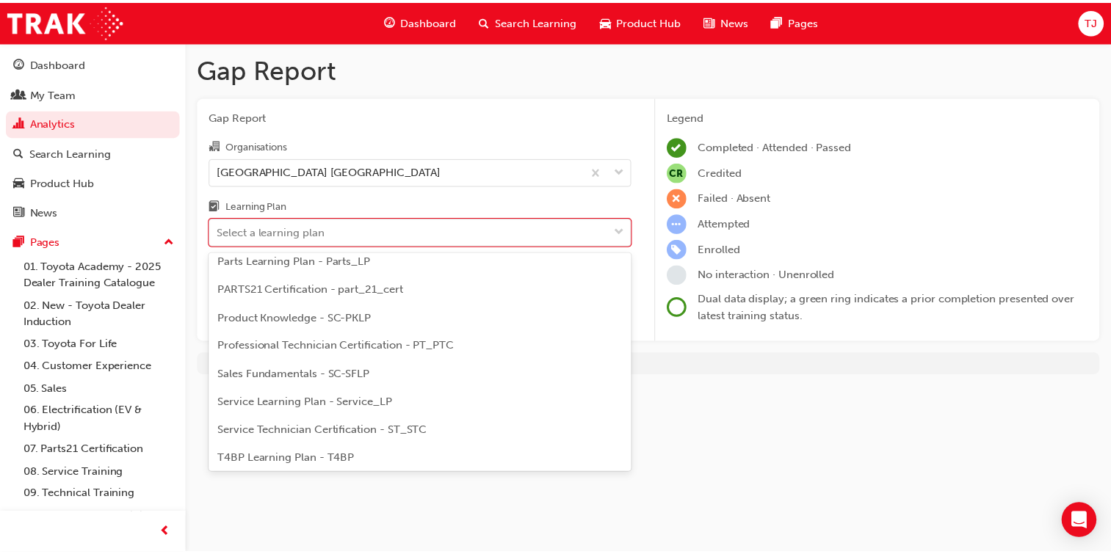
scroll to position [449, 0]
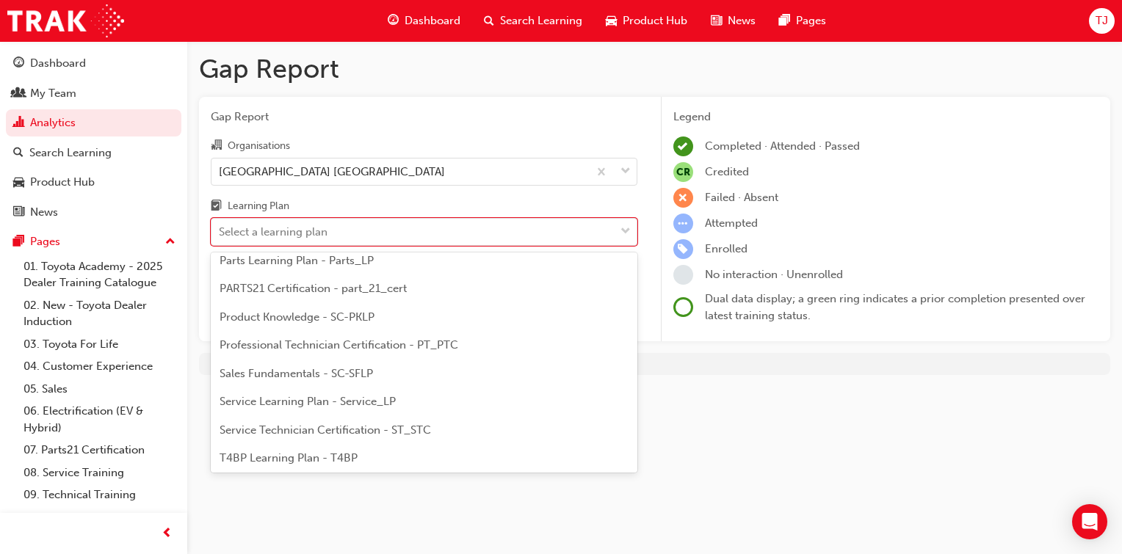
click at [391, 343] on span "Professional Technician Certification - PT_PTC" at bounding box center [338, 344] width 239 height 13
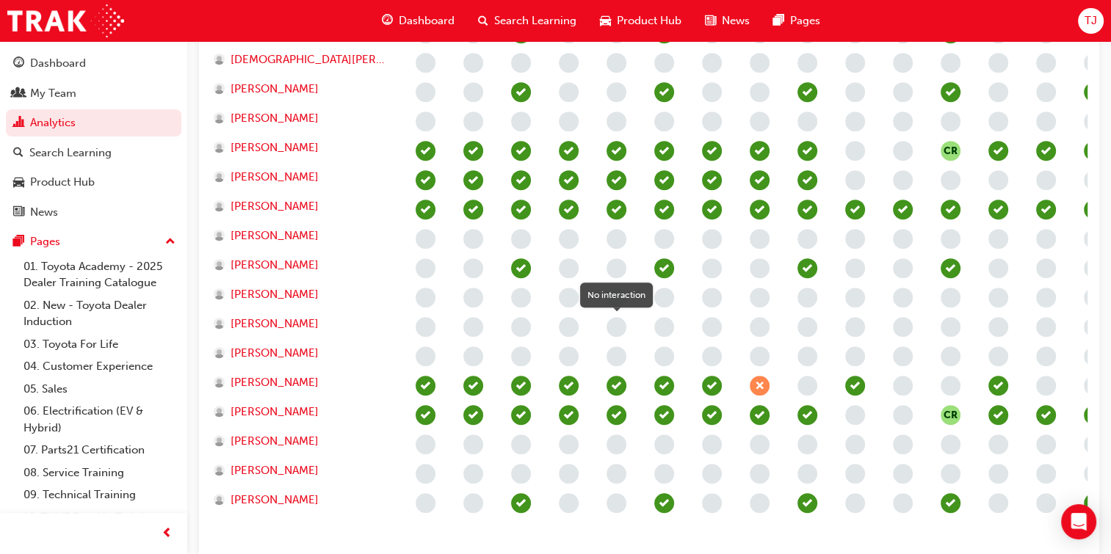
scroll to position [687, 0]
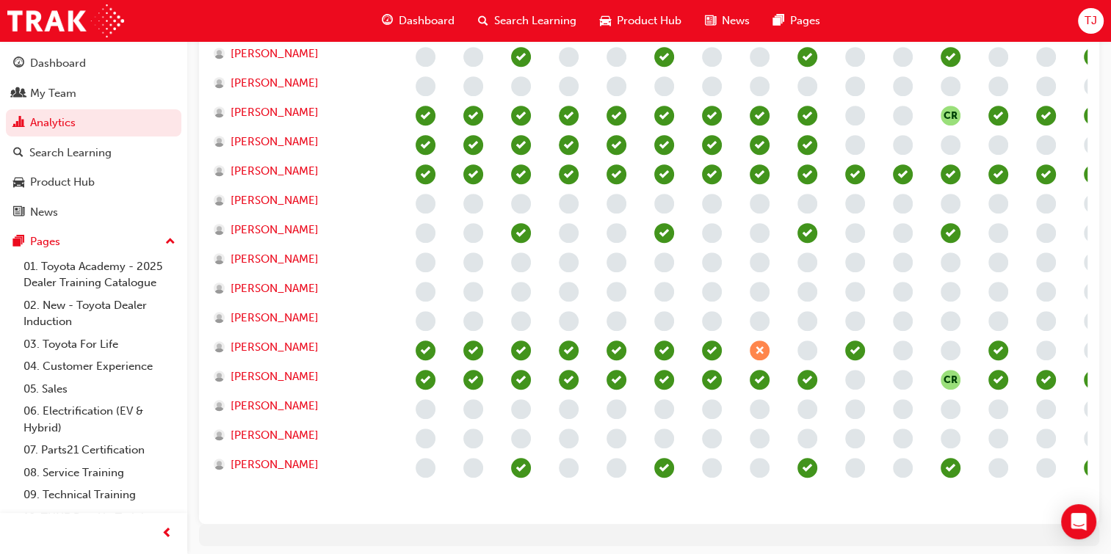
click at [94, 47] on button "Dashboard My Team Analytics Search Learning Product Hub News Pages" at bounding box center [93, 137] width 175 height 181
click at [90, 65] on div "Dashboard" at bounding box center [93, 63] width 161 height 18
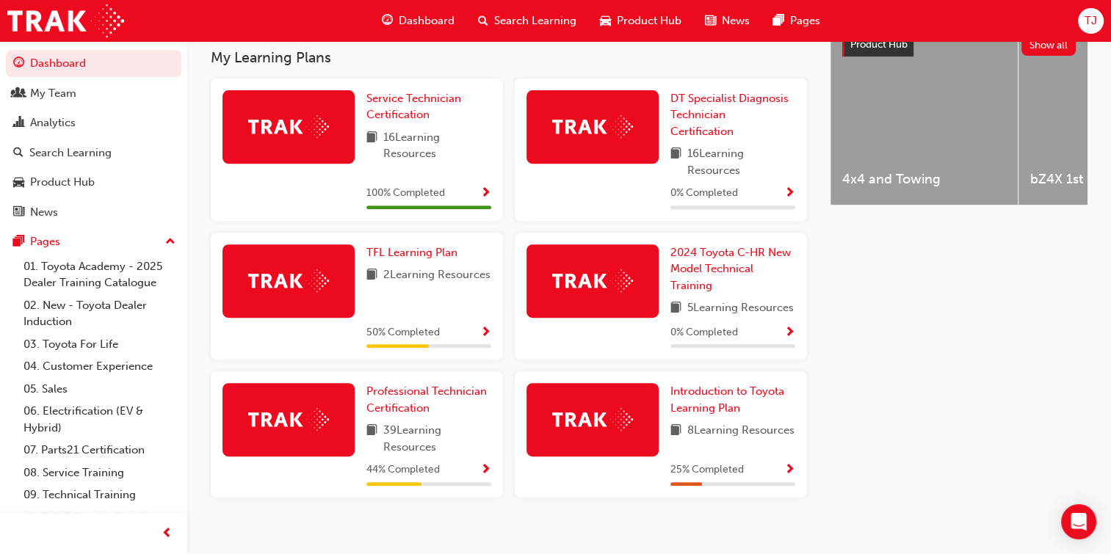
scroll to position [633, 0]
